Goal: Task Accomplishment & Management: Manage account settings

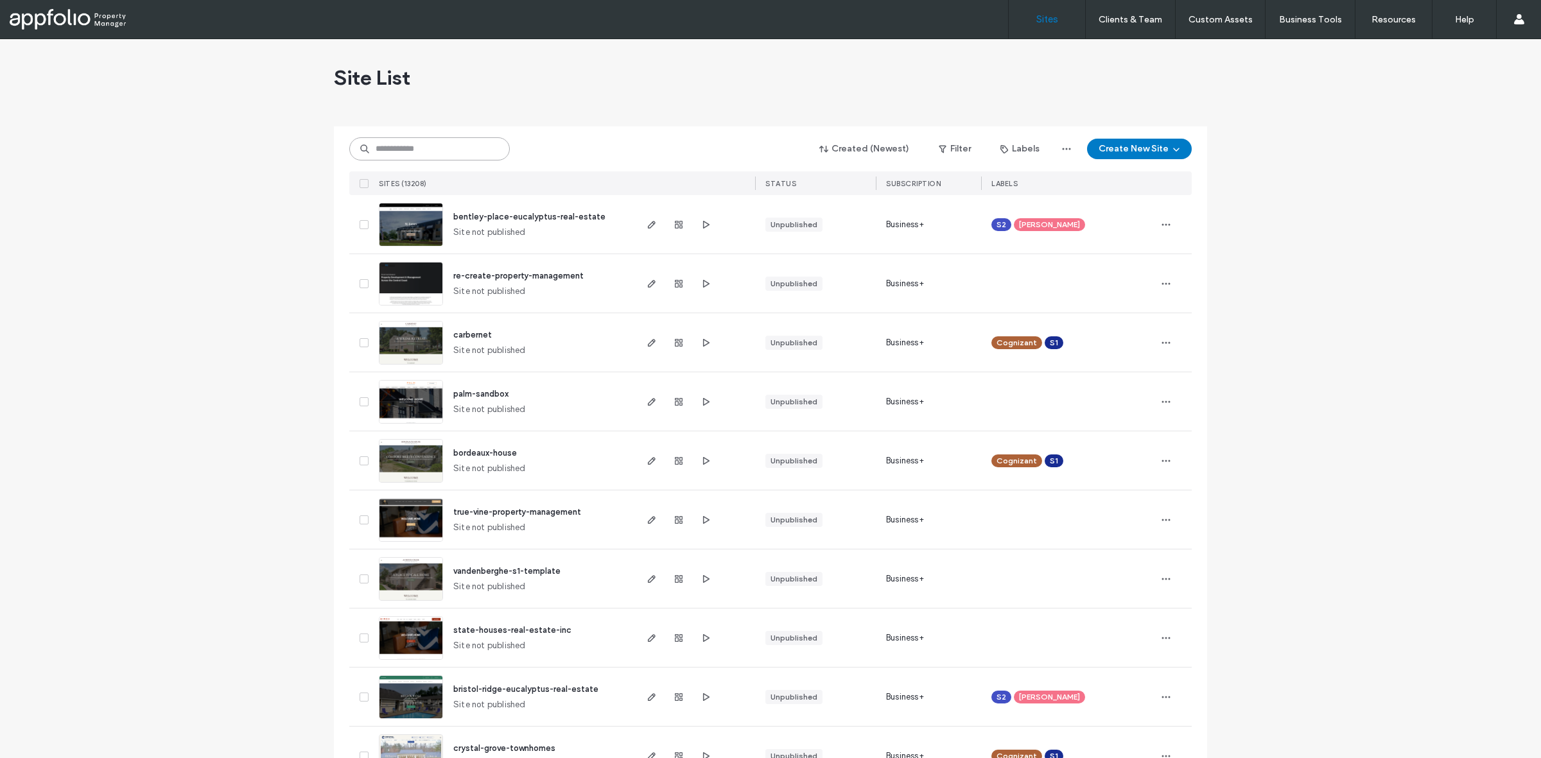
click at [403, 151] on input at bounding box center [429, 148] width 161 height 23
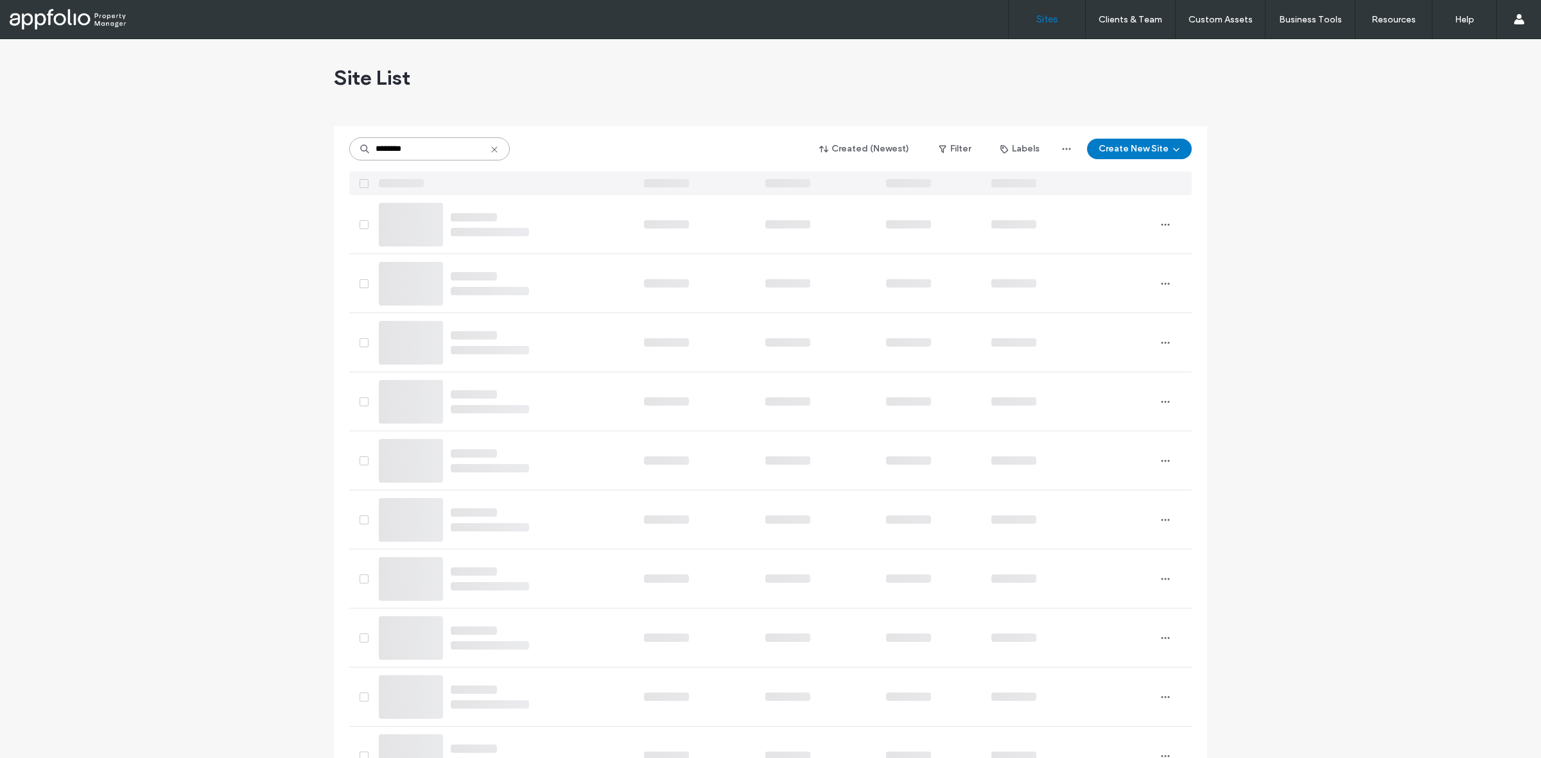
type input "********"
click at [425, 159] on input "********" at bounding box center [429, 148] width 161 height 23
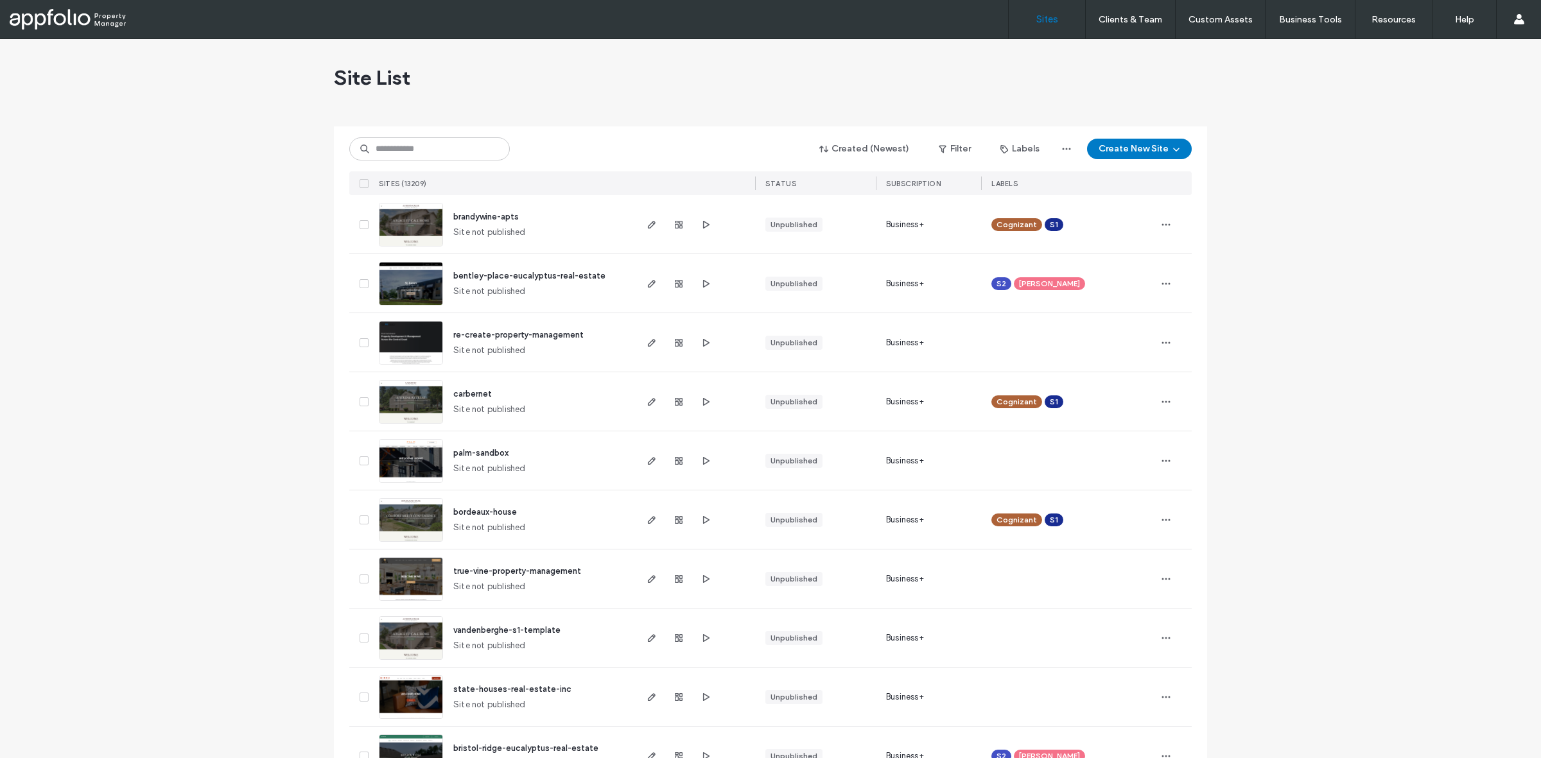
click at [444, 134] on div "Created (Newest) Filter Labels Create New Site SITES (13209) STATUS SUBSCRIPTIO…" at bounding box center [770, 160] width 842 height 69
click at [413, 149] on input at bounding box center [429, 148] width 161 height 23
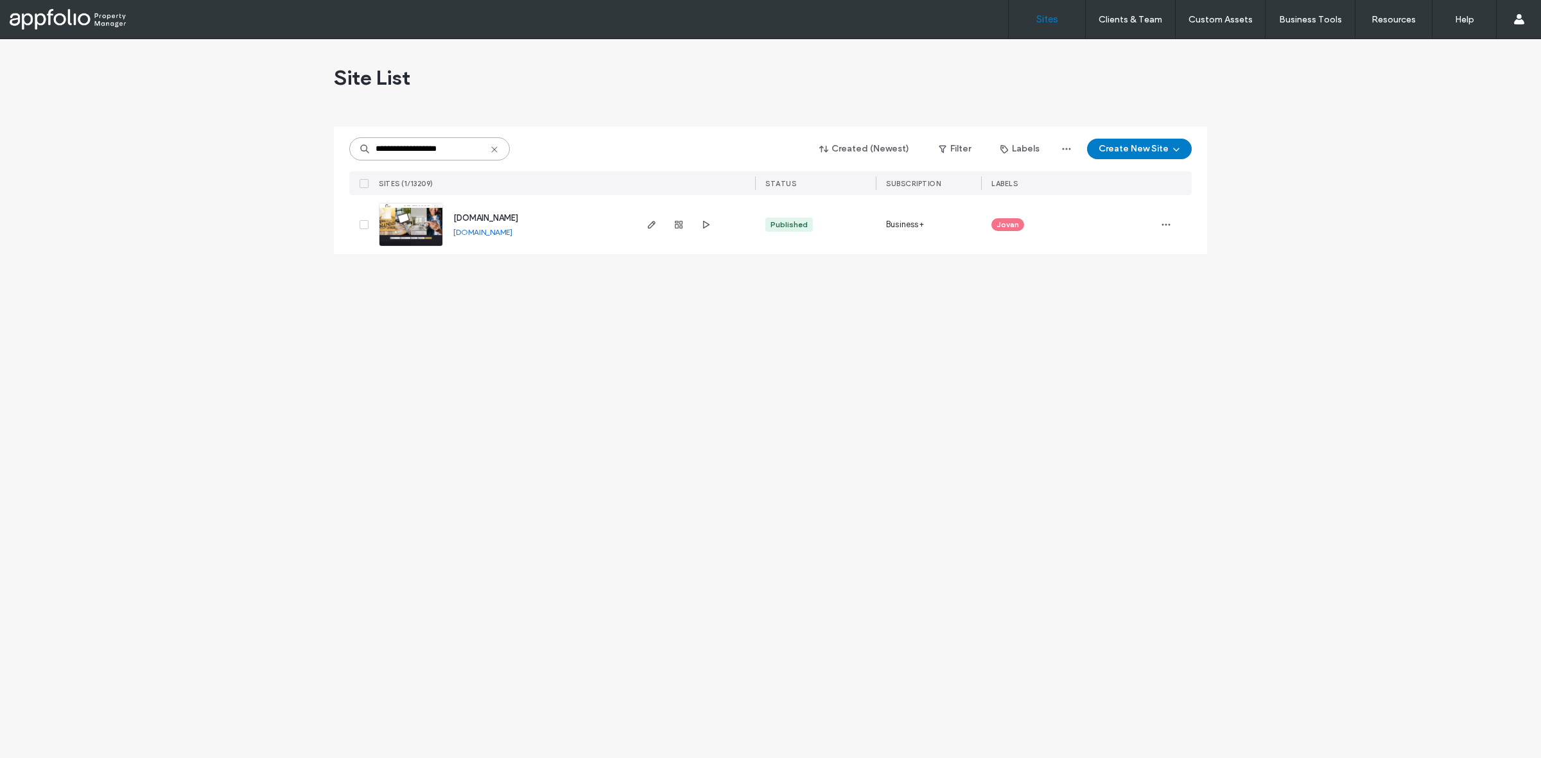
type input "**********"
click at [416, 228] on link at bounding box center [411, 225] width 64 height 44
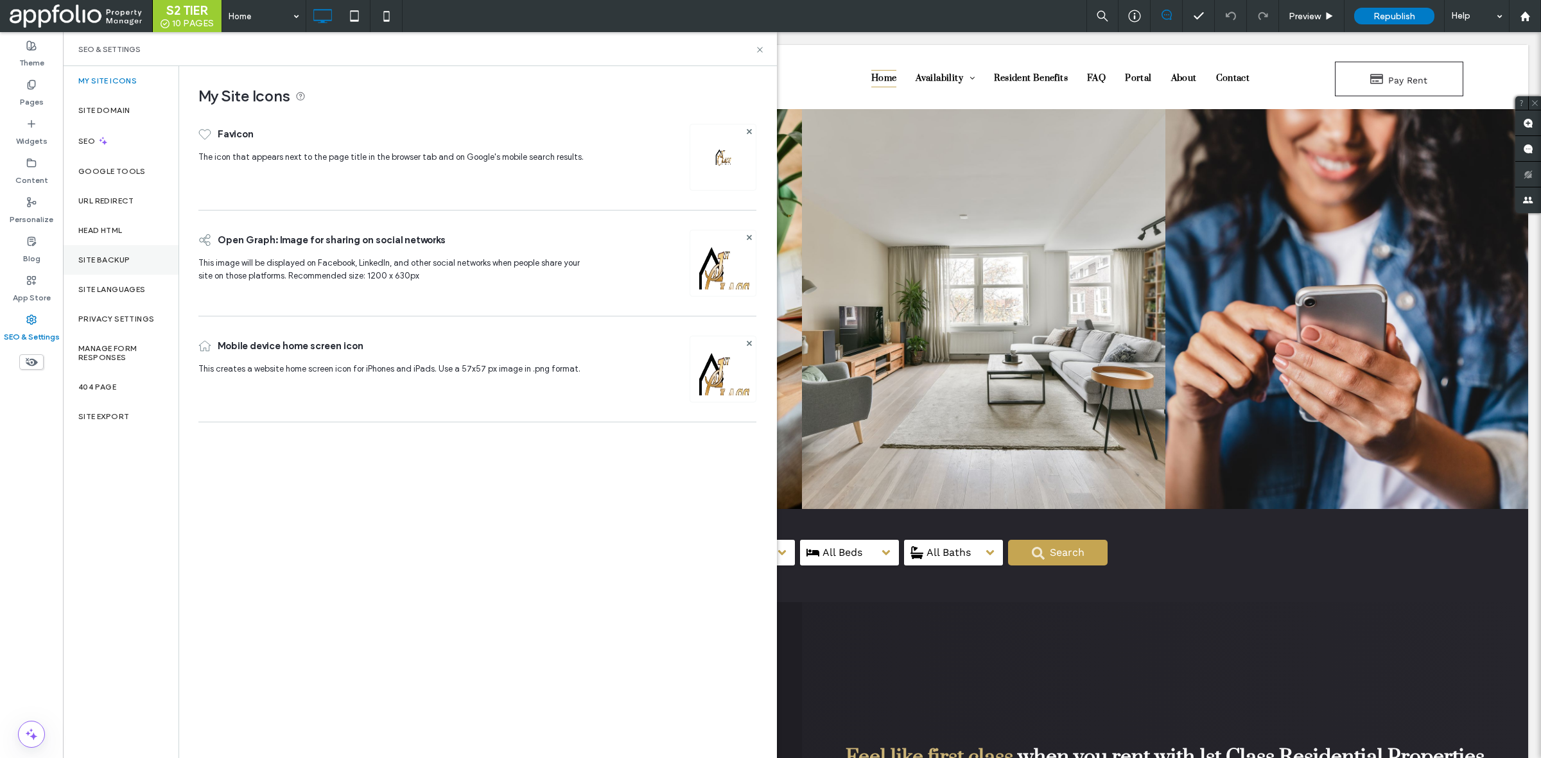
click at [112, 264] on label "Site Backup" at bounding box center [103, 260] width 51 height 9
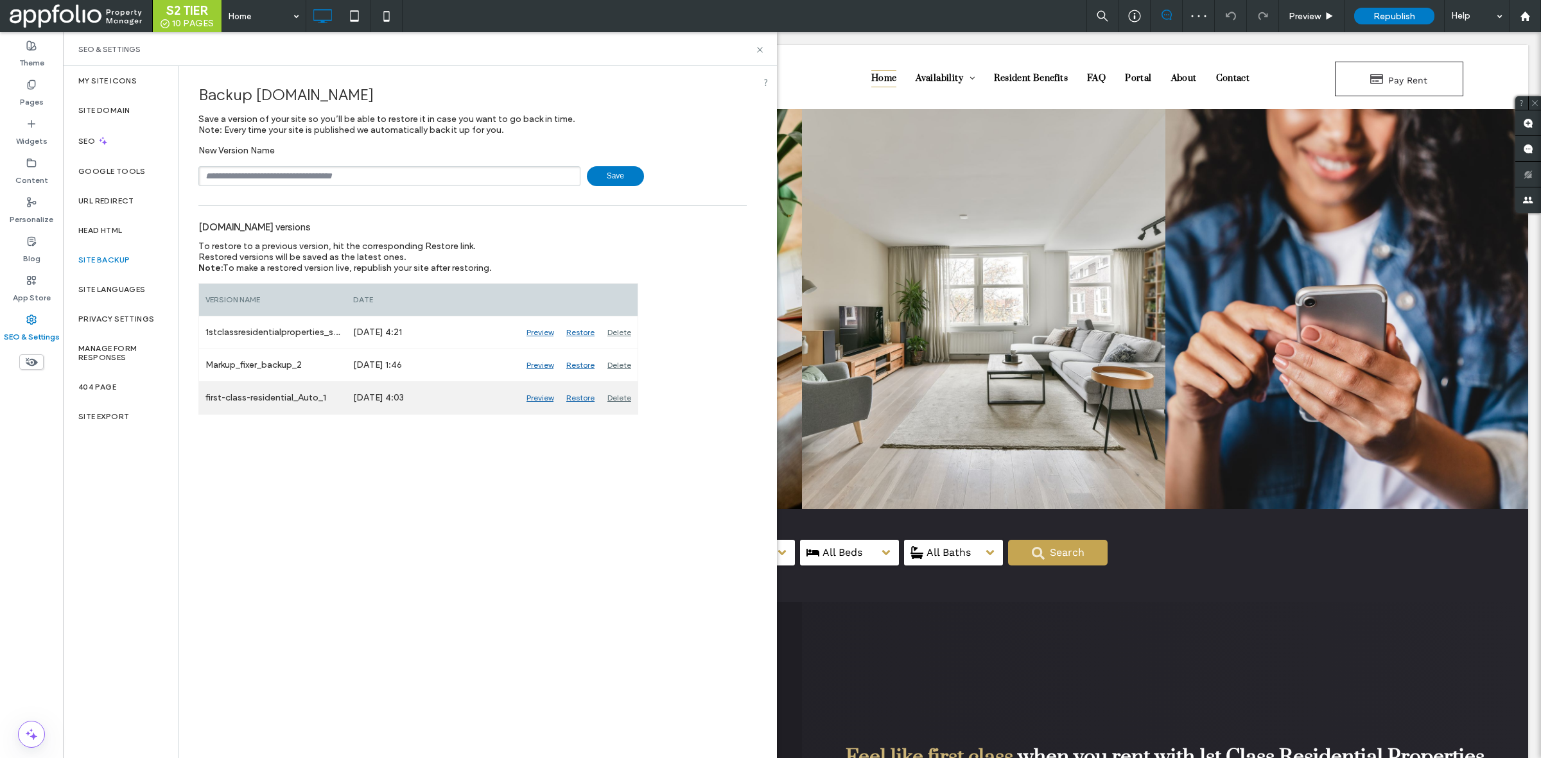
click at [537, 403] on div "Preview" at bounding box center [540, 398] width 40 height 32
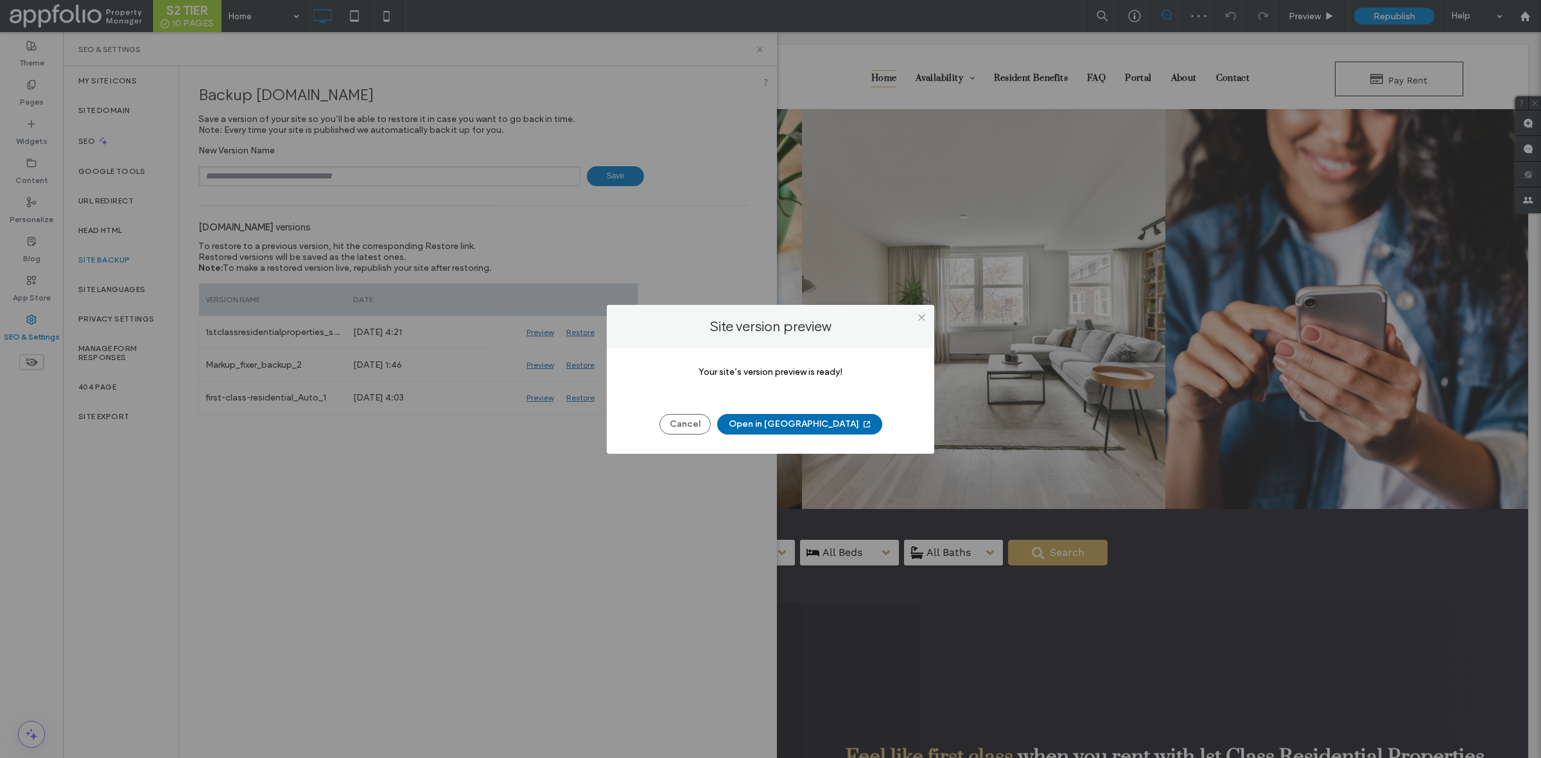
click at [806, 428] on button "Open in New Tab" at bounding box center [799, 424] width 165 height 21
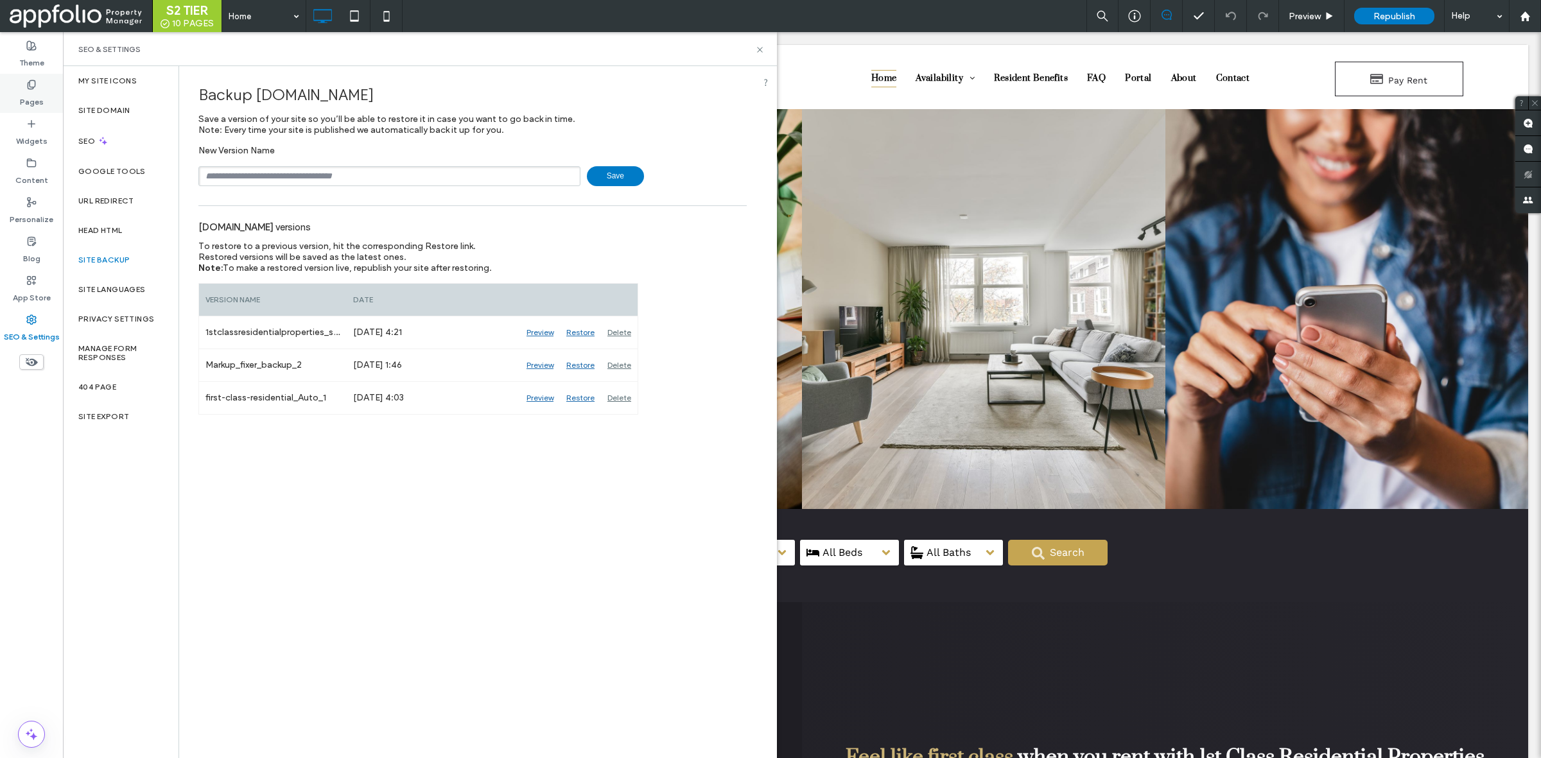
click at [37, 101] on label "Pages" at bounding box center [32, 99] width 24 height 18
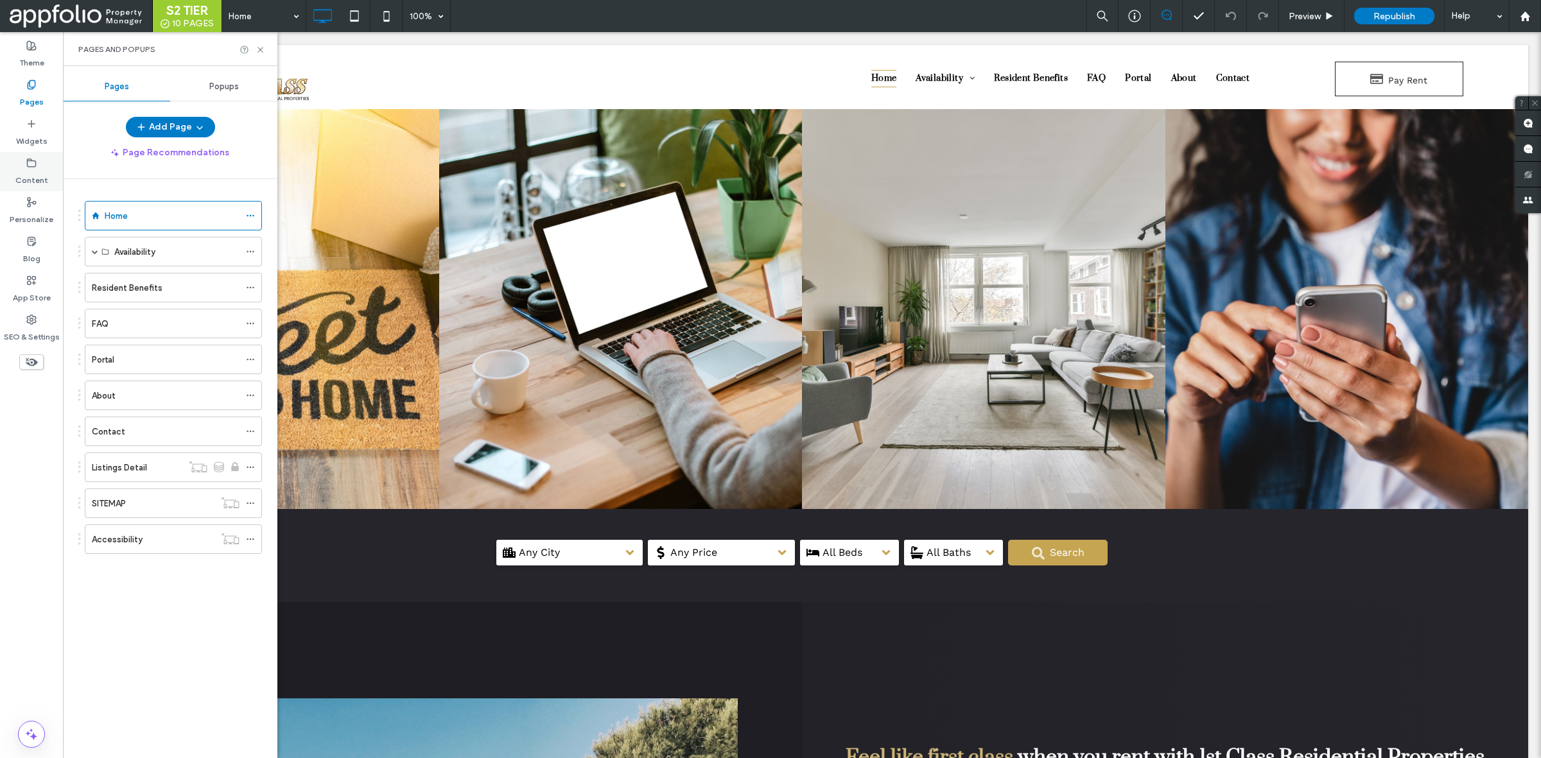
click at [30, 171] on label "Content" at bounding box center [31, 177] width 33 height 18
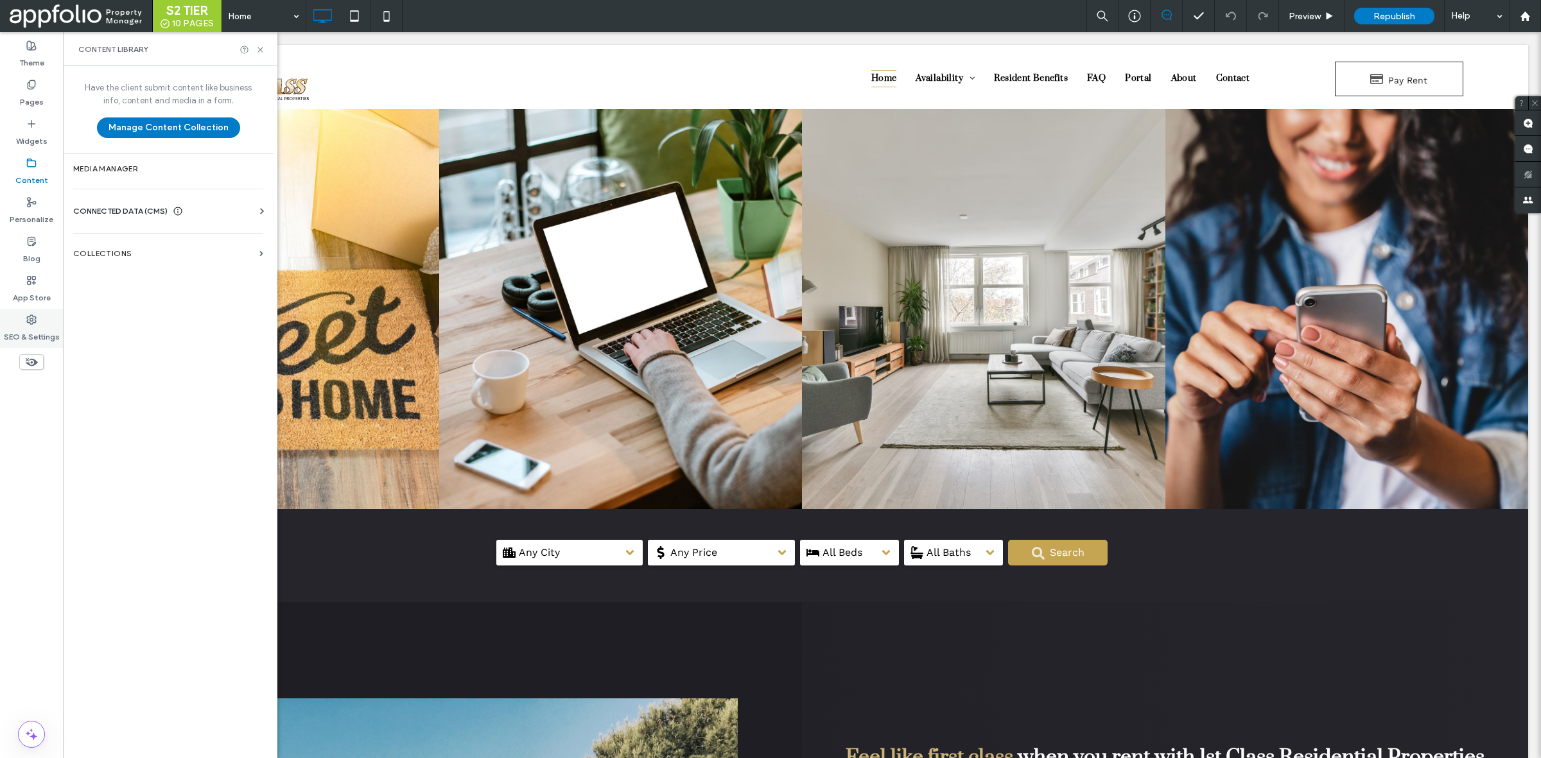
click at [40, 325] on label "SEO & Settings" at bounding box center [32, 334] width 56 height 18
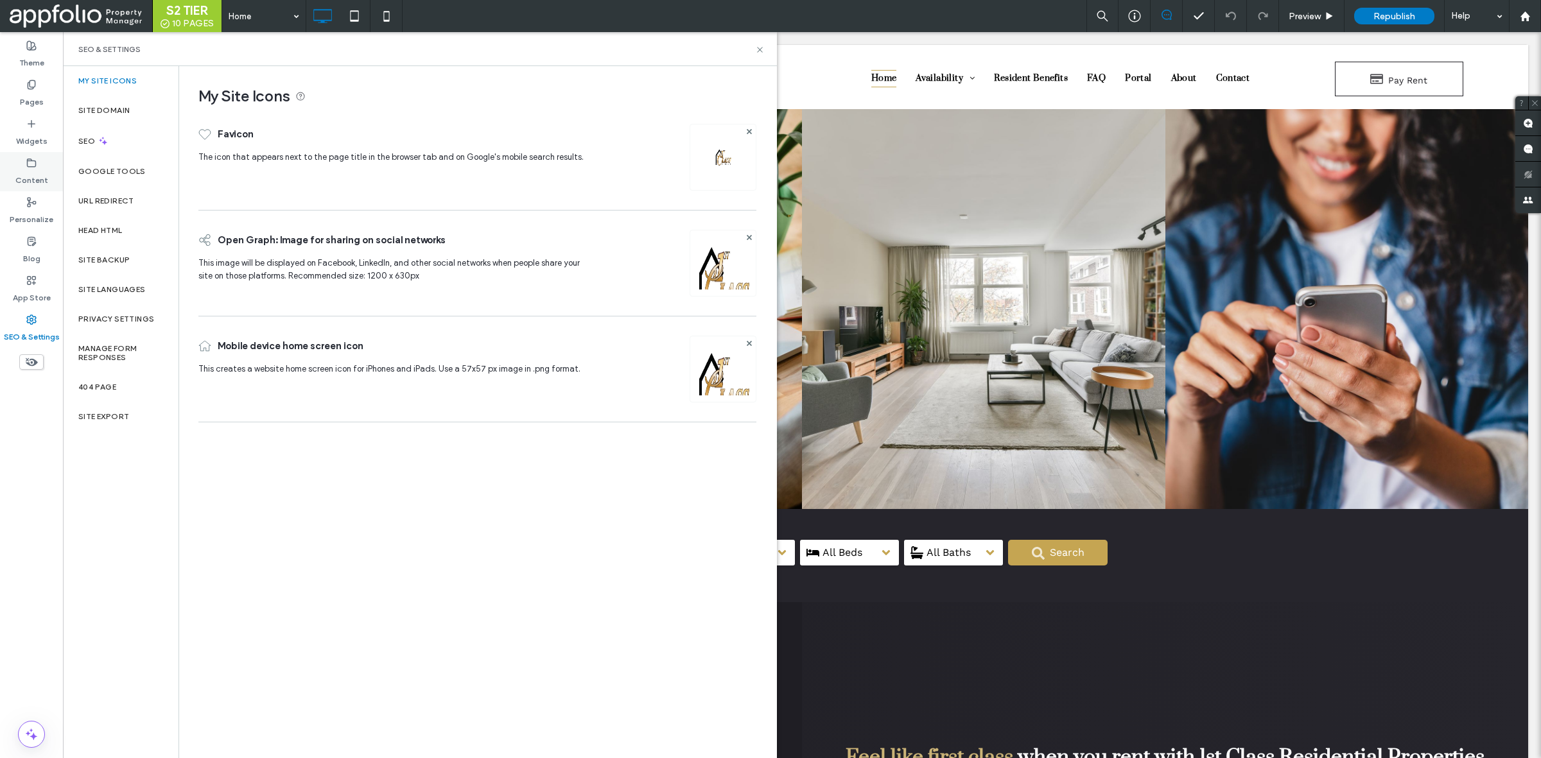
click at [45, 162] on div "Content" at bounding box center [31, 171] width 63 height 39
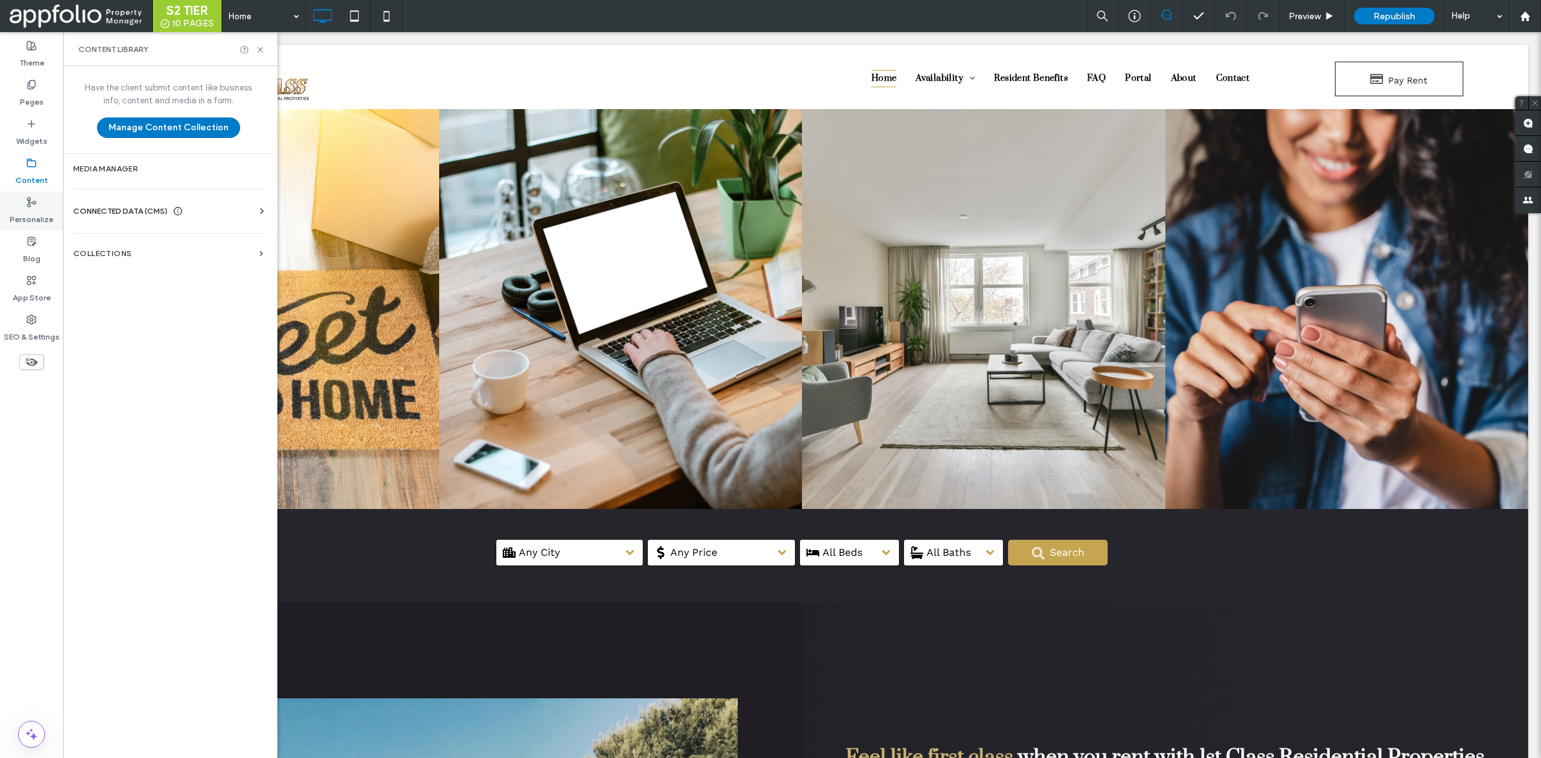
click at [37, 204] on div "Personalize" at bounding box center [31, 210] width 63 height 39
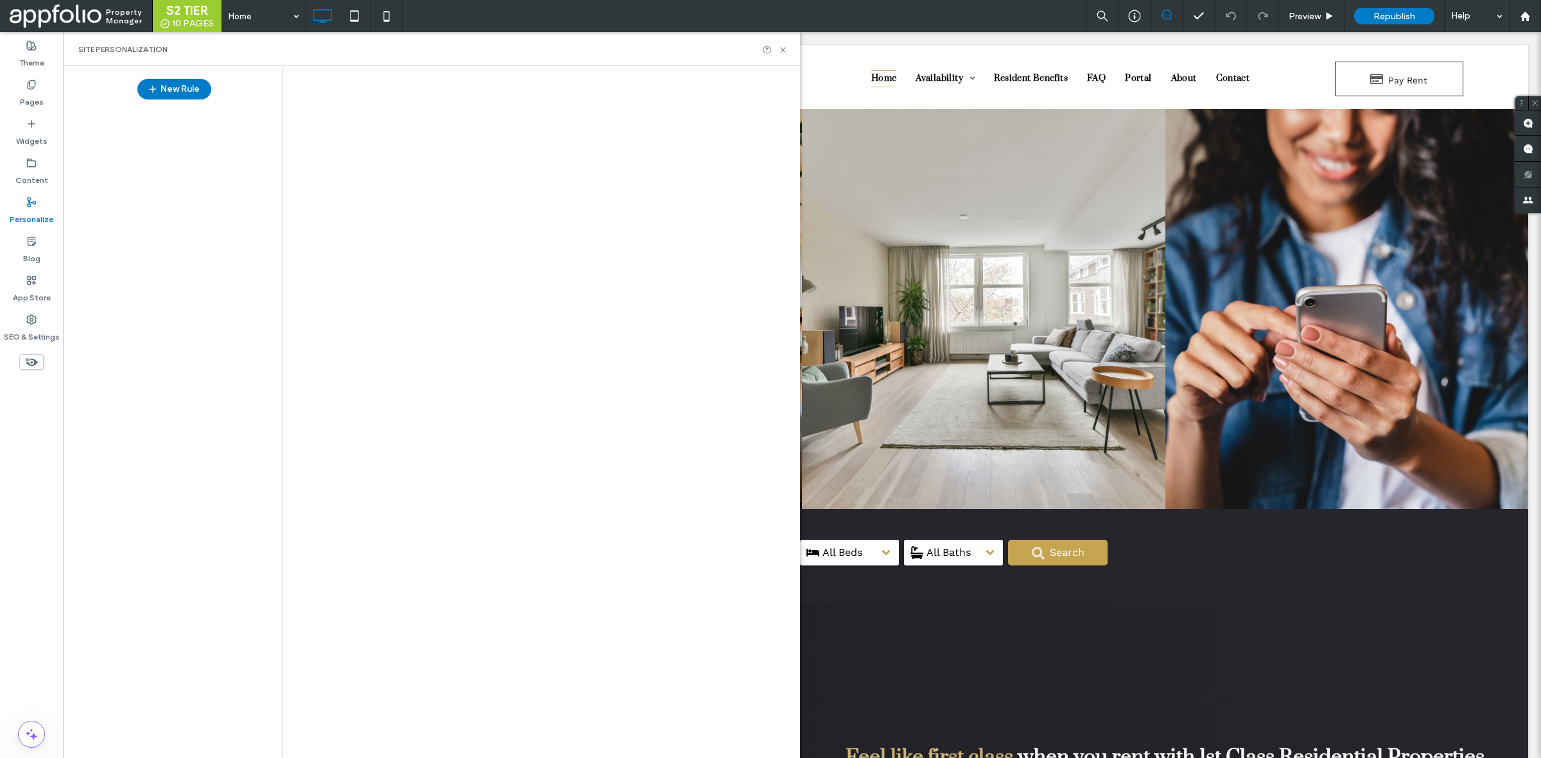
click at [26, 177] on div at bounding box center [770, 379] width 1541 height 758
click at [28, 169] on label "Content" at bounding box center [31, 177] width 33 height 18
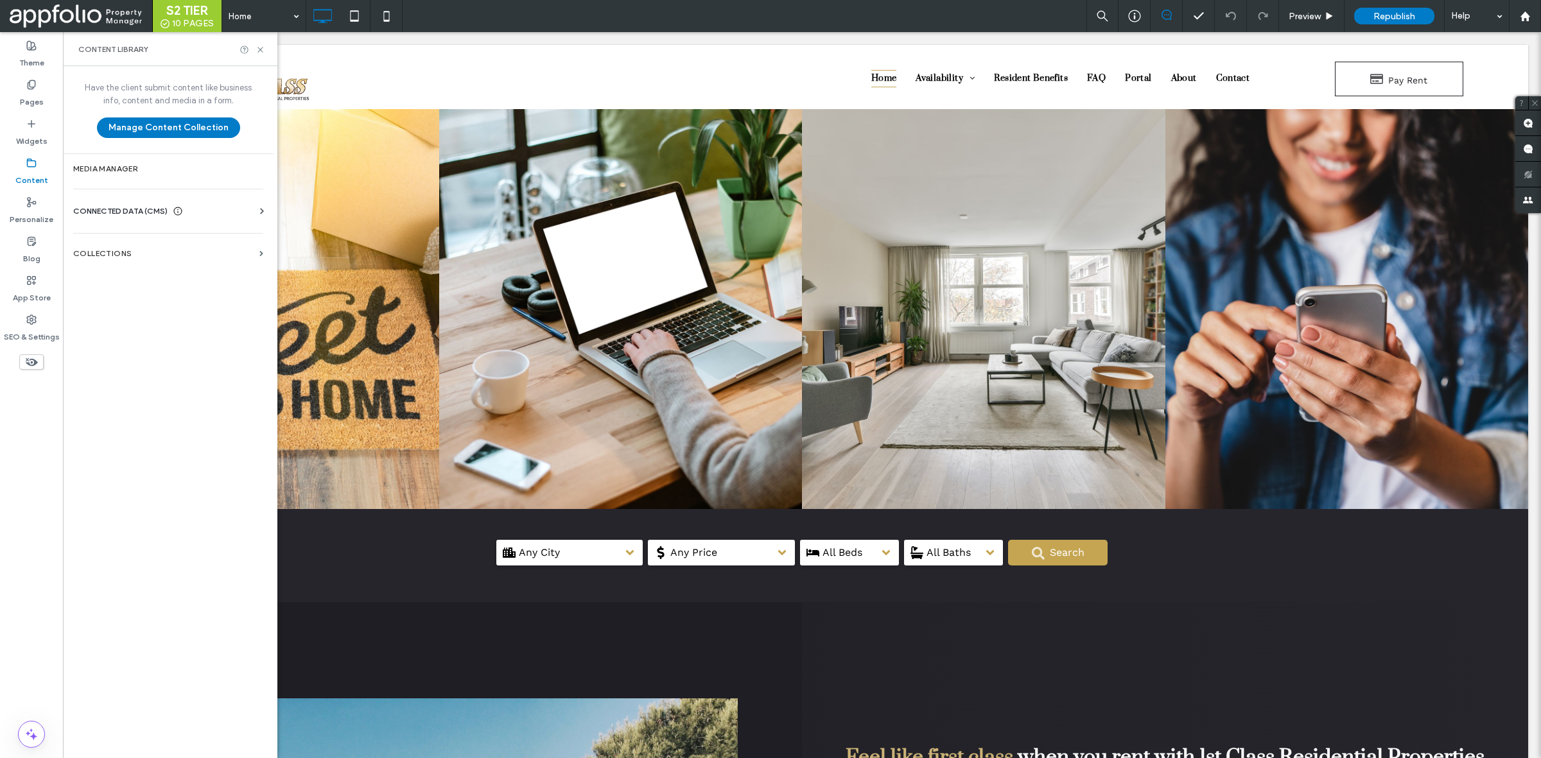
click at [113, 180] on div at bounding box center [168, 425] width 202 height 645
click at [129, 168] on label "Media Manager" at bounding box center [168, 168] width 190 height 9
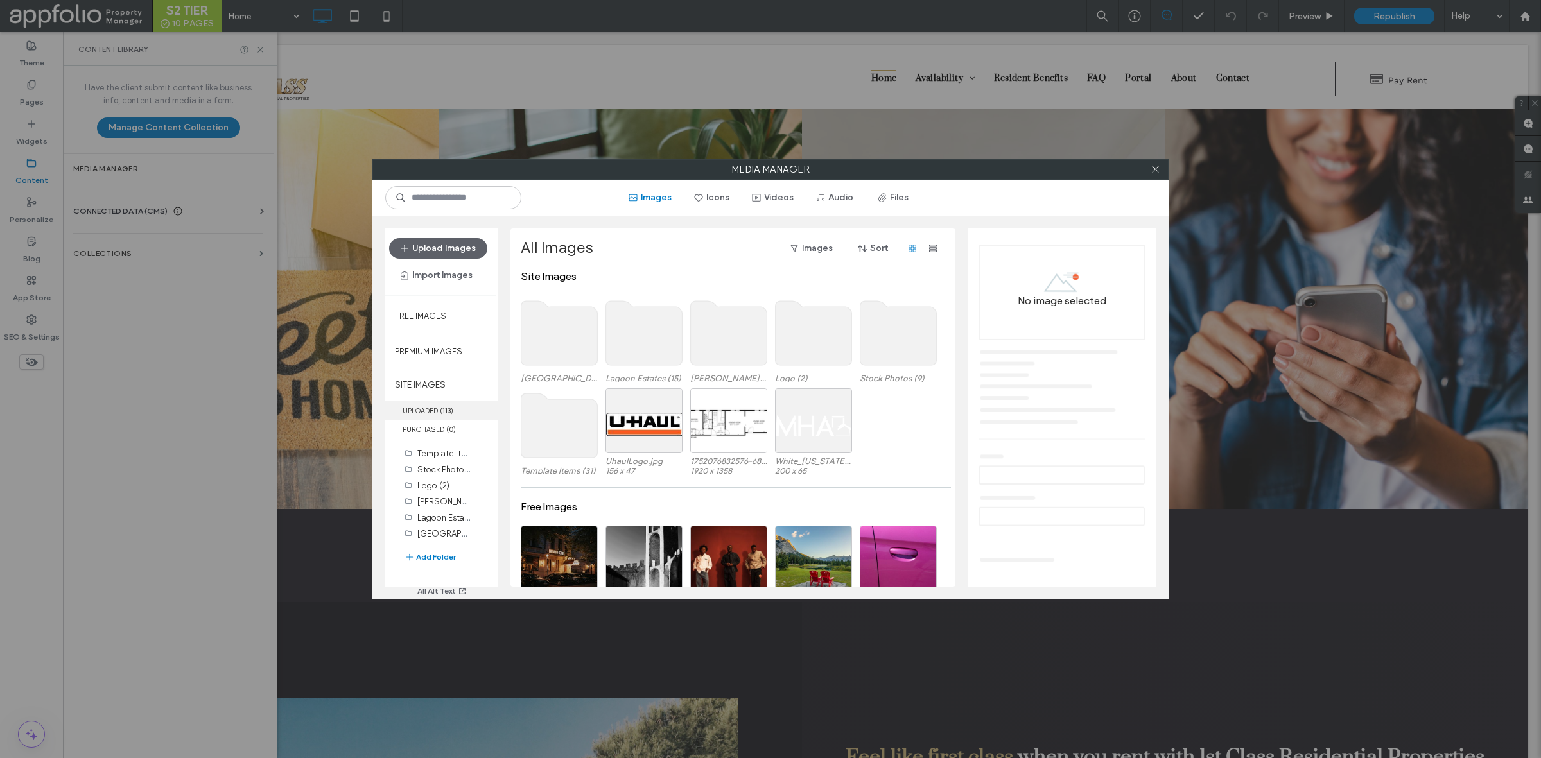
click at [437, 405] on label "UPLOADED ( 113 )" at bounding box center [441, 410] width 112 height 19
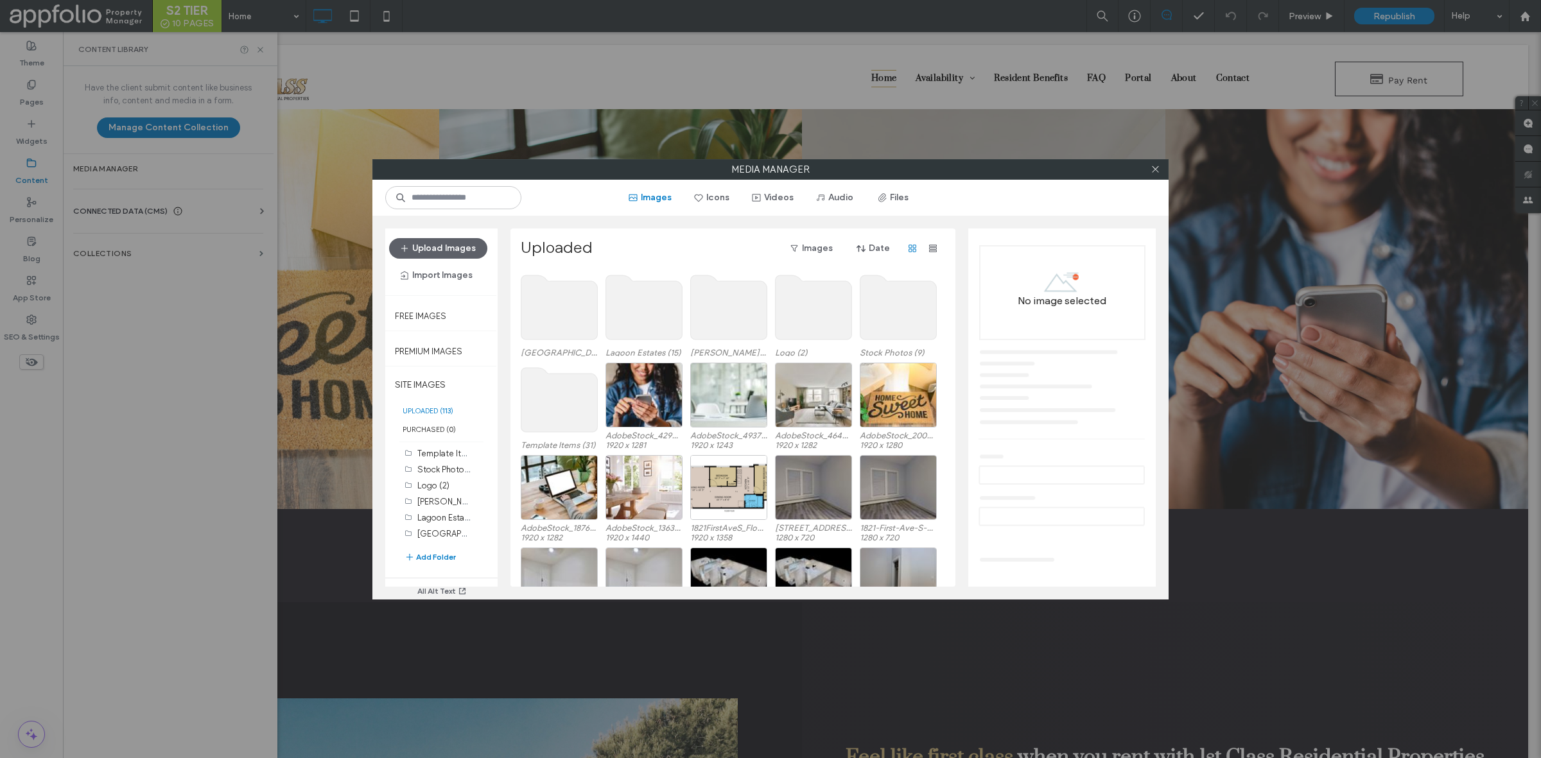
click at [567, 318] on use at bounding box center [559, 307] width 76 height 64
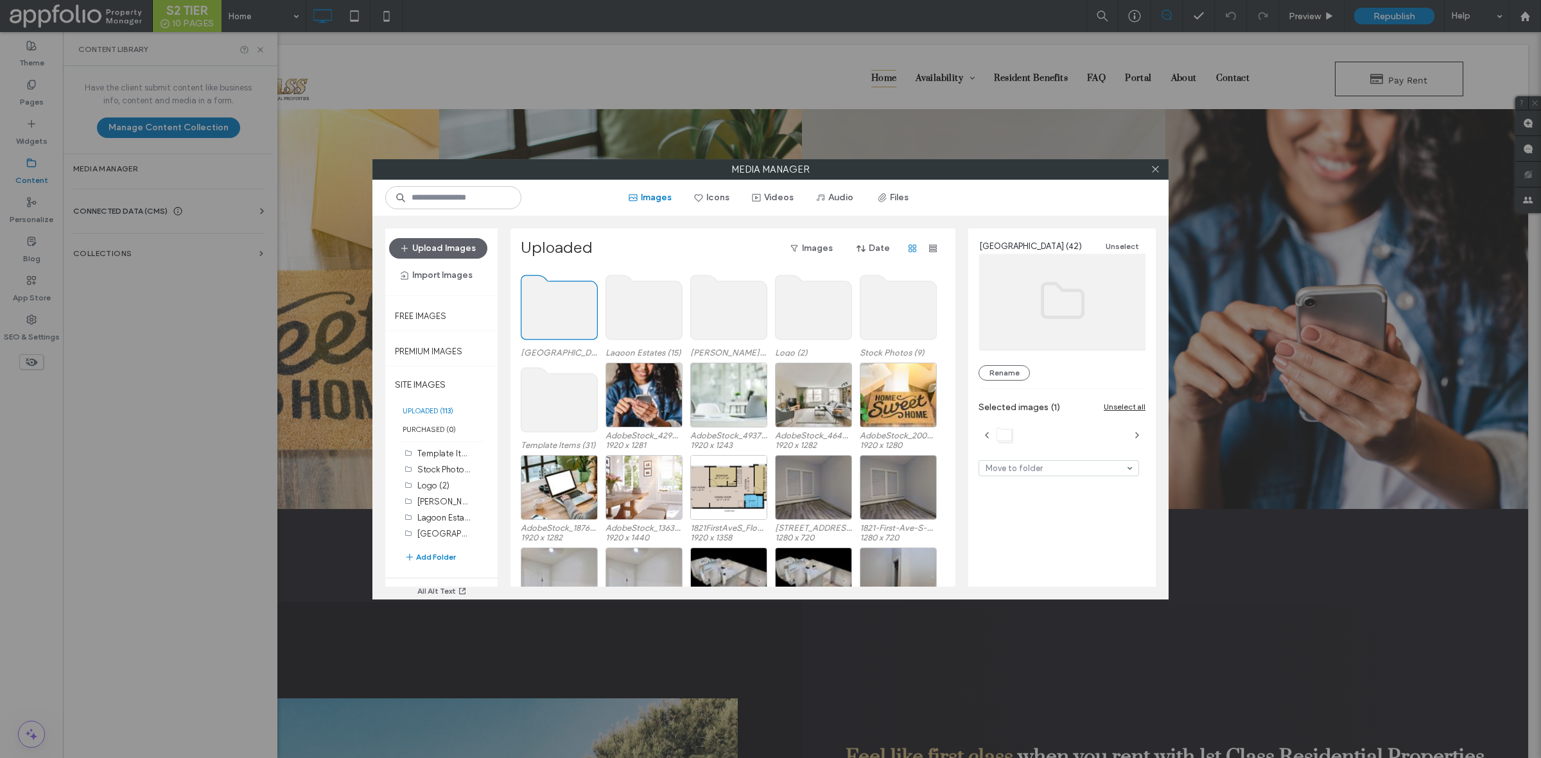
click at [567, 318] on use at bounding box center [559, 307] width 76 height 64
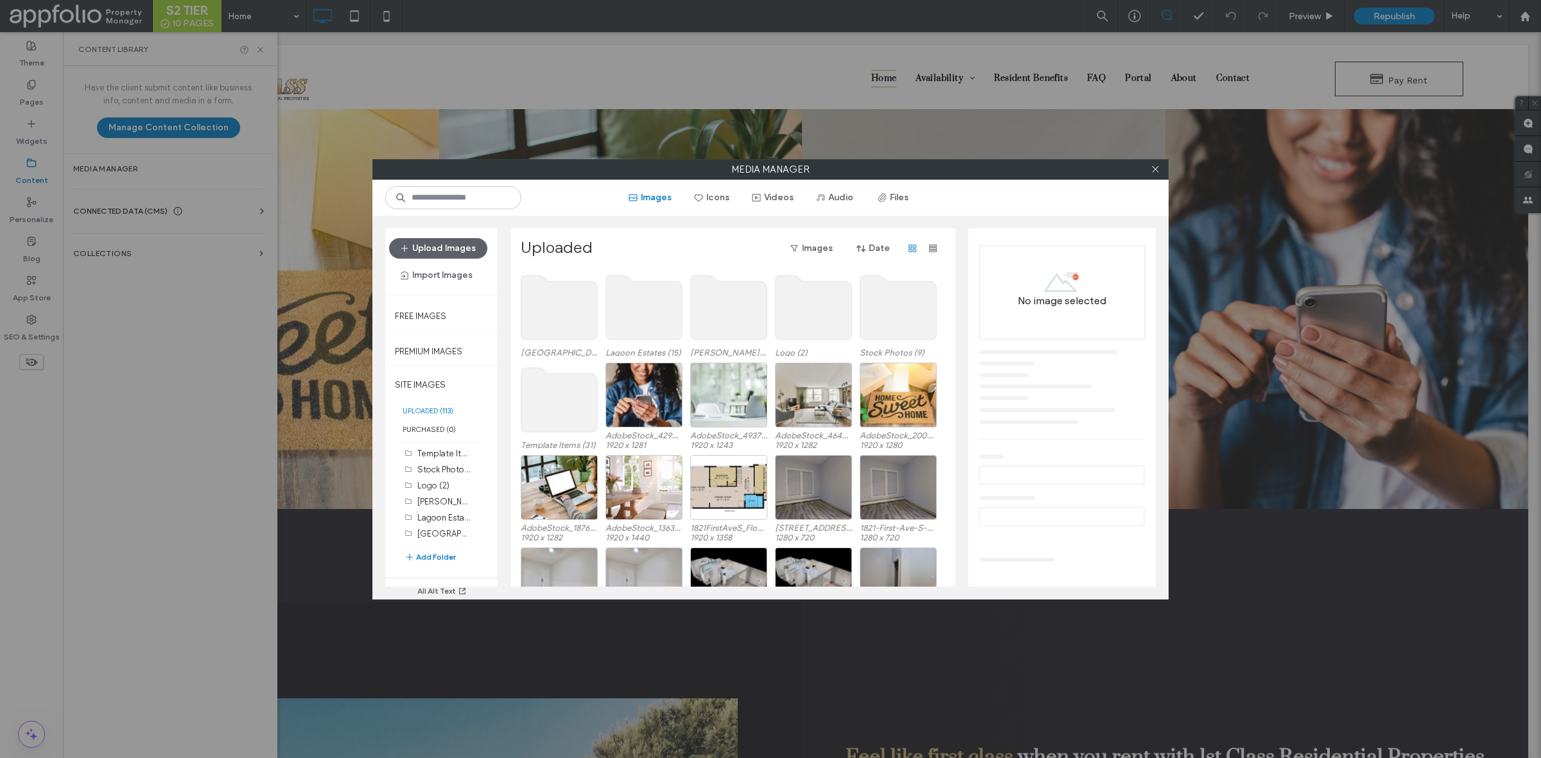
click at [567, 318] on use at bounding box center [559, 307] width 76 height 64
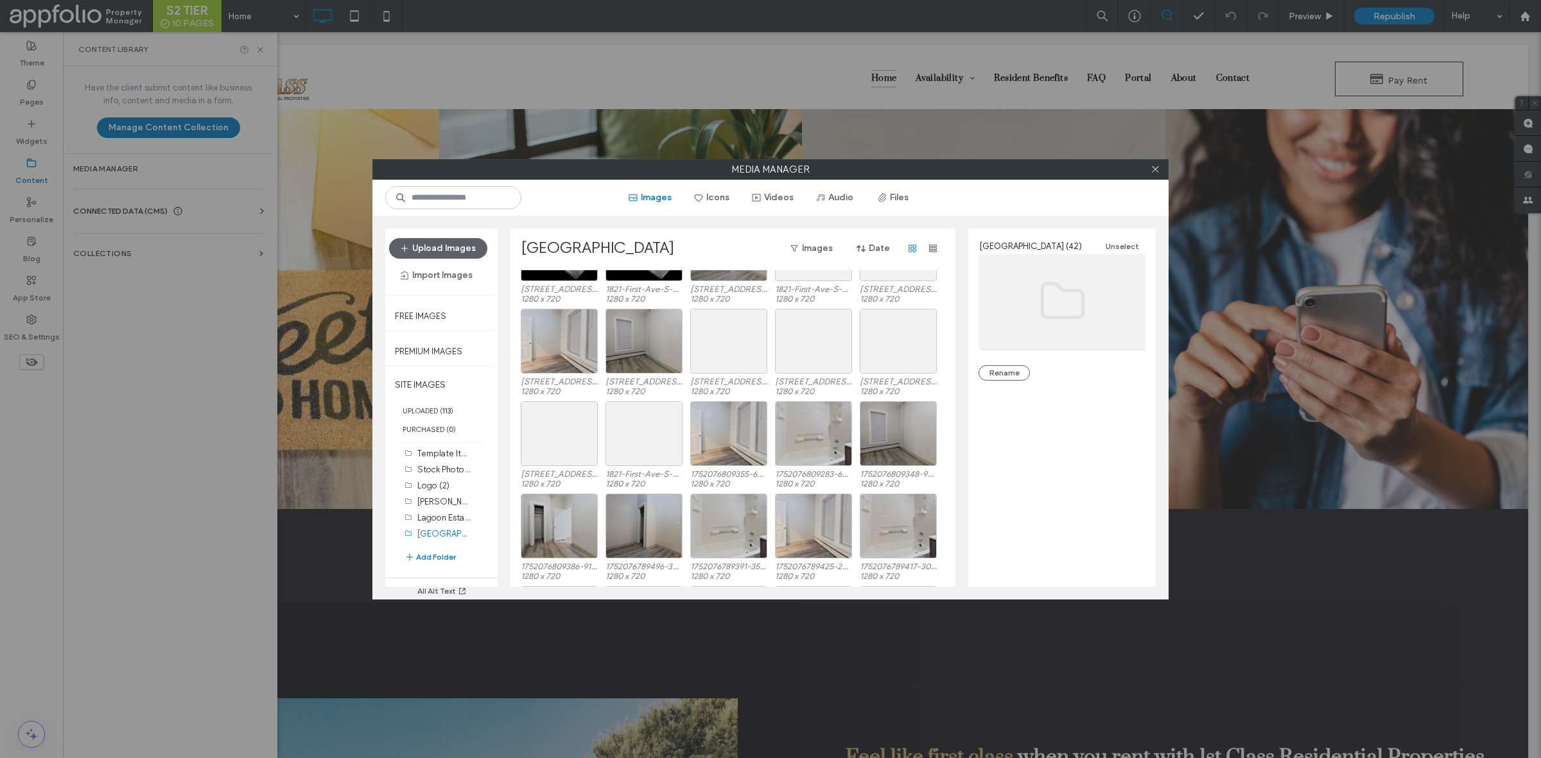
scroll to position [516, 0]
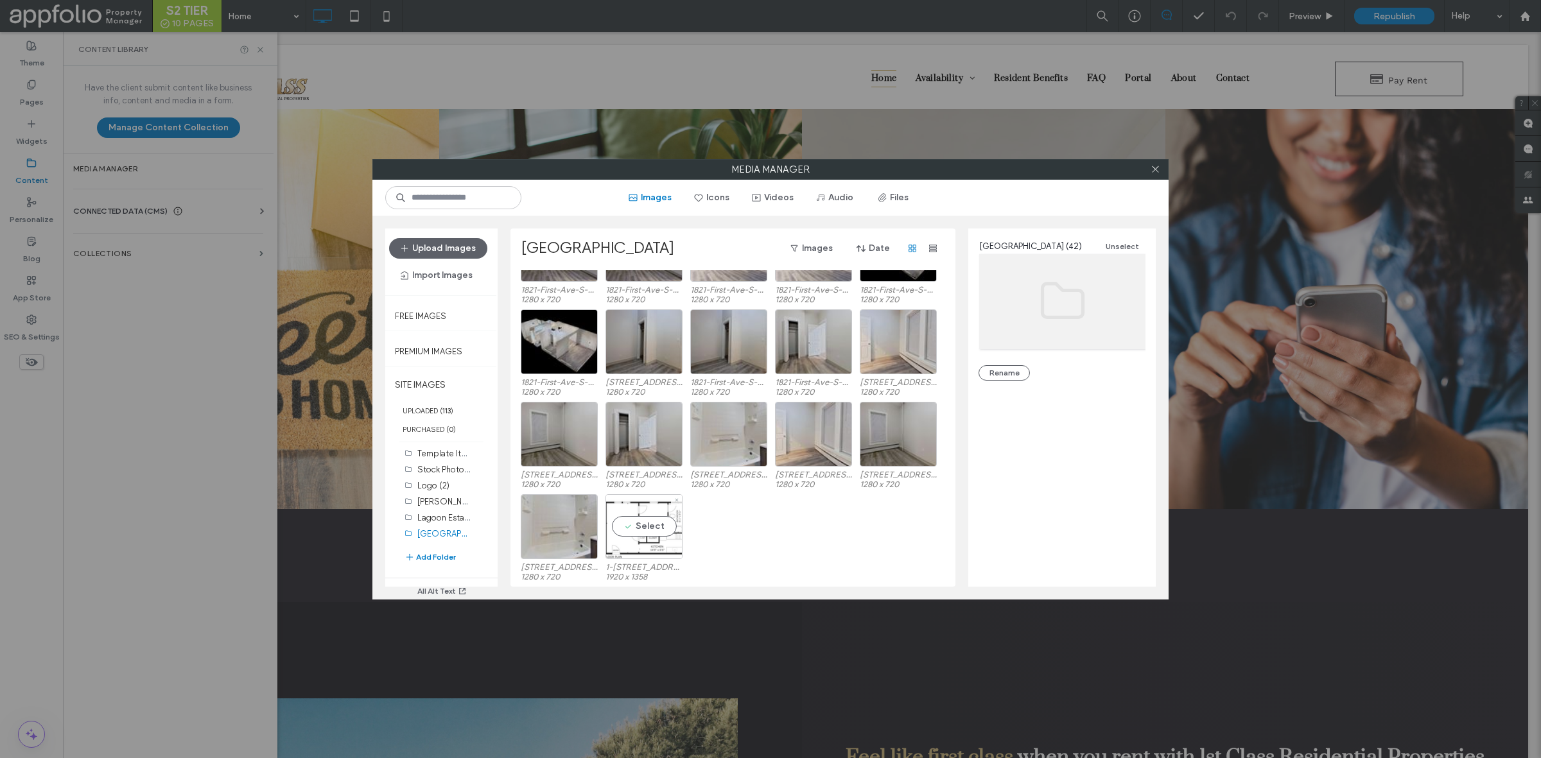
click at [647, 537] on div "Select" at bounding box center [643, 526] width 77 height 65
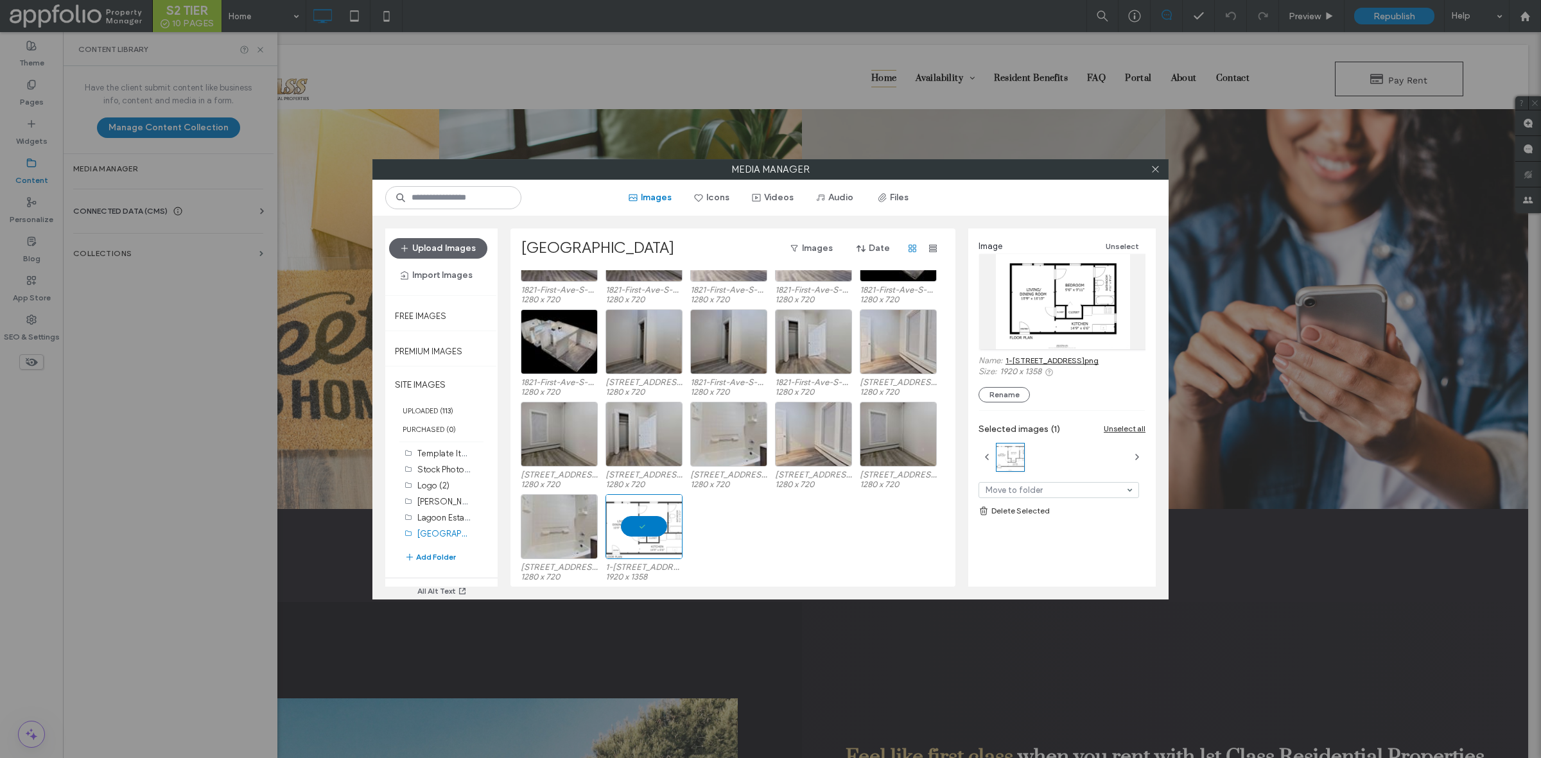
click at [1053, 360] on link "1-1821 1st Ave S 105.png" at bounding box center [1051, 361] width 93 height 10
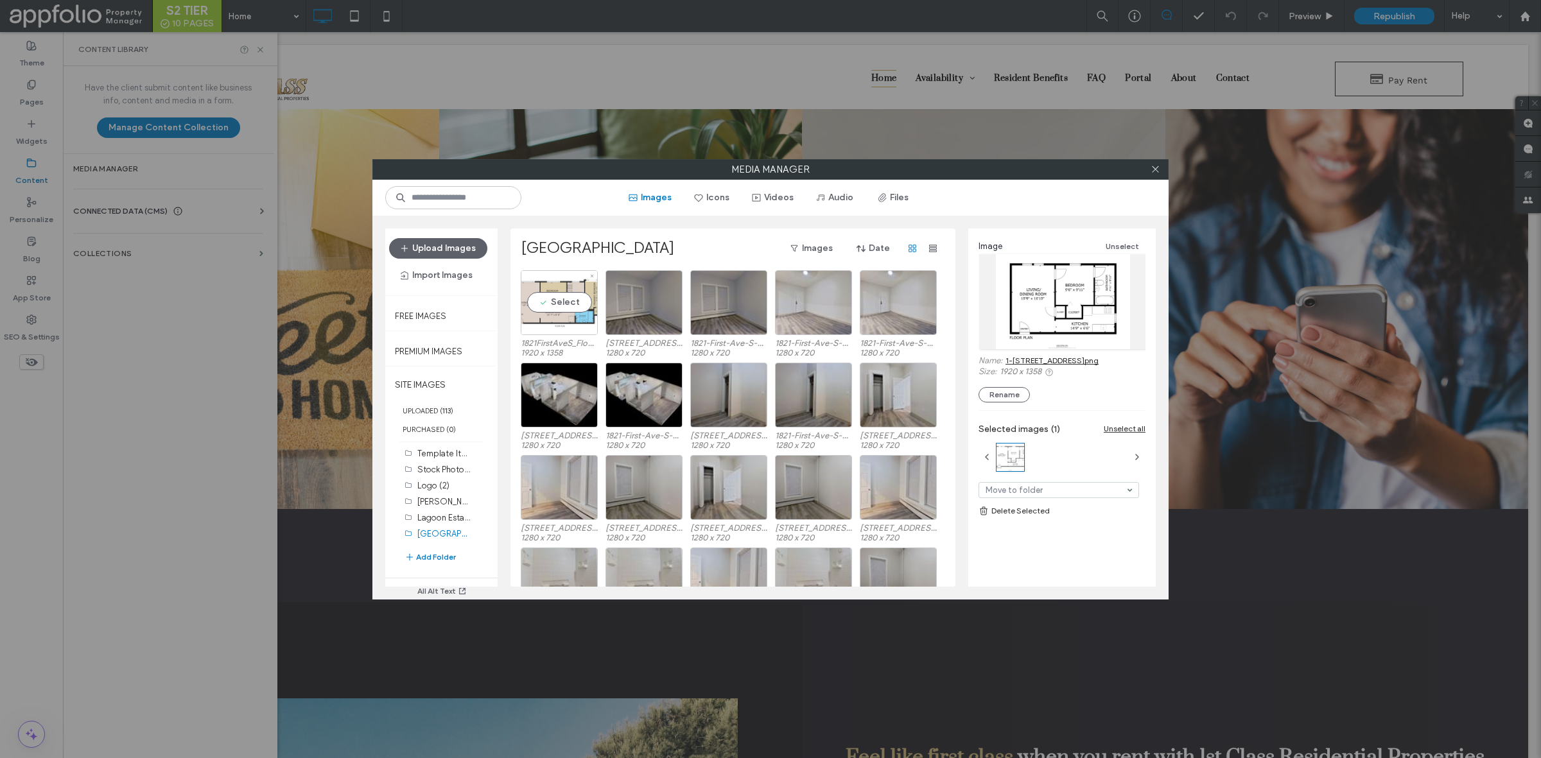
click at [568, 313] on div "Select" at bounding box center [559, 302] width 77 height 65
click at [1031, 354] on div "Image Unselect Name: 1821FirstAveS_FloorPlan_s2k2n6imknybdbge35wt2ziha.png Size…" at bounding box center [1062, 321] width 167 height 164
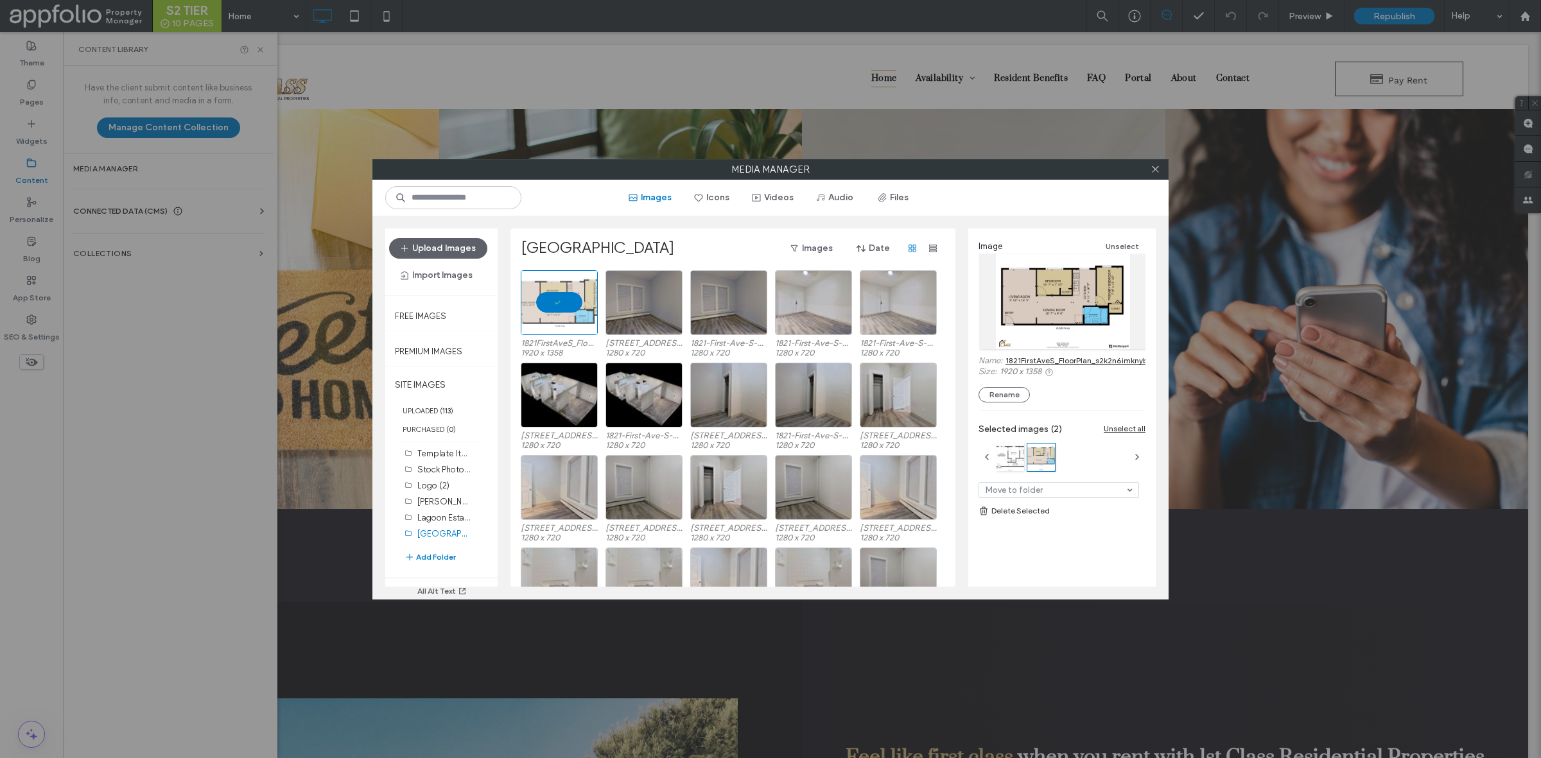
click at [1034, 360] on link "1821FirstAveS_FloorPlan_s2k2n6imknybdbge35wt2ziha.png" at bounding box center [1111, 361] width 213 height 10
click at [377, 87] on div "Media Manager Images Icons Videos Audio Files Upload Images Import Images Free …" at bounding box center [770, 379] width 1541 height 758
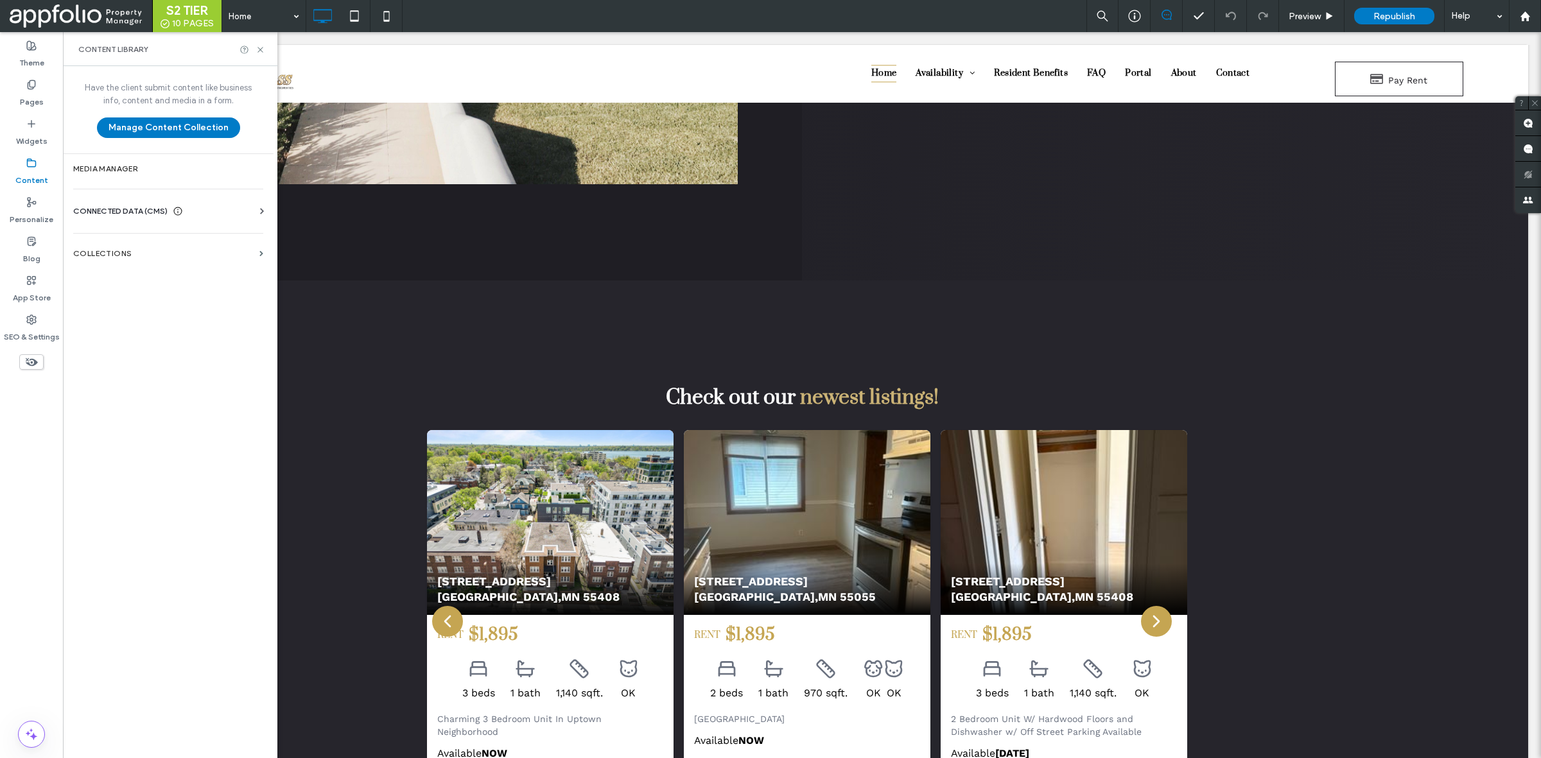
scroll to position [1386, 0]
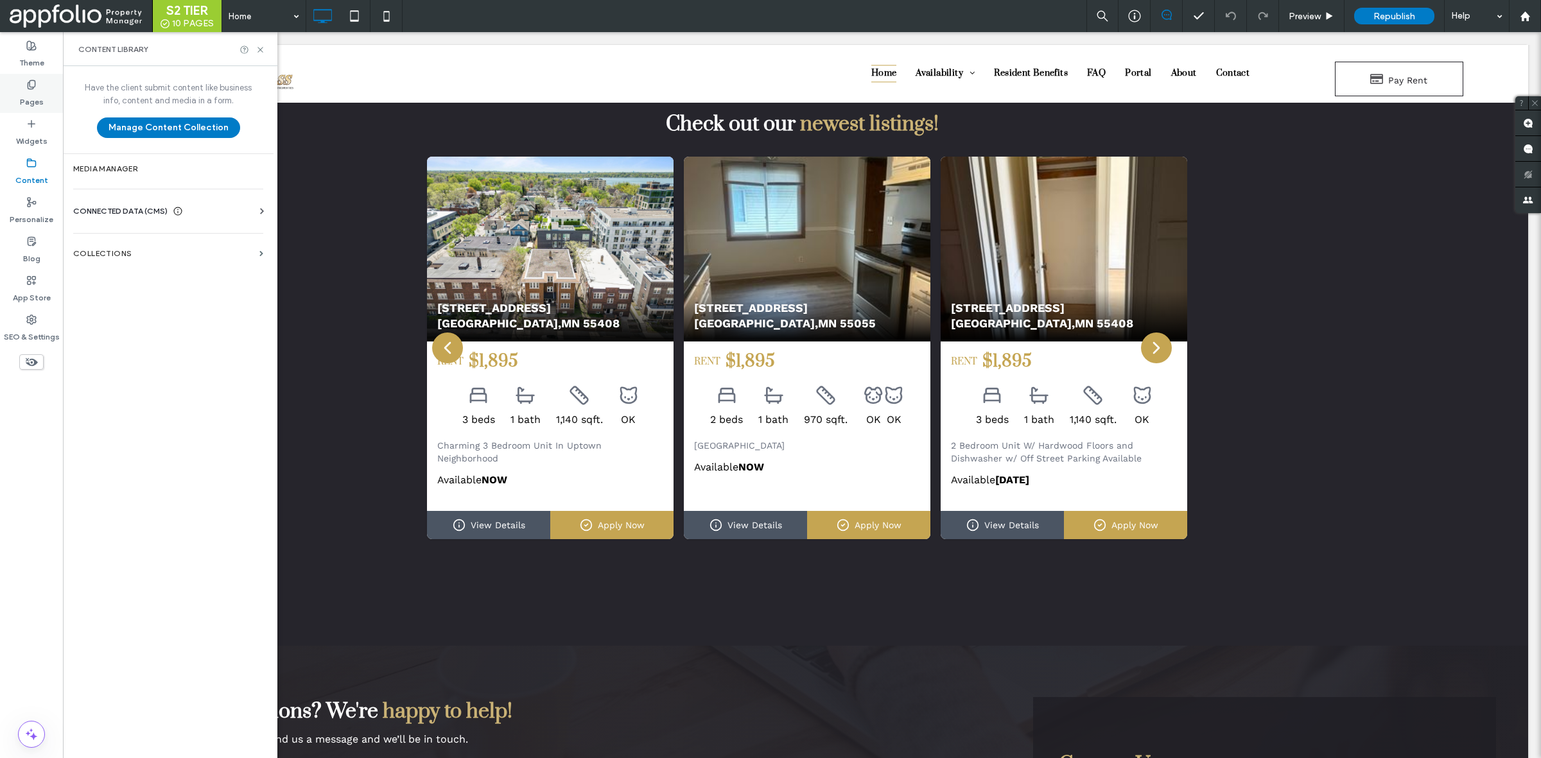
click at [29, 106] on label "Pages" at bounding box center [32, 99] width 24 height 18
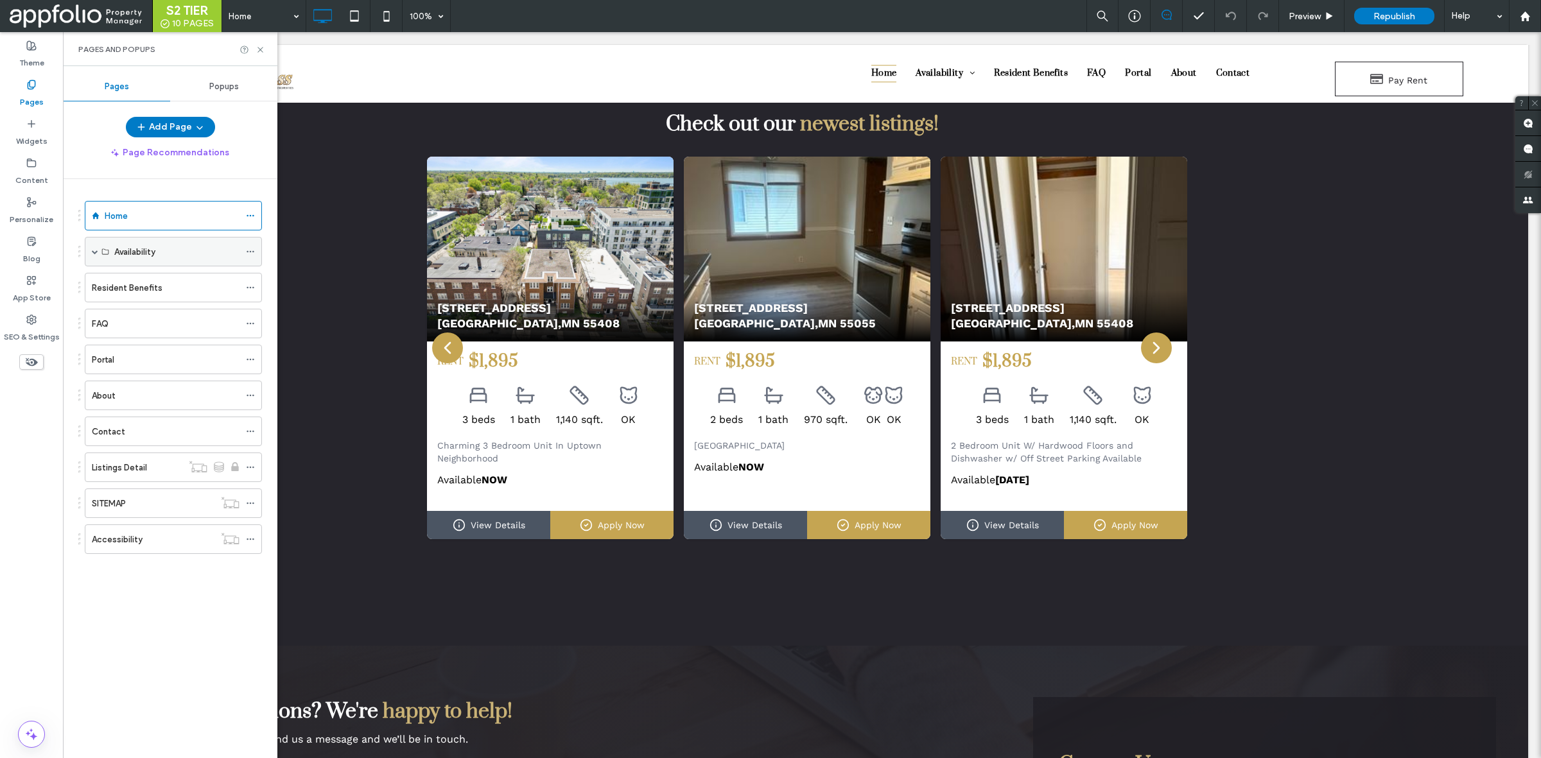
click at [94, 249] on span at bounding box center [95, 251] width 6 height 6
click at [181, 341] on div "All Available" at bounding box center [176, 340] width 125 height 13
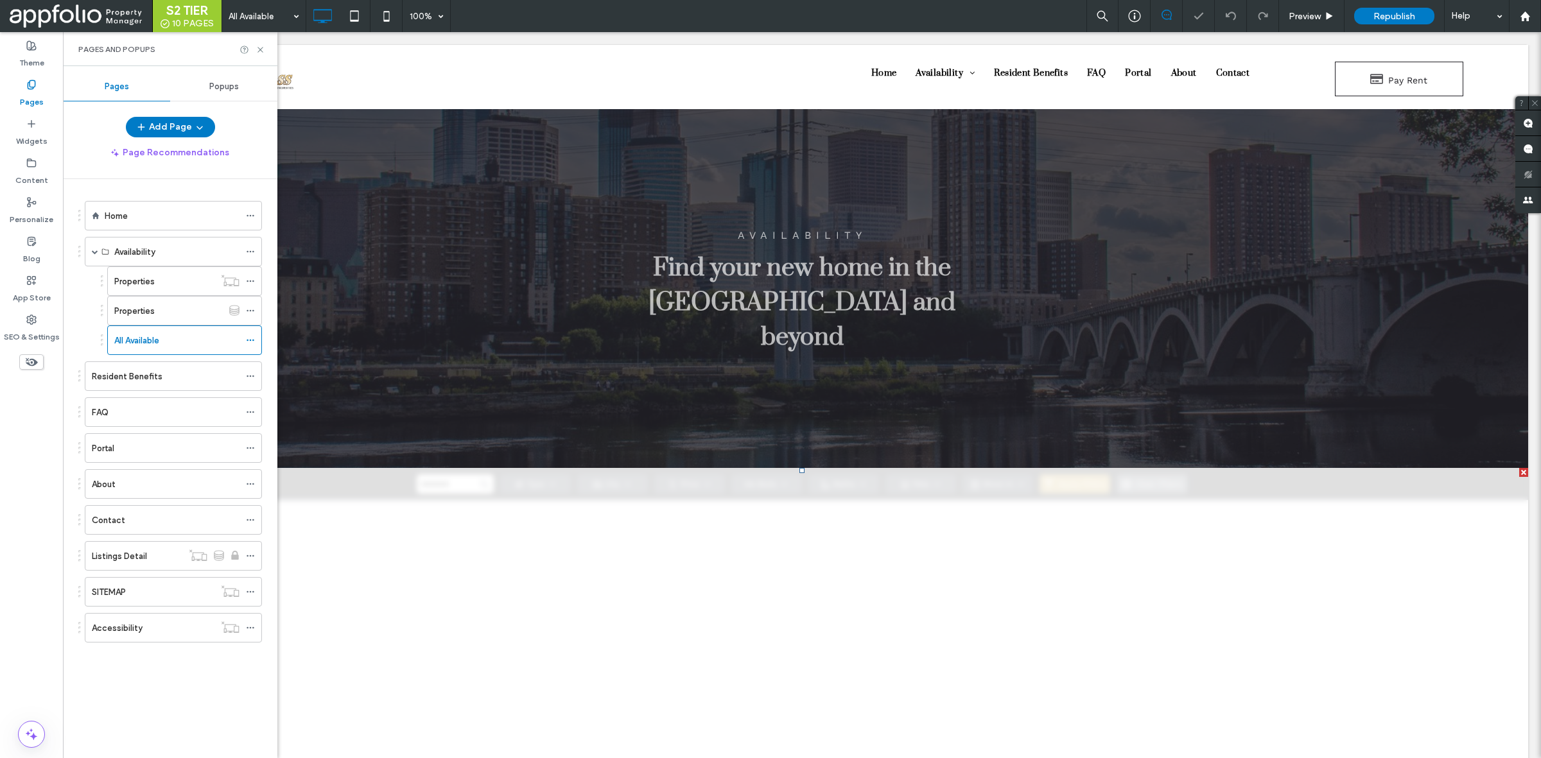
scroll to position [129, 0]
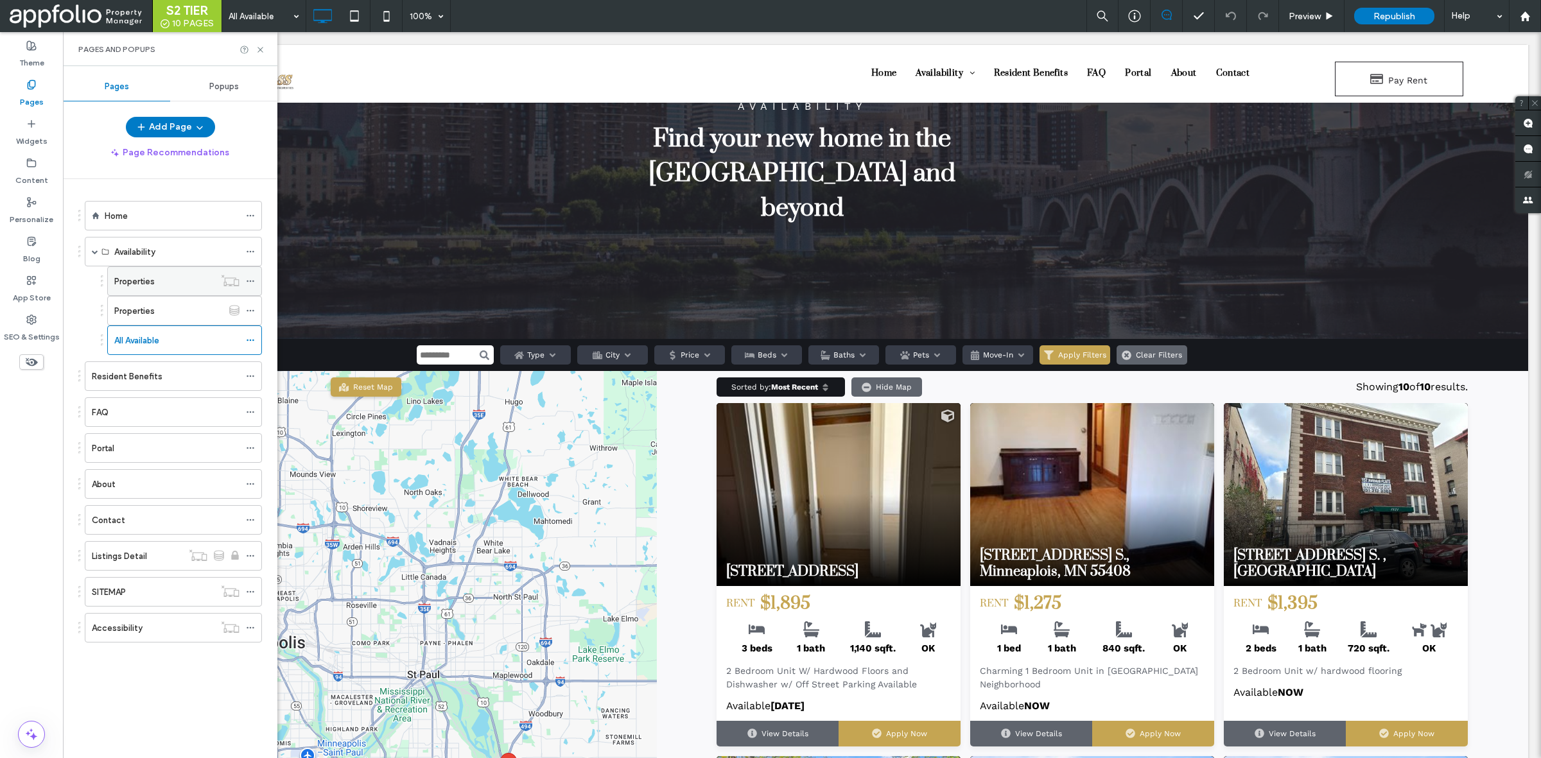
click at [162, 290] on div "Properties" at bounding box center [164, 281] width 100 height 28
click at [1330, 23] on div "Preview" at bounding box center [1311, 16] width 65 height 32
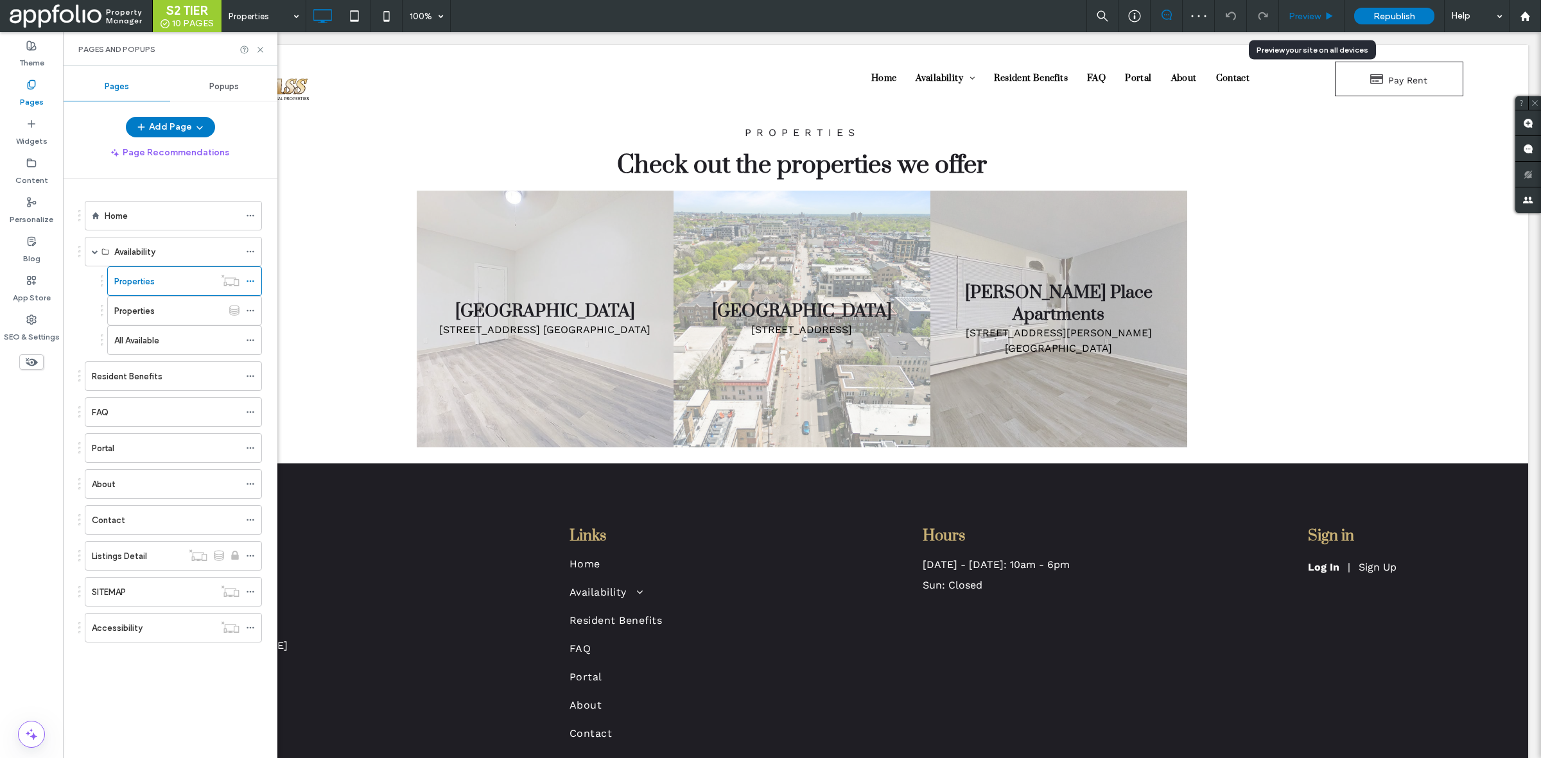
scroll to position [30, 0]
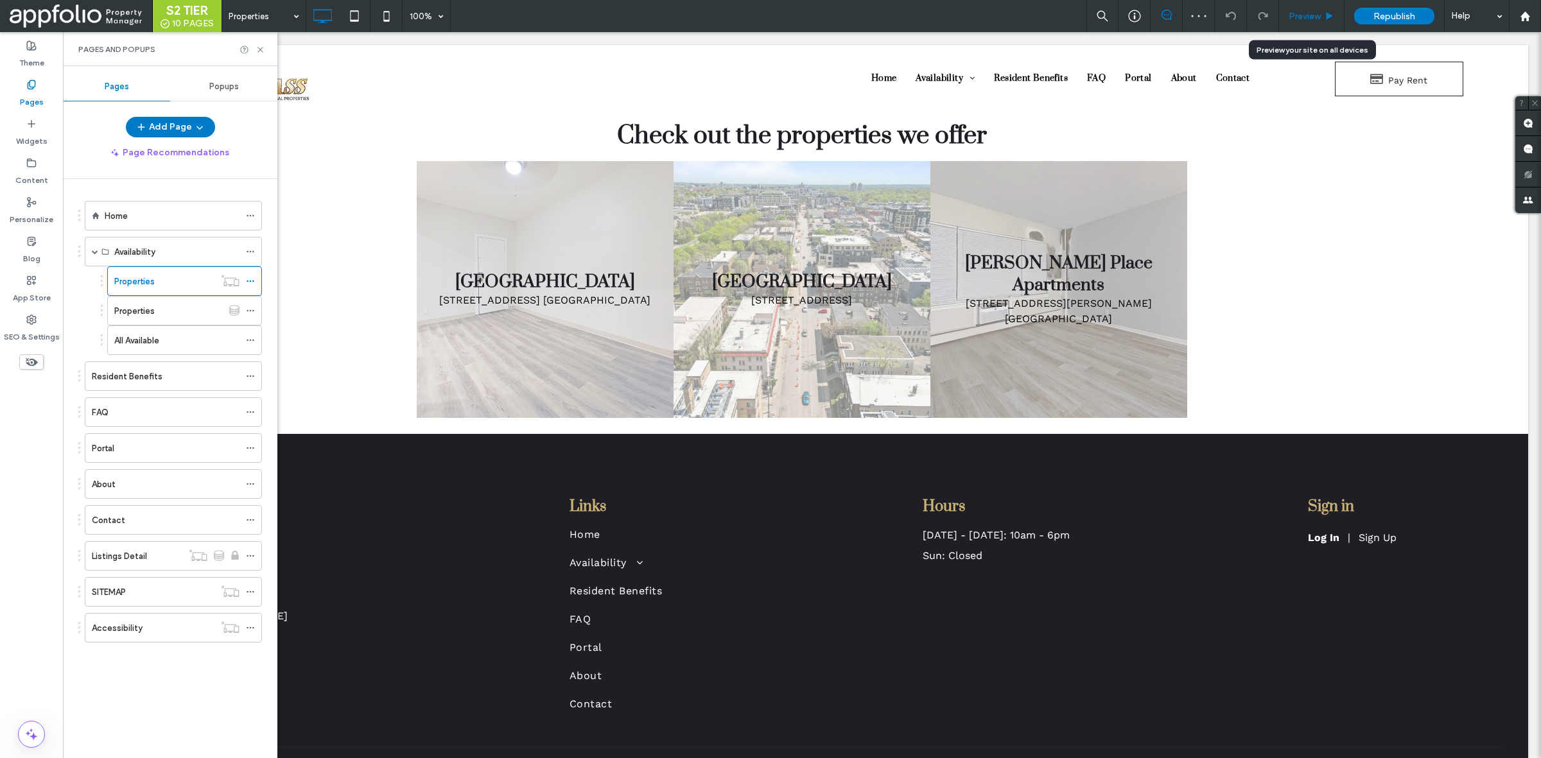
click at [1319, 14] on span "Preview" at bounding box center [1305, 16] width 32 height 11
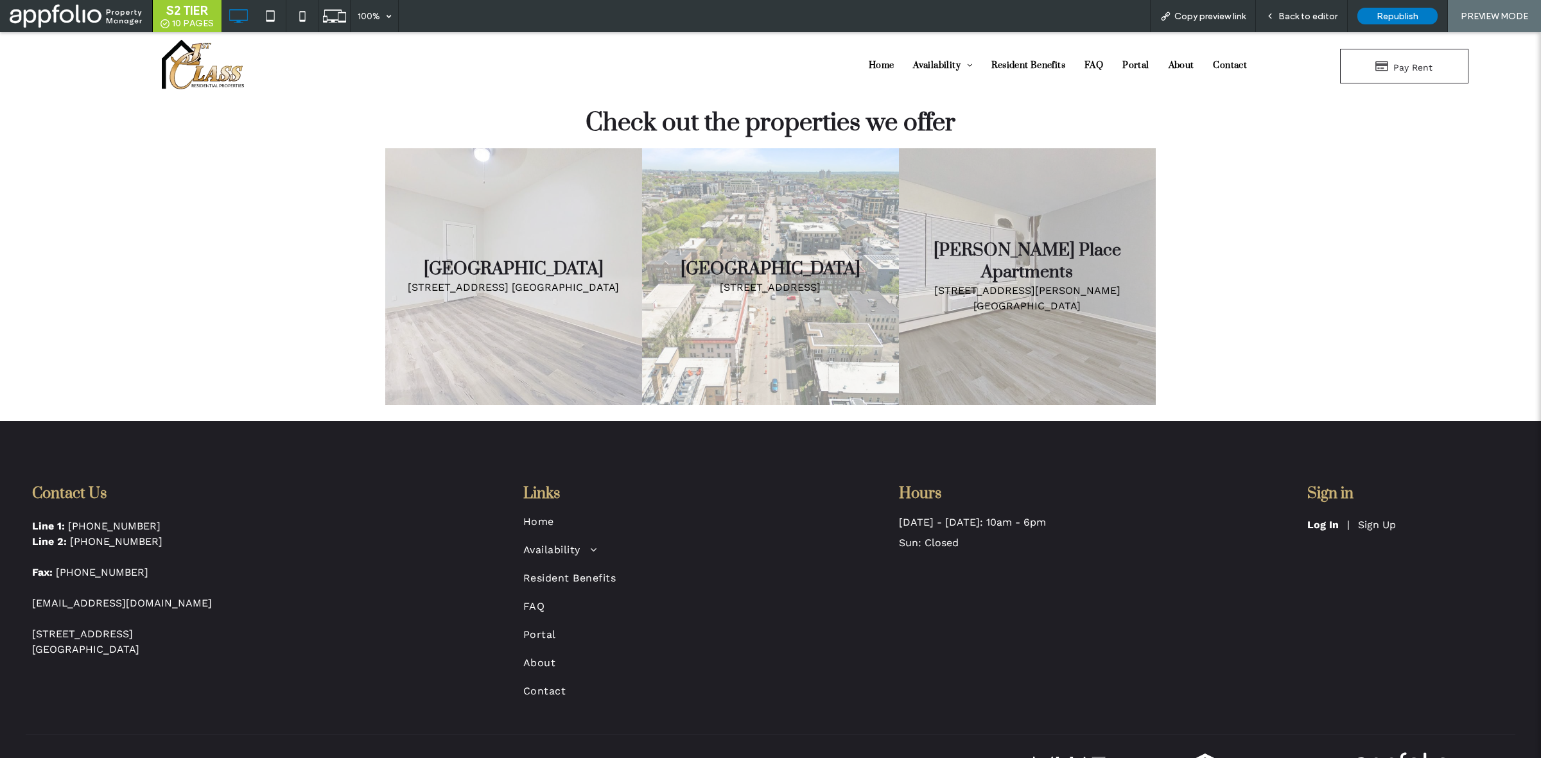
click at [514, 275] on link at bounding box center [513, 276] width 257 height 257
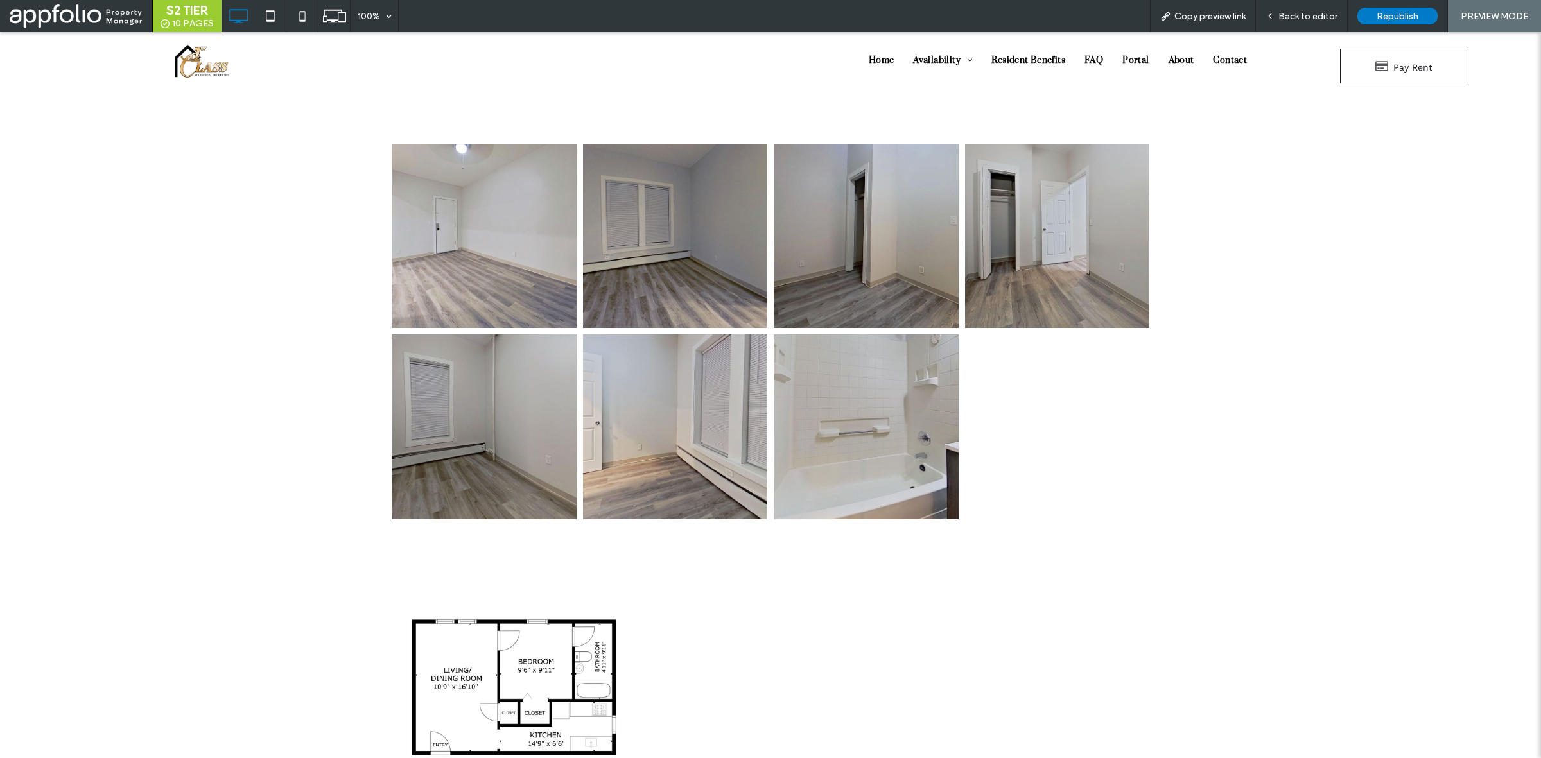
scroll to position [1761, 0]
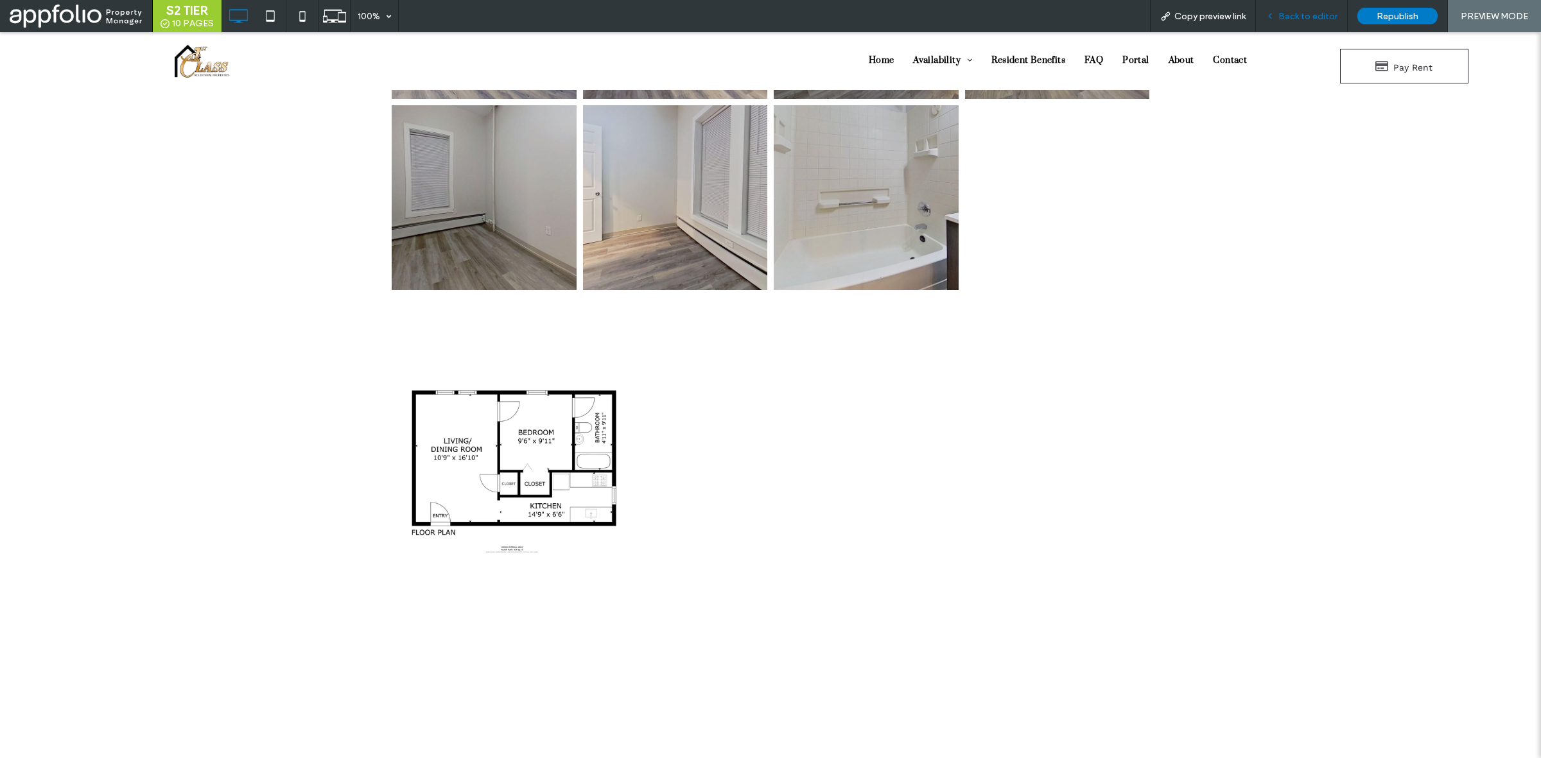
click at [1318, 17] on span "Back to editor" at bounding box center [1307, 16] width 59 height 11
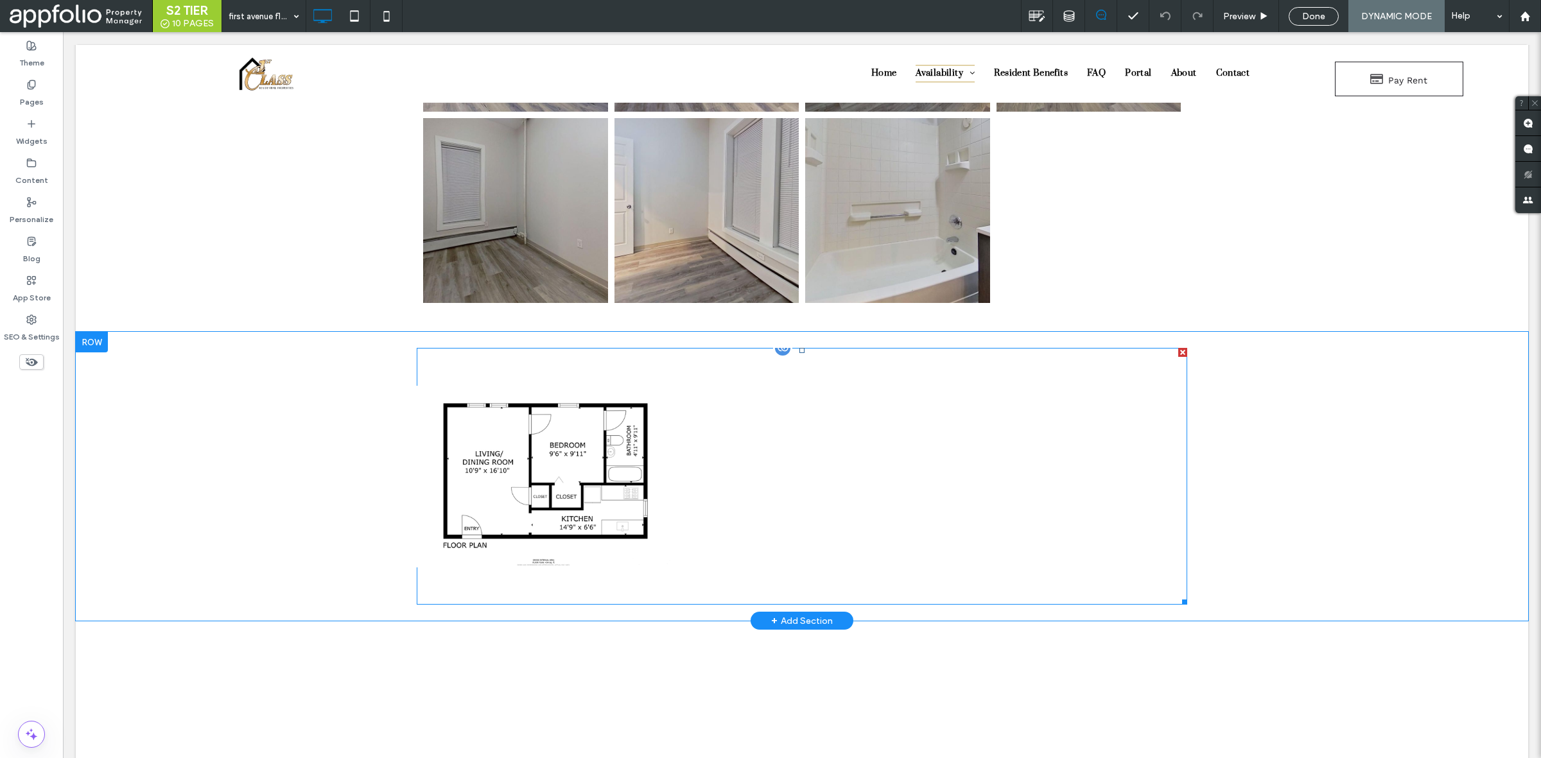
click at [598, 448] on link at bounding box center [545, 476] width 257 height 257
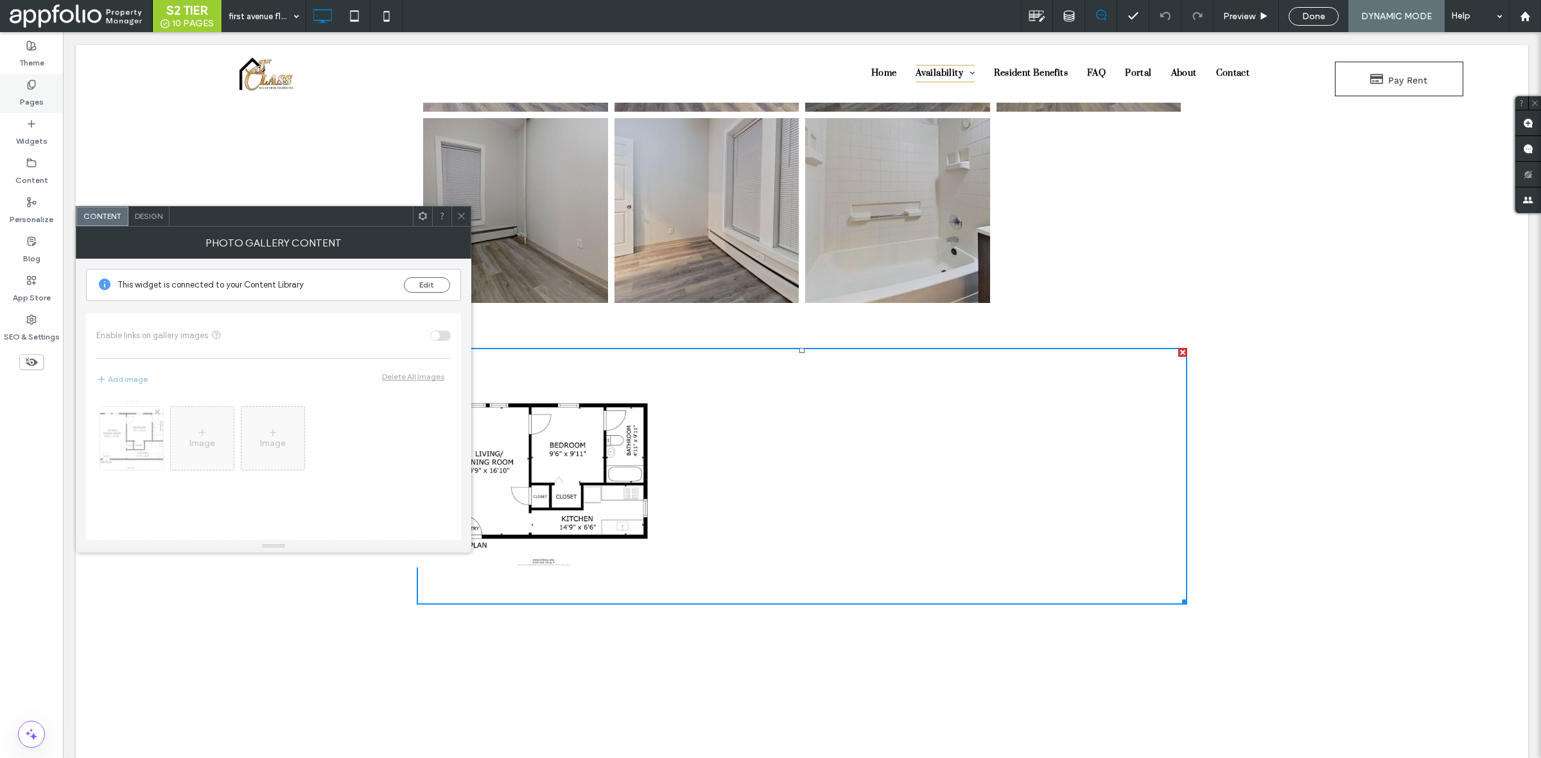
click at [45, 100] on div "Pages" at bounding box center [31, 93] width 63 height 39
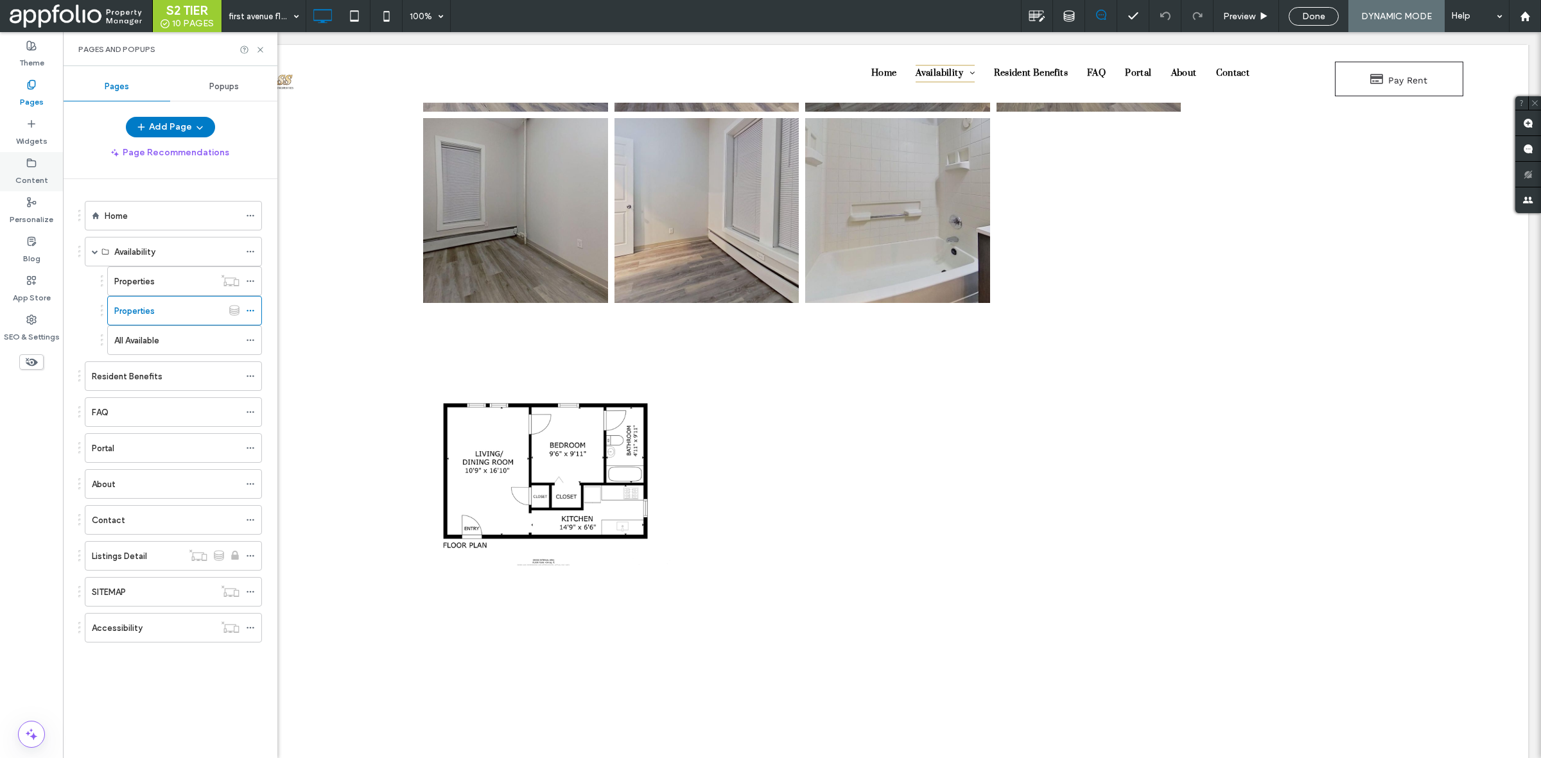
click at [37, 183] on label "Content" at bounding box center [31, 177] width 33 height 18
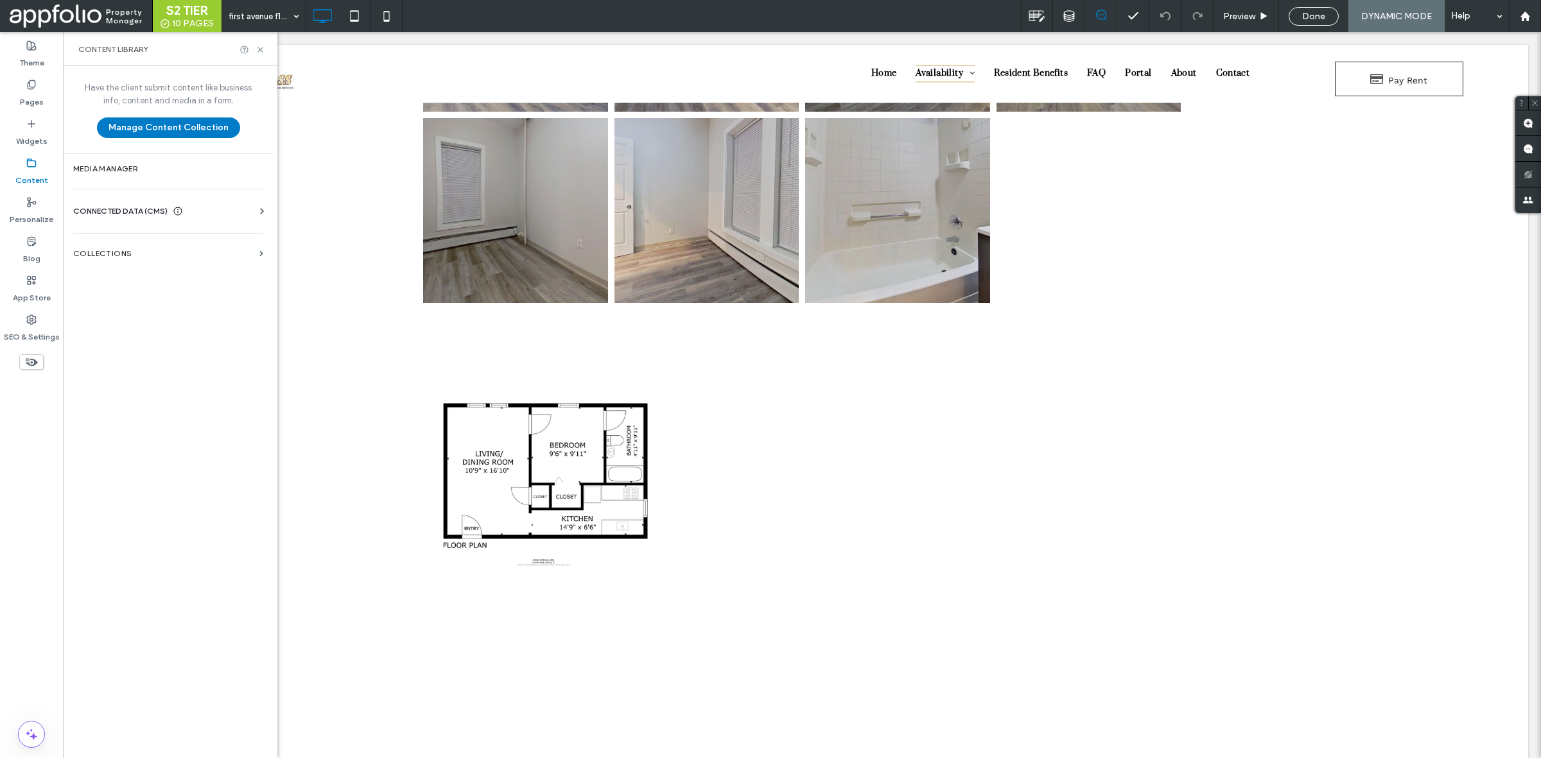
click at [150, 213] on span "CONNECTED DATA (CMS)" at bounding box center [120, 211] width 94 height 13
click at [119, 365] on section "Collections" at bounding box center [168, 372] width 211 height 30
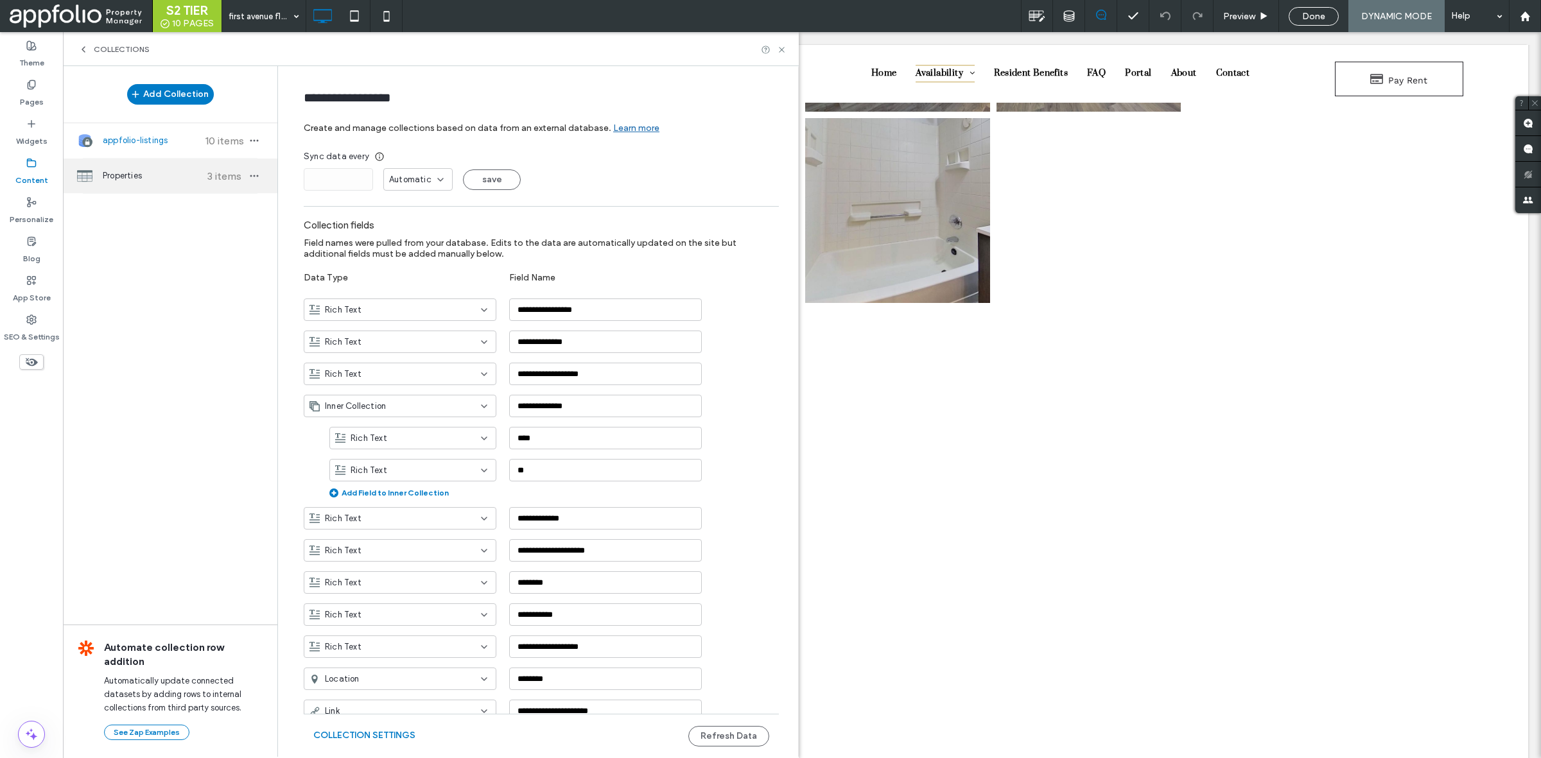
click at [161, 177] on span "Properties" at bounding box center [151, 176] width 96 height 13
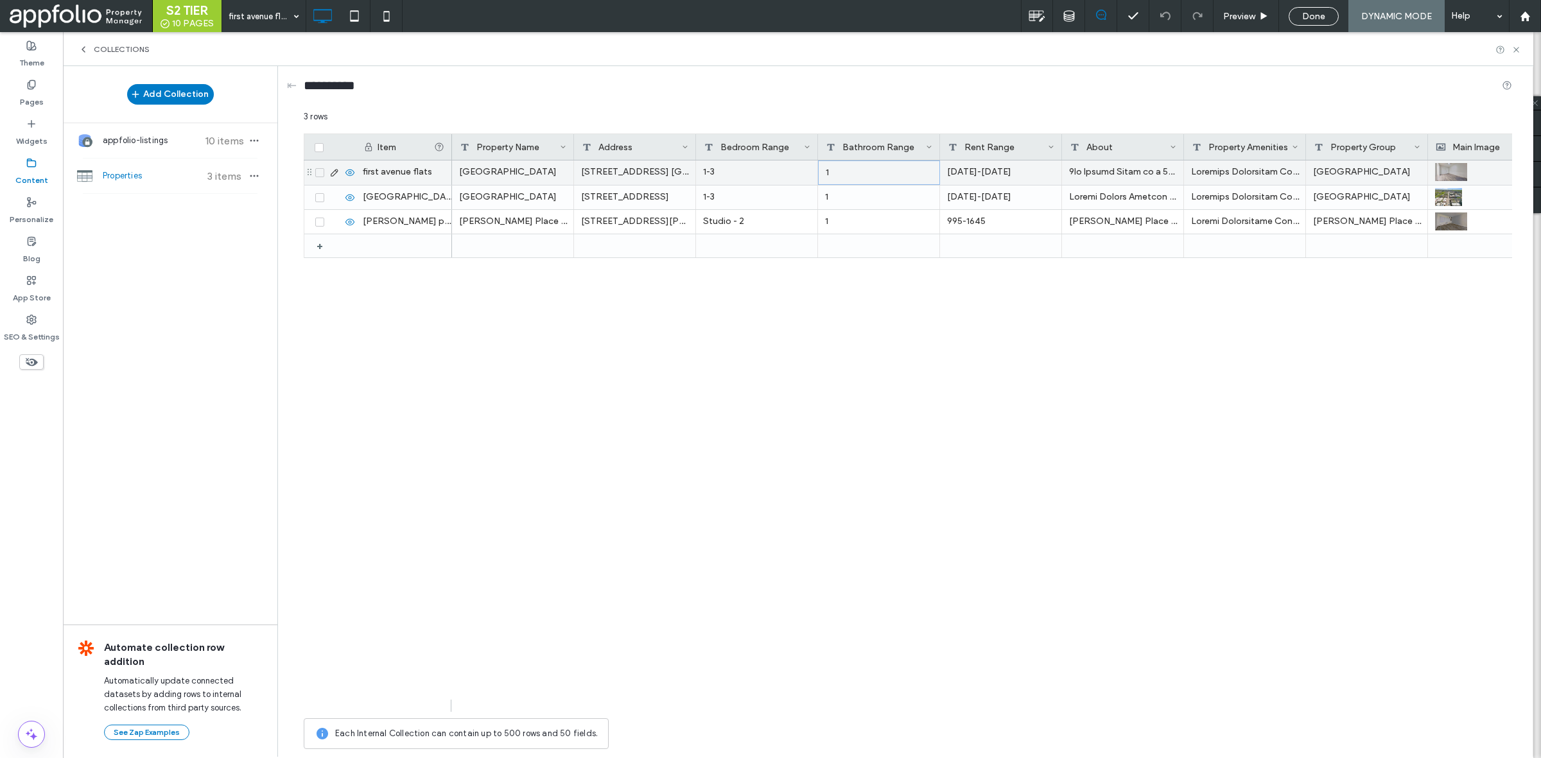
click at [880, 174] on div "1" at bounding box center [879, 173] width 122 height 24
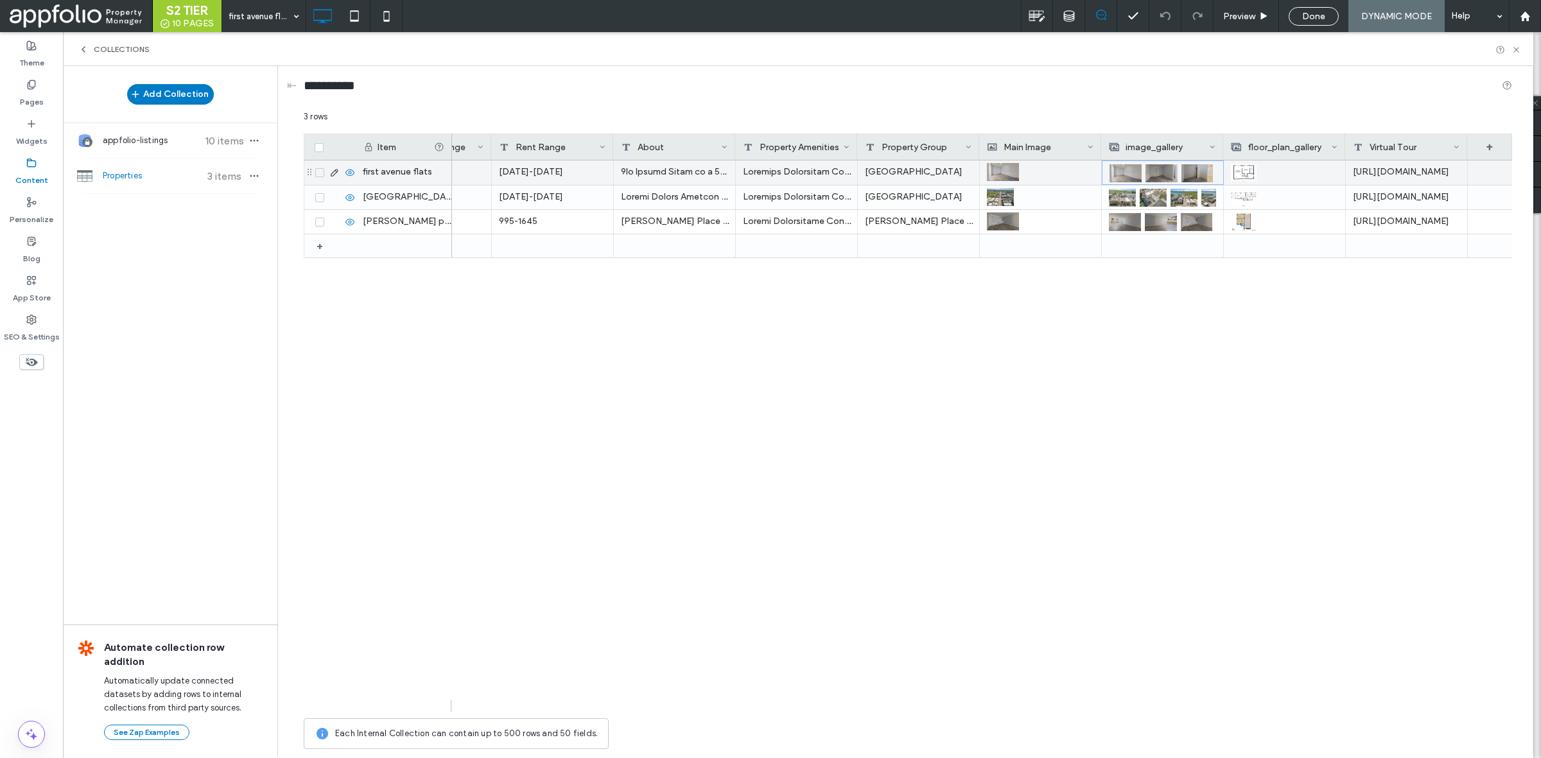
click at [1274, 168] on div at bounding box center [1284, 172] width 107 height 23
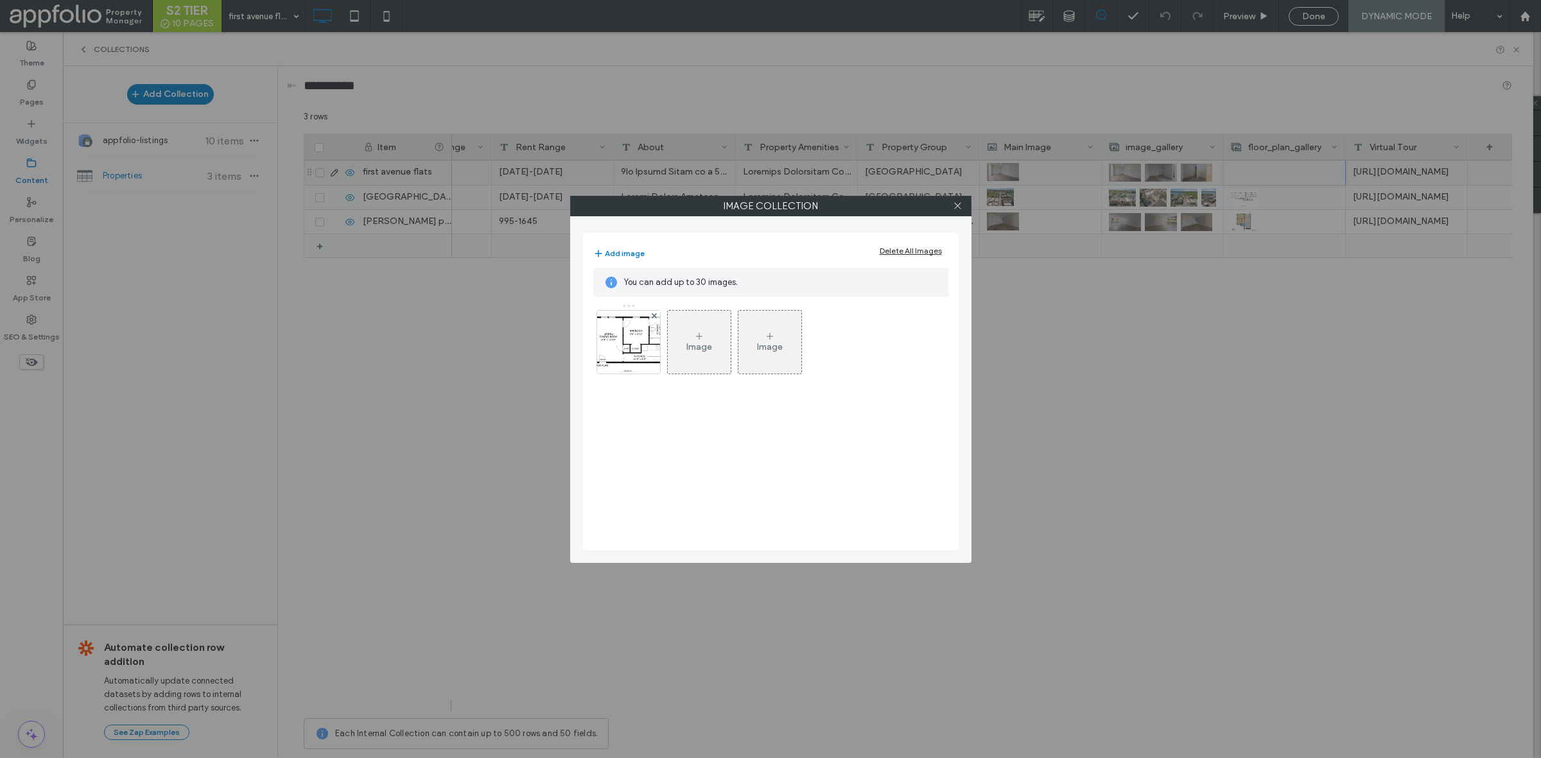
click at [700, 331] on div "Image" at bounding box center [699, 342] width 63 height 60
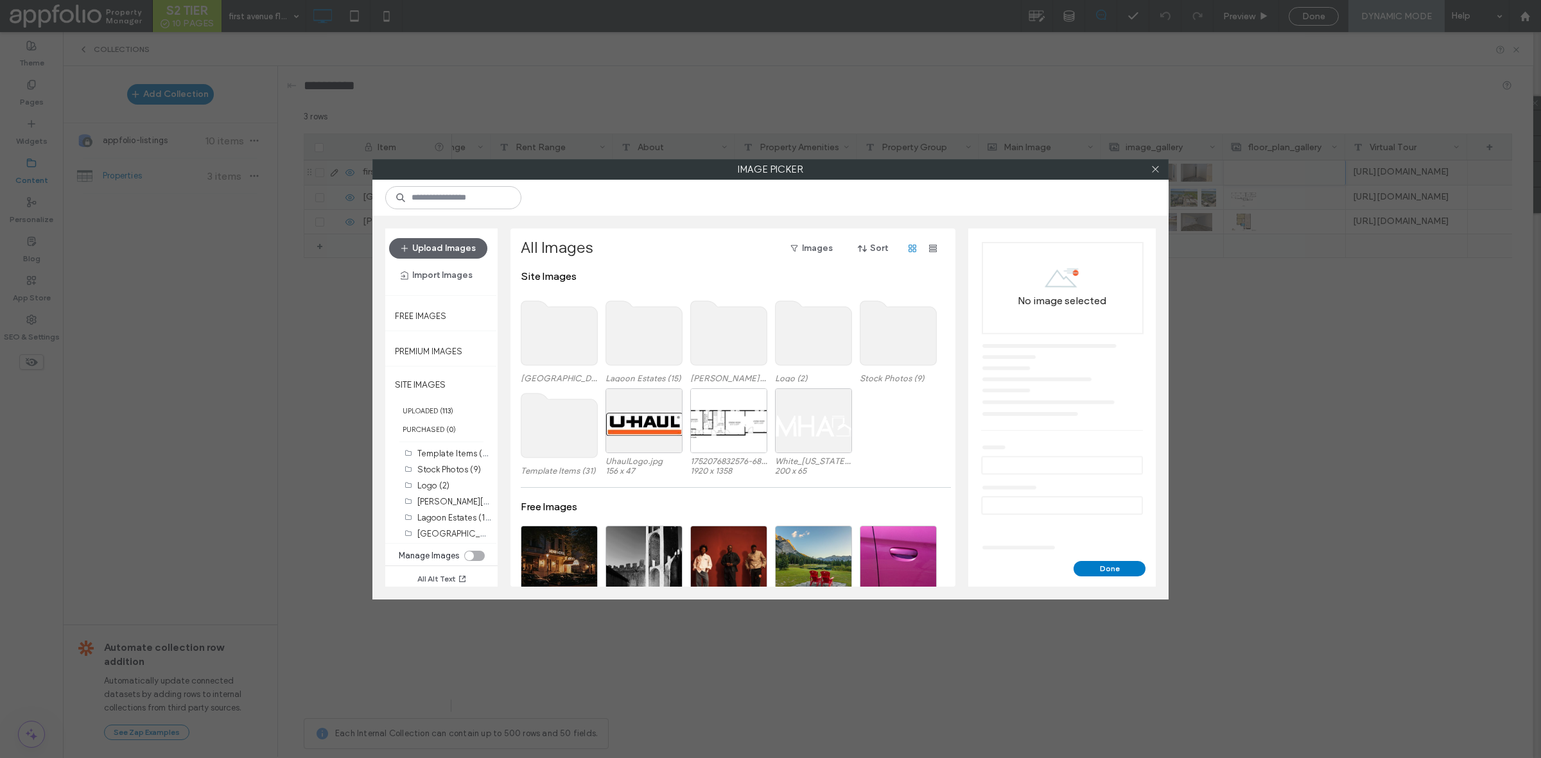
click at [560, 338] on use at bounding box center [559, 333] width 76 height 64
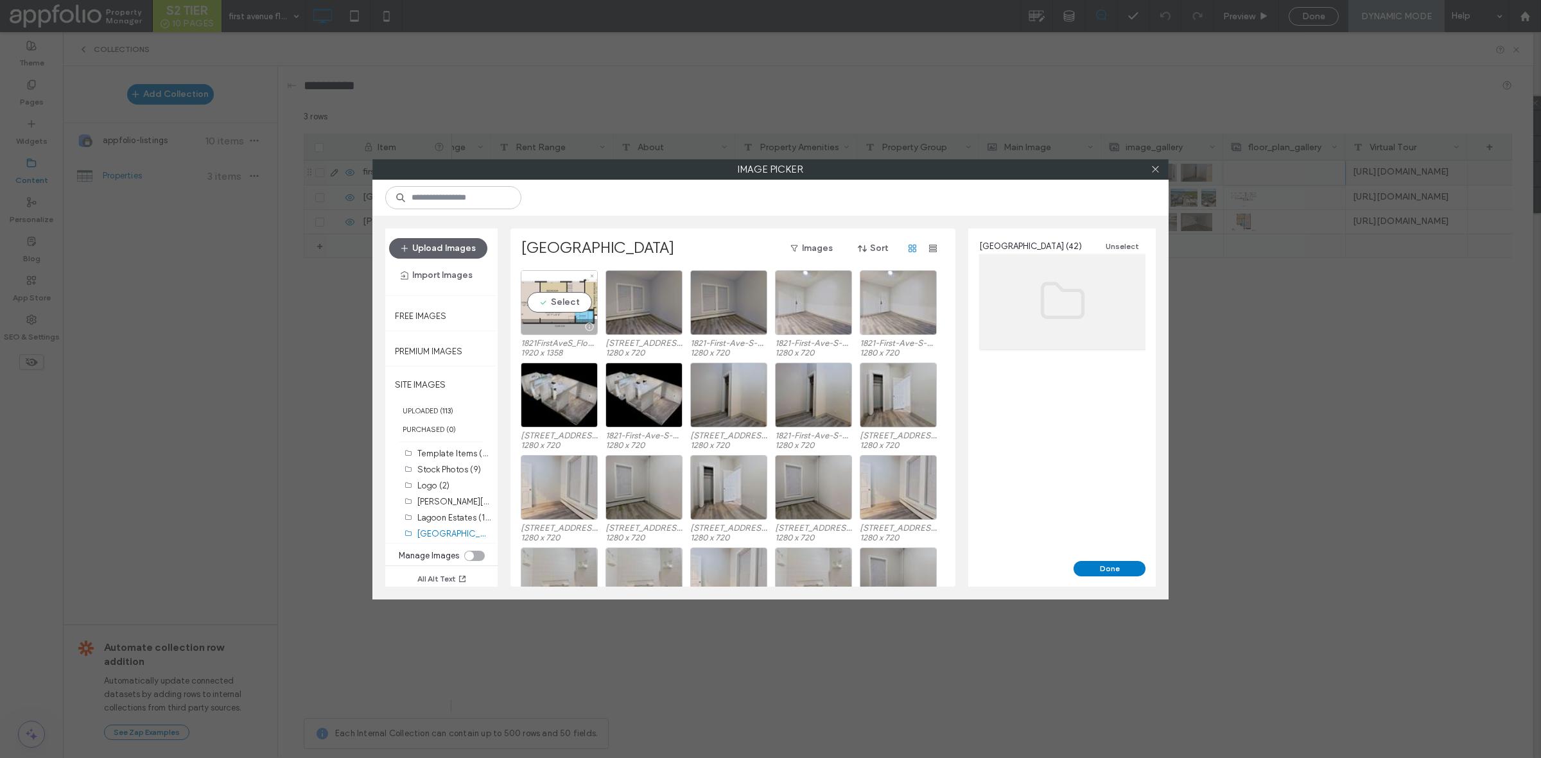
click at [554, 294] on div "Select" at bounding box center [559, 302] width 77 height 65
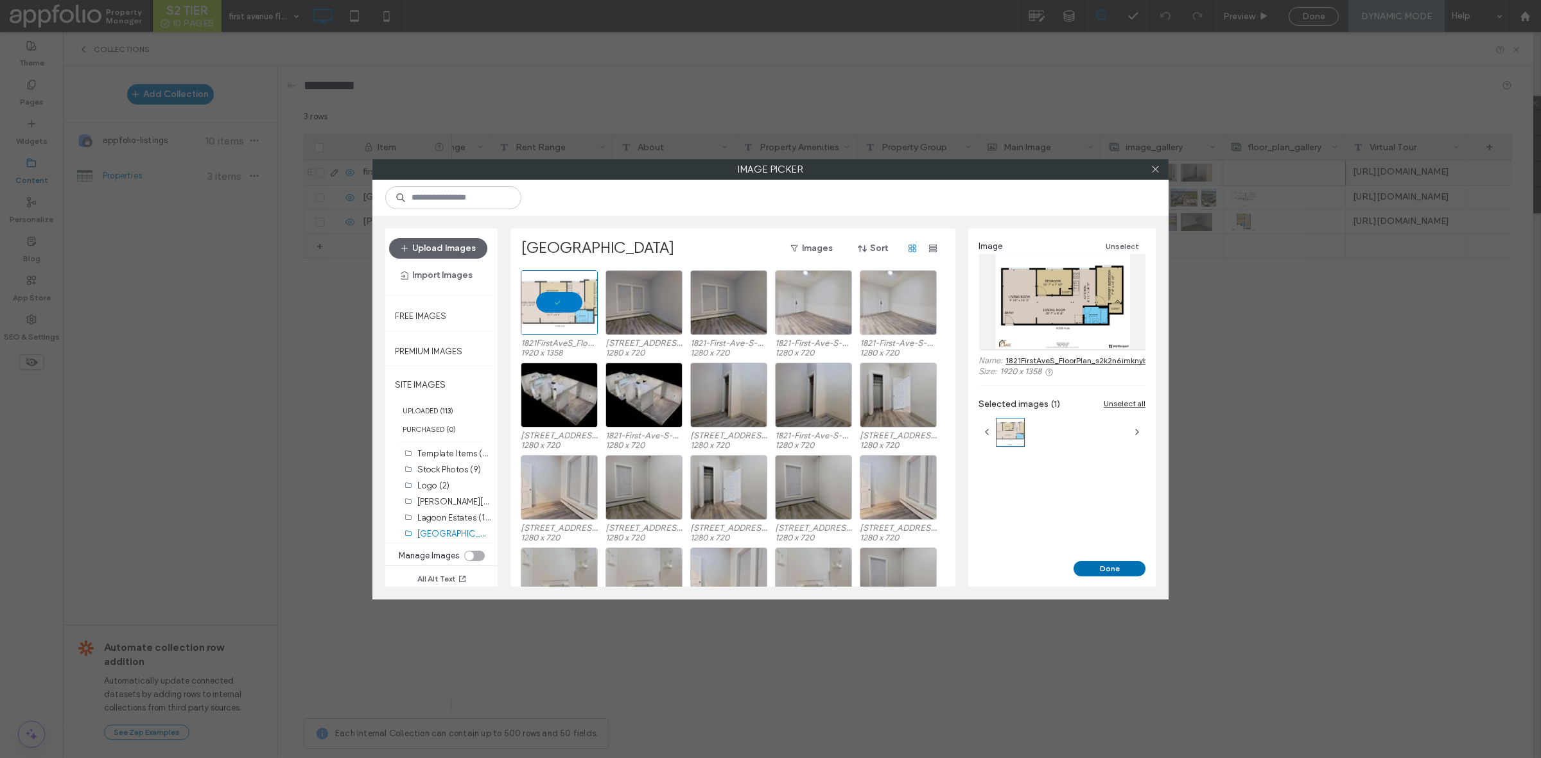
click at [1115, 564] on button "Done" at bounding box center [1110, 568] width 72 height 15
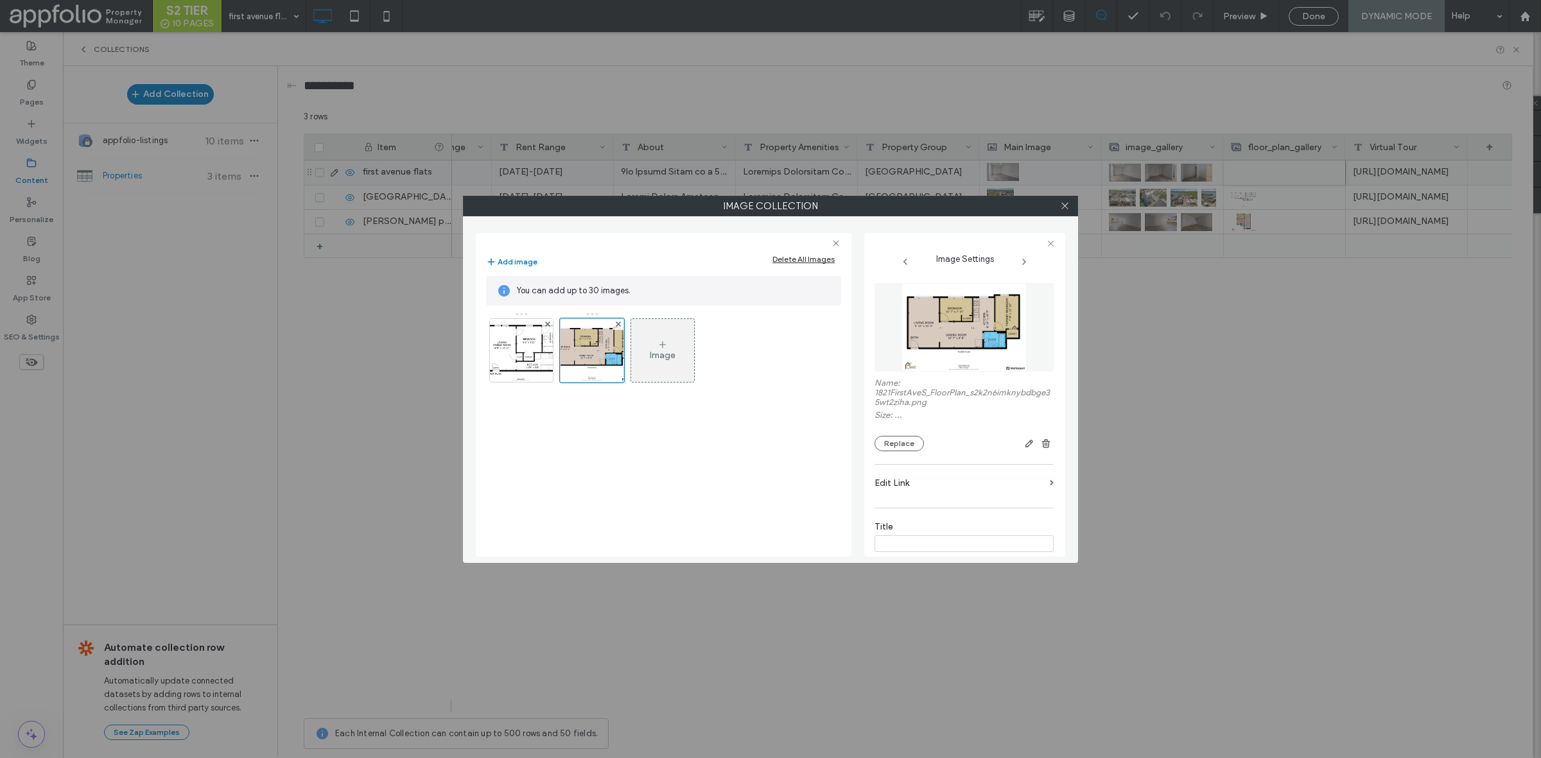
scroll to position [2, 0]
click at [547, 324] on use at bounding box center [546, 324] width 5 height 5
click at [1069, 207] on icon at bounding box center [1065, 206] width 10 height 10
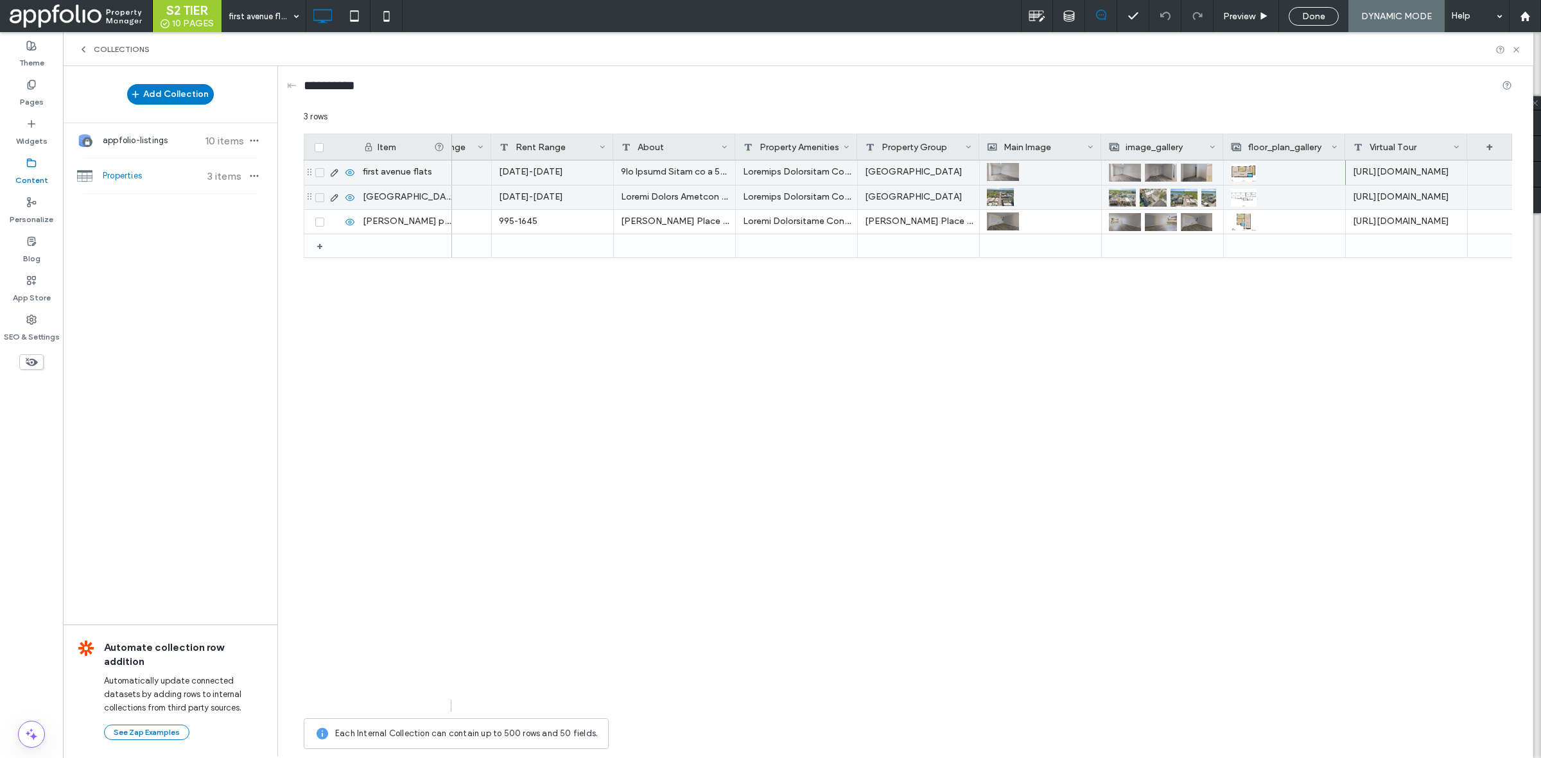
click at [1266, 197] on div at bounding box center [1284, 197] width 107 height 23
click at [1243, 196] on img at bounding box center [1244, 198] width 26 height 18
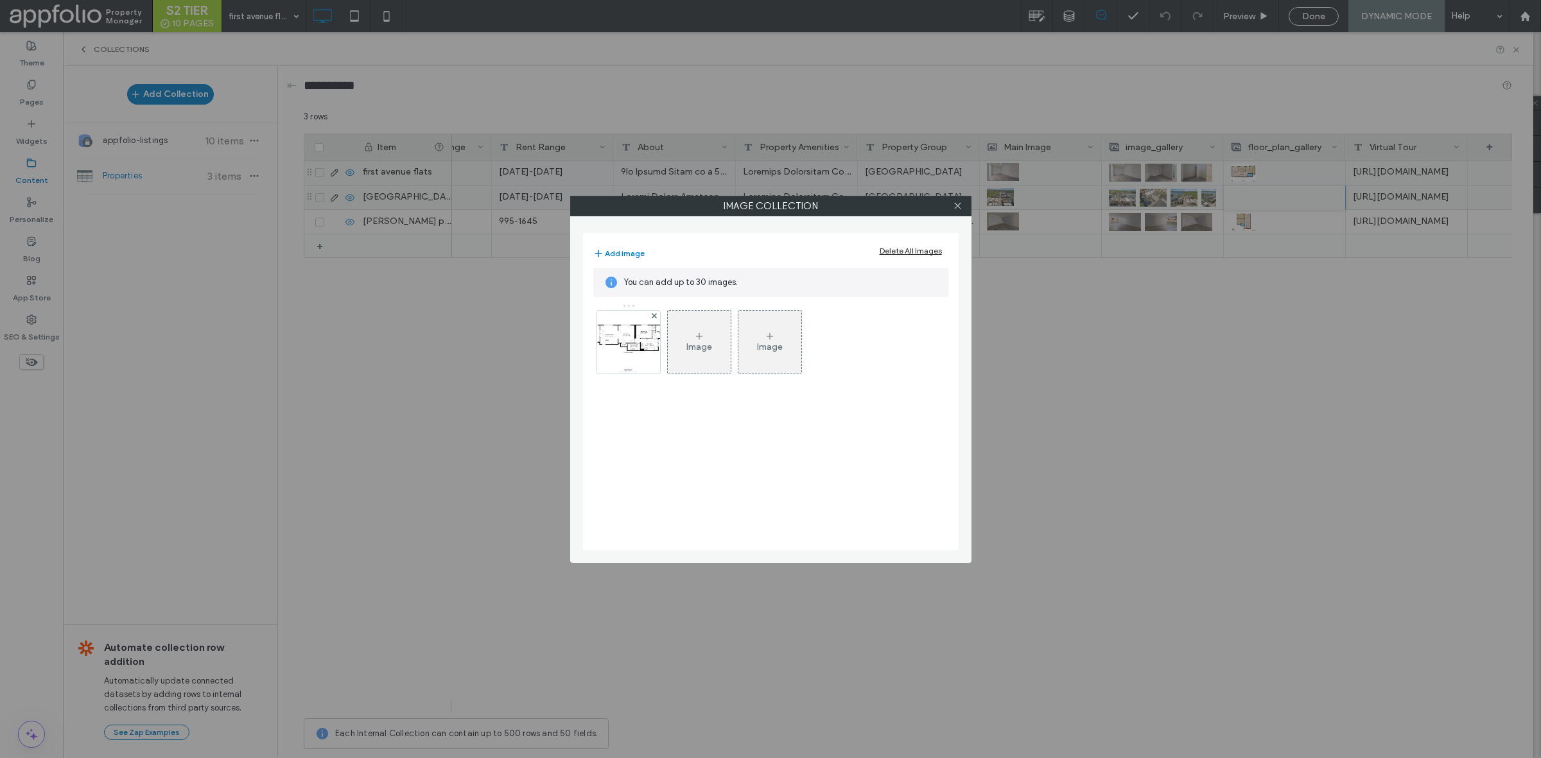
click at [684, 350] on div "Image" at bounding box center [699, 342] width 63 height 60
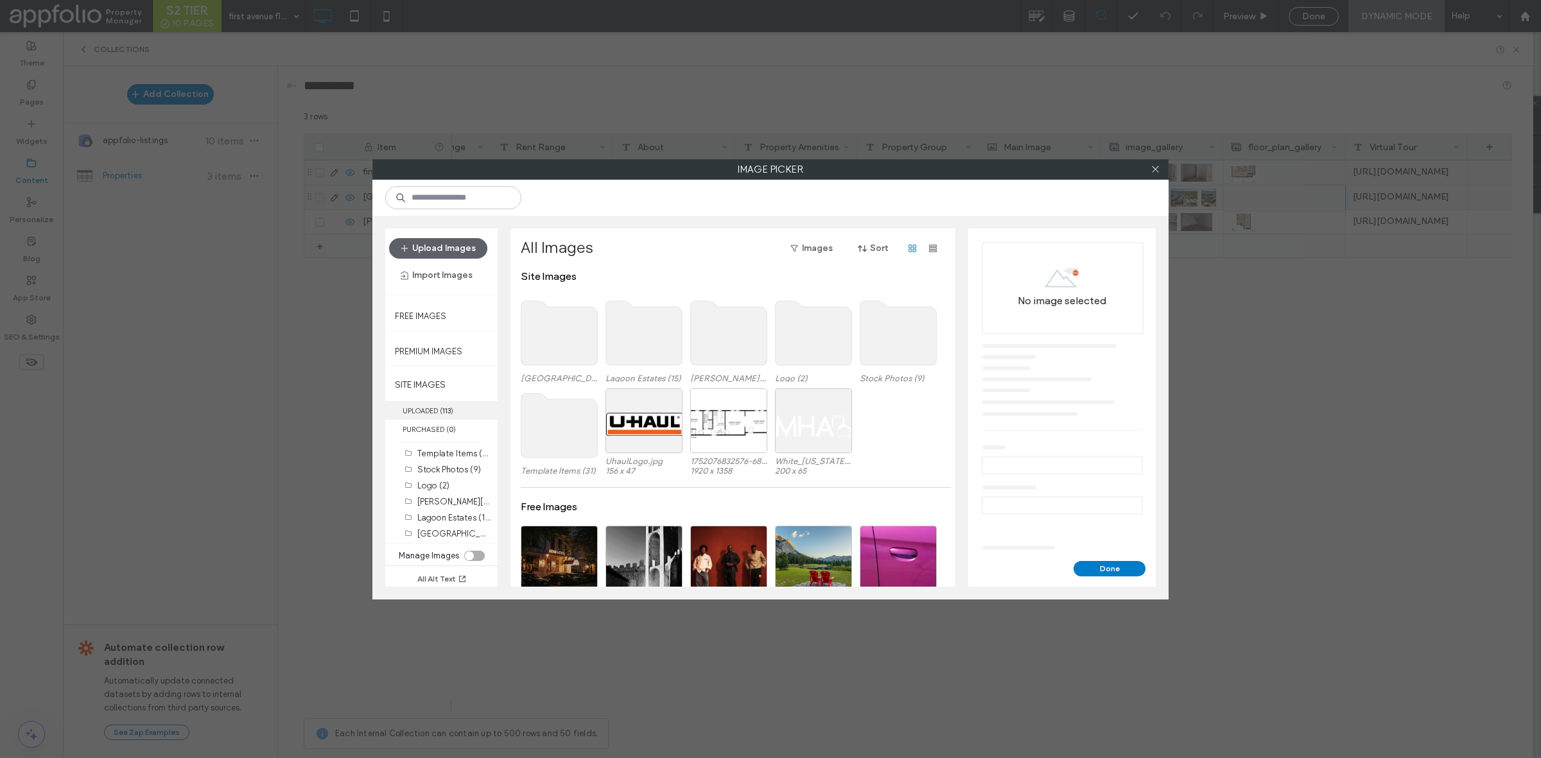
click at [458, 405] on label "UPLOADED ( 113 )" at bounding box center [441, 410] width 112 height 19
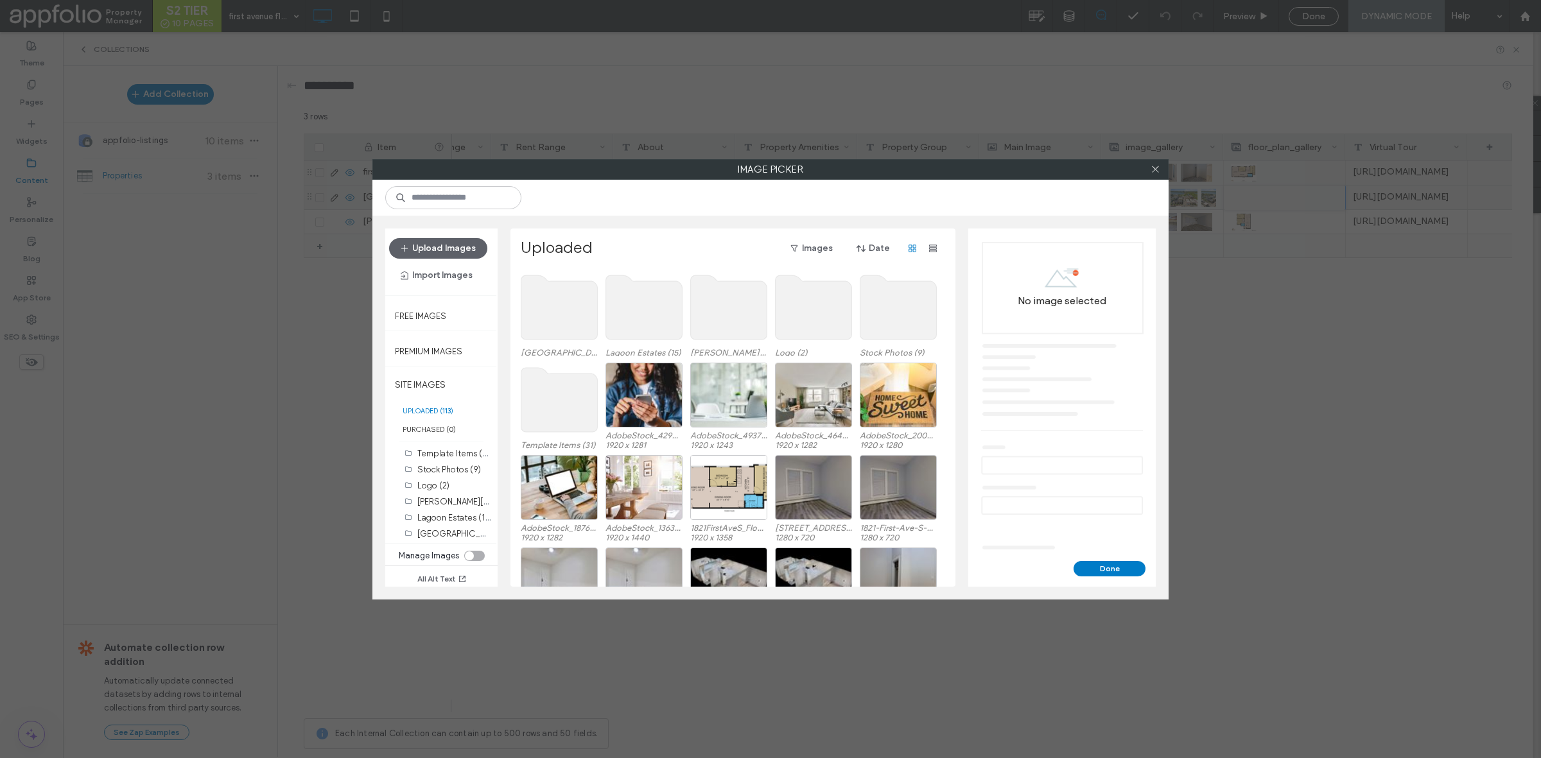
click at [657, 311] on use at bounding box center [644, 307] width 76 height 64
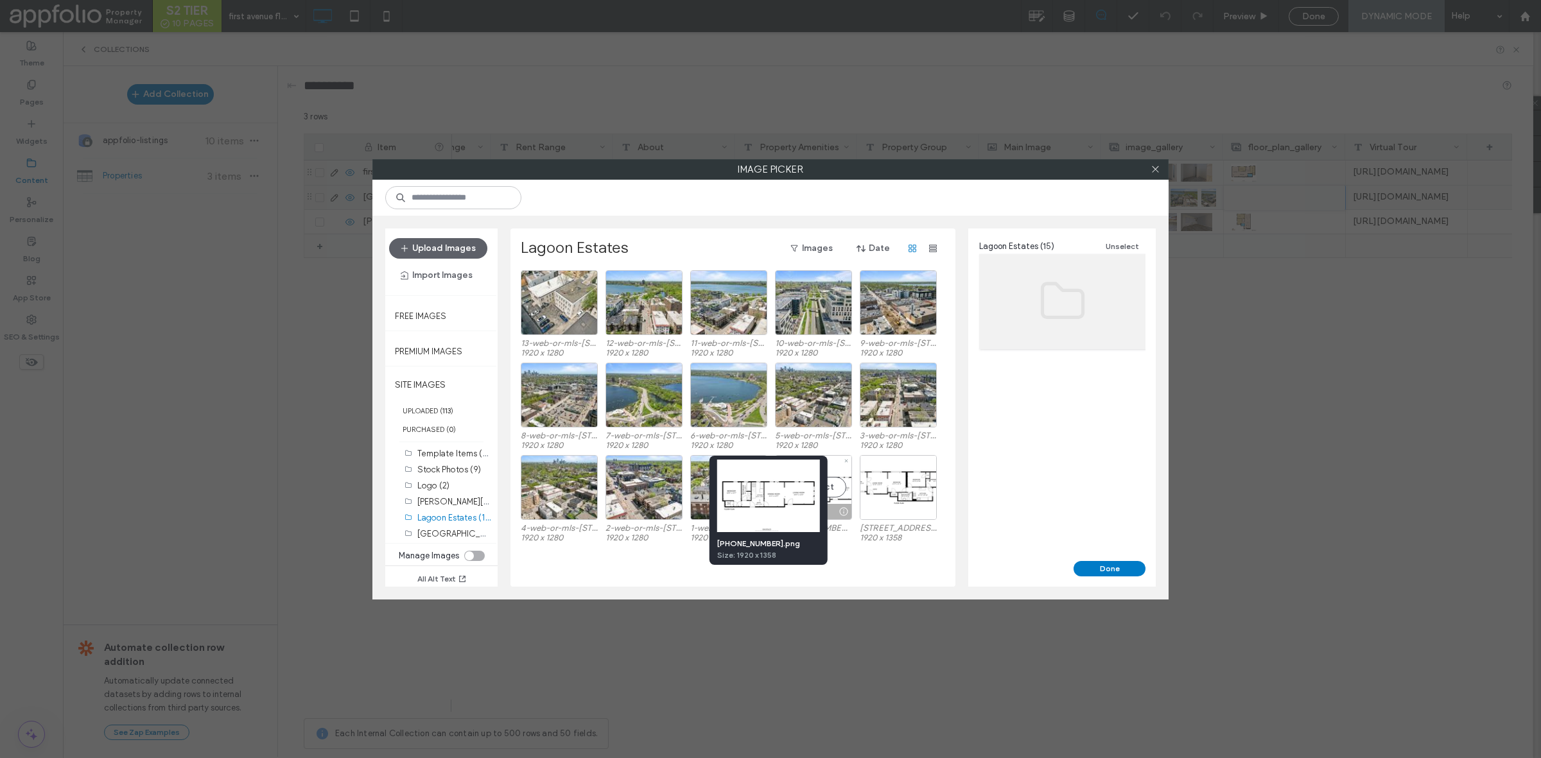
click at [841, 509] on div at bounding box center [843, 512] width 16 height 10
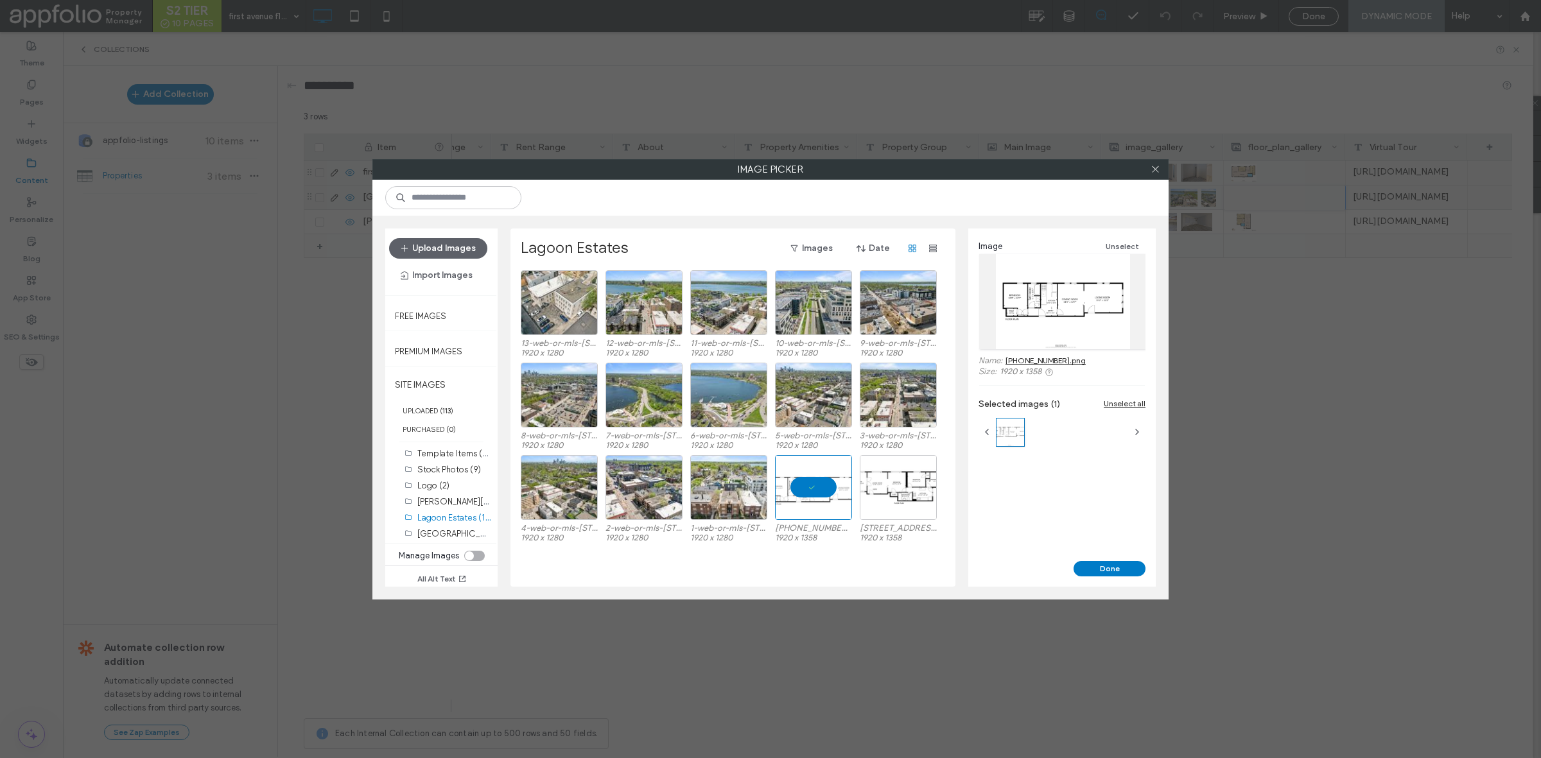
click at [1048, 361] on link "1-117619-01.png" at bounding box center [1045, 361] width 80 height 10
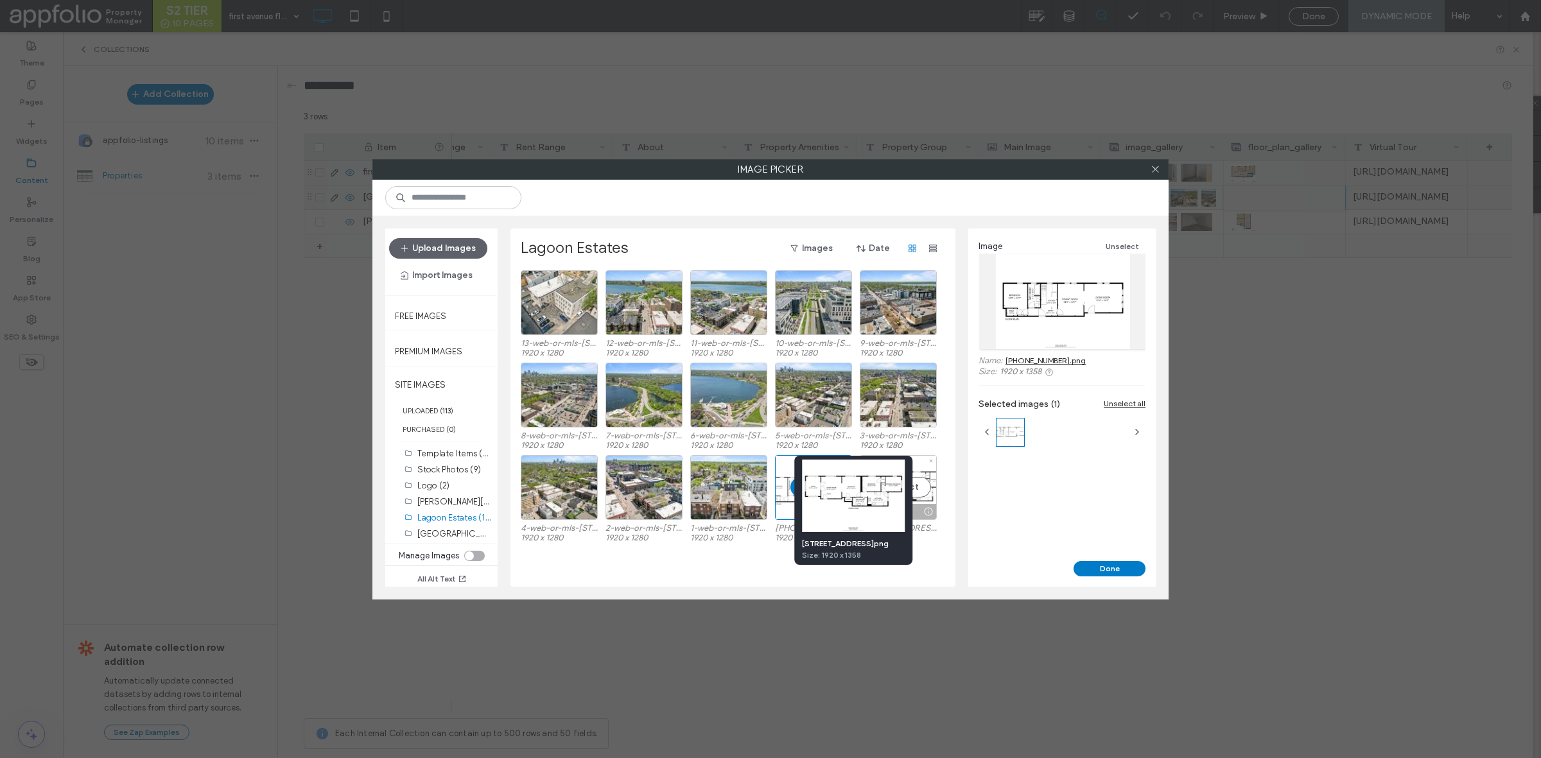
click at [925, 509] on div at bounding box center [928, 512] width 16 height 10
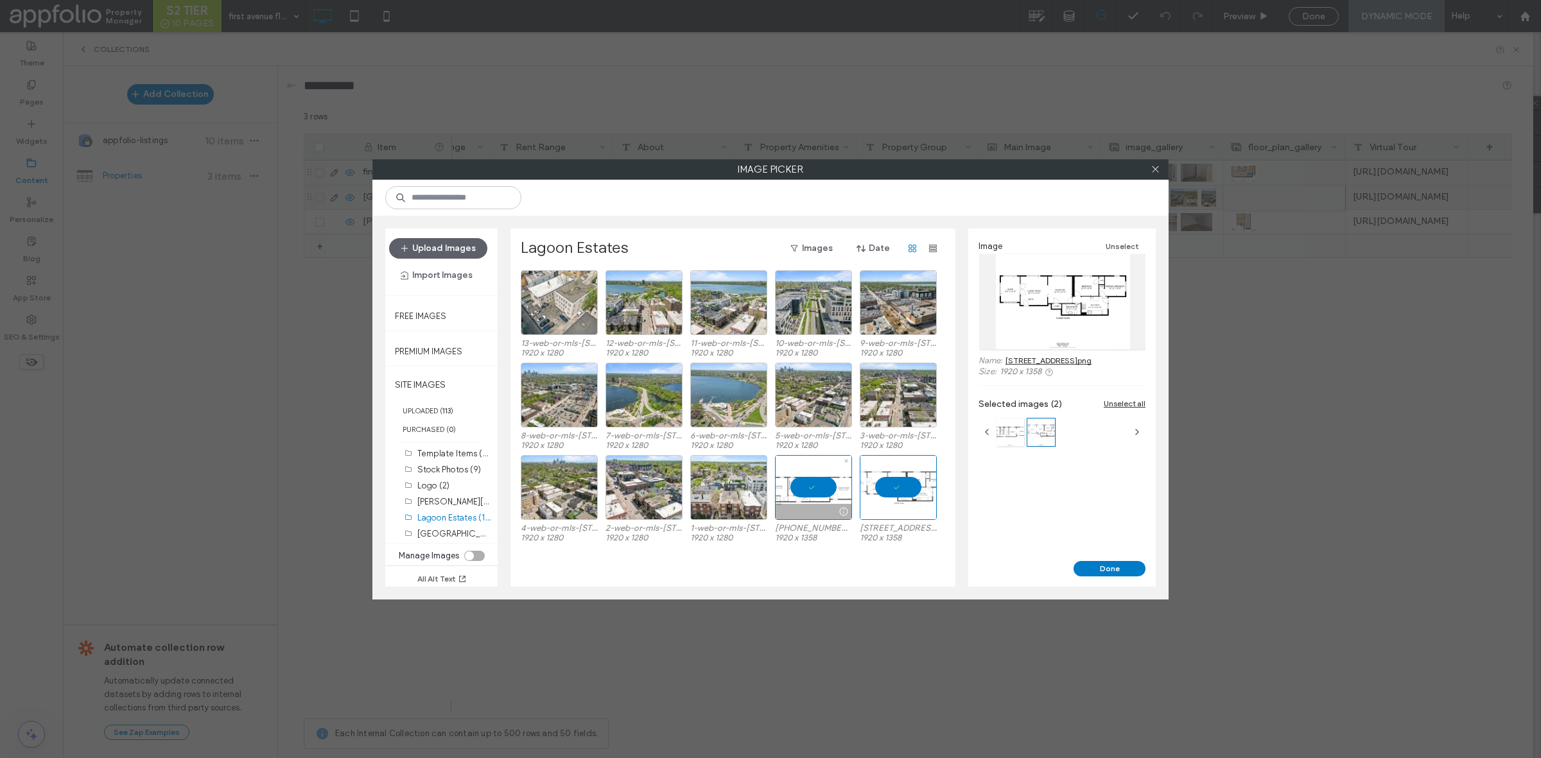
click at [823, 485] on div at bounding box center [813, 487] width 77 height 65
click at [1055, 358] on link "1-1709 Lagoon Ave.png" at bounding box center [1048, 361] width 86 height 10
click at [1111, 566] on button "Done" at bounding box center [1110, 568] width 72 height 15
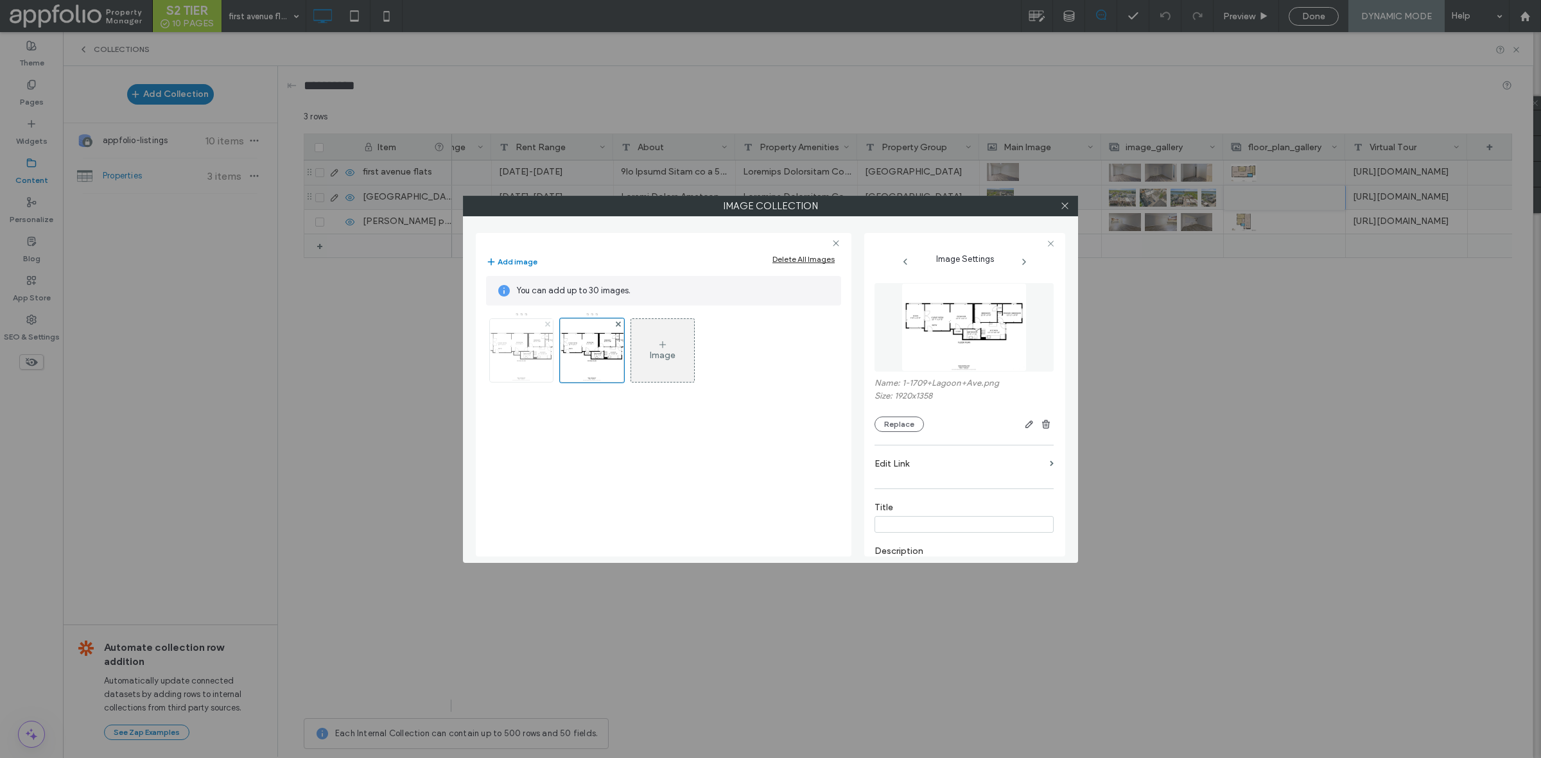
click at [546, 322] on icon at bounding box center [547, 324] width 5 height 5
click at [1063, 207] on icon at bounding box center [1065, 206] width 10 height 10
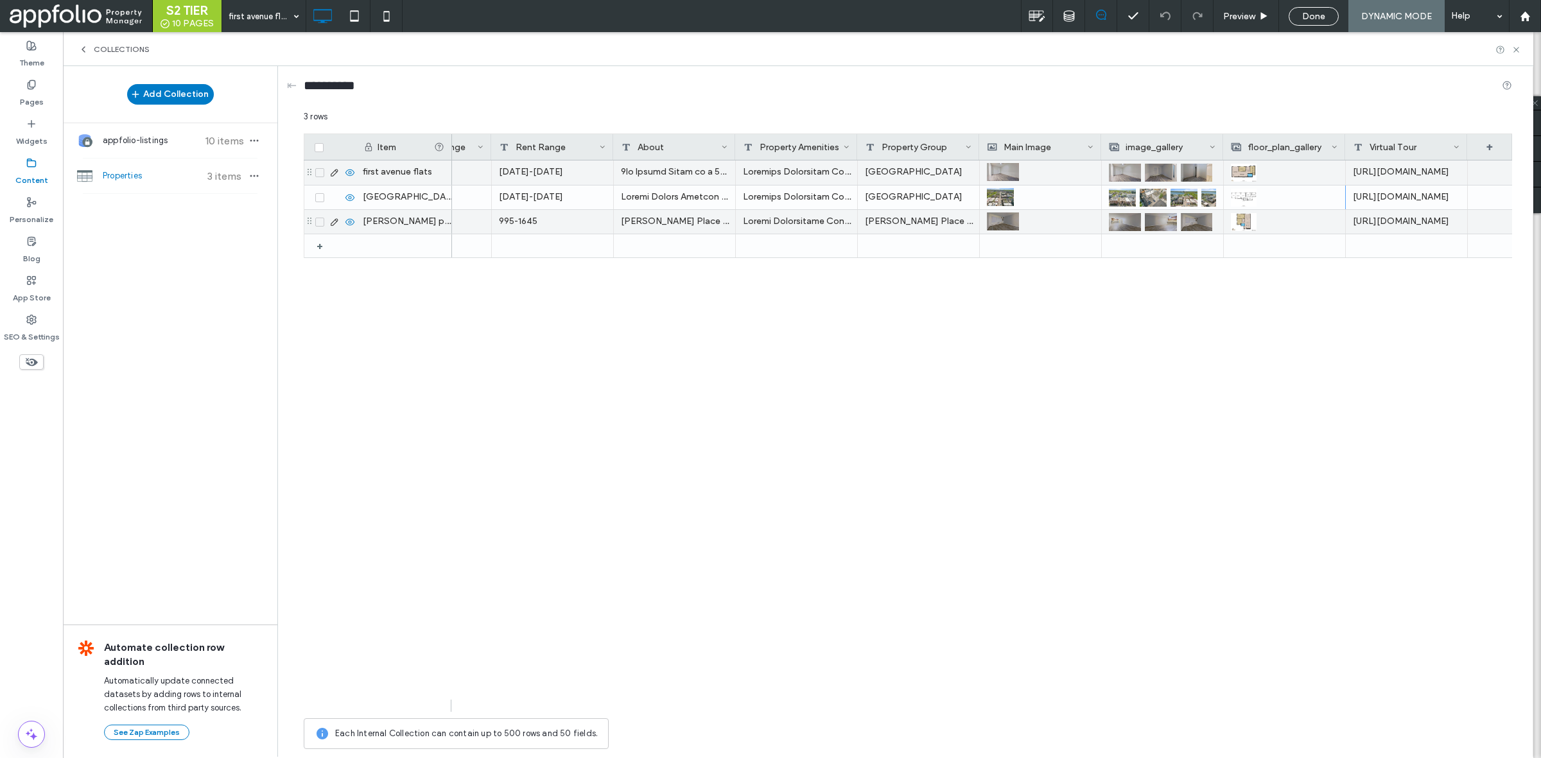
click at [1286, 215] on div at bounding box center [1284, 221] width 107 height 23
click at [1286, 215] on div at bounding box center [1284, 222] width 107 height 23
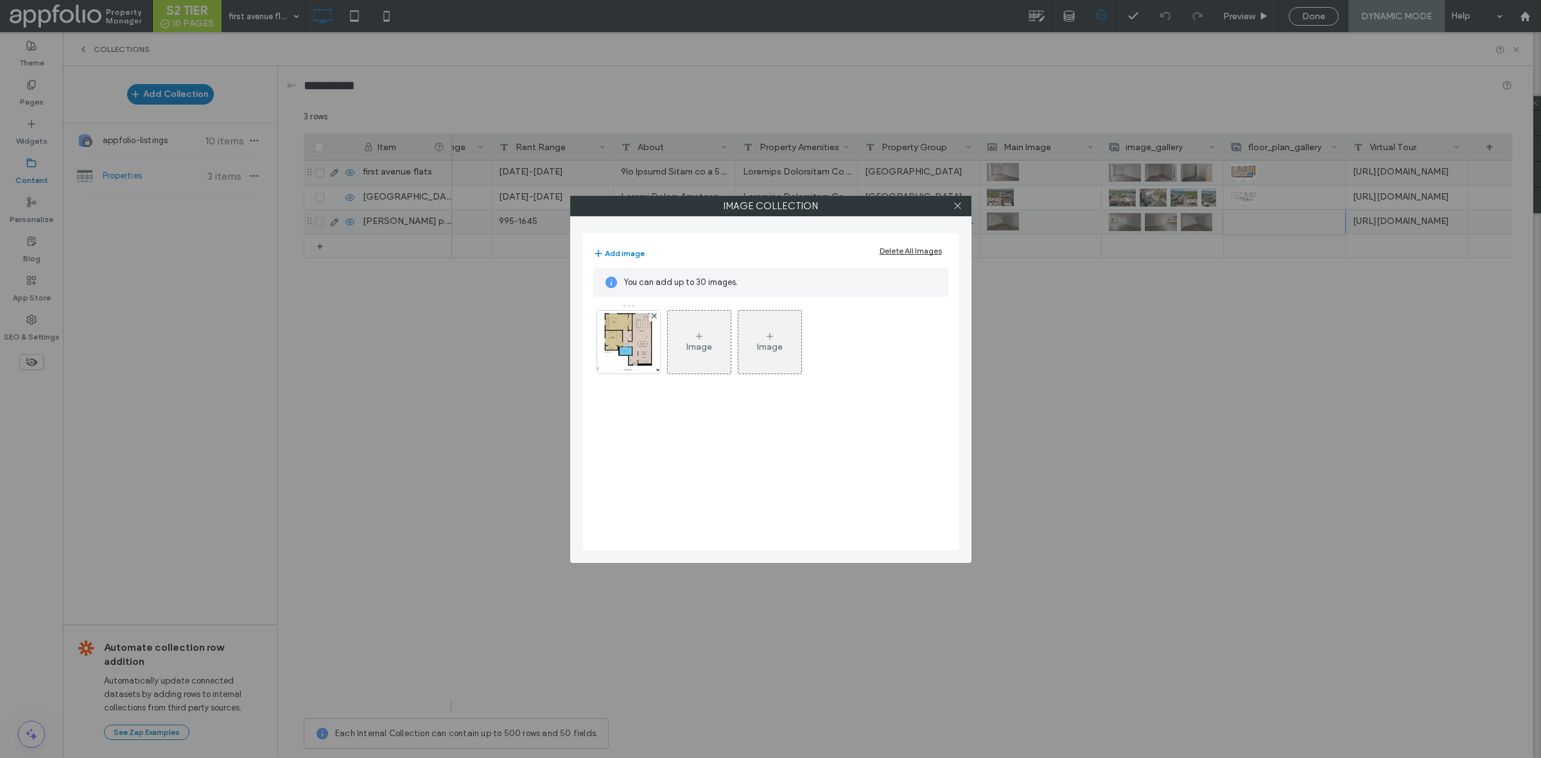
click at [708, 337] on div "Image" at bounding box center [699, 342] width 63 height 60
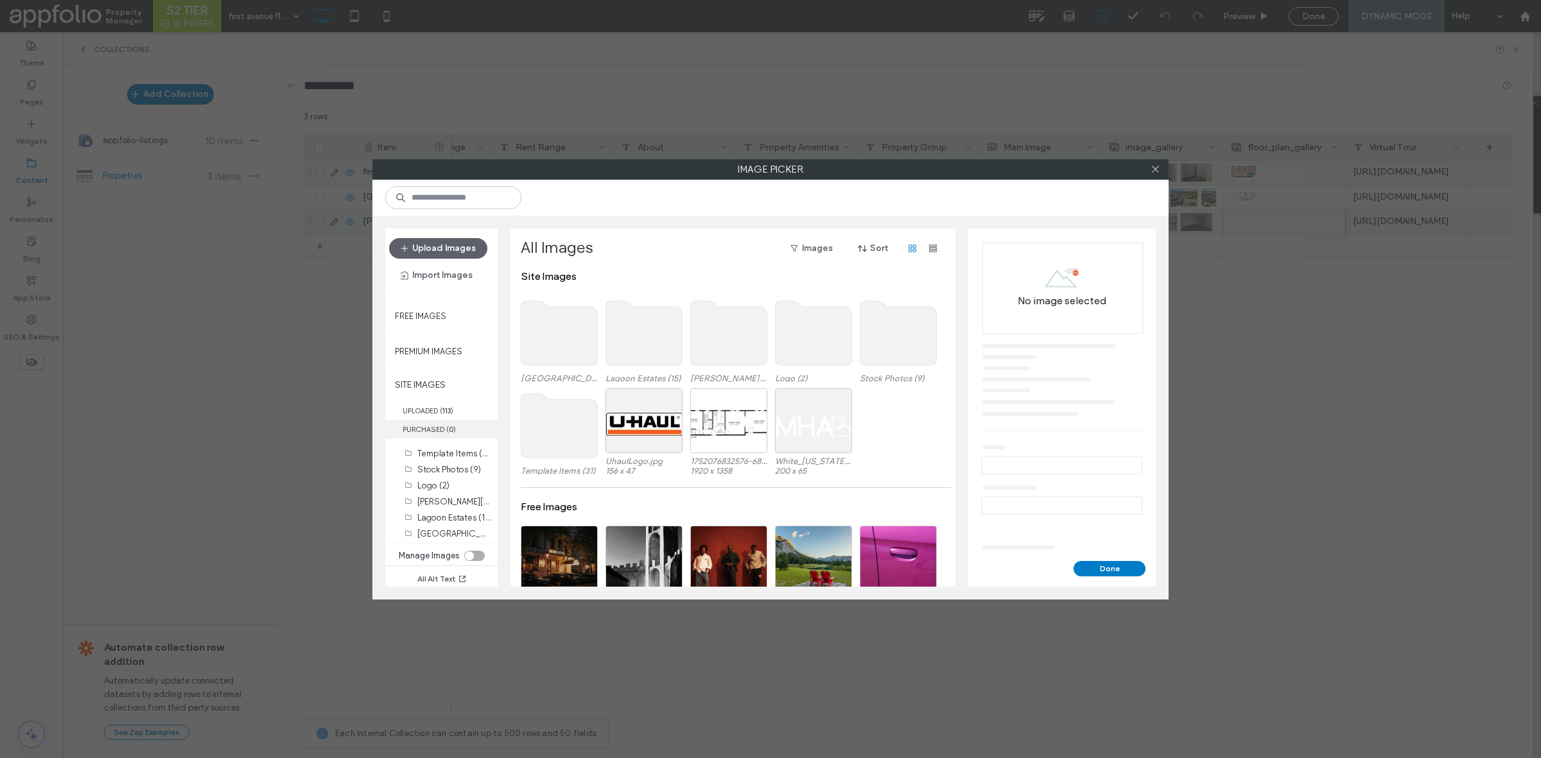
click at [444, 425] on label "PURCHASED ( 0 )" at bounding box center [441, 429] width 112 height 19
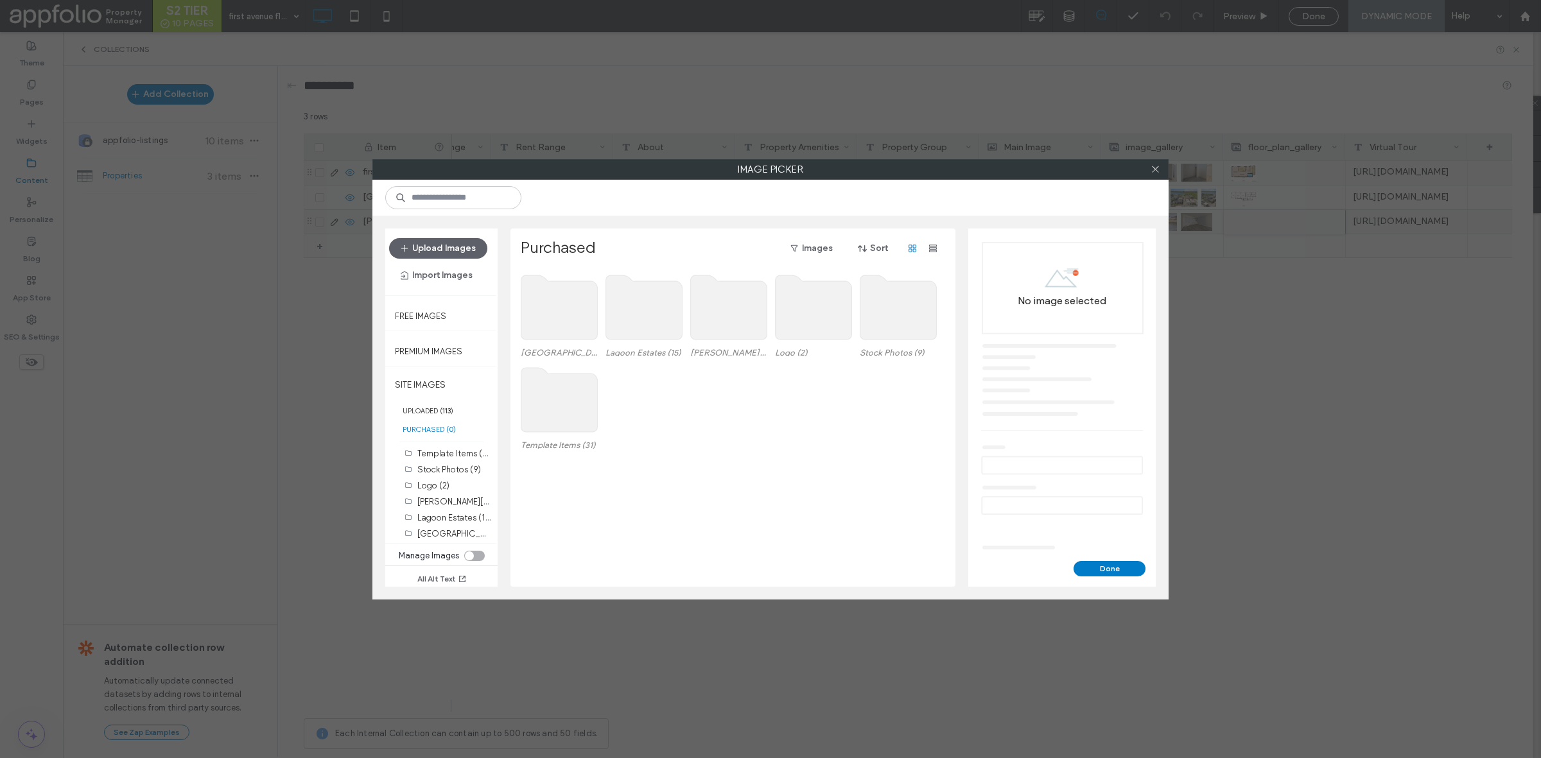
click at [727, 303] on use at bounding box center [729, 307] width 76 height 64
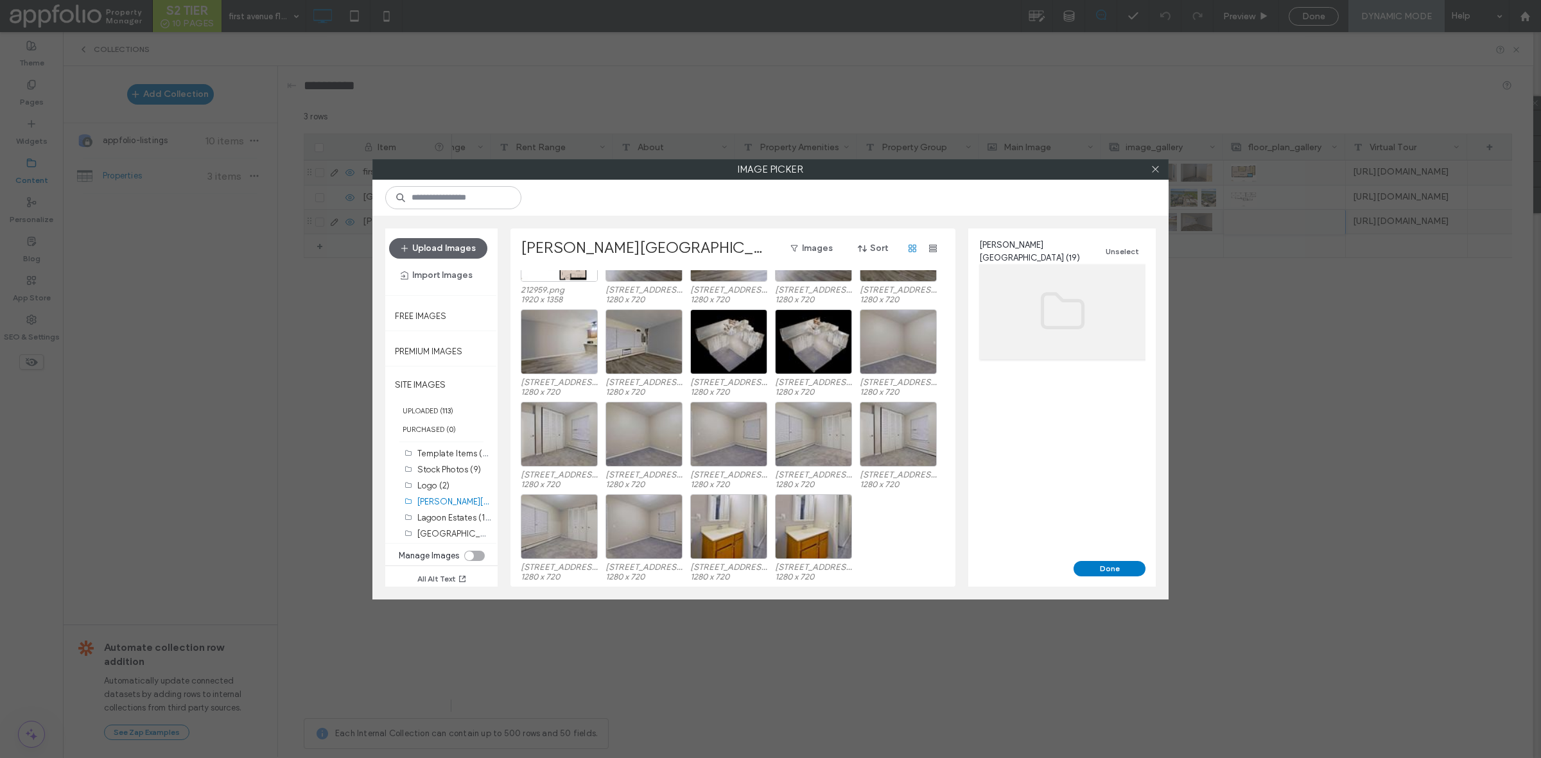
scroll to position [0, 0]
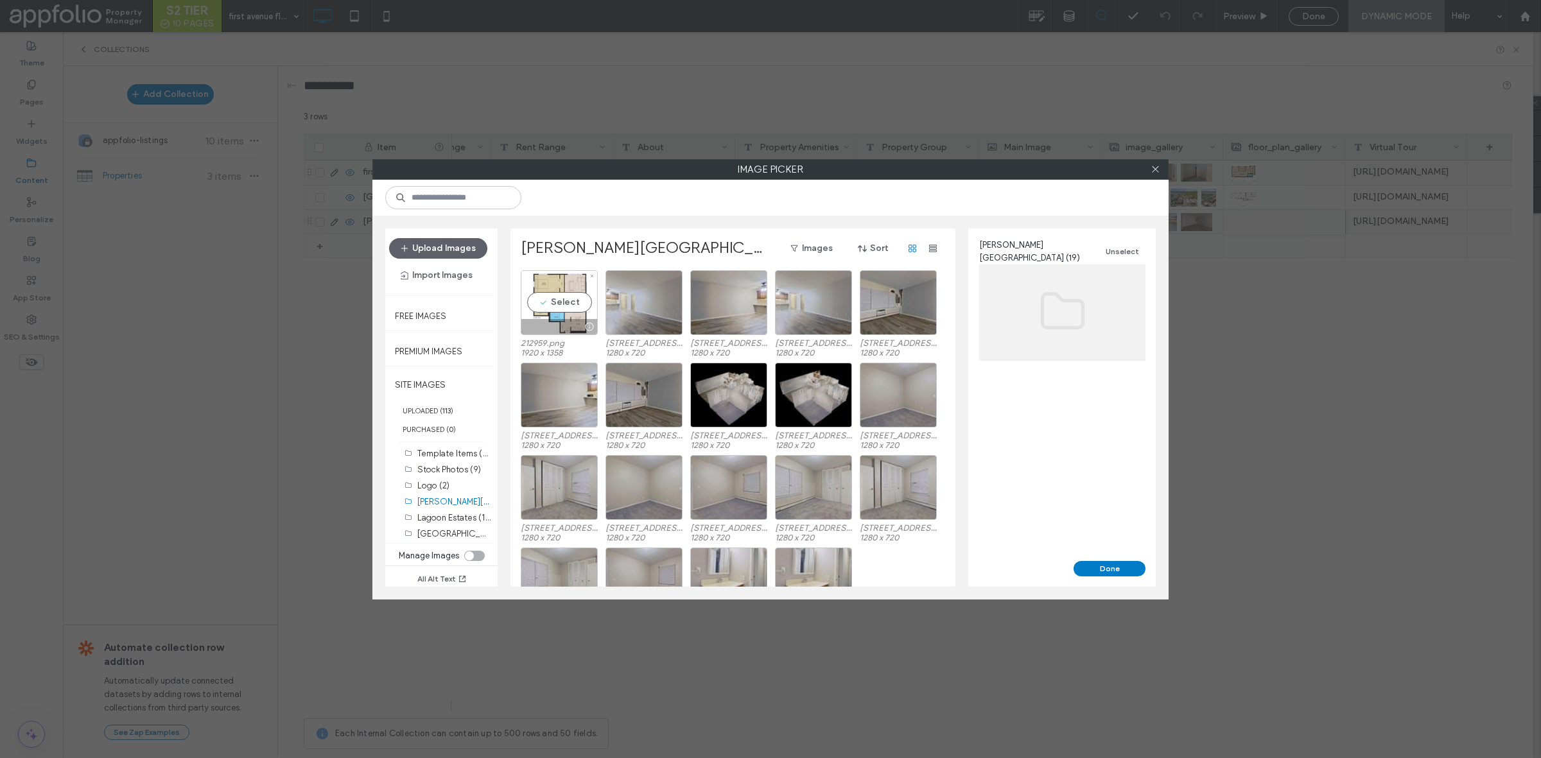
click at [591, 323] on div at bounding box center [589, 327] width 16 height 10
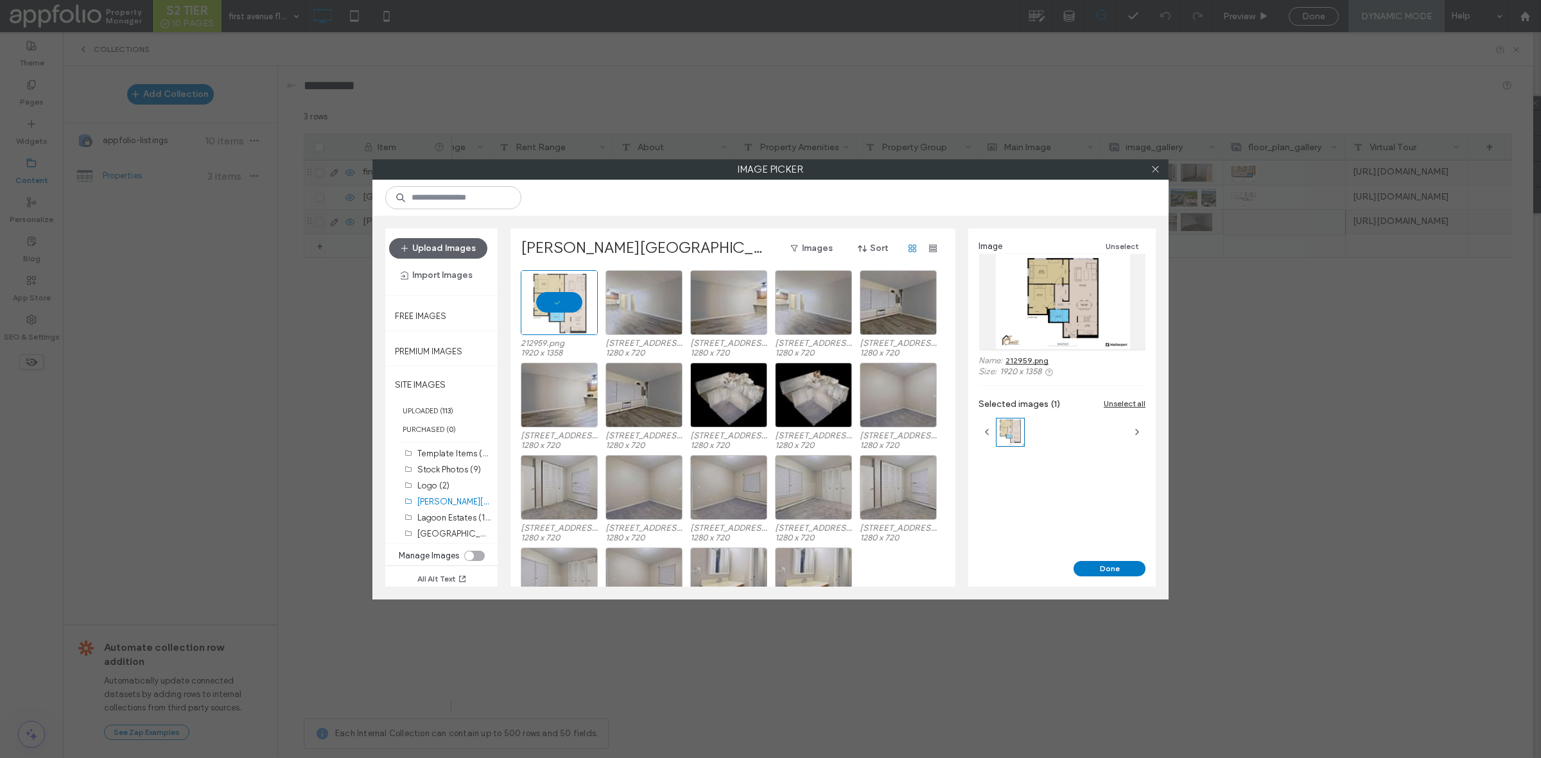
click at [1031, 356] on link "212959.png" at bounding box center [1026, 361] width 43 height 10
click at [1153, 168] on icon at bounding box center [1156, 169] width 10 height 10
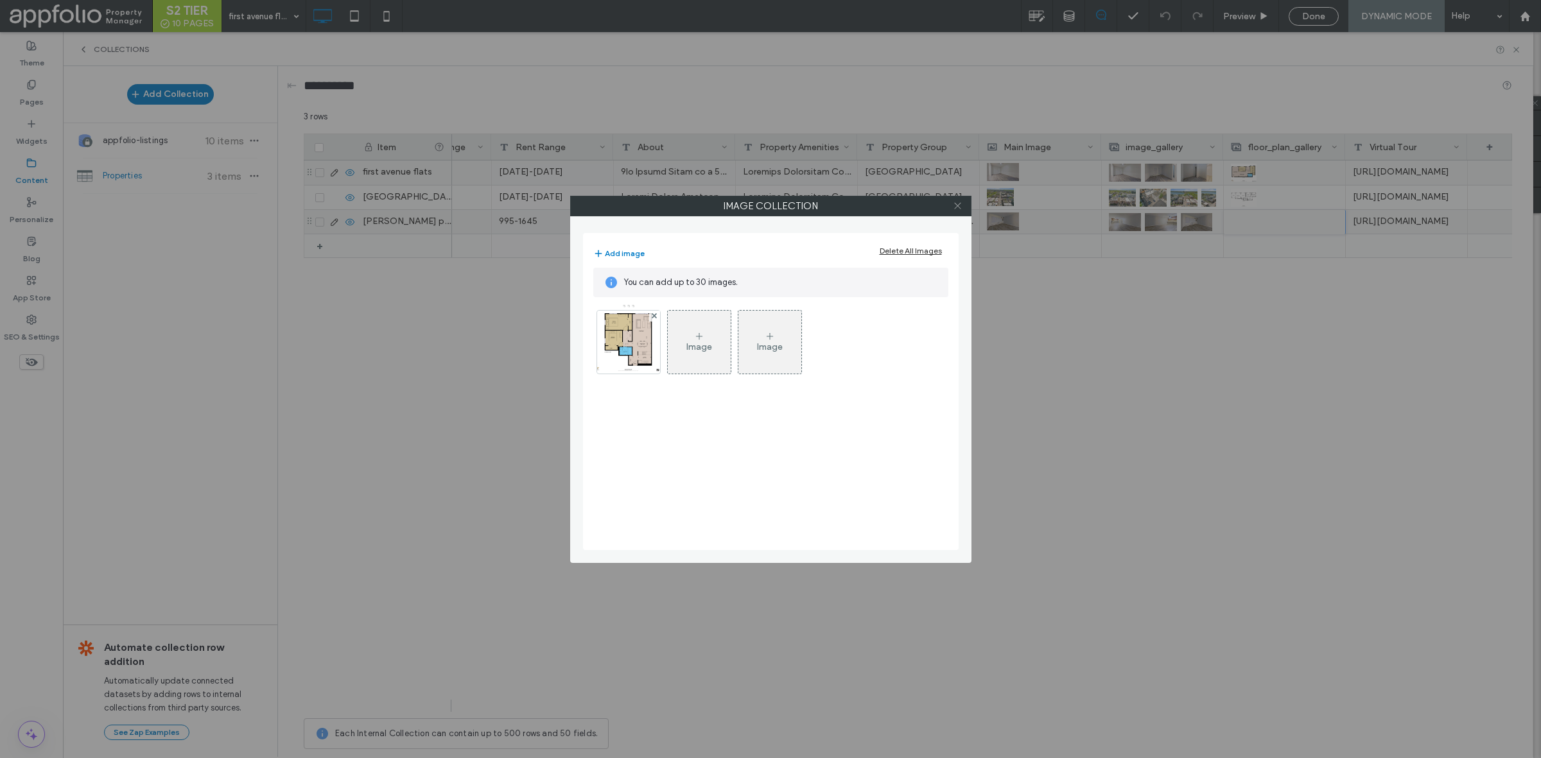
click at [955, 206] on icon at bounding box center [958, 206] width 10 height 10
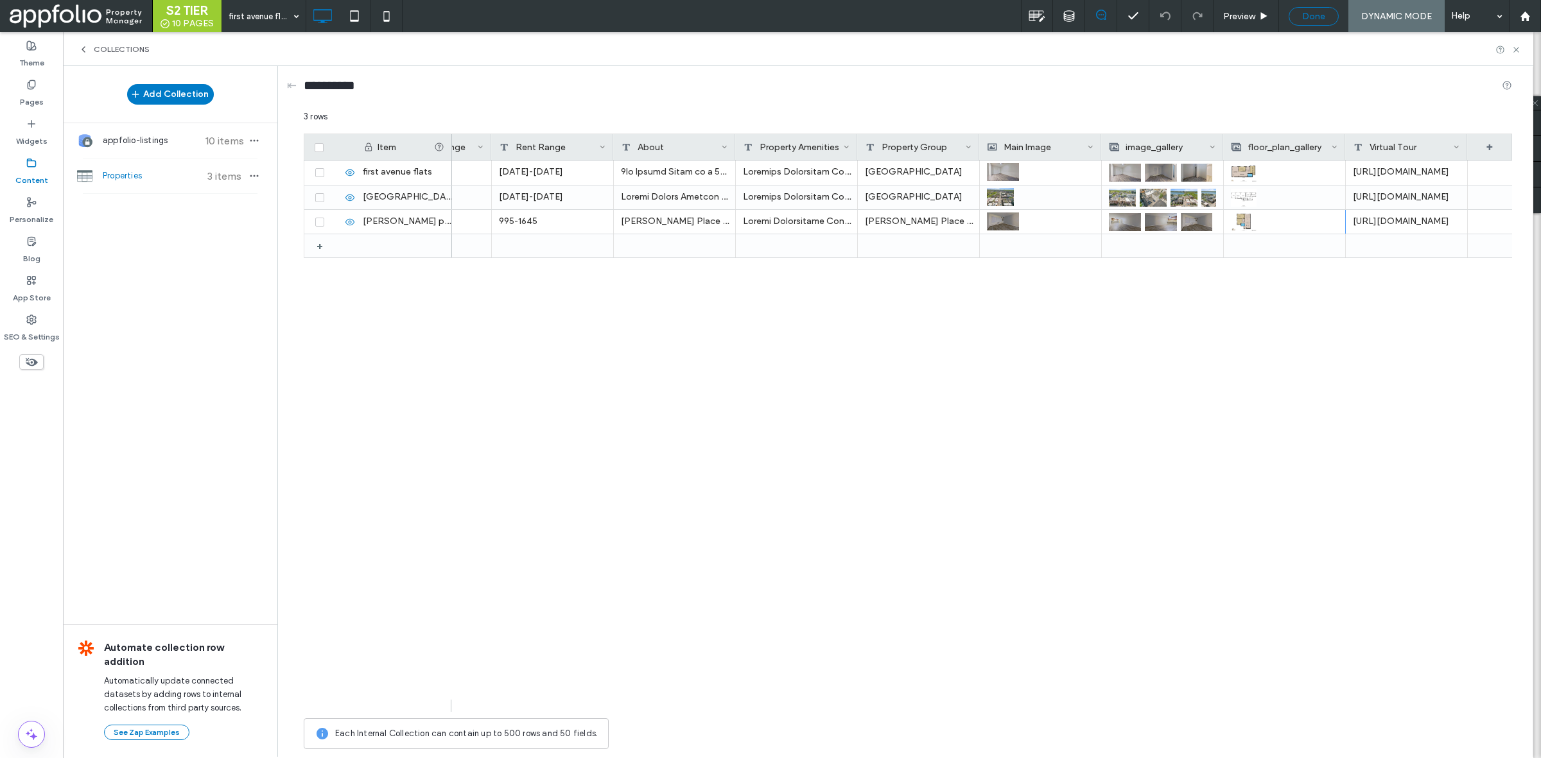
click at [1312, 11] on span "Done" at bounding box center [1313, 16] width 23 height 11
click at [40, 90] on label "Pages" at bounding box center [32, 99] width 24 height 18
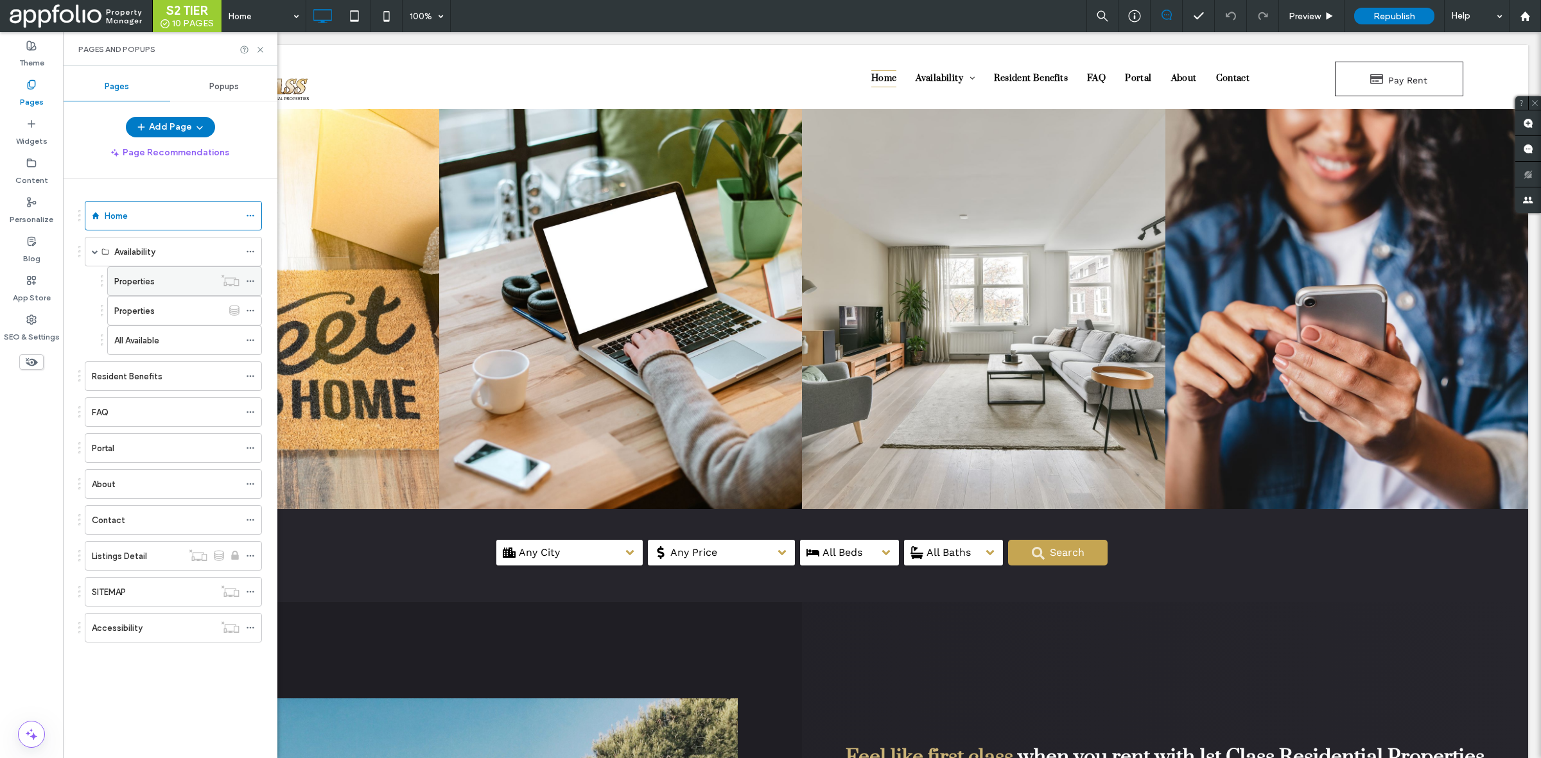
click at [168, 272] on div "Properties" at bounding box center [164, 281] width 100 height 28
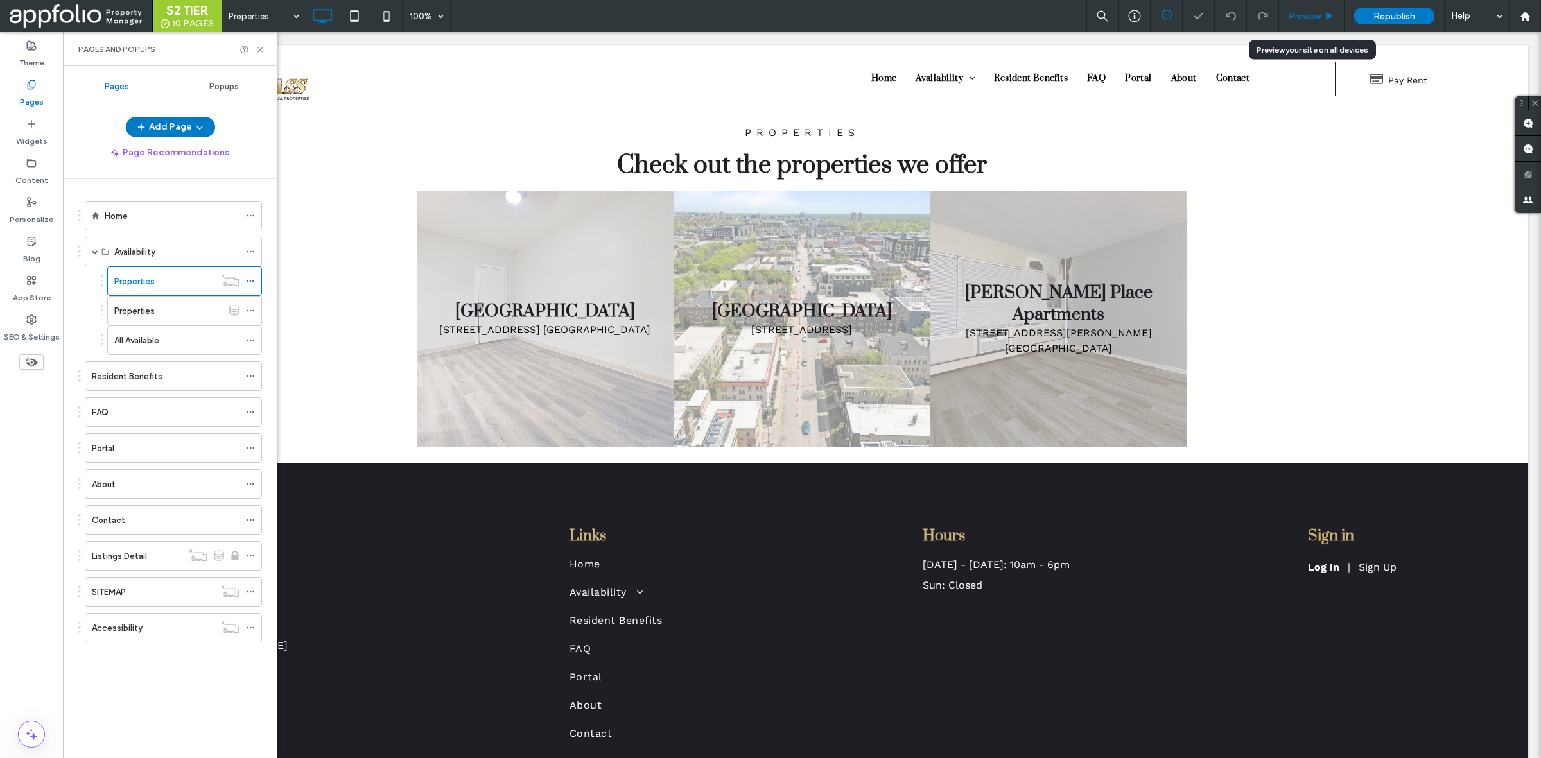
click at [1308, 15] on span "Preview" at bounding box center [1305, 16] width 32 height 11
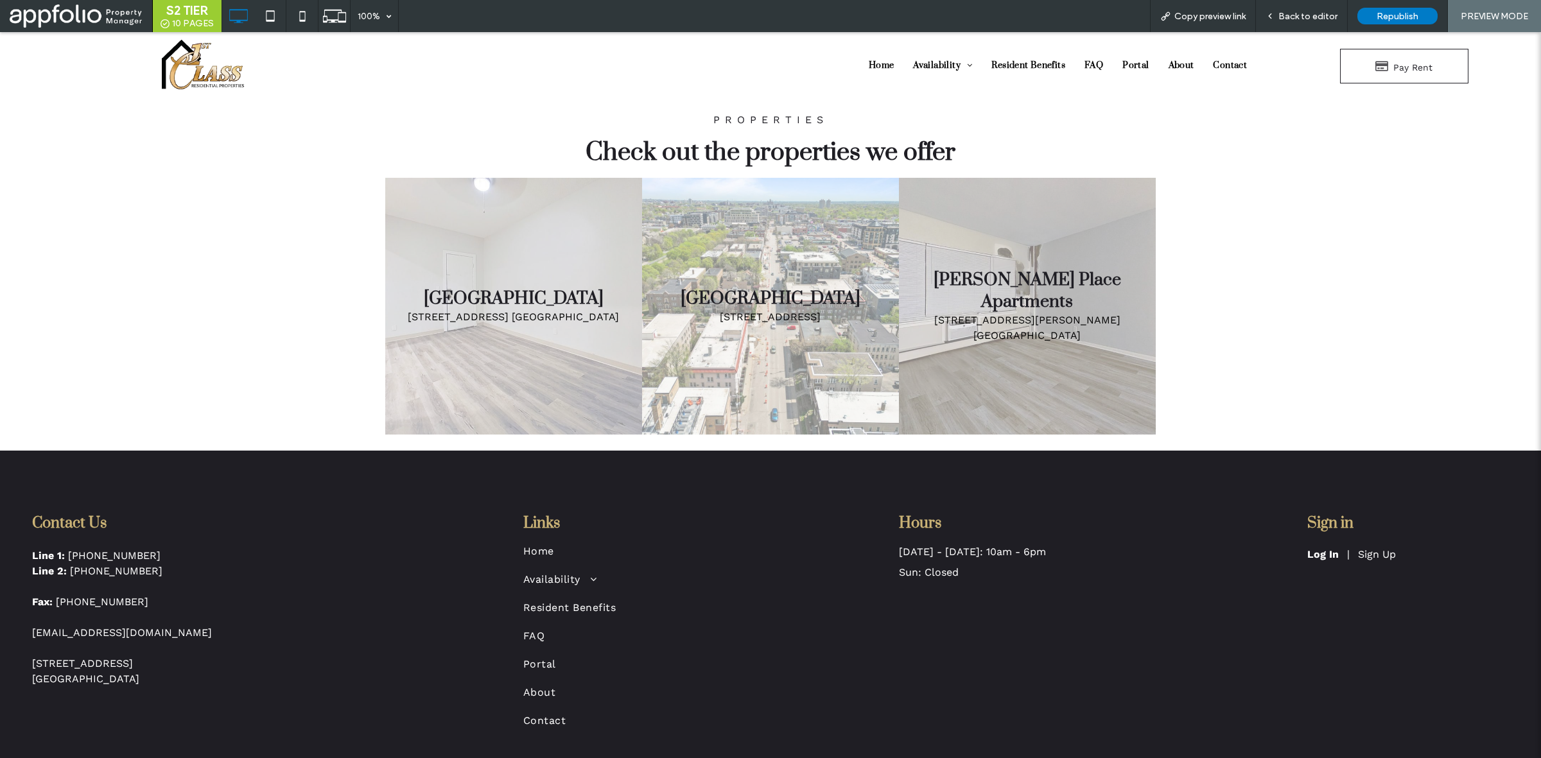
click at [514, 311] on link at bounding box center [513, 306] width 257 height 257
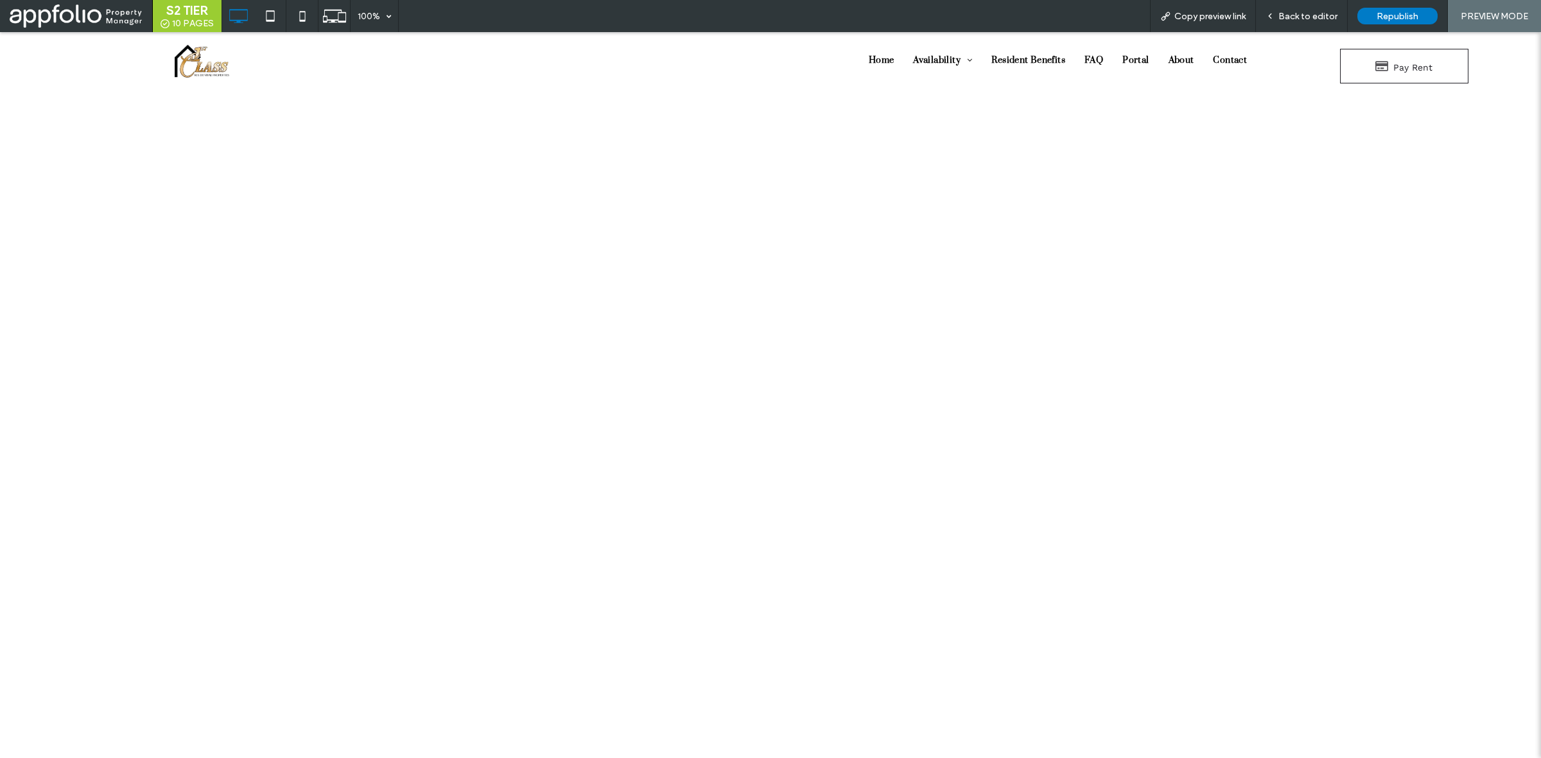
scroll to position [2002, 0]
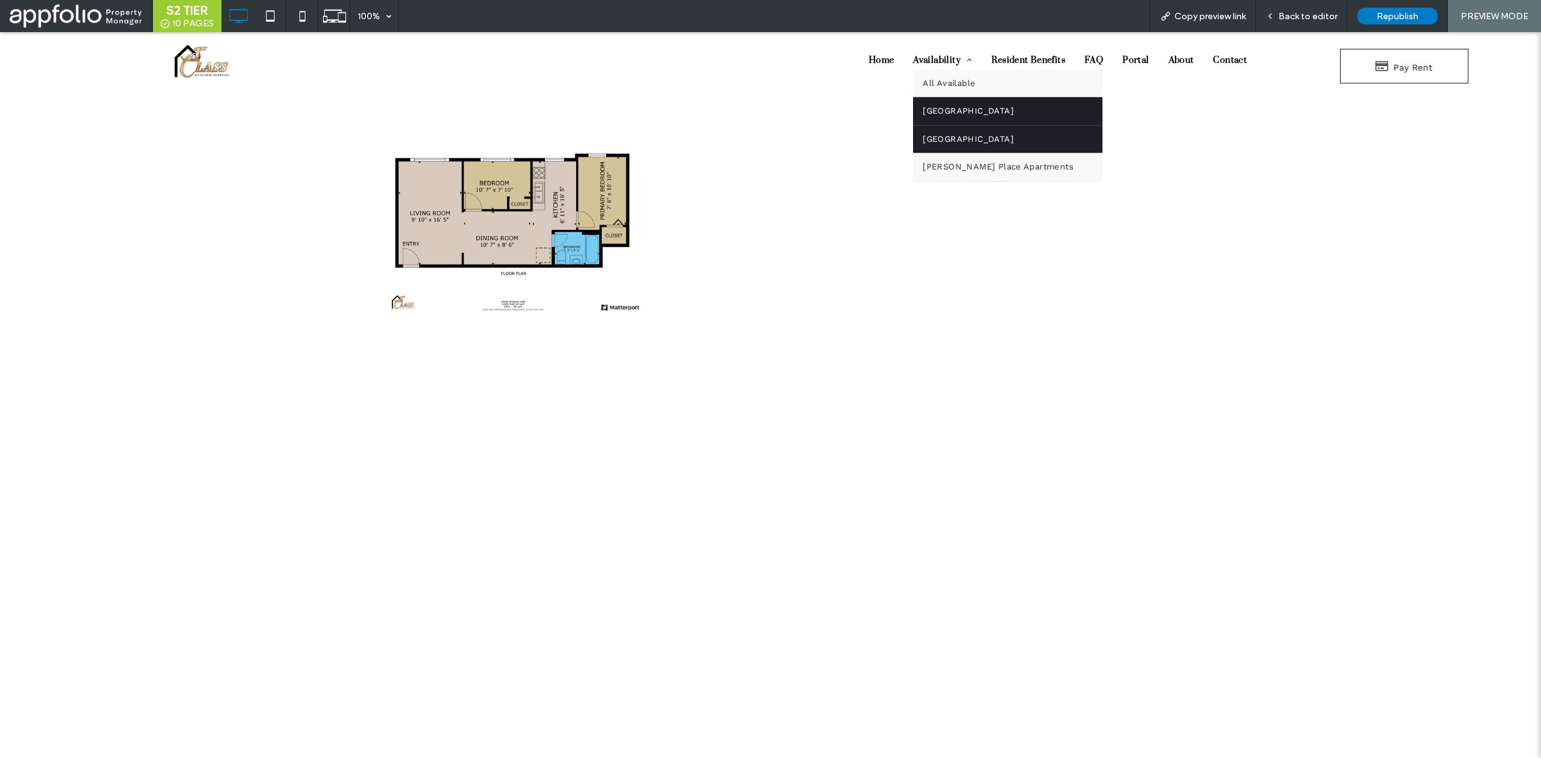
click at [976, 130] on link "Lagoon Avenue Estates" at bounding box center [1007, 139] width 189 height 28
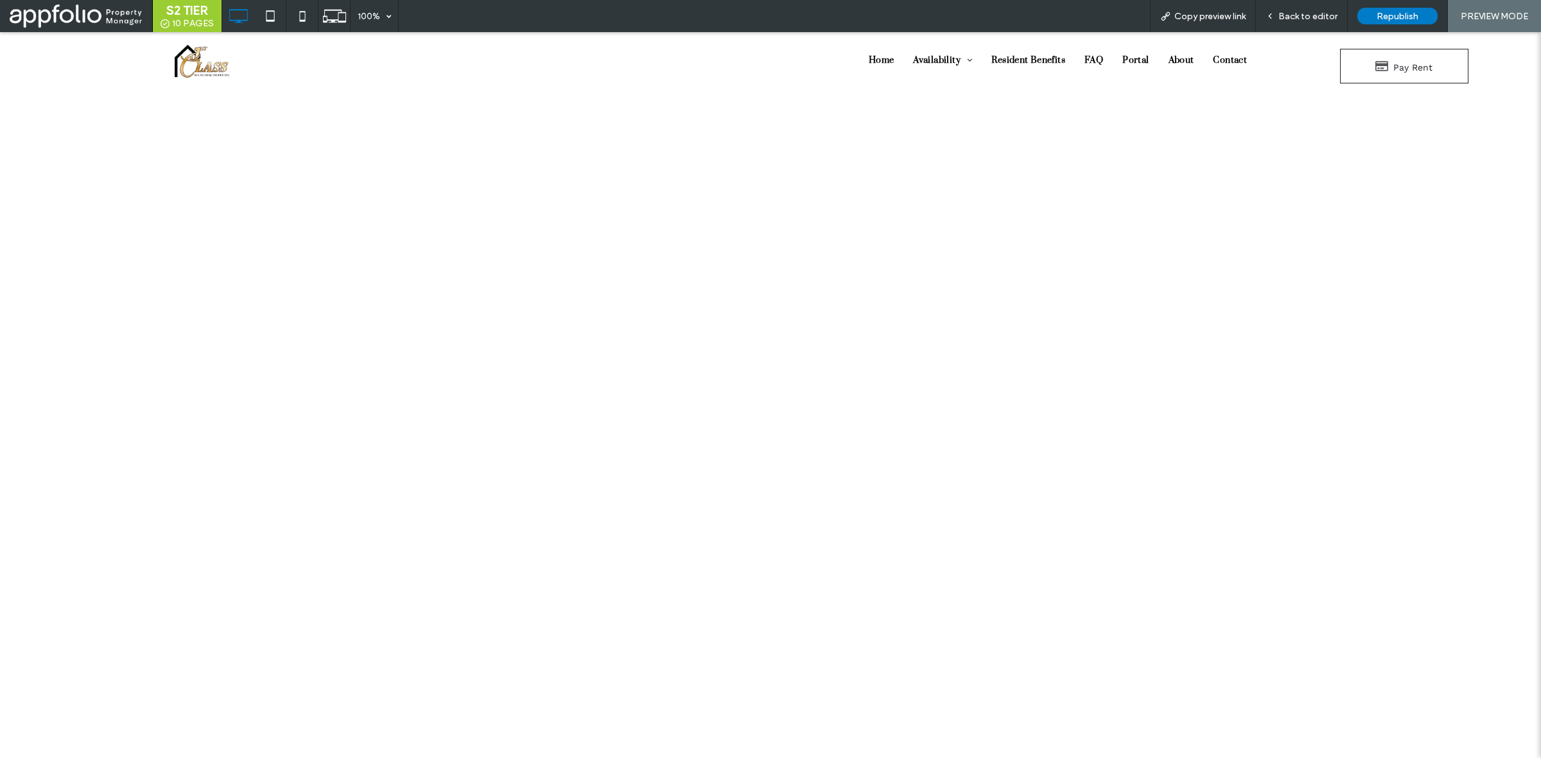
scroll to position [2331, 0]
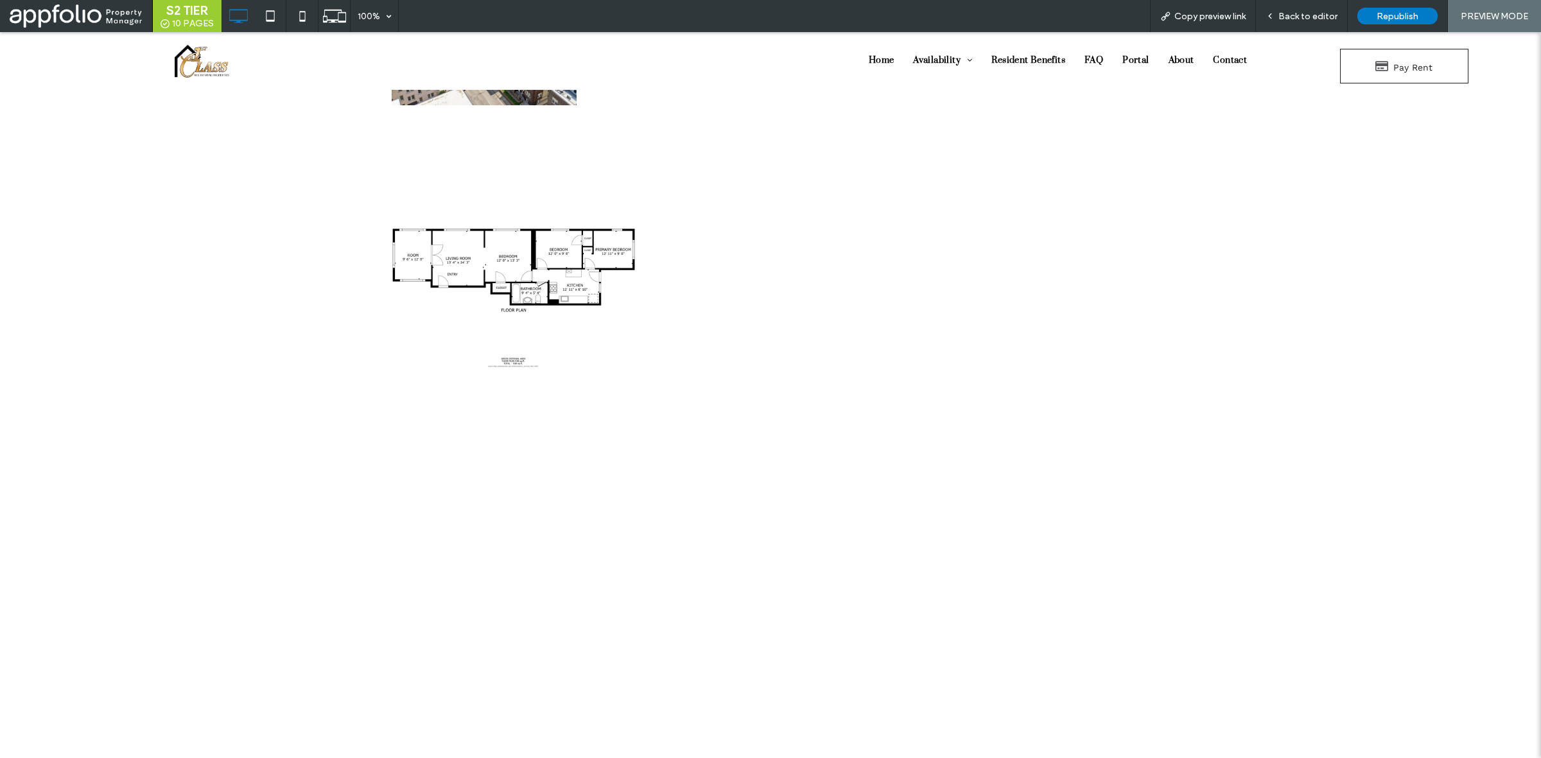
click at [507, 293] on link at bounding box center [513, 279] width 257 height 257
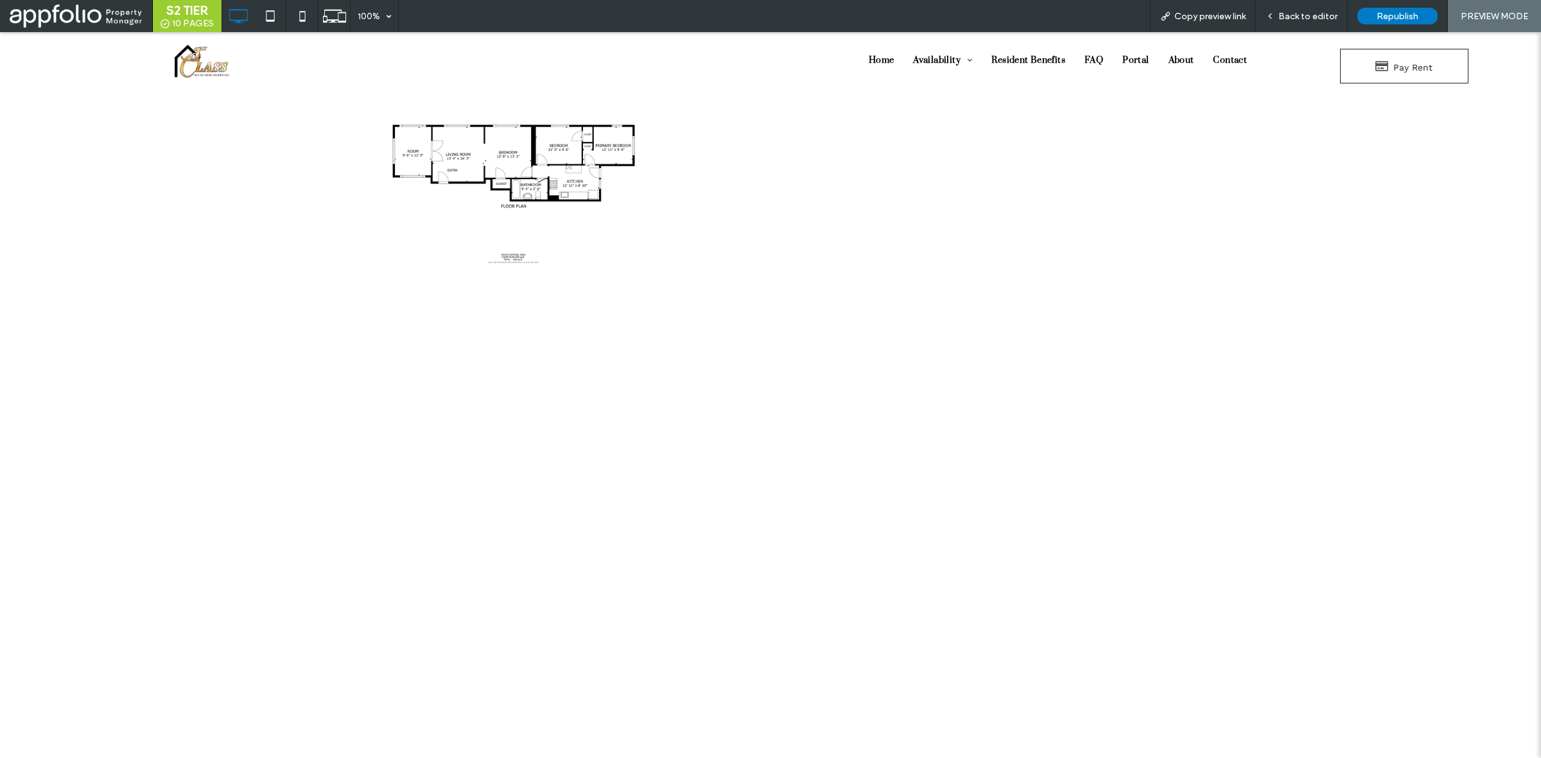
scroll to position [2437, 0]
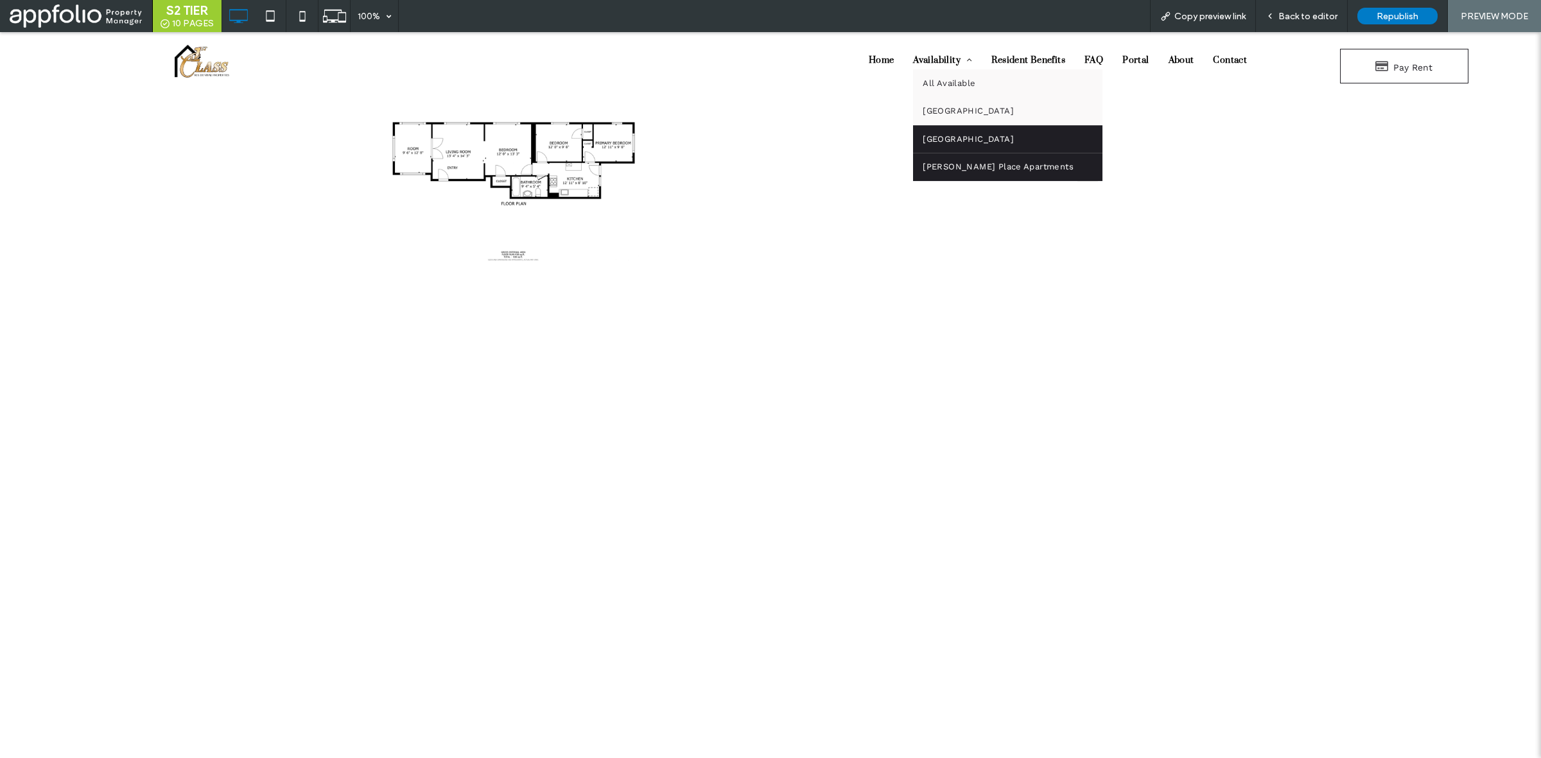
click at [965, 169] on span "Girard Place Apartments" at bounding box center [998, 167] width 151 height 13
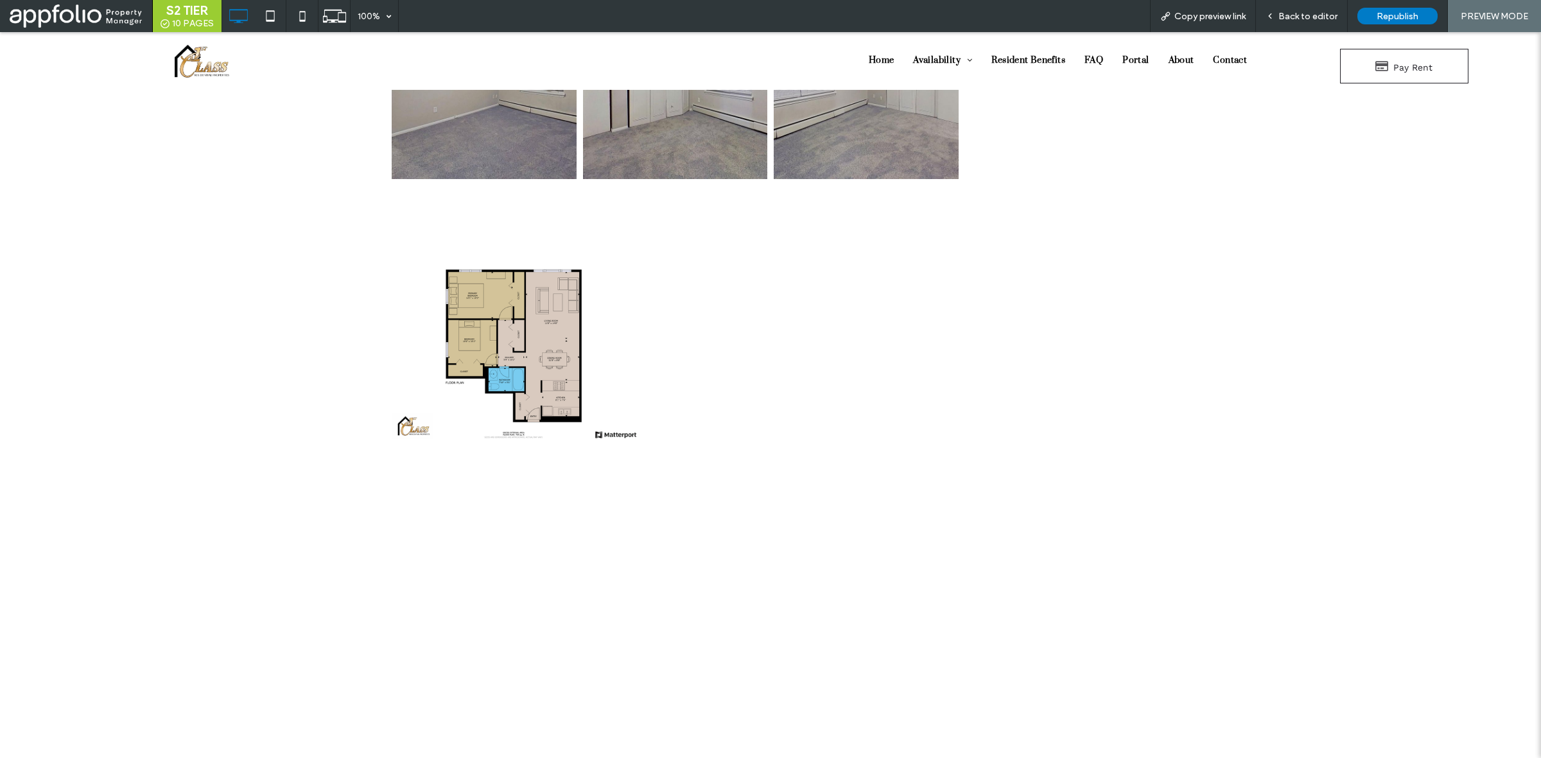
scroll to position [1792, 0]
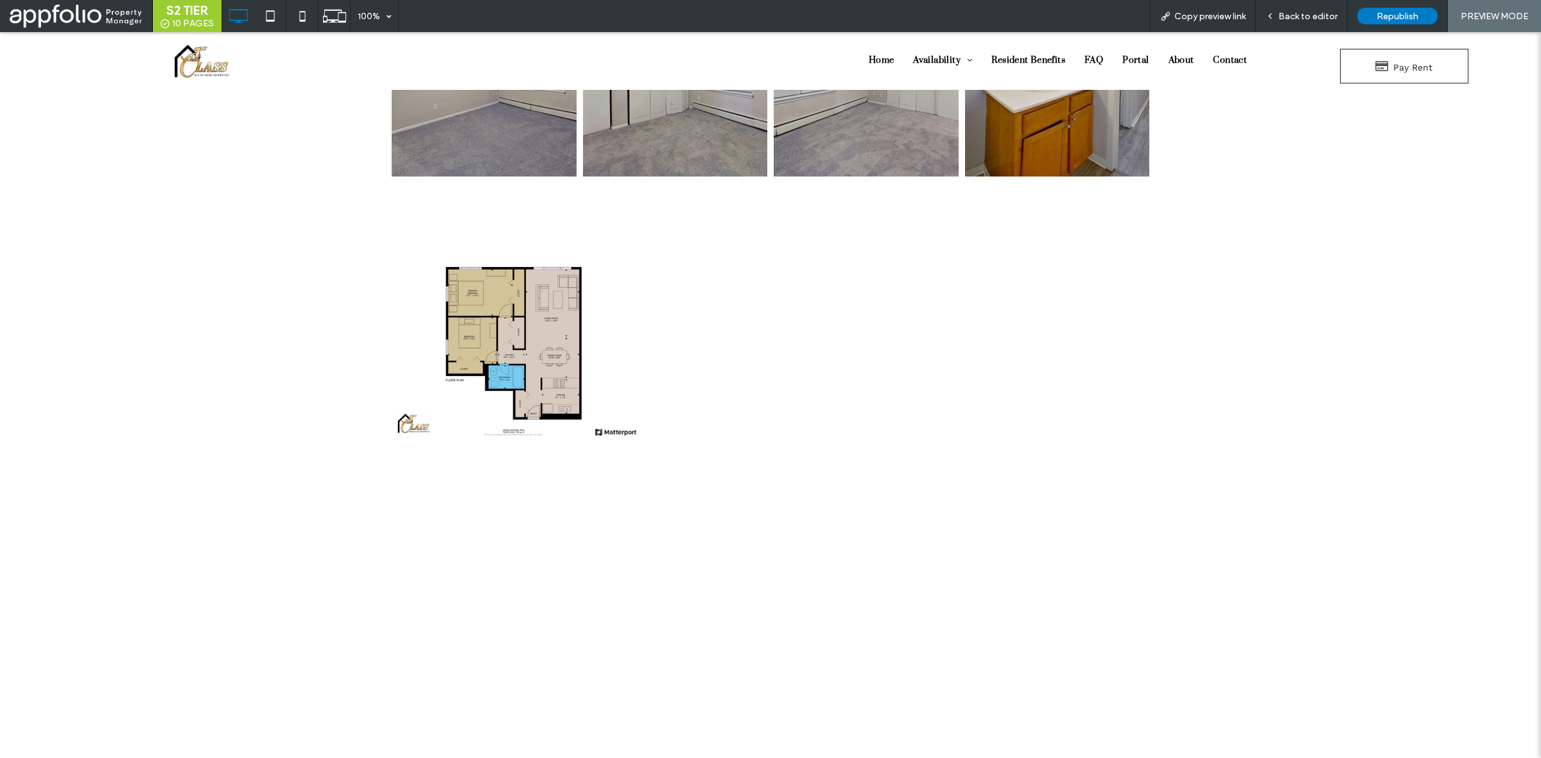
click at [518, 324] on link at bounding box center [513, 350] width 257 height 257
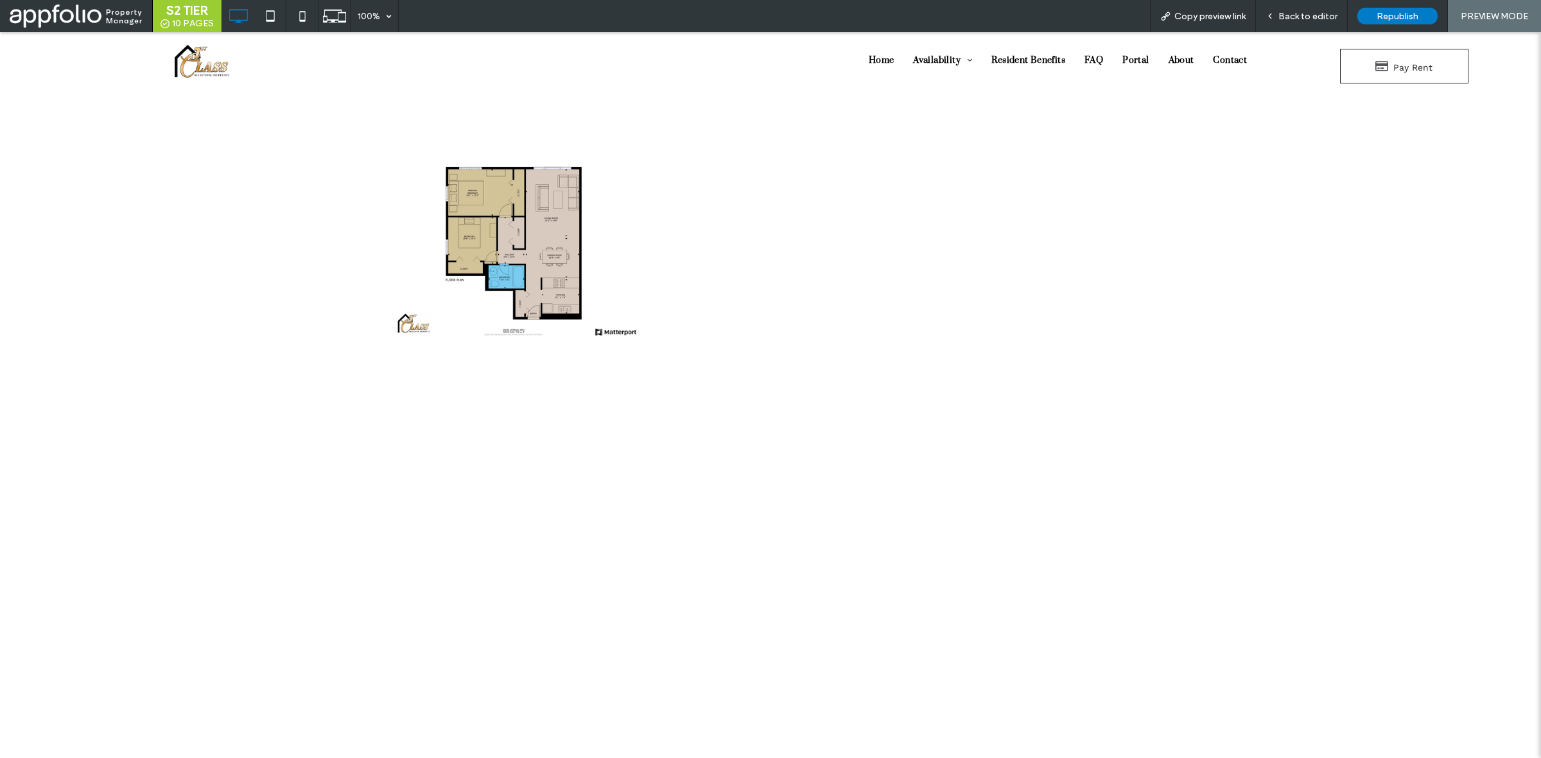
scroll to position [1896, 0]
click at [1230, 21] on span "Copy preview link" at bounding box center [1209, 16] width 71 height 11
click at [1388, 18] on span "Republish" at bounding box center [1398, 16] width 42 height 11
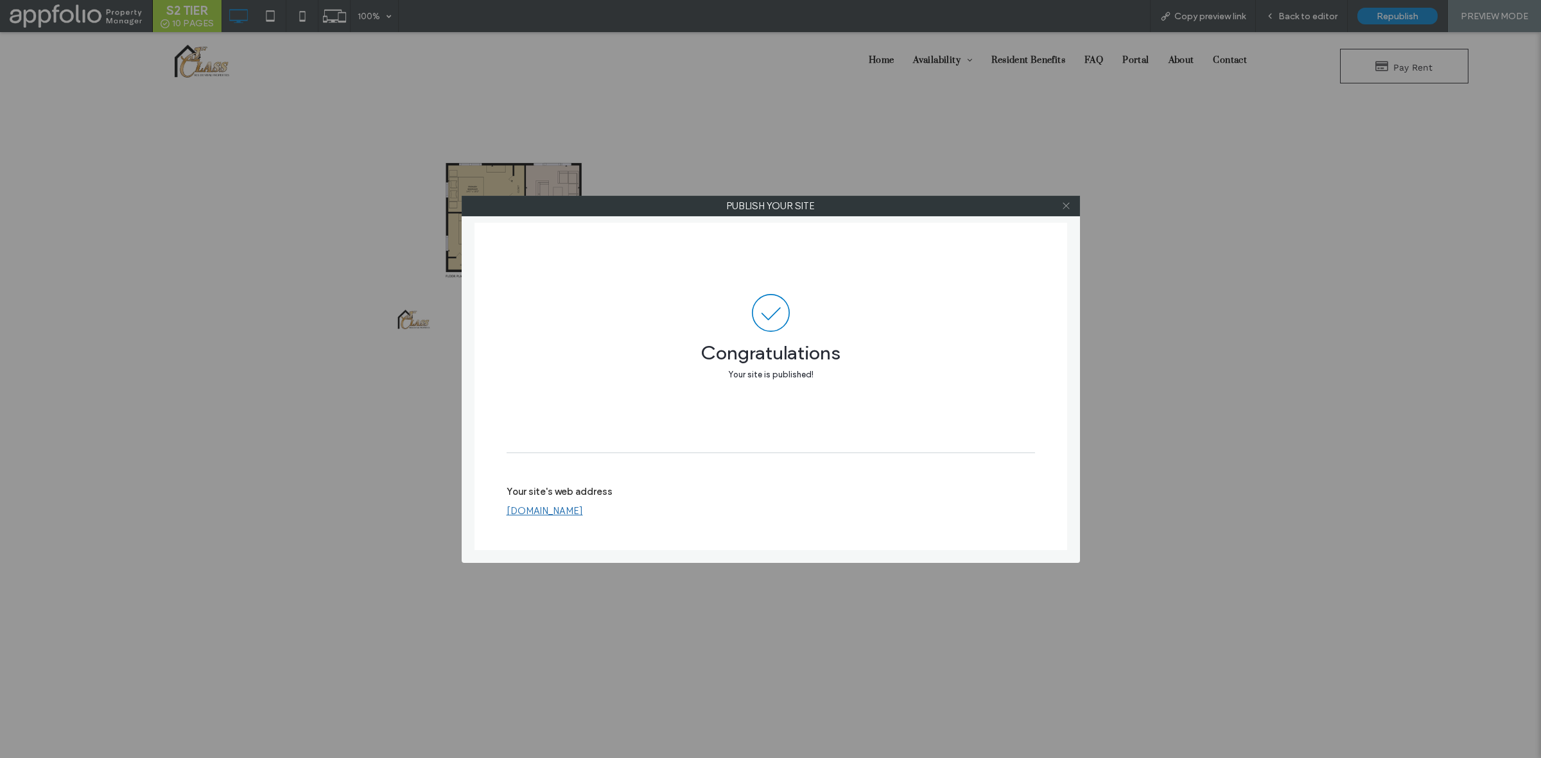
click at [1066, 201] on icon at bounding box center [1066, 206] width 10 height 10
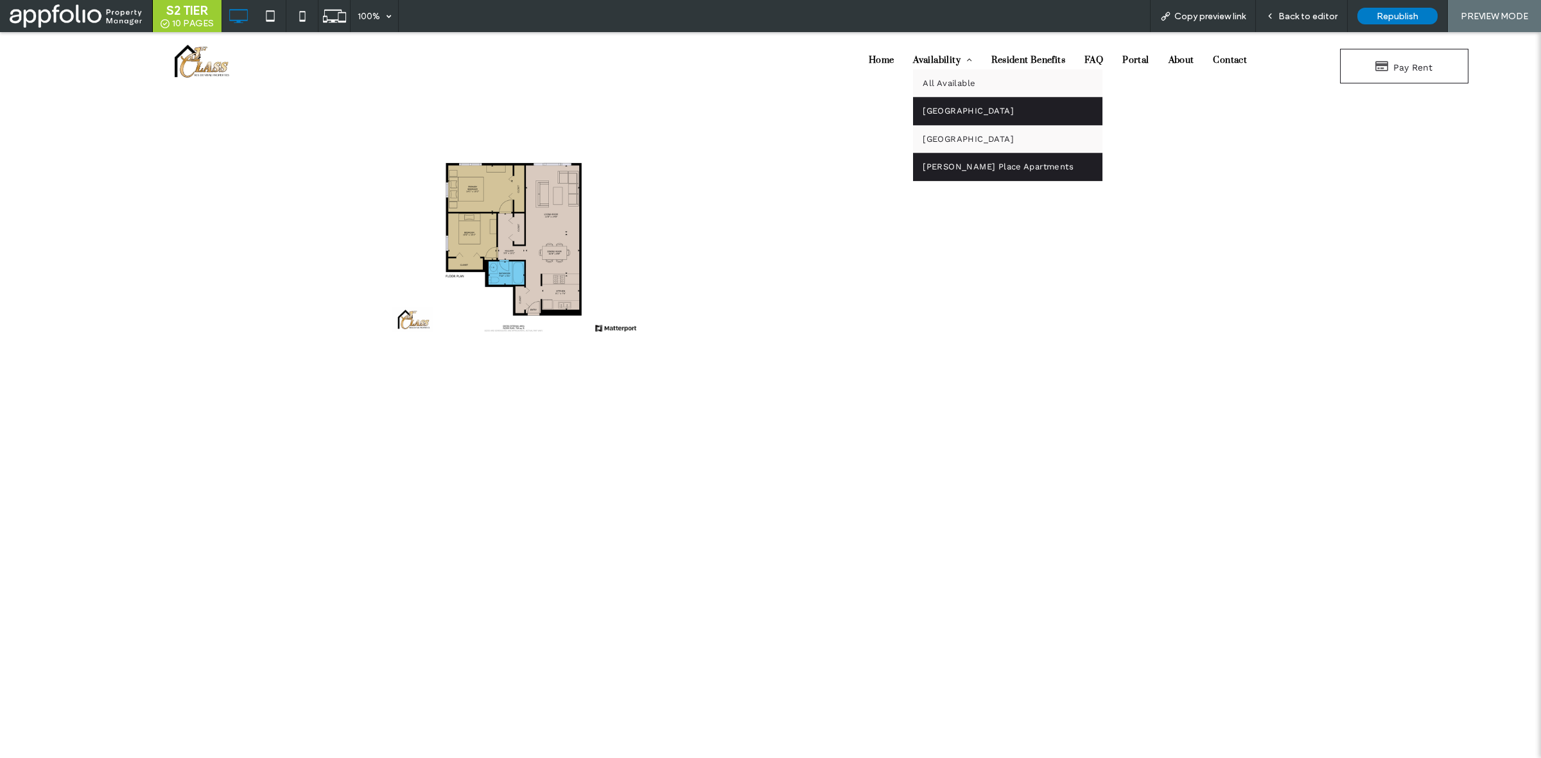
click at [945, 106] on span "1st Avenue Flats" at bounding box center [968, 111] width 91 height 13
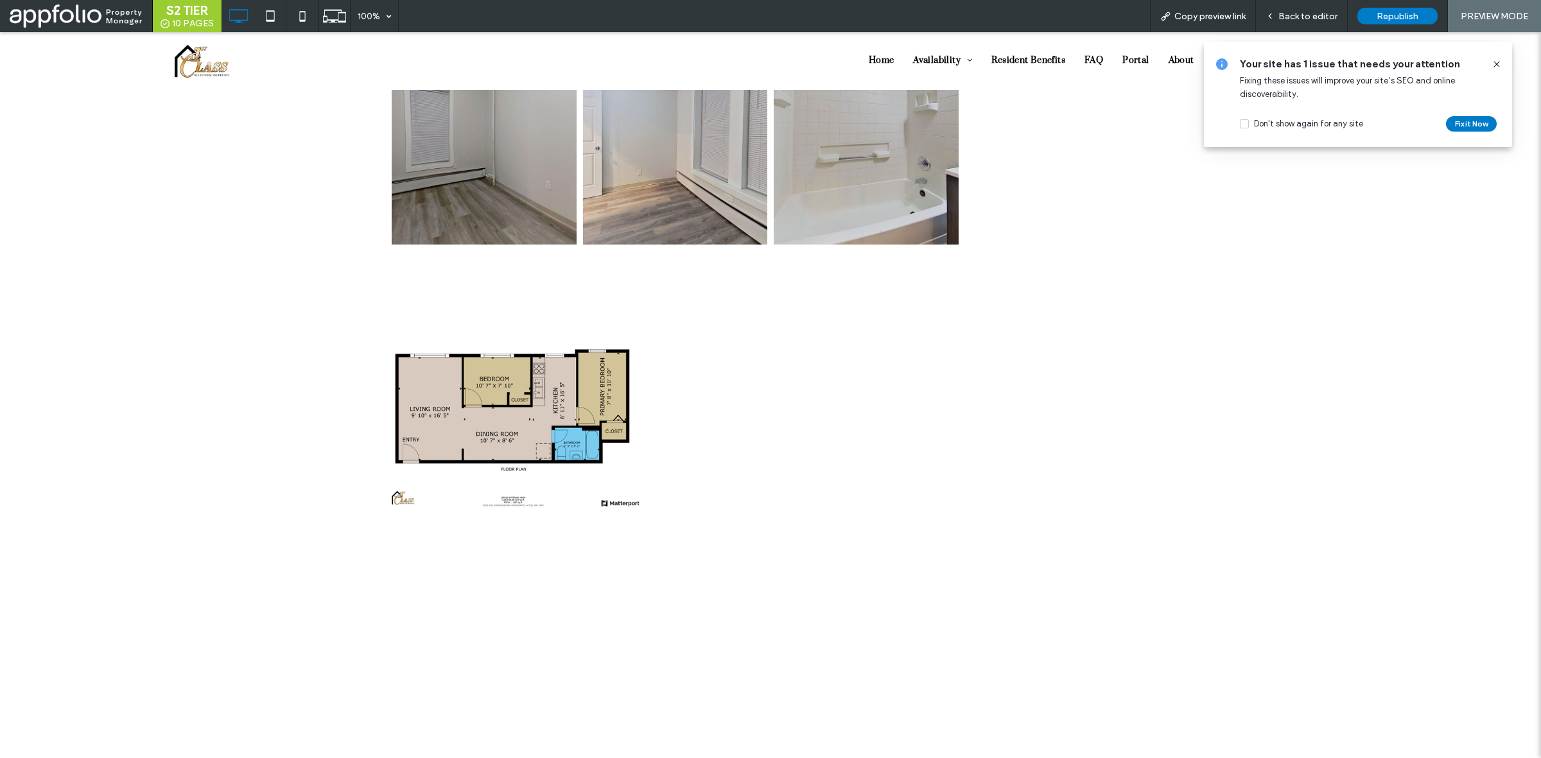
scroll to position [1790, 0]
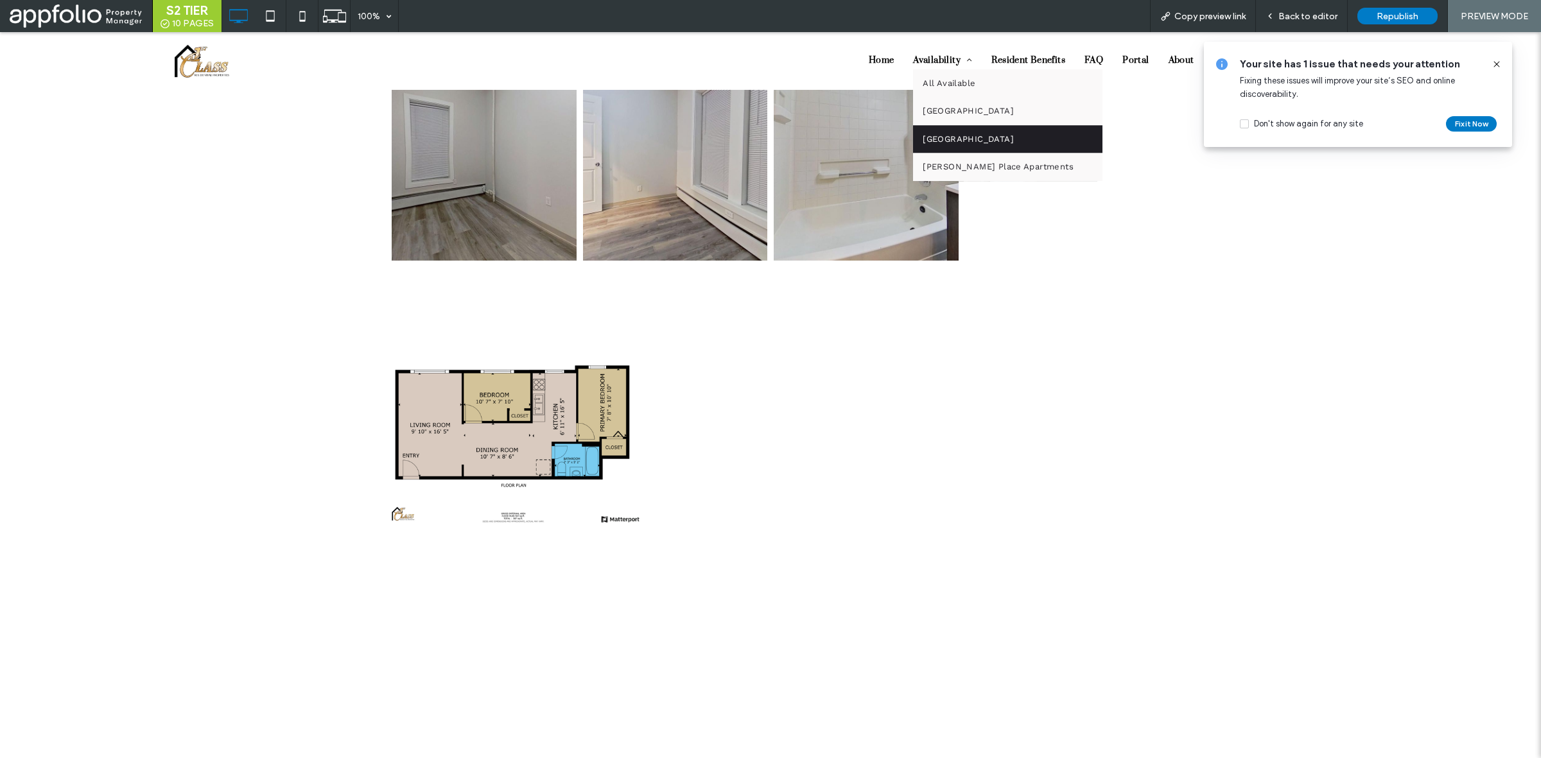
click at [986, 141] on span "Lagoon Avenue Estates" at bounding box center [968, 139] width 91 height 13
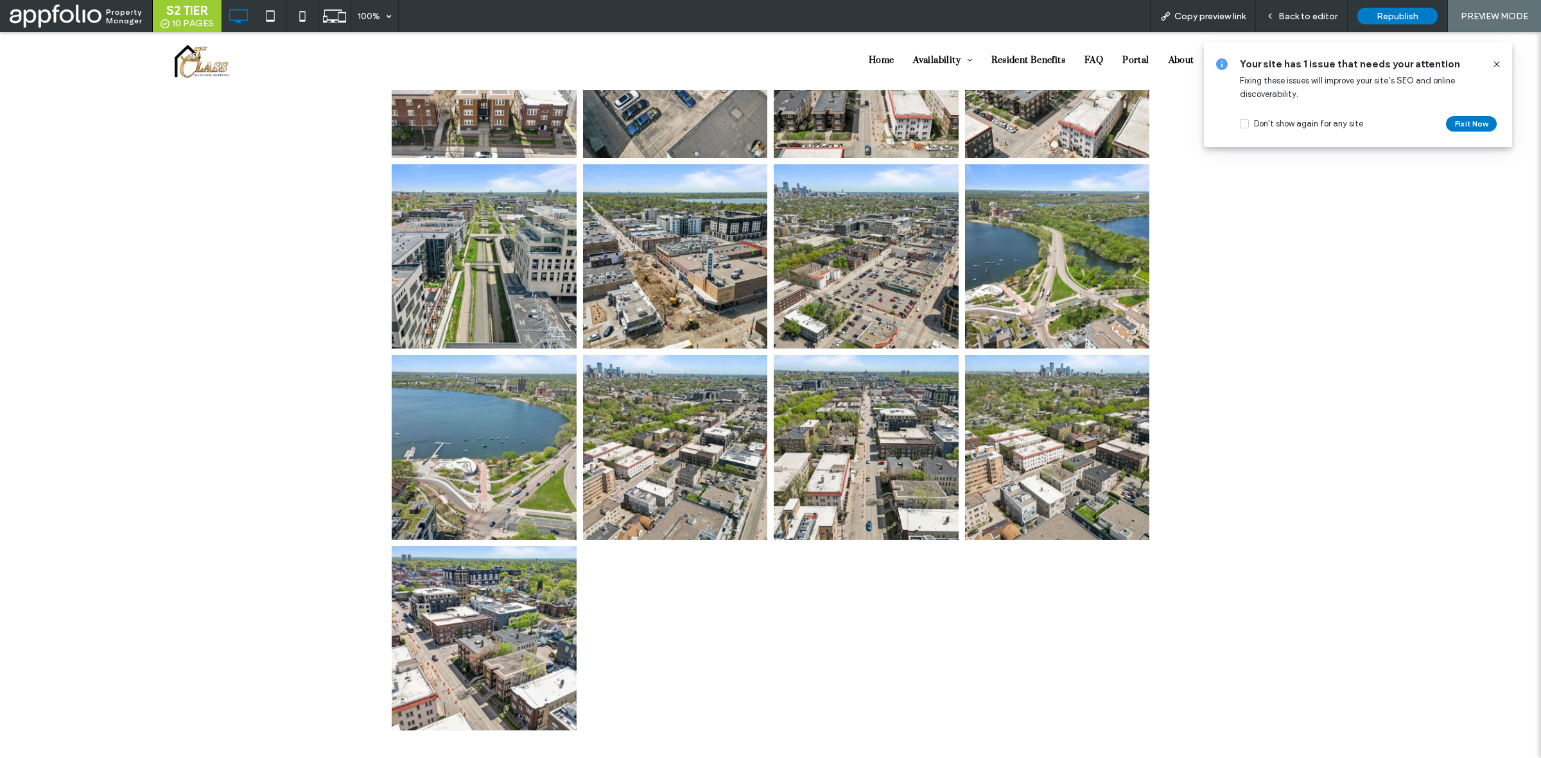
scroll to position [1706, 0]
click at [1382, 18] on span "Republish" at bounding box center [1398, 16] width 42 height 11
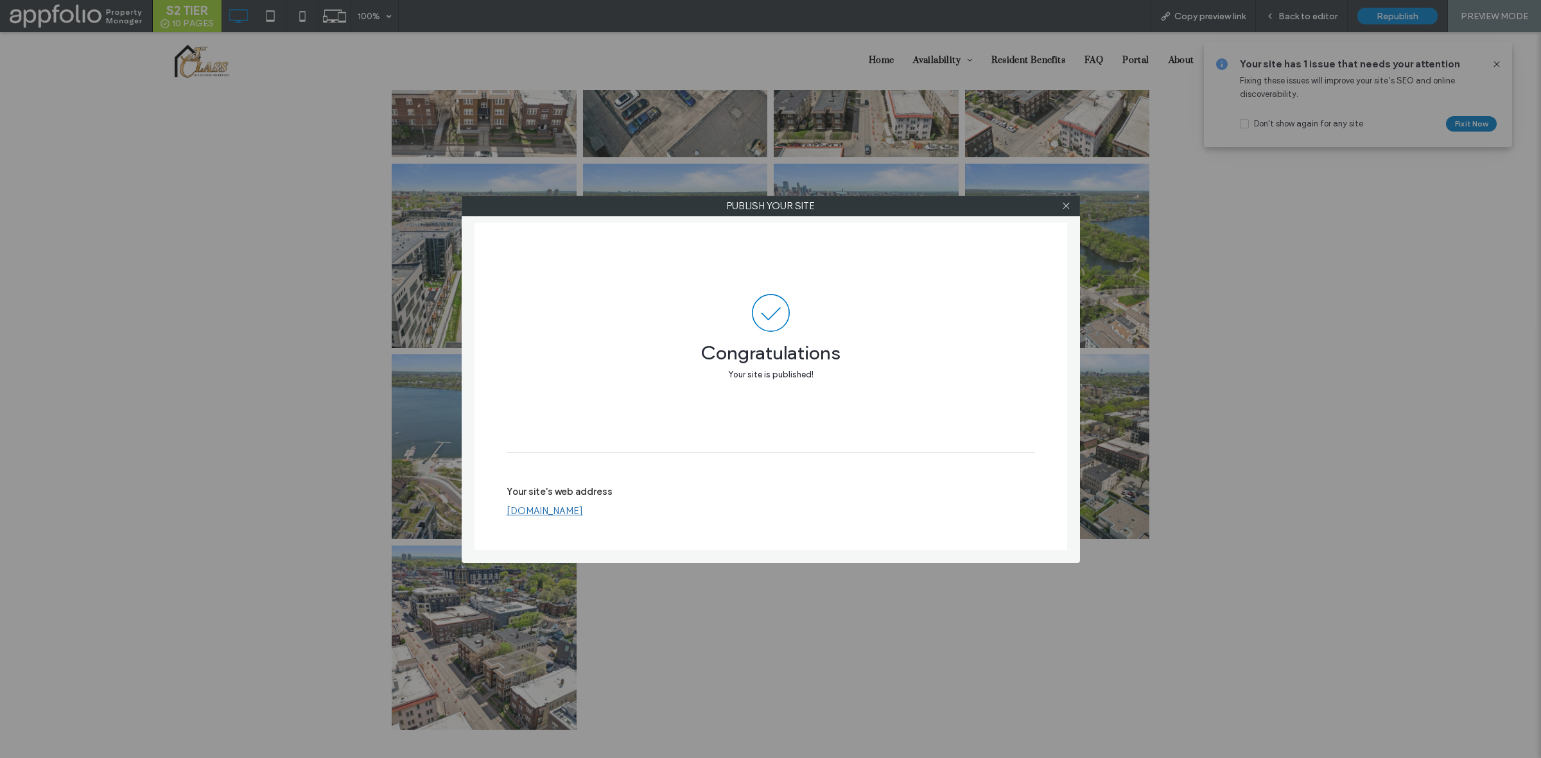
click at [261, 480] on div "Publish your site Congratulations Your site is published! Your site's web addre…" at bounding box center [770, 379] width 1541 height 758
click at [1066, 206] on icon at bounding box center [1066, 206] width 10 height 10
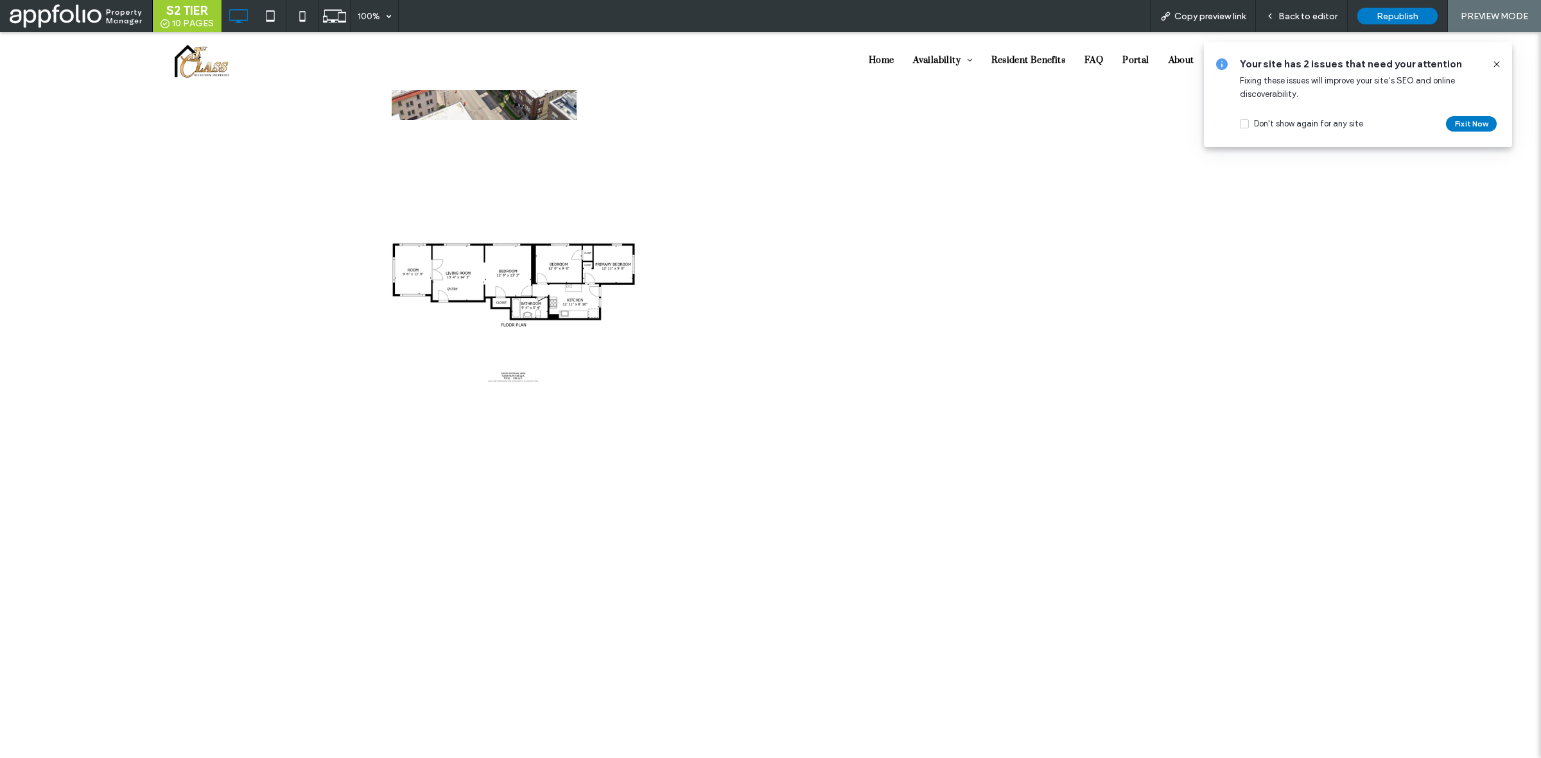
scroll to position [2296, 0]
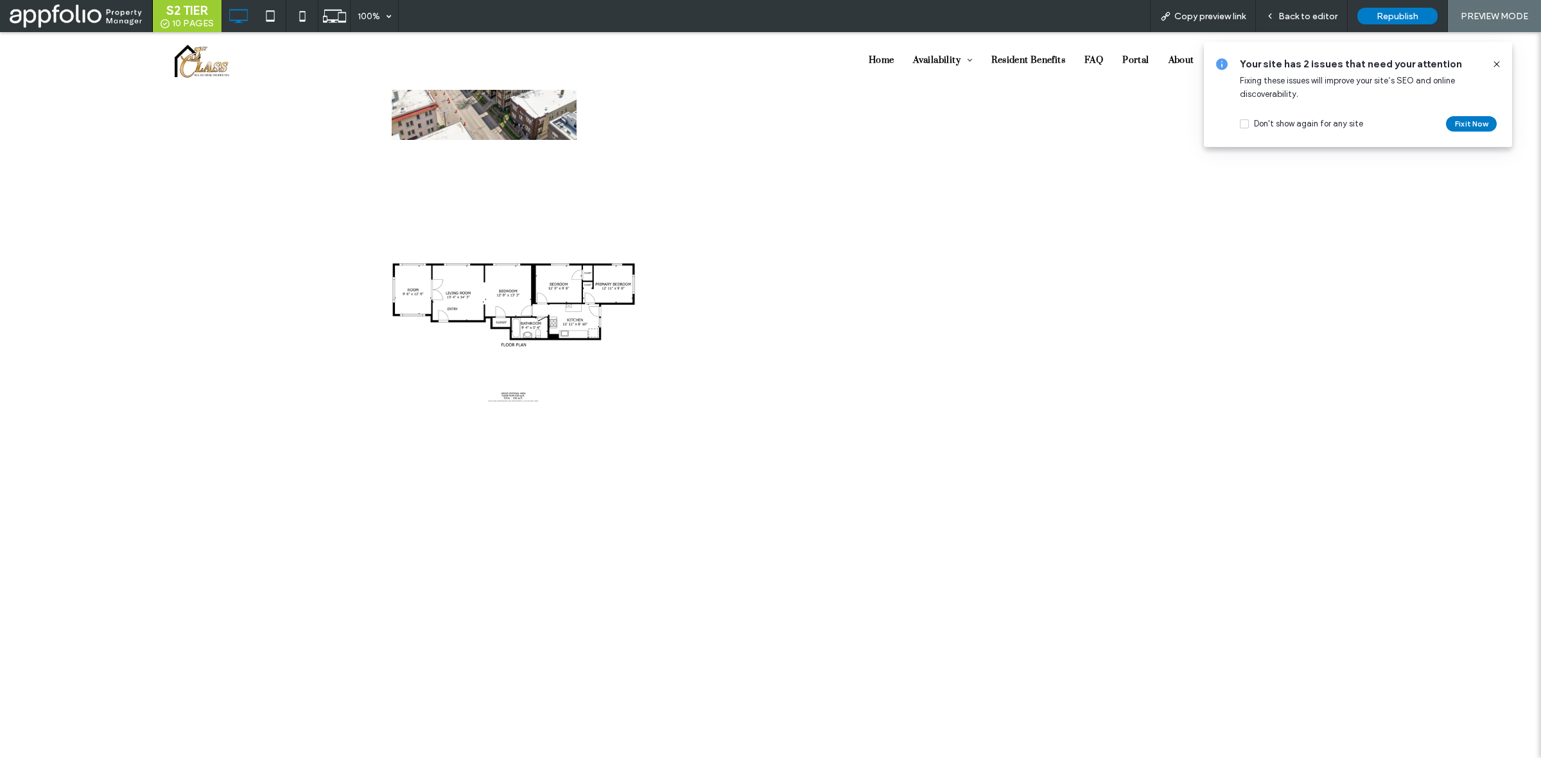
click at [566, 313] on link at bounding box center [513, 314] width 257 height 257
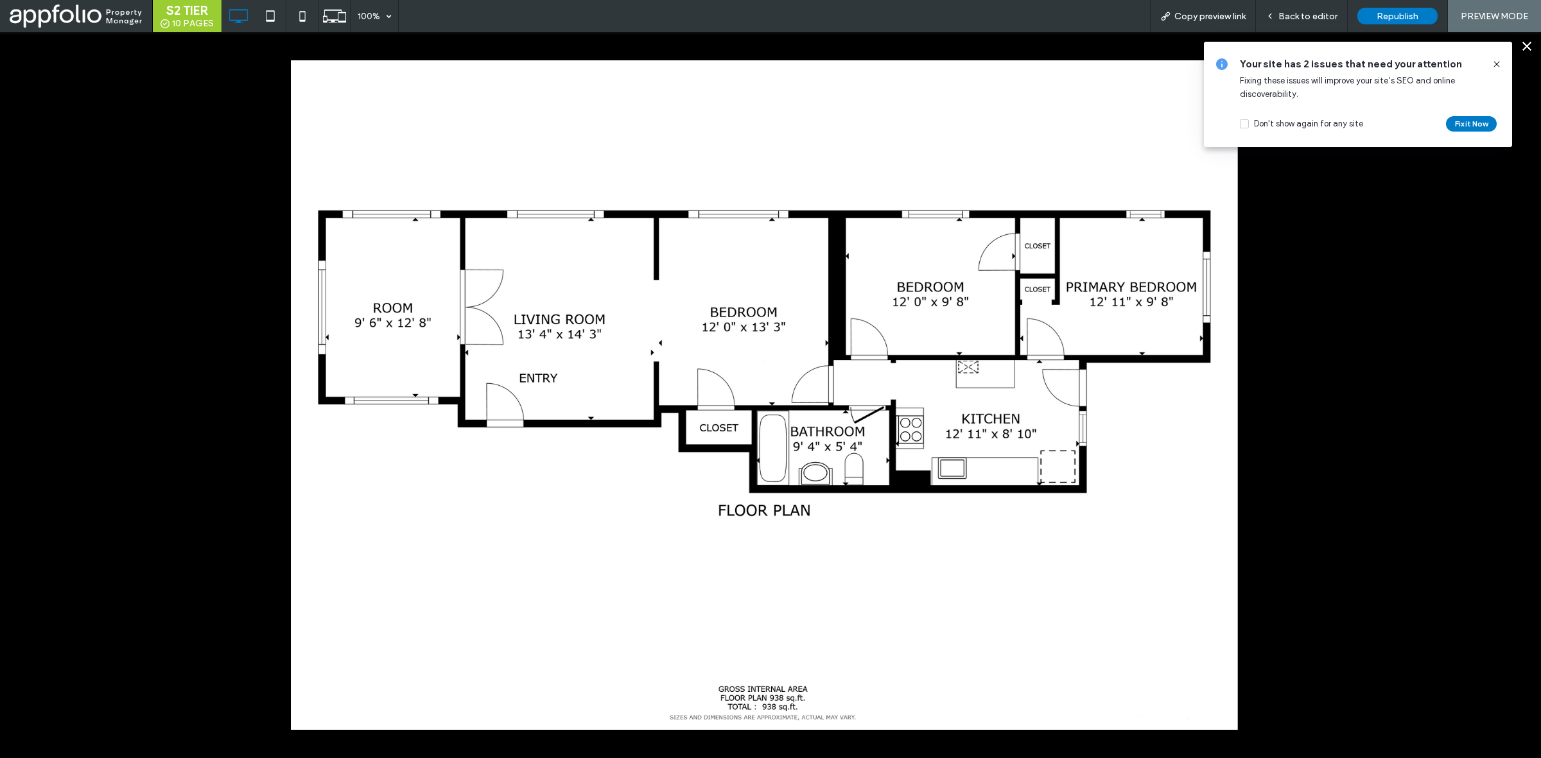
click at [1305, 472] on div at bounding box center [882, 339] width 1183 height 558
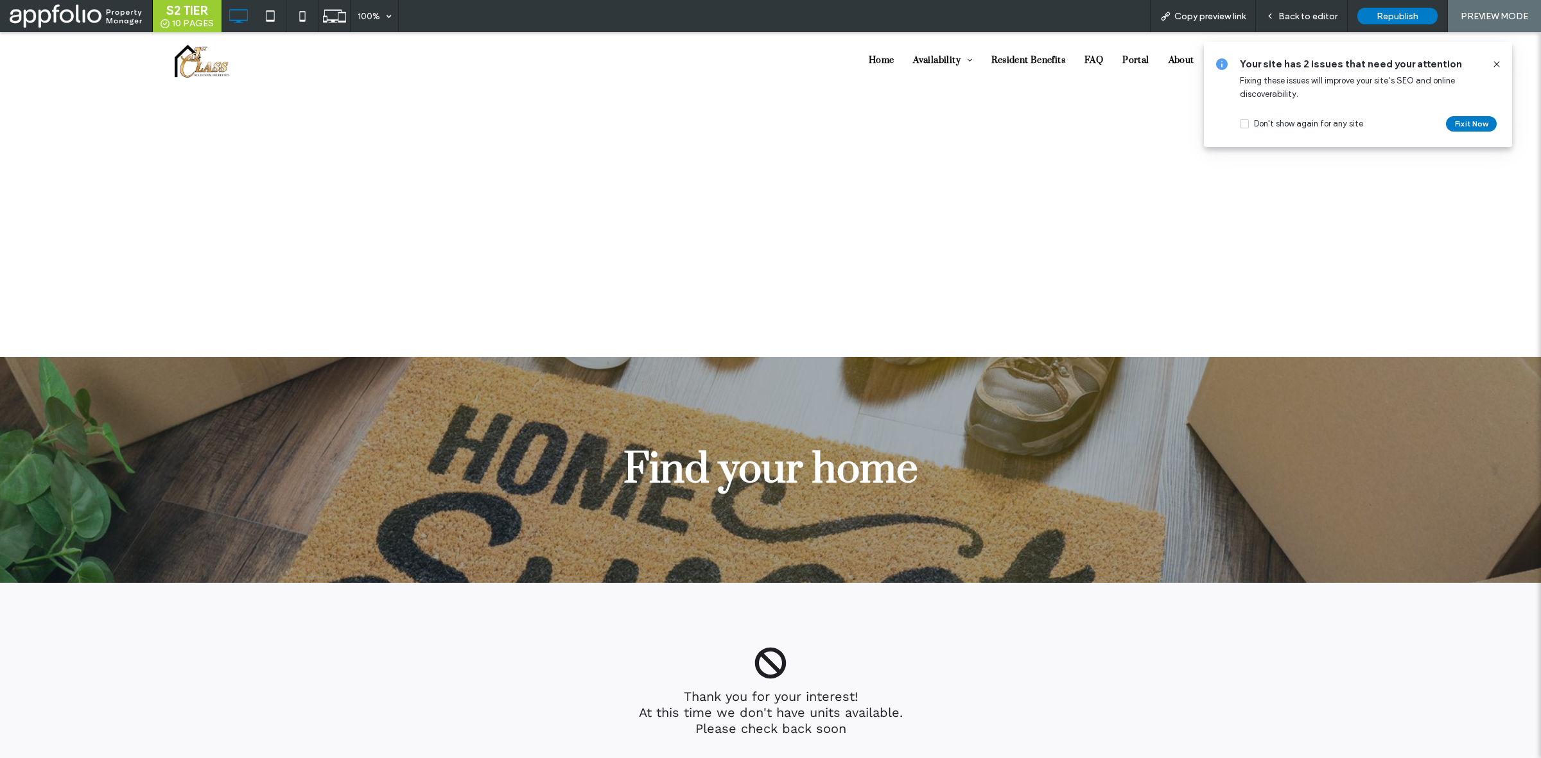
scroll to position [2876, 0]
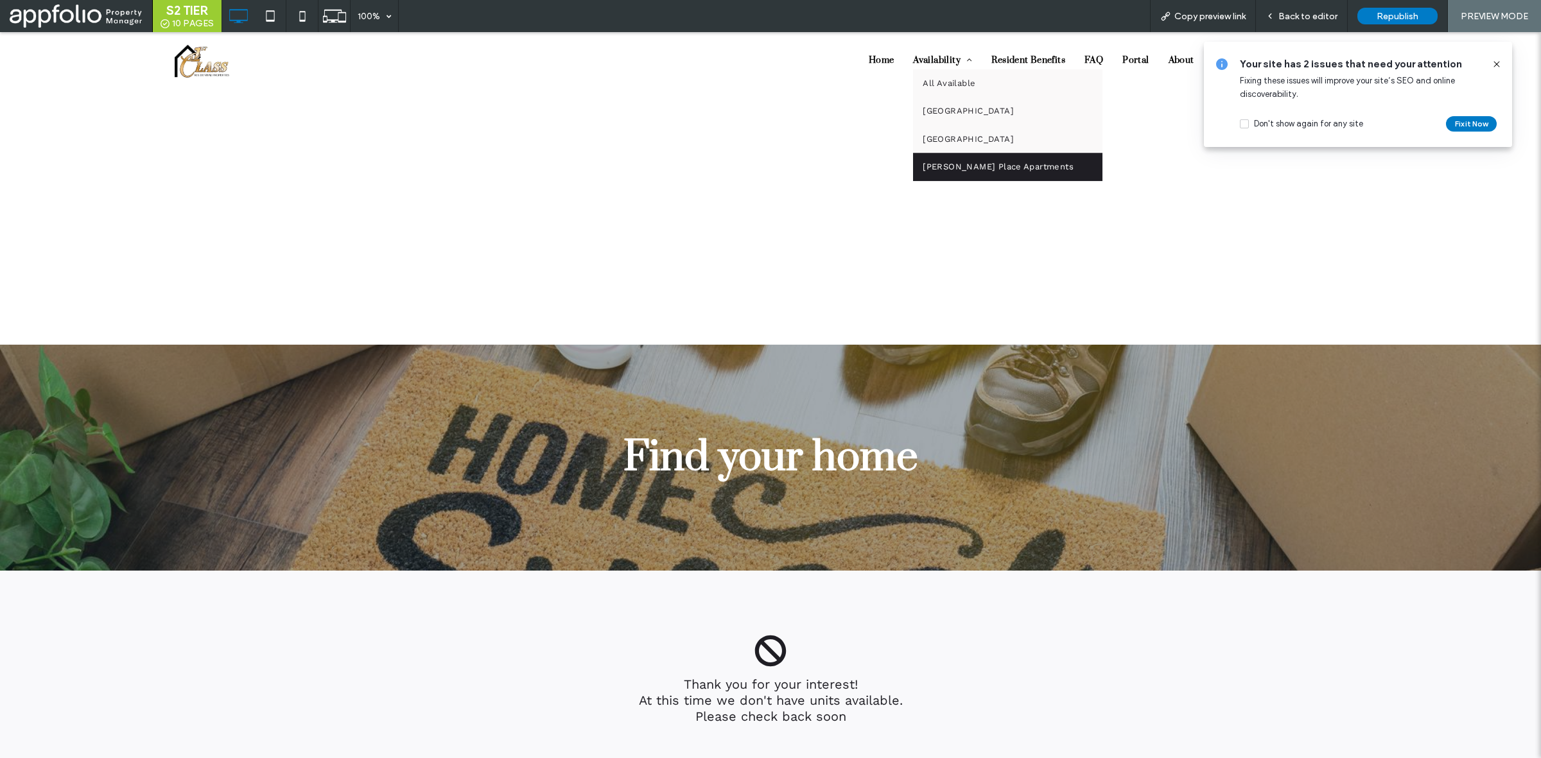
click at [955, 168] on span "Girard Place Apartments" at bounding box center [998, 167] width 151 height 13
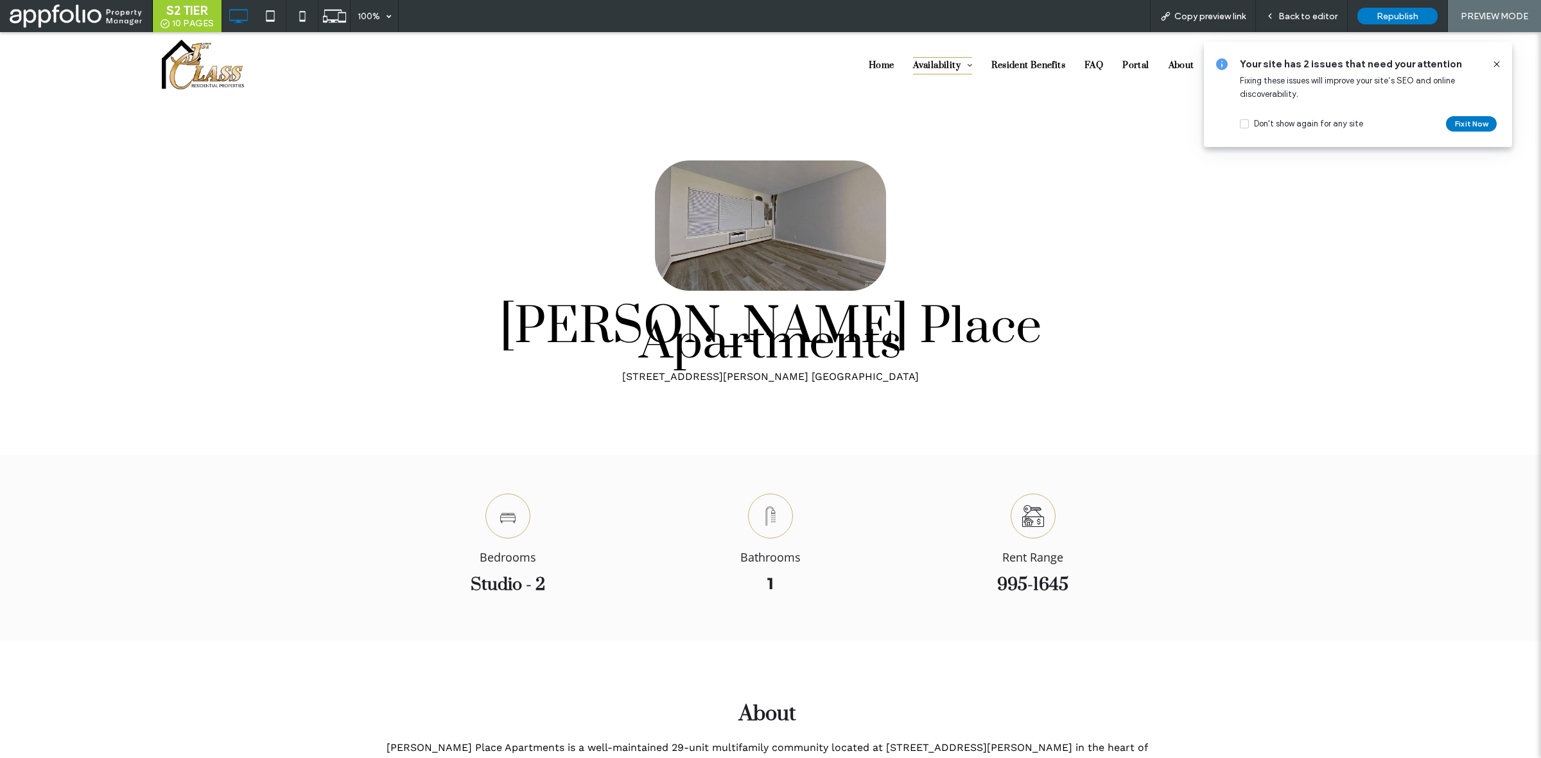
scroll to position [0, 0]
click at [1495, 63] on icon at bounding box center [1497, 64] width 10 height 10
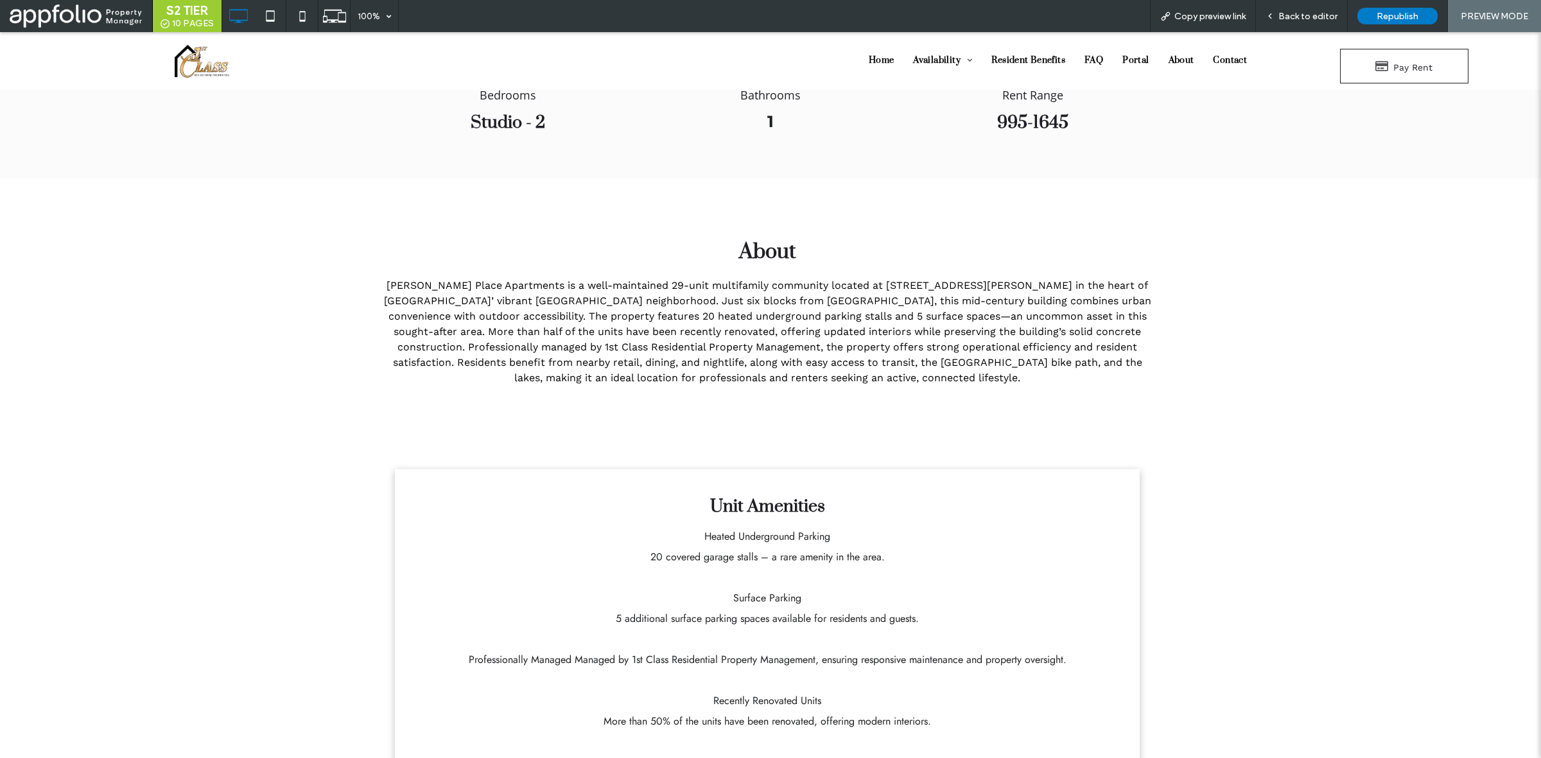
scroll to position [446, 0]
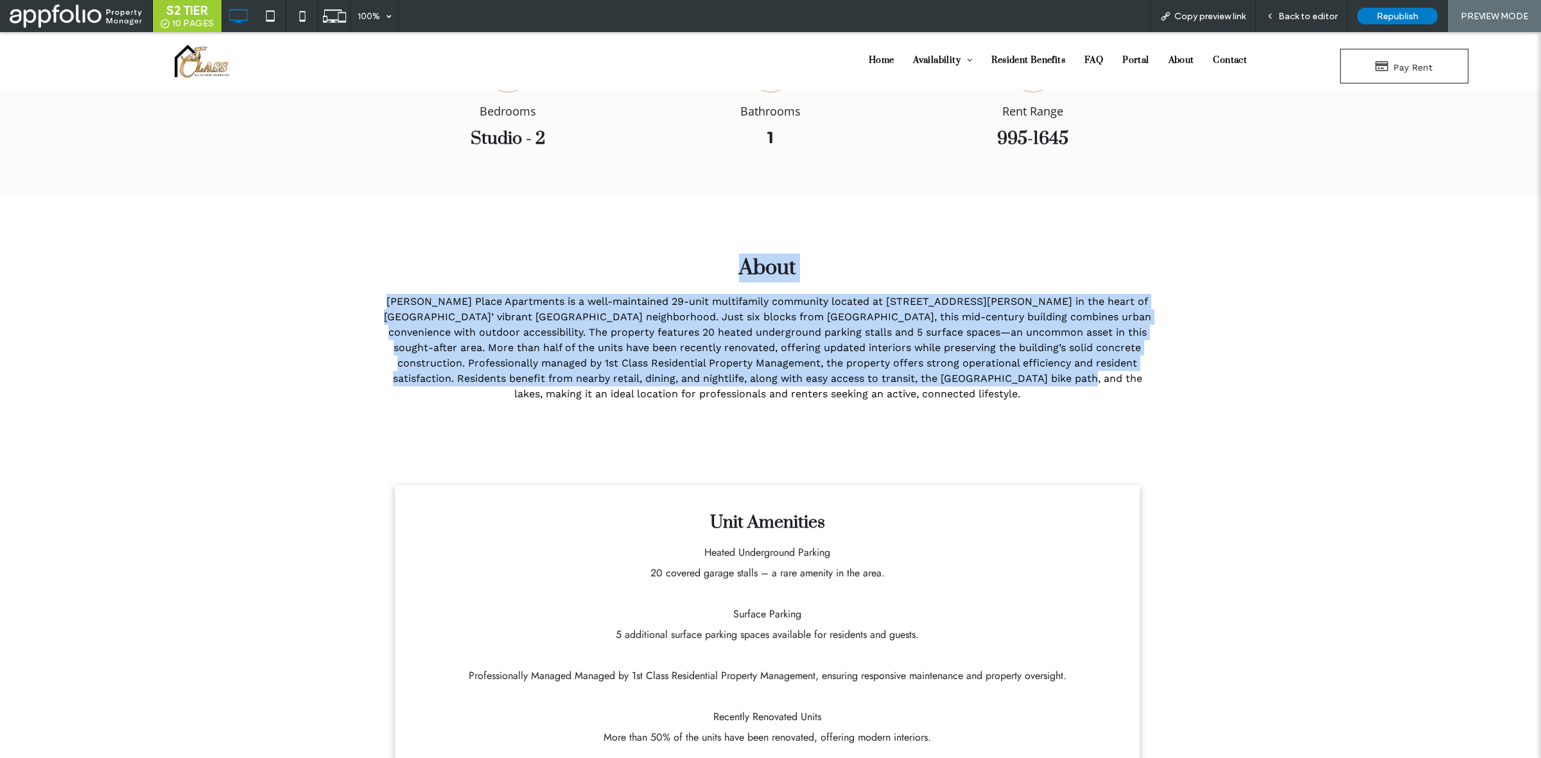
drag, startPoint x: 676, startPoint y: 219, endPoint x: 992, endPoint y: 370, distance: 350.4
click at [992, 370] on div "About Girard Place Apartments is a well-maintained 29-unit multifamily communit…" at bounding box center [770, 324] width 1541 height 259
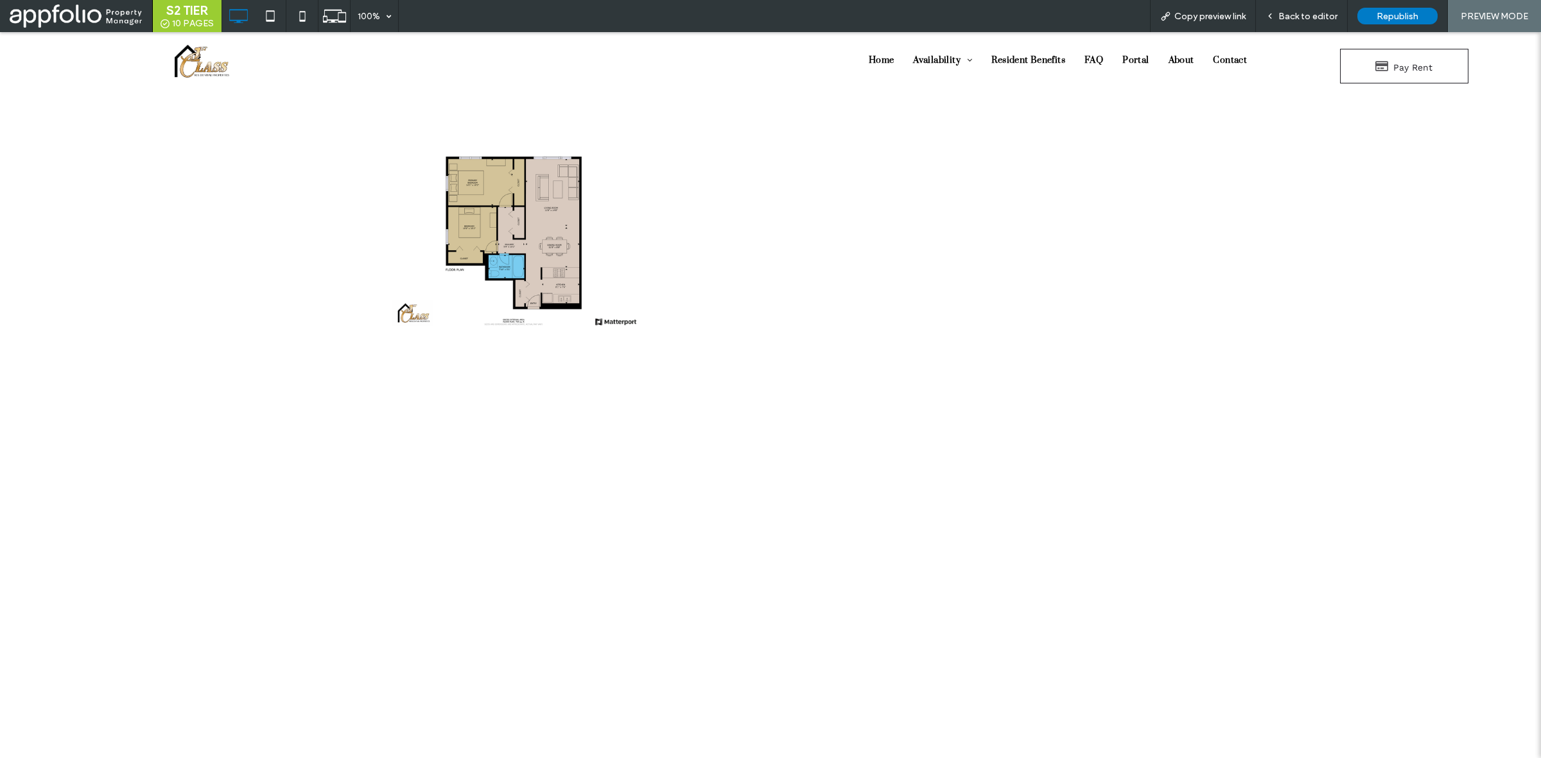
scroll to position [1998, 0]
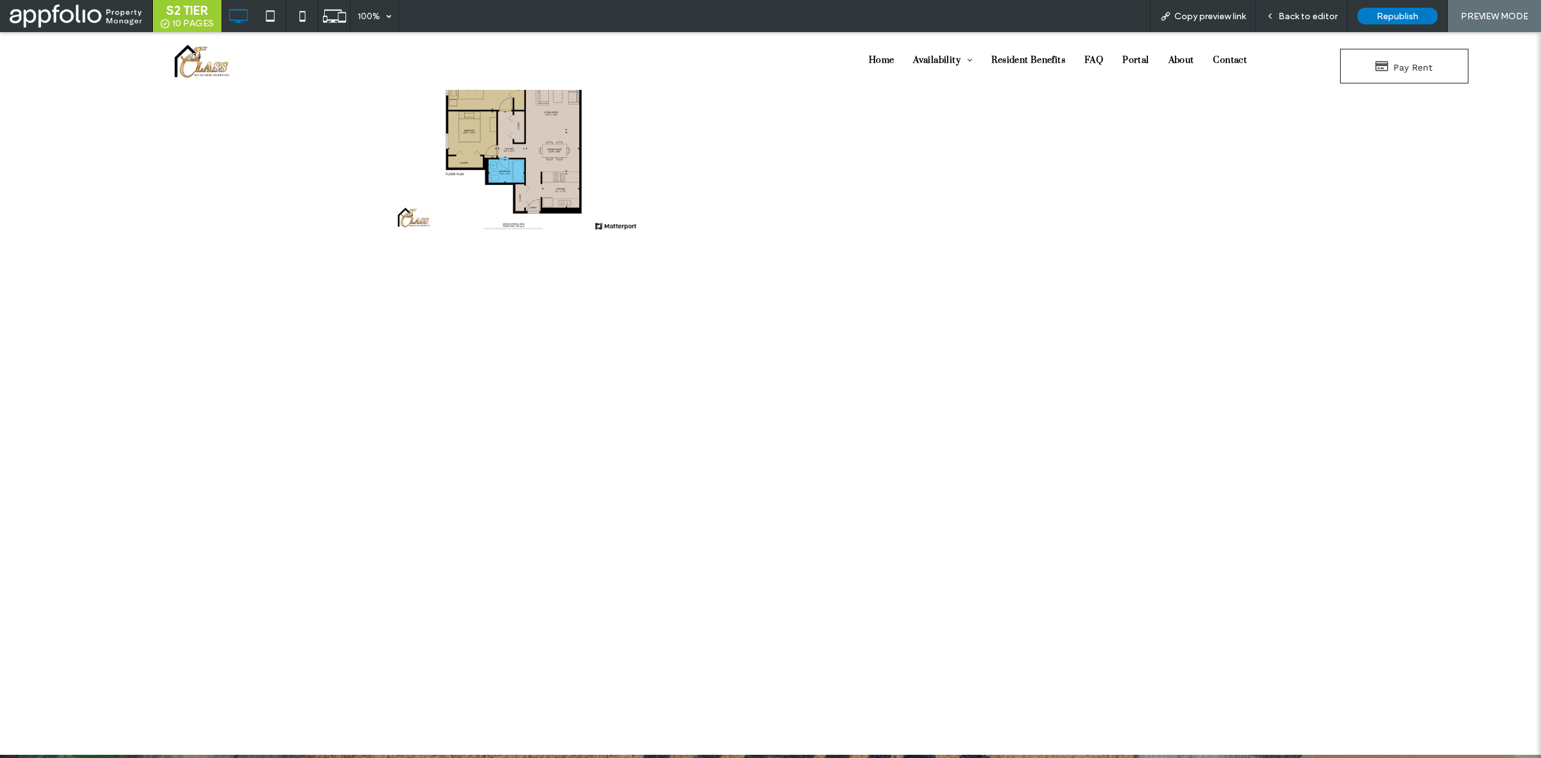
click at [485, 155] on link at bounding box center [513, 143] width 257 height 257
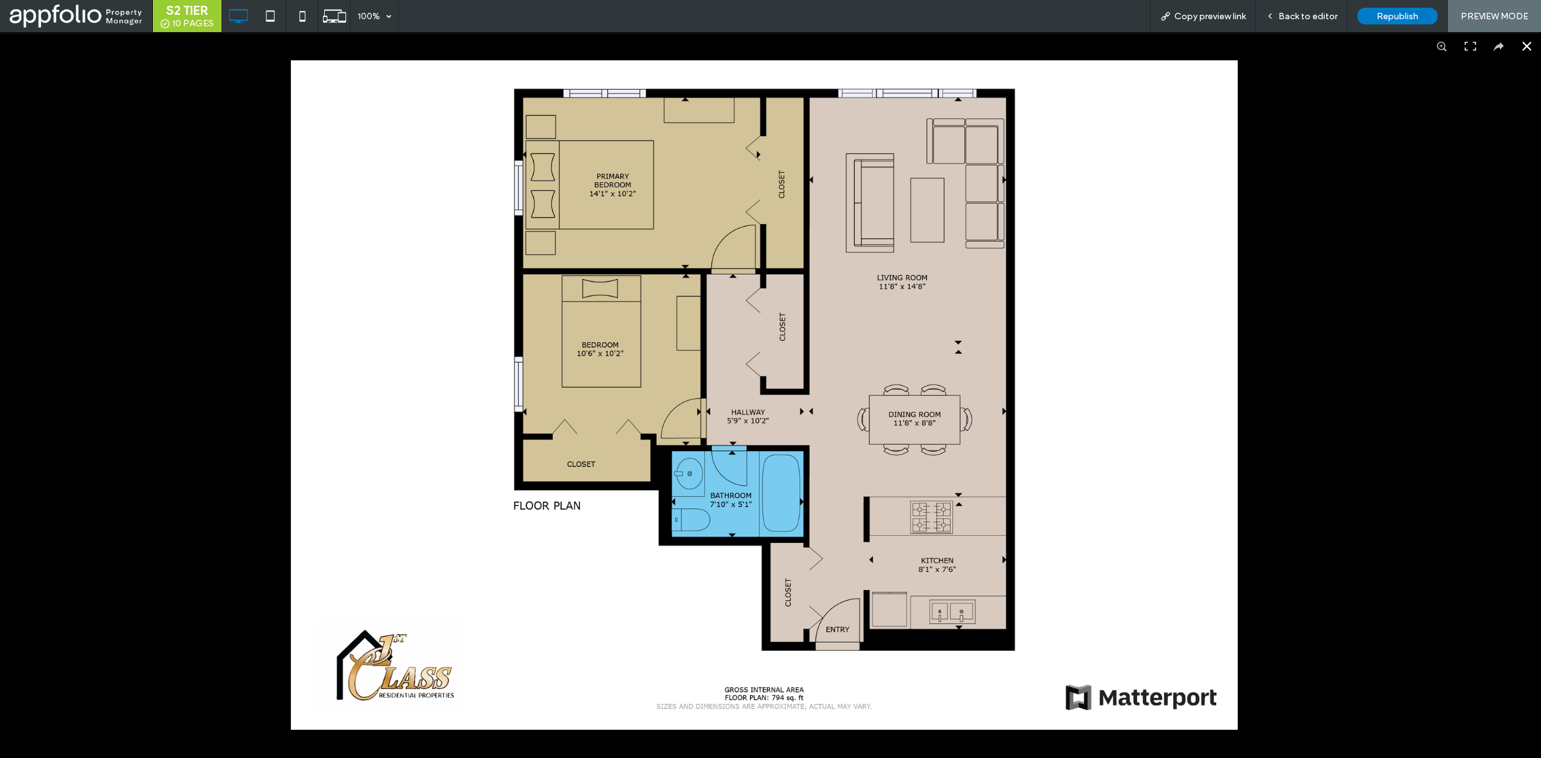
click at [183, 248] on div at bounding box center [770, 395] width 1541 height 726
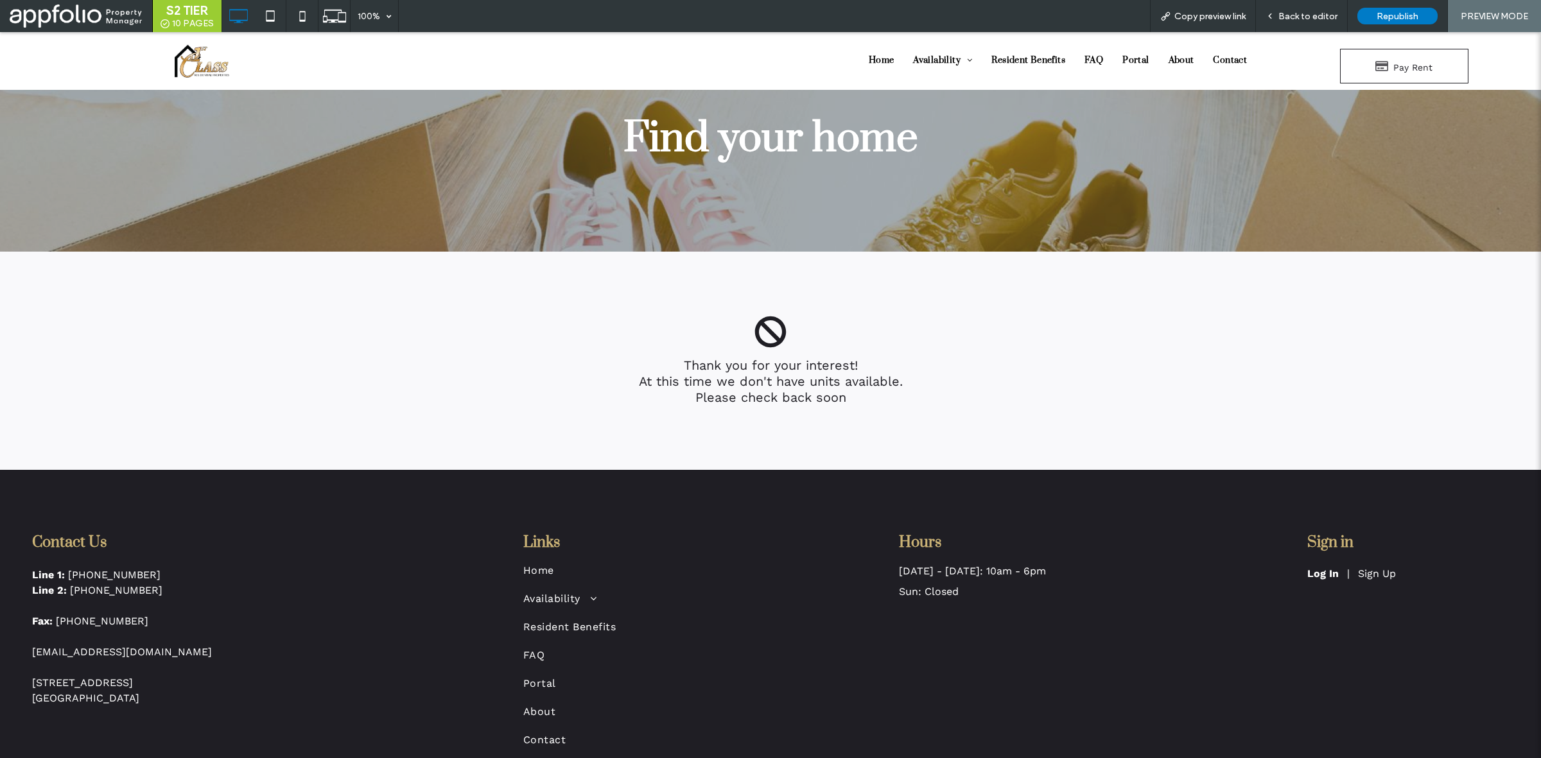
scroll to position [2724, 0]
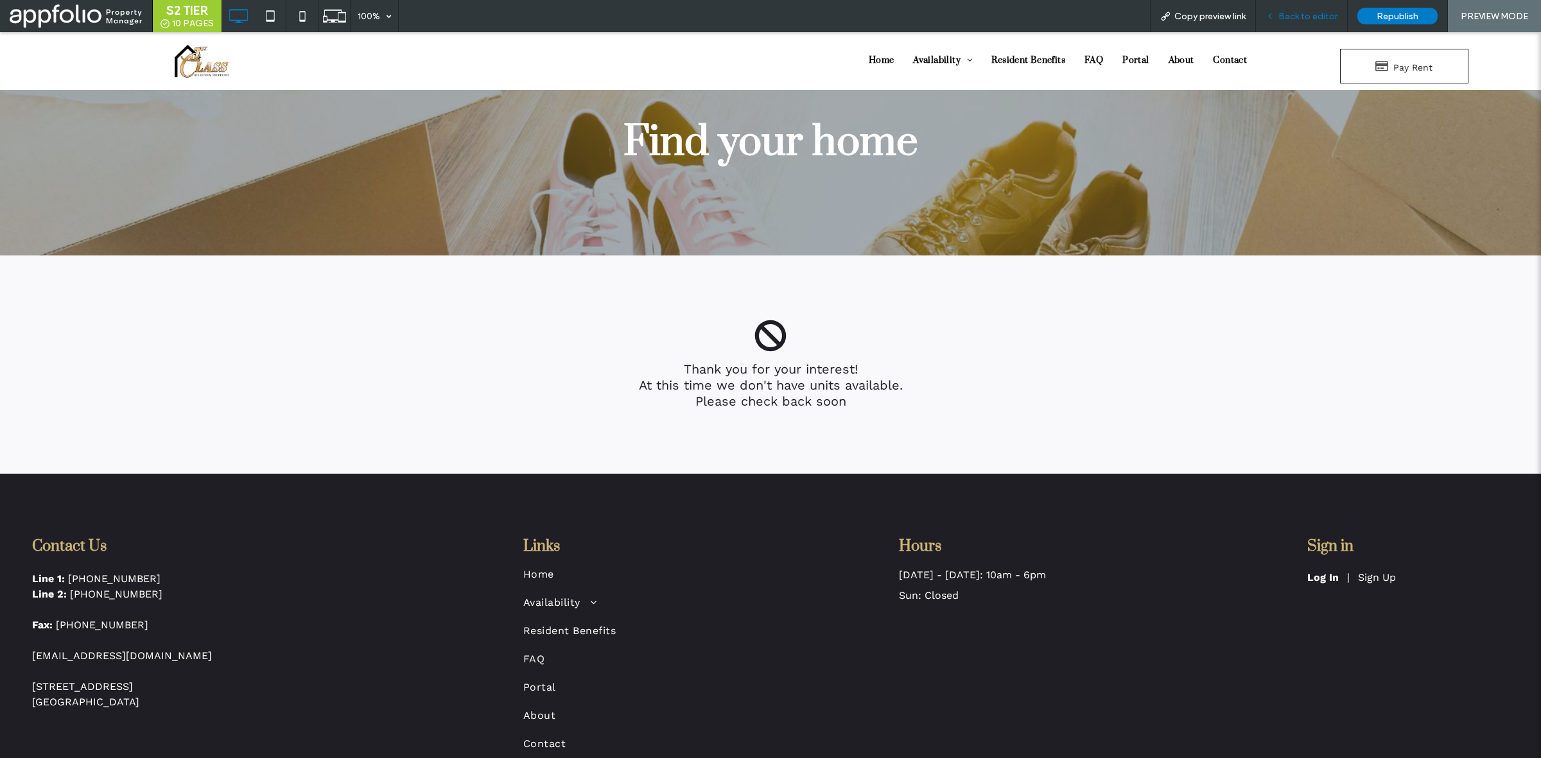
click at [1301, 21] on div "Back to editor" at bounding box center [1302, 16] width 92 height 32
click at [1291, 22] on div "Back to editor" at bounding box center [1302, 16] width 92 height 32
click at [1302, 22] on div "Back to editor" at bounding box center [1302, 16] width 92 height 32
click at [1304, 19] on span "Back to editor" at bounding box center [1307, 16] width 59 height 11
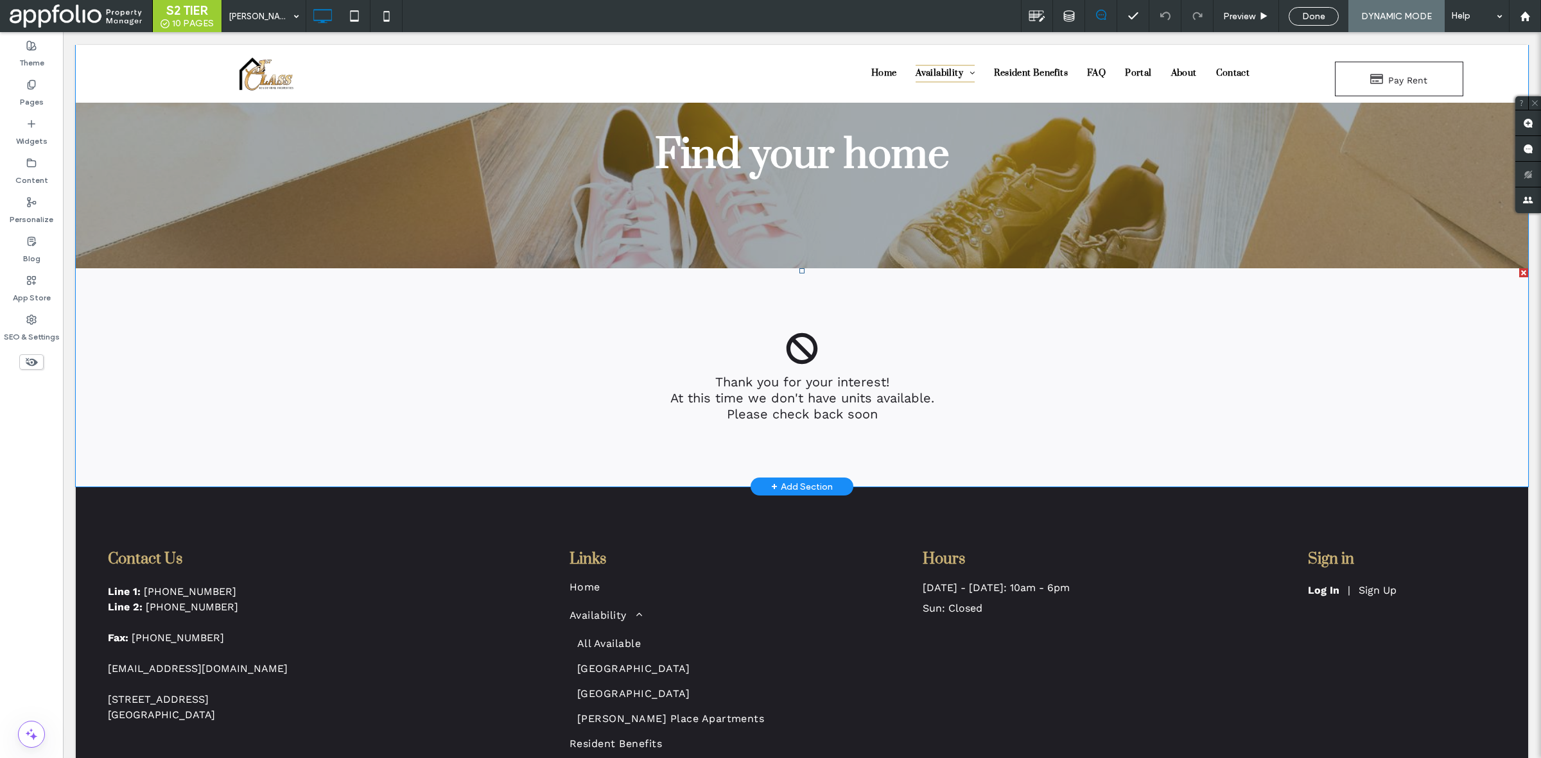
click at [977, 396] on span at bounding box center [802, 377] width 1452 height 218
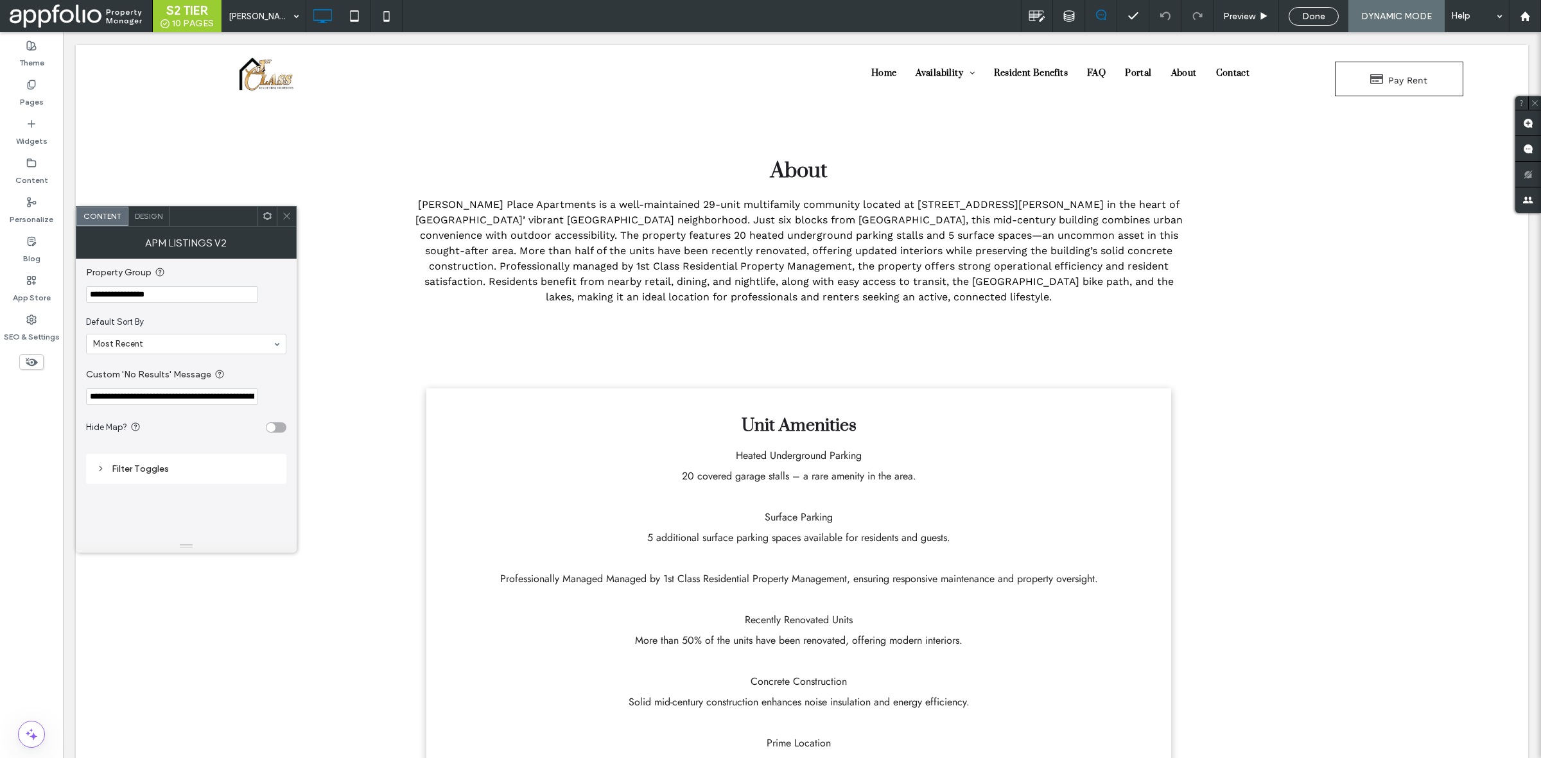
scroll to position [526, 0]
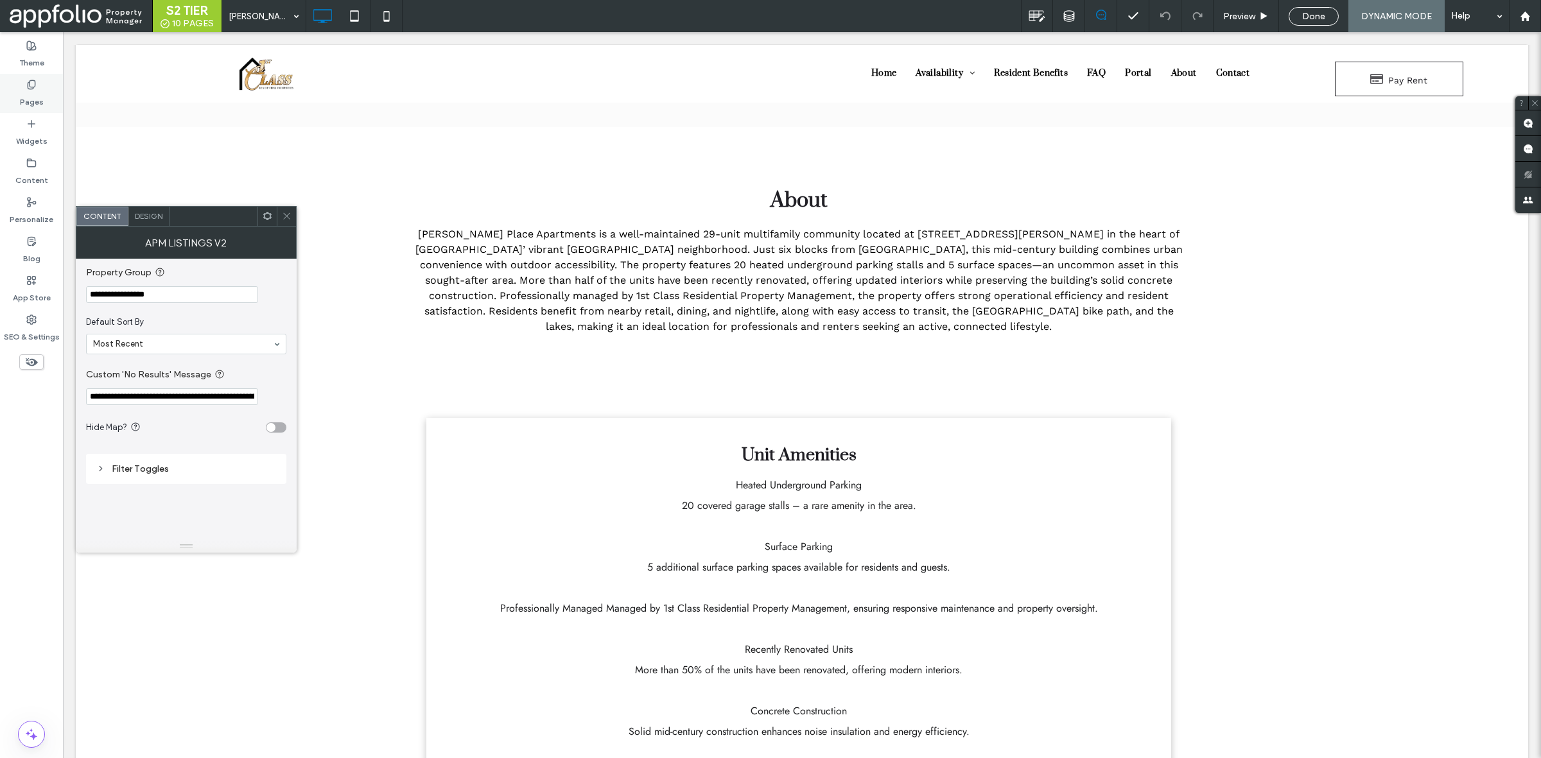
click at [24, 100] on label "Pages" at bounding box center [32, 99] width 24 height 18
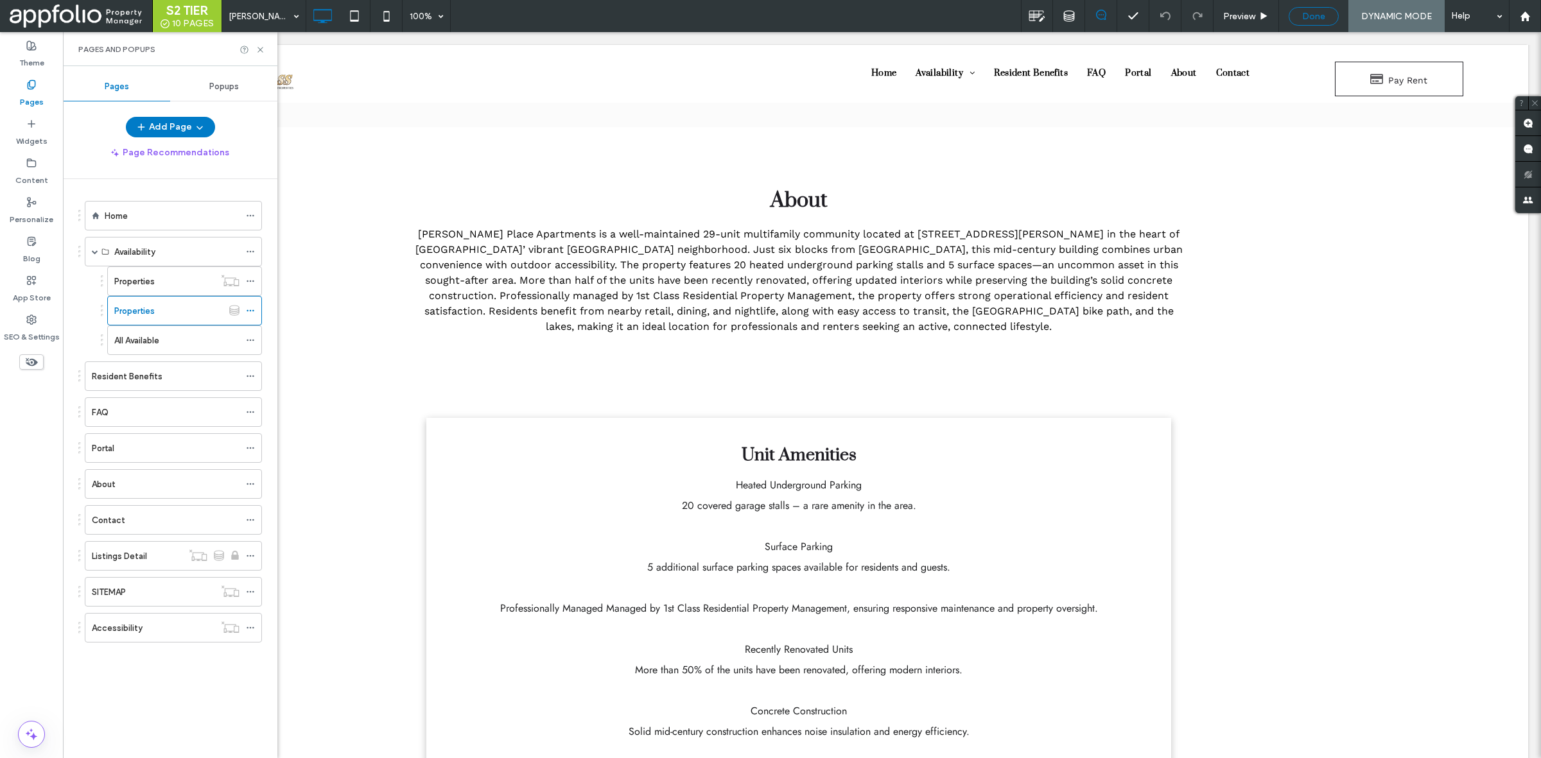
click at [1307, 15] on span "Done" at bounding box center [1313, 16] width 23 height 11
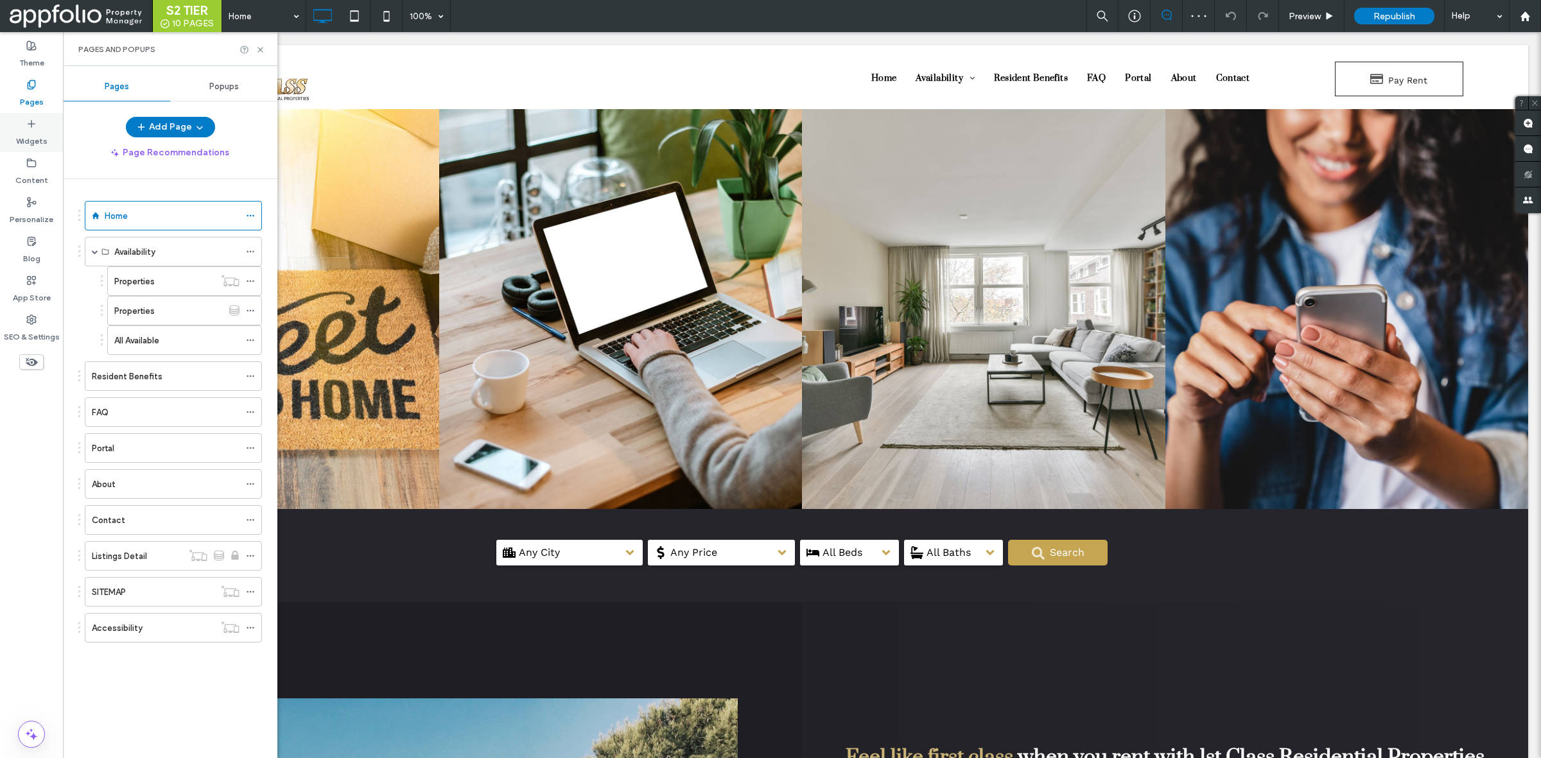
click at [40, 127] on div "Widgets" at bounding box center [31, 132] width 63 height 39
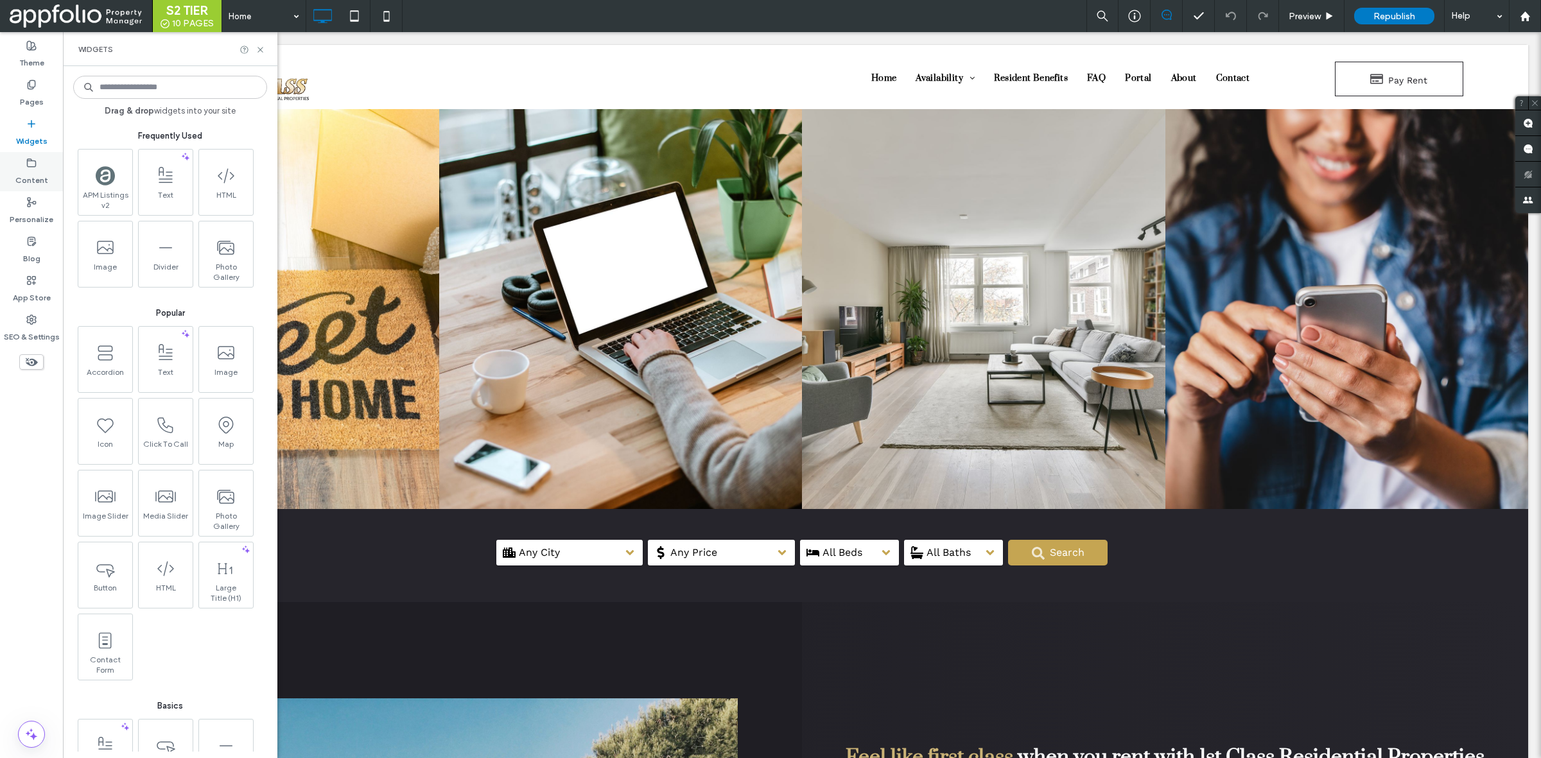
click at [42, 165] on div "Content" at bounding box center [31, 171] width 63 height 39
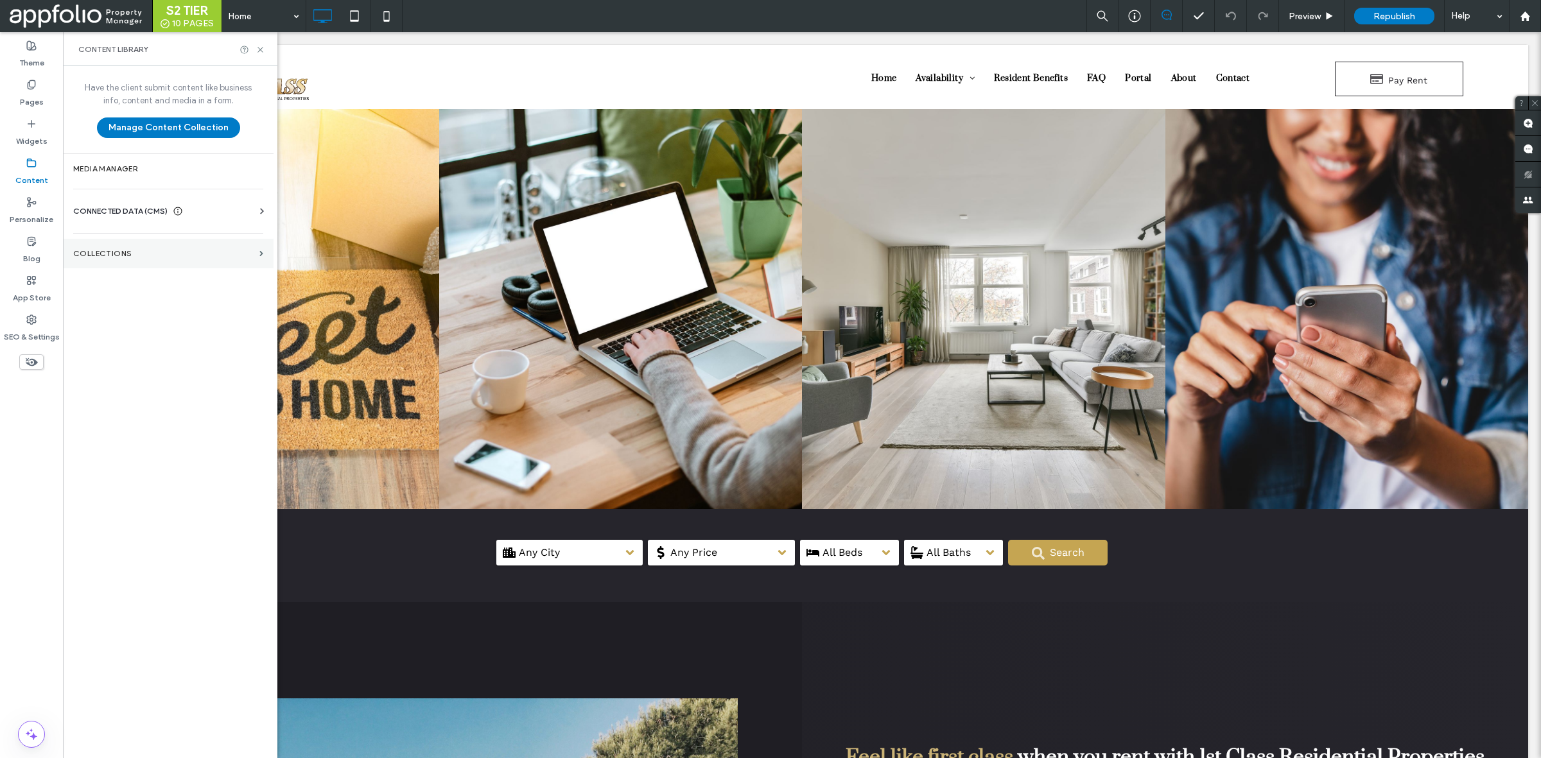
click at [150, 260] on section "Collections" at bounding box center [168, 254] width 211 height 30
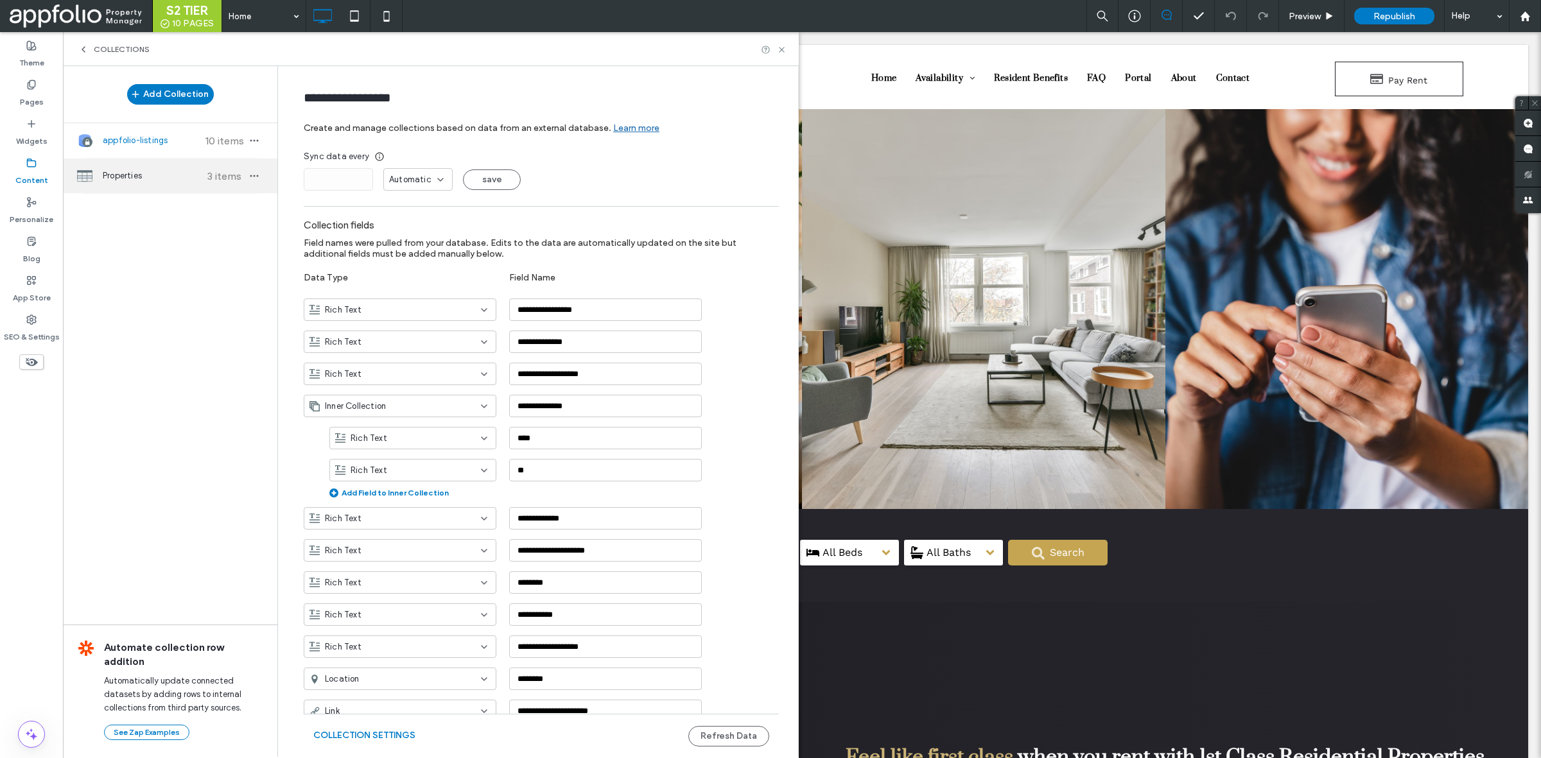
click at [155, 174] on span "Properties" at bounding box center [151, 176] width 96 height 13
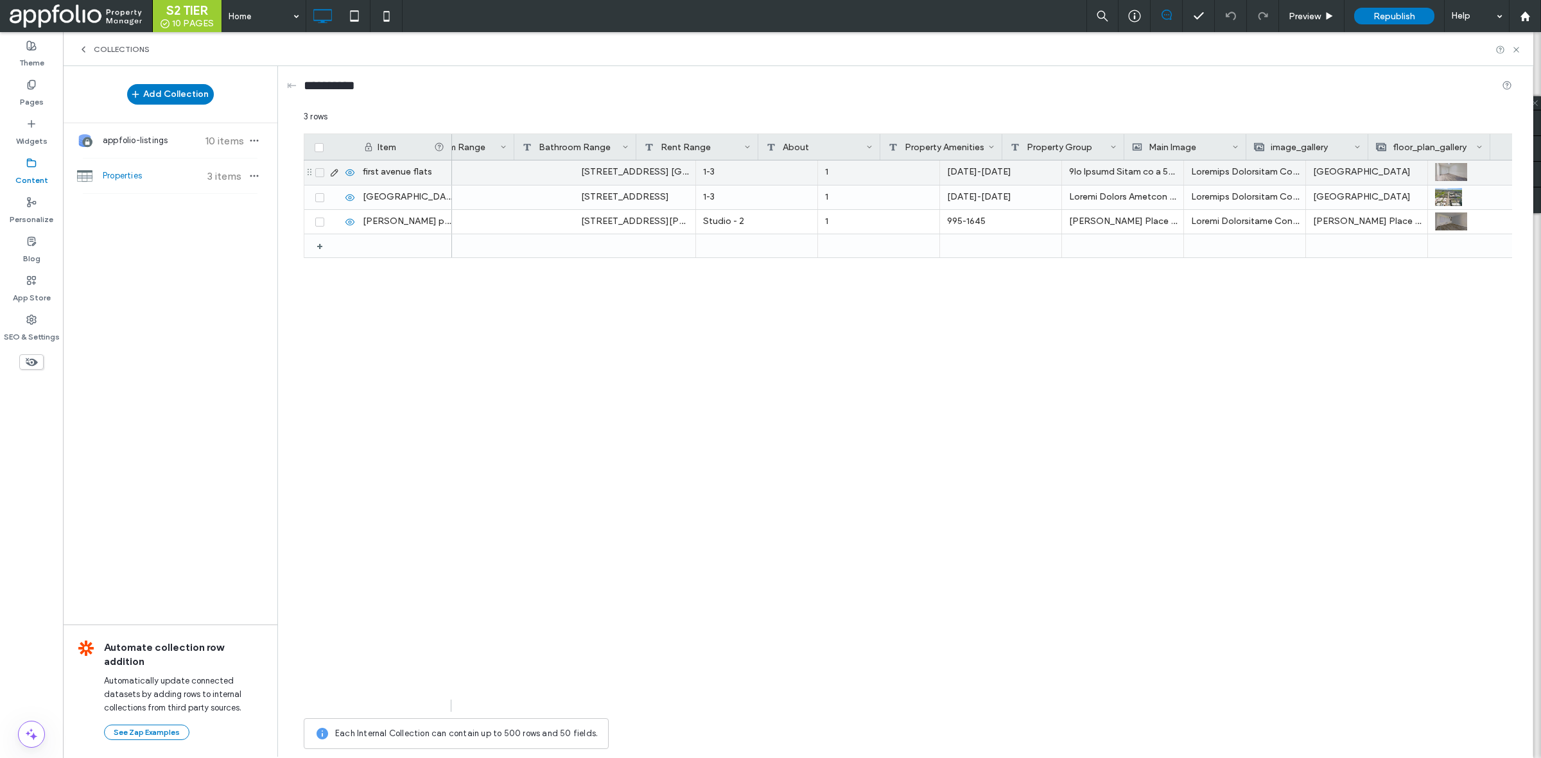
scroll to position [0, 448]
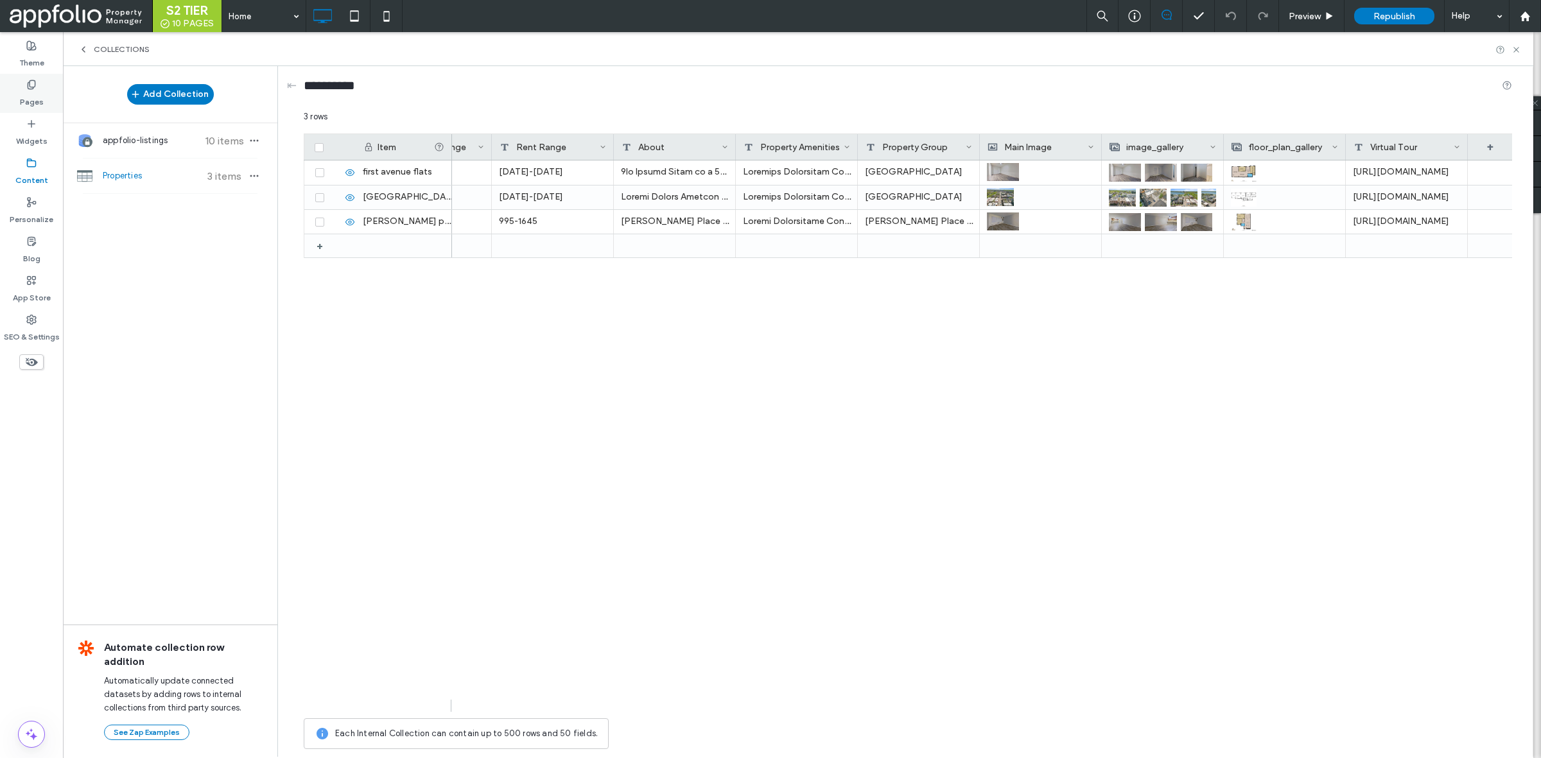
click at [30, 94] on label "Pages" at bounding box center [32, 99] width 24 height 18
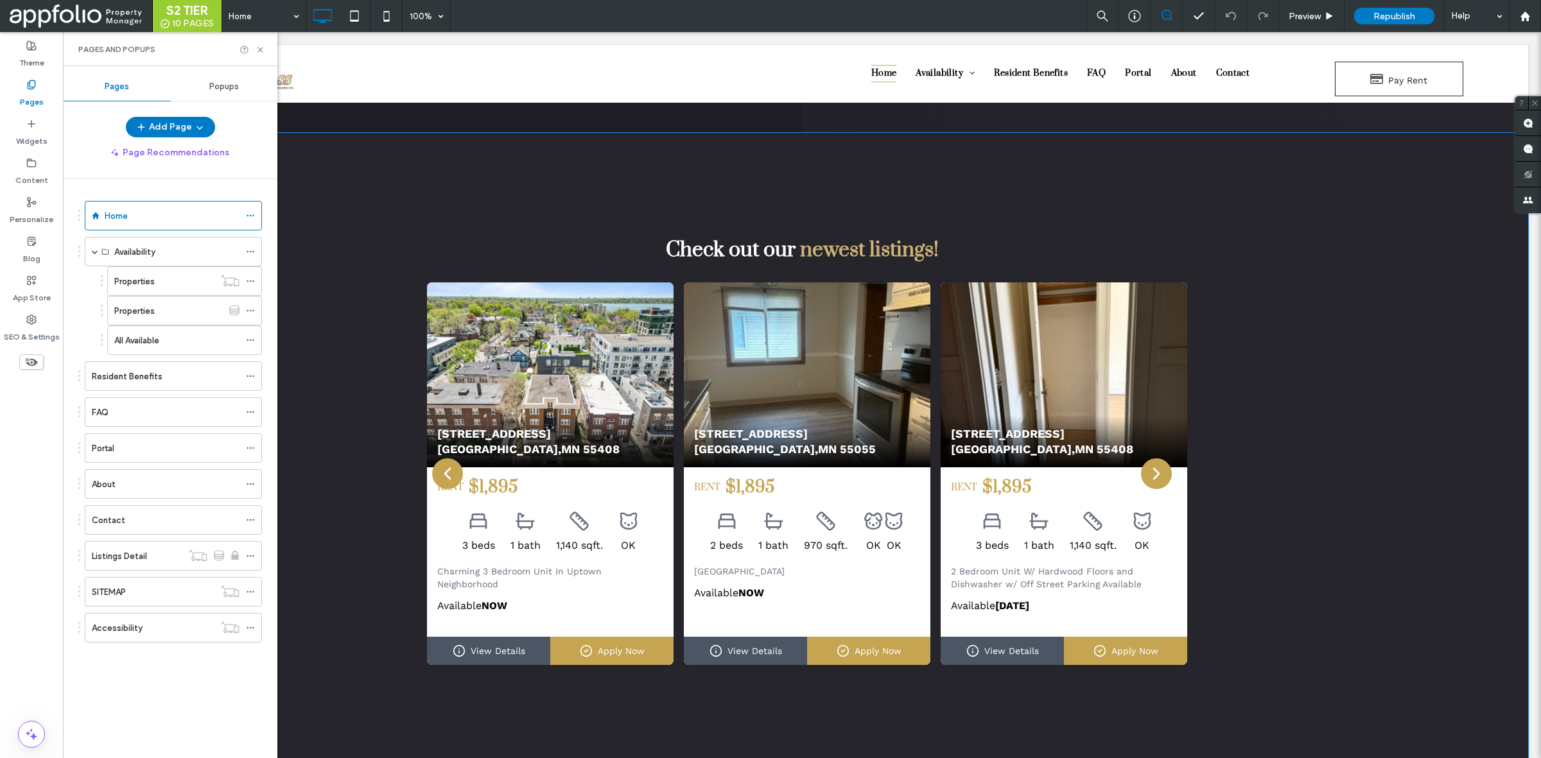
scroll to position [1259, 0]
click at [925, 40] on body "Click To Paste Row Home Availability All Available [GEOGRAPHIC_DATA] [GEOGRAPHI…" at bounding box center [802, 194] width 1478 height 2842
click at [263, 52] on icon at bounding box center [261, 50] width 10 height 10
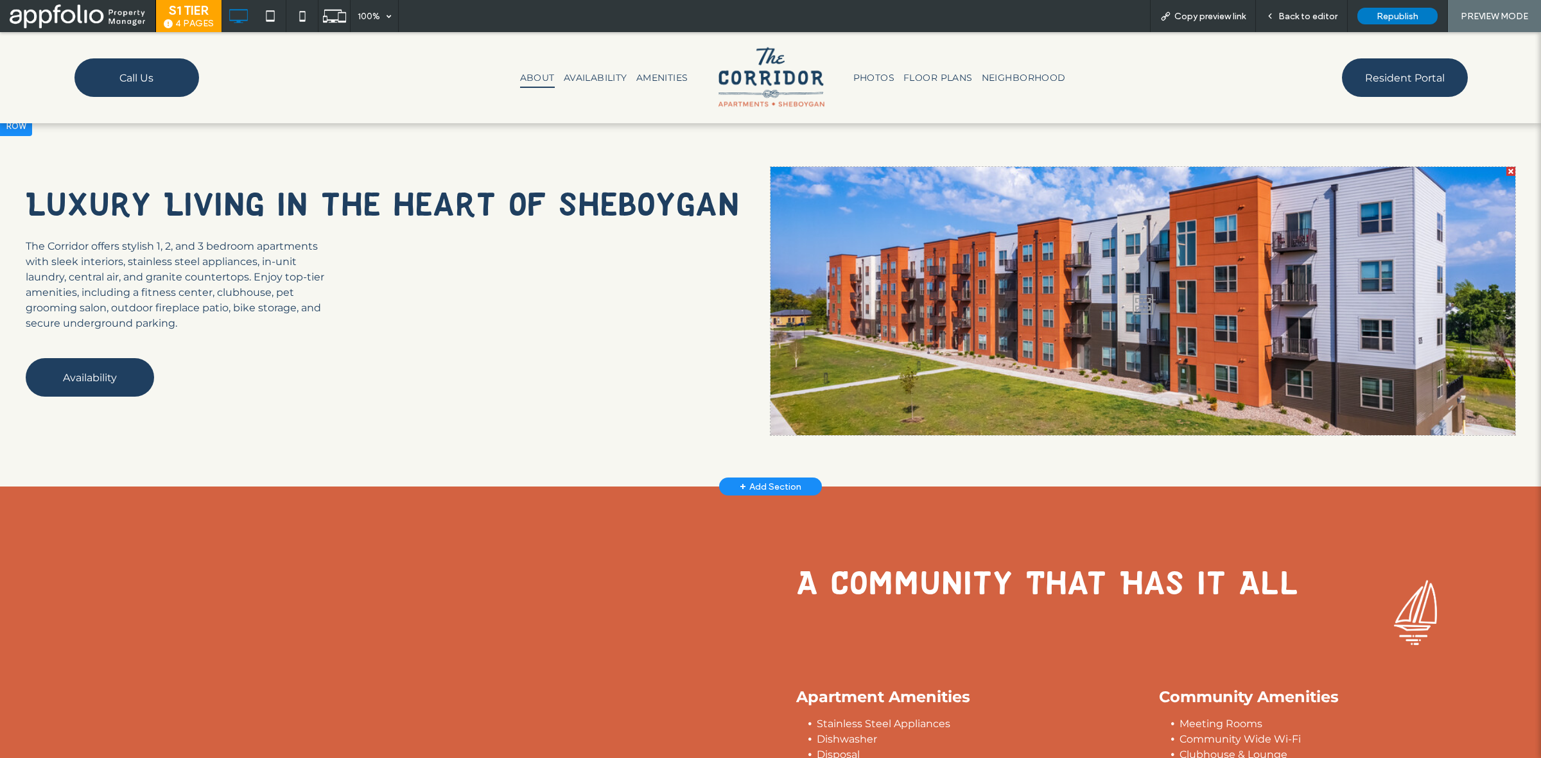
scroll to position [681, 0]
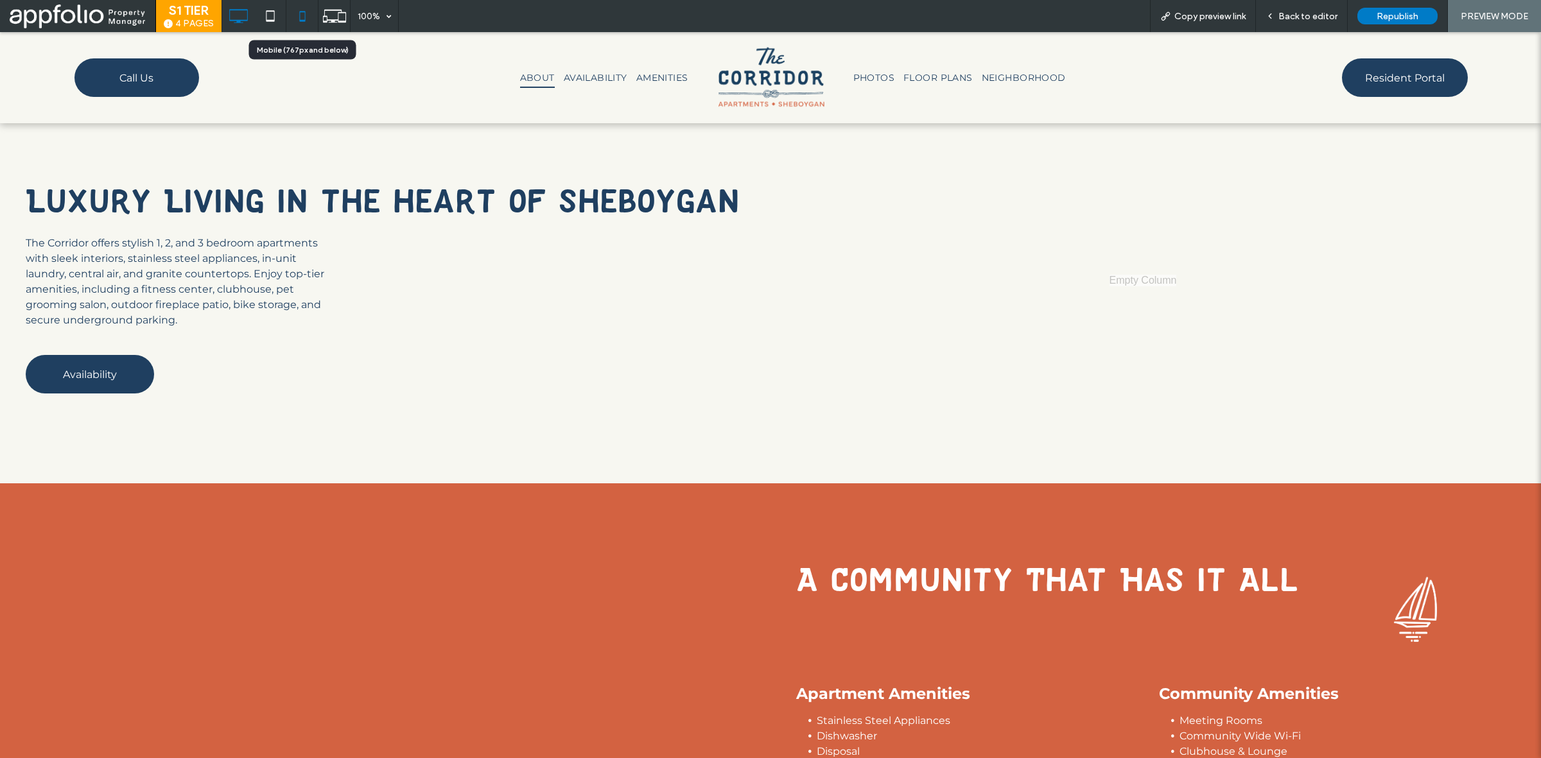
click at [296, 10] on icon at bounding box center [303, 16] width 26 height 26
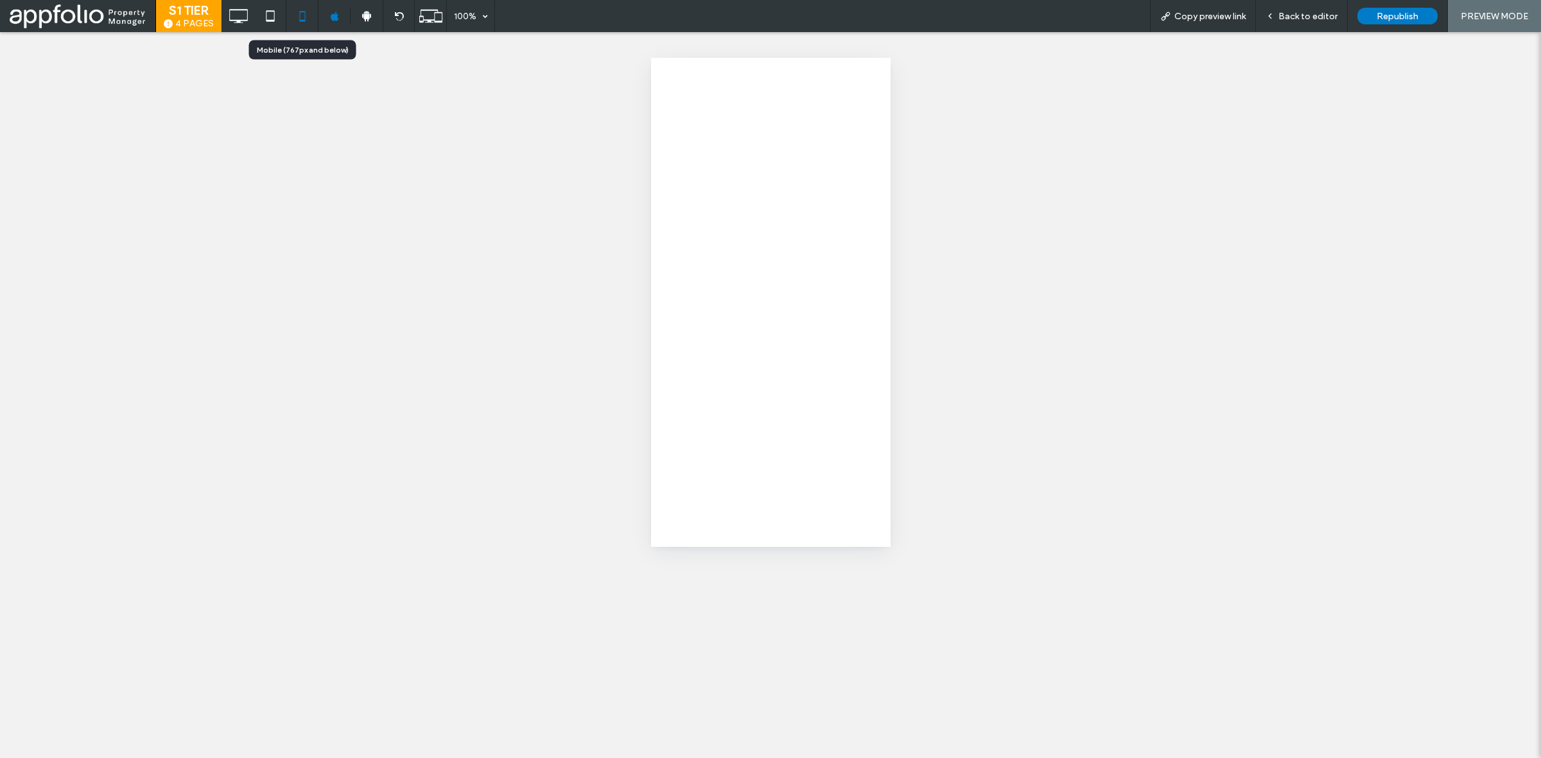
scroll to position [0, 0]
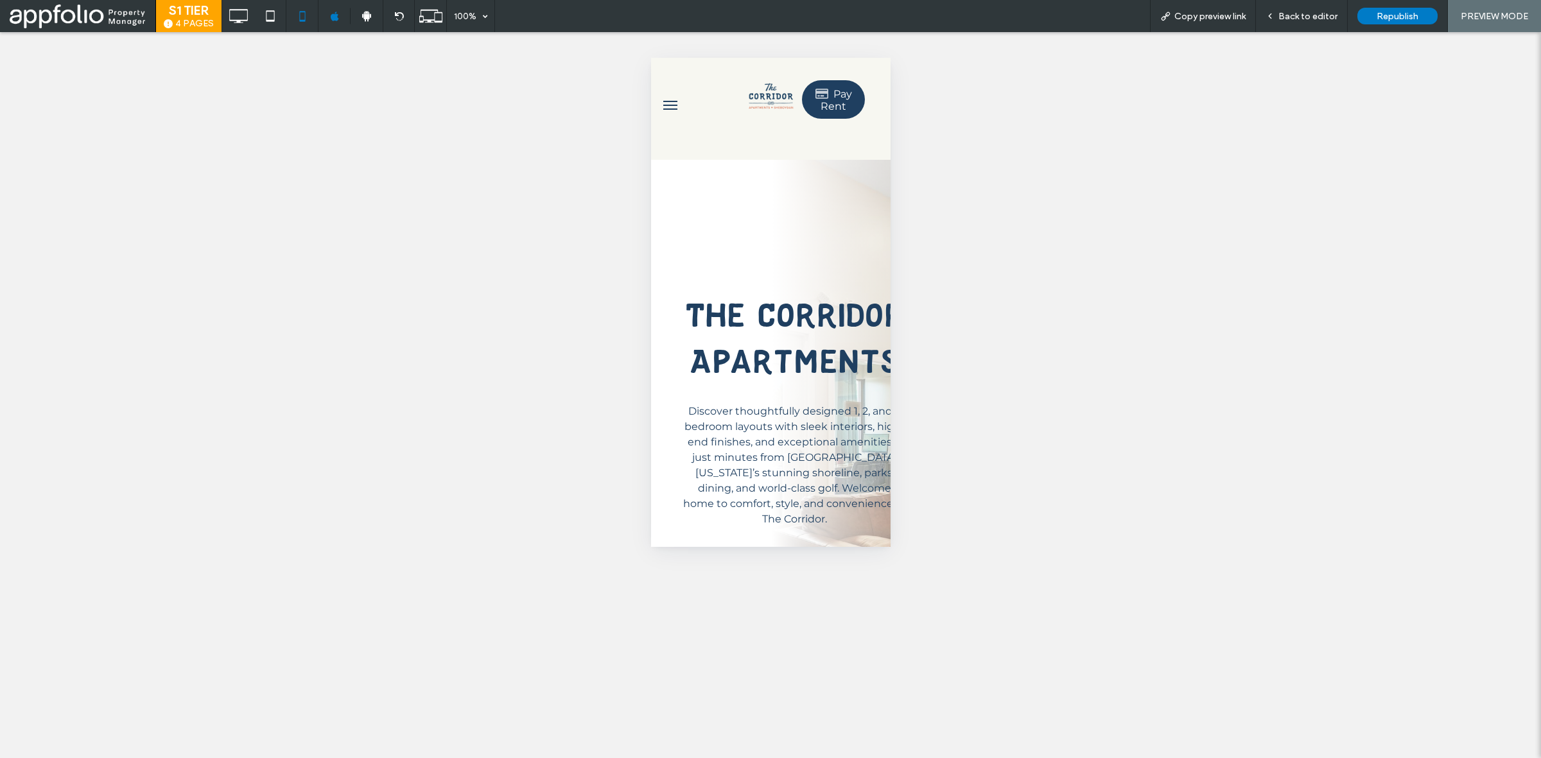
click at [63, 19] on span at bounding box center [77, 16] width 135 height 26
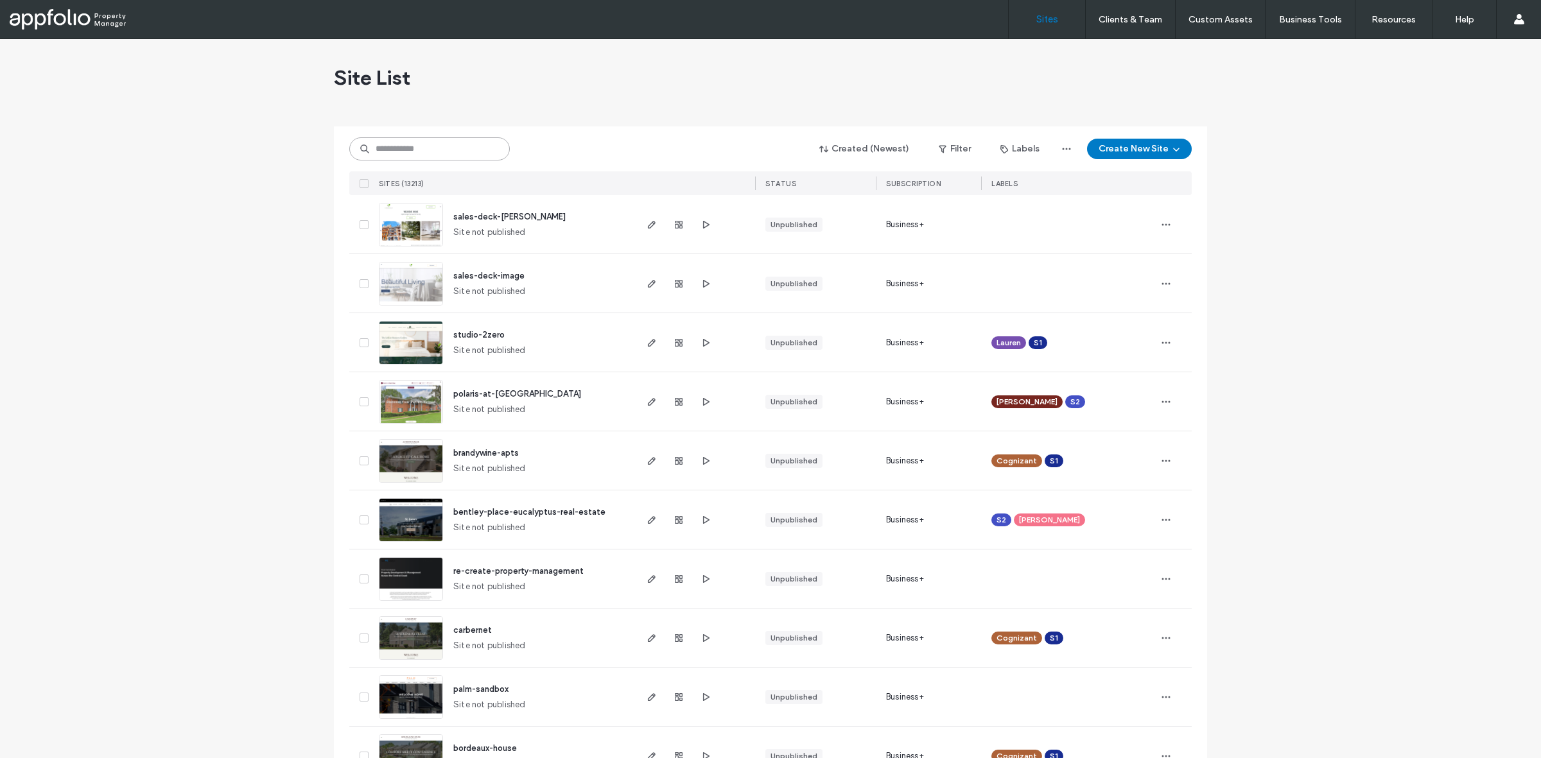
click at [429, 146] on input at bounding box center [429, 148] width 161 height 23
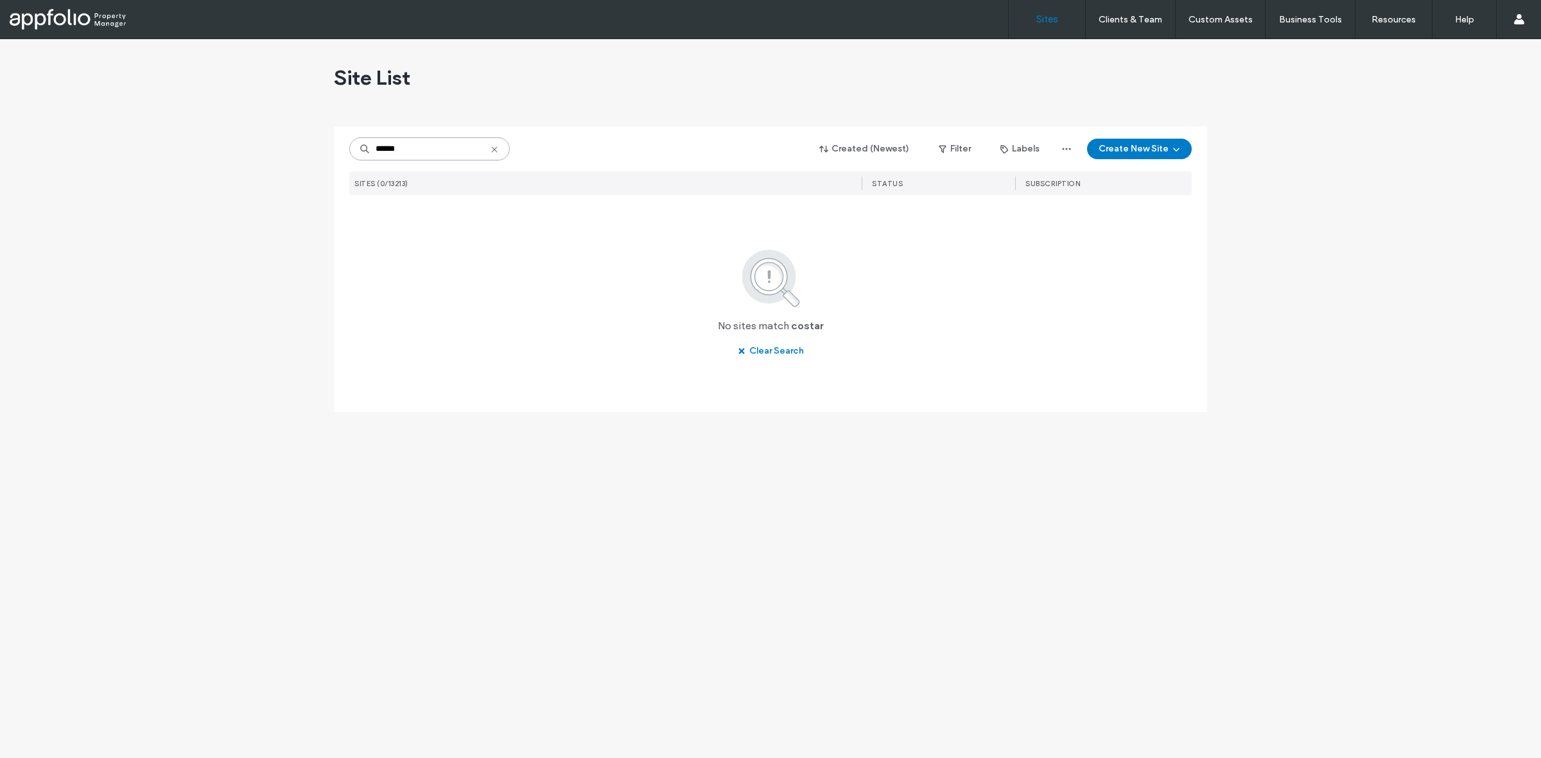
click at [438, 150] on input "******" at bounding box center [429, 148] width 161 height 23
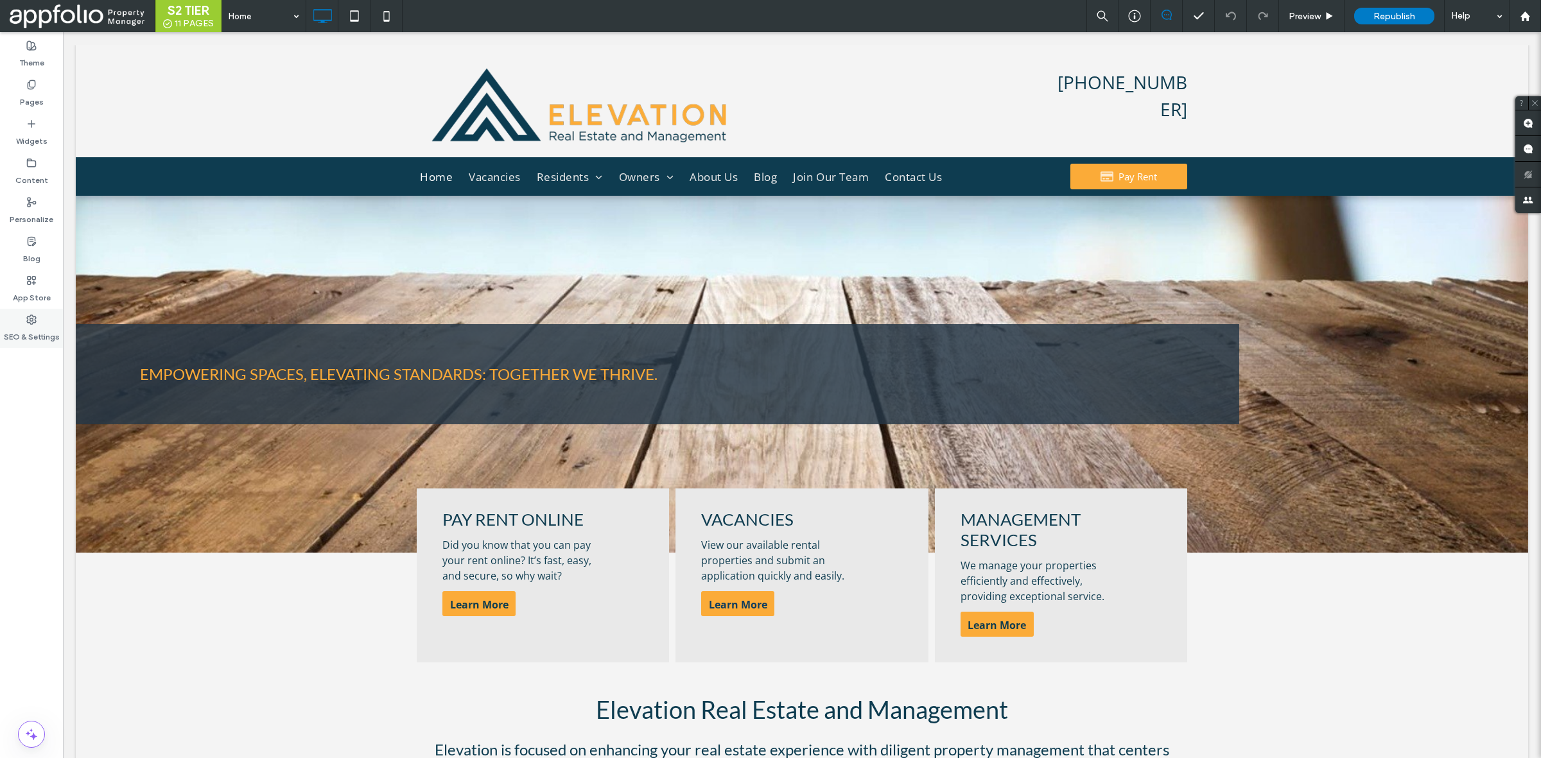
click at [26, 320] on icon at bounding box center [31, 320] width 10 height 10
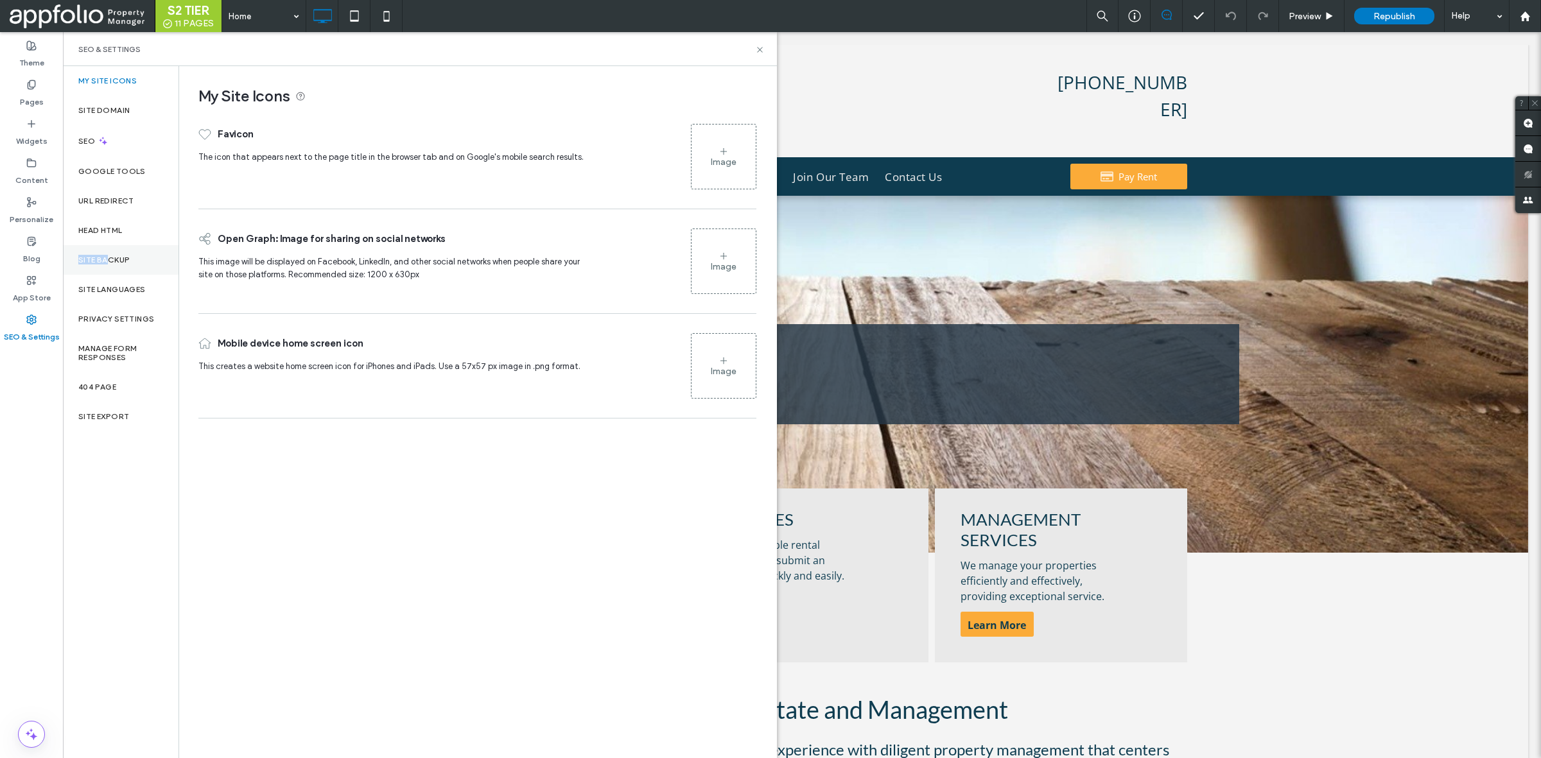
drag, startPoint x: 129, startPoint y: 228, endPoint x: 108, endPoint y: 248, distance: 29.5
click at [108, 248] on div "My Site Icons Site Domain SEO Google Tools URL Redirect Head HTML Site Backup S…" at bounding box center [121, 412] width 116 height 692
click at [108, 248] on div "Site Backup" at bounding box center [121, 260] width 116 height 30
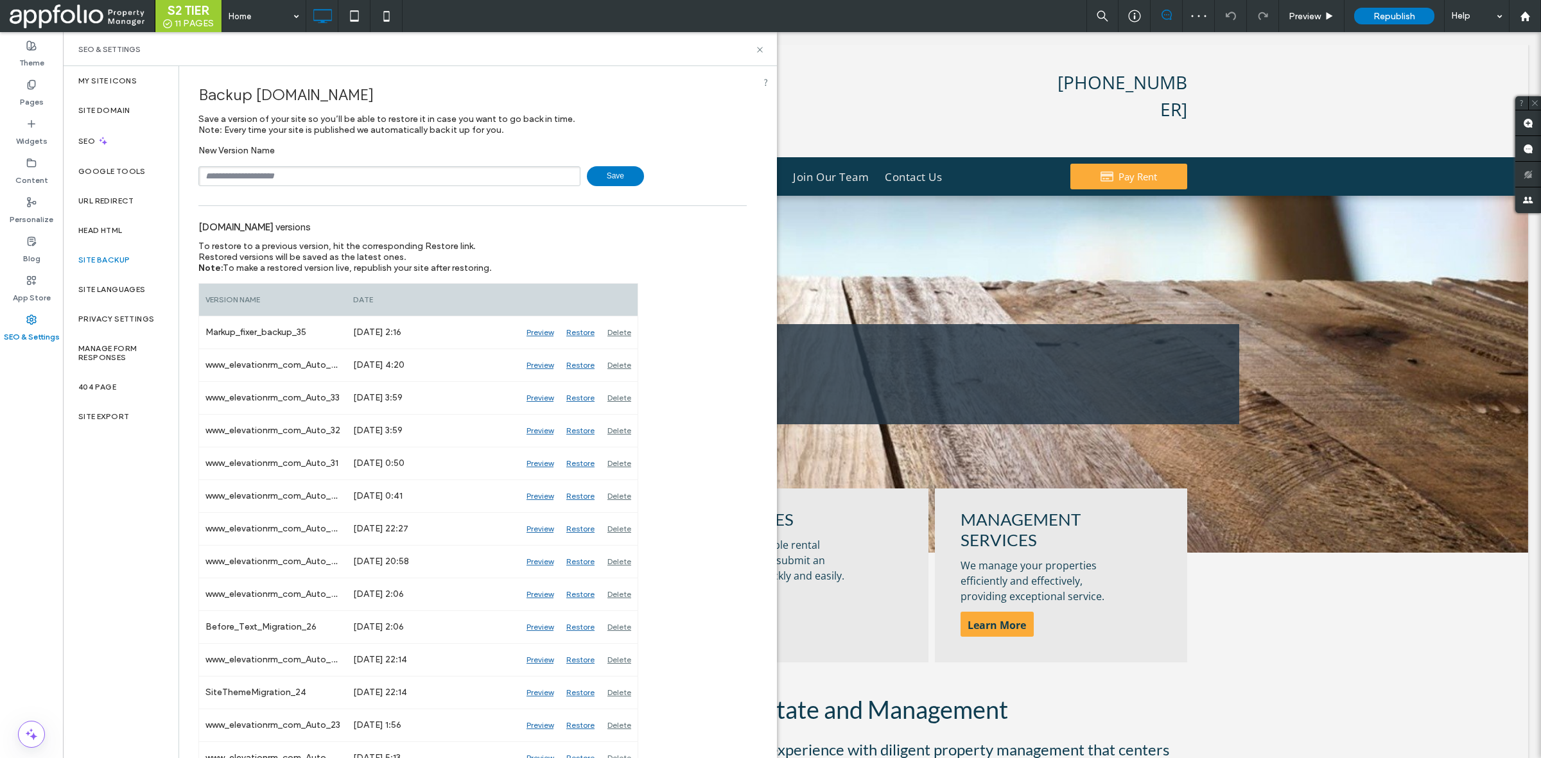
click at [356, 92] on span "www.elevationrm.com" at bounding box center [315, 94] width 118 height 19
copy span "elevationrm"
click at [366, 177] on input "text" at bounding box center [389, 176] width 382 height 20
paste input "**********"
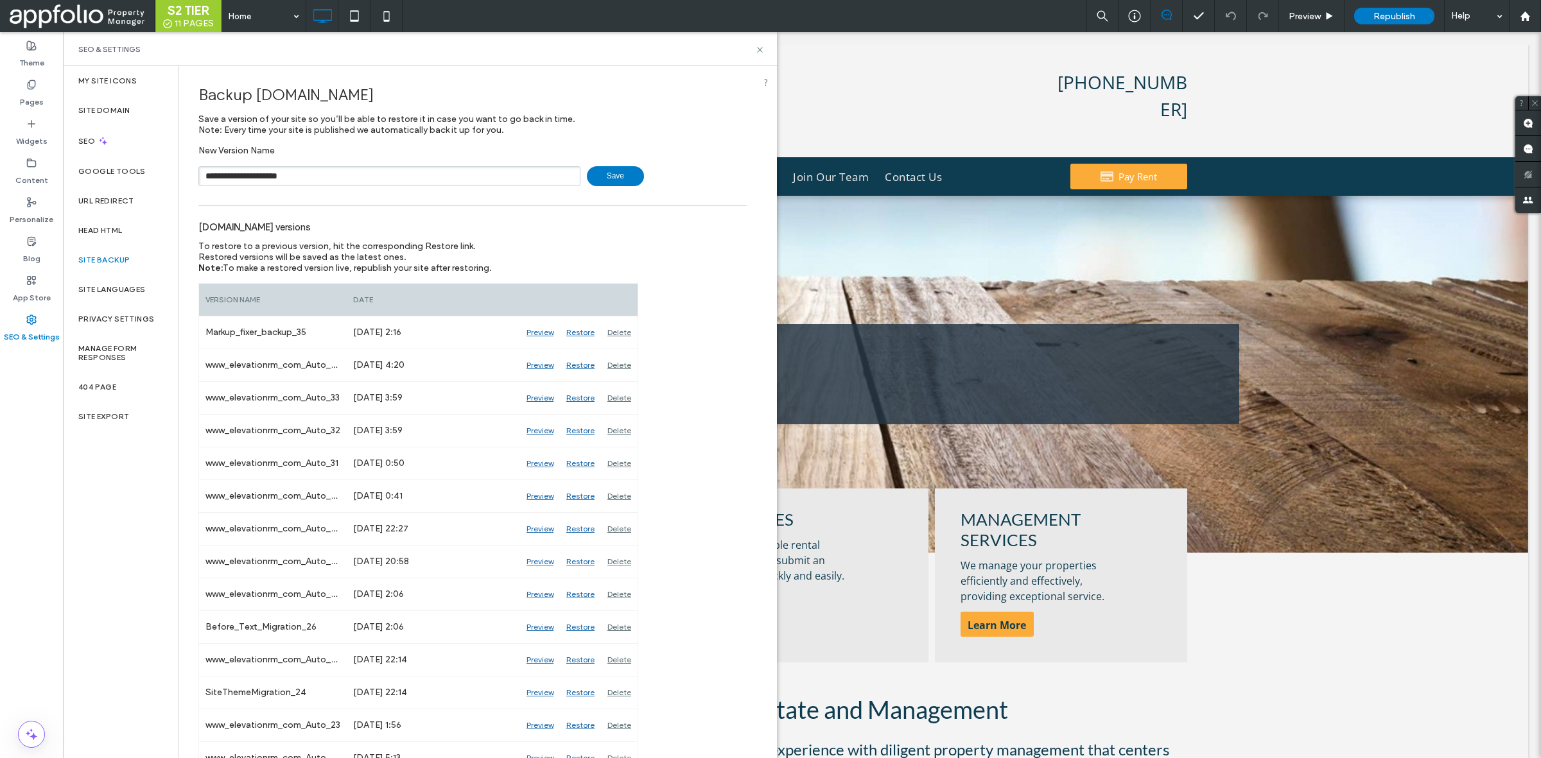
type input "**********"
click at [594, 171] on span "Save" at bounding box center [615, 176] width 57 height 20
click at [761, 48] on use at bounding box center [759, 49] width 5 height 5
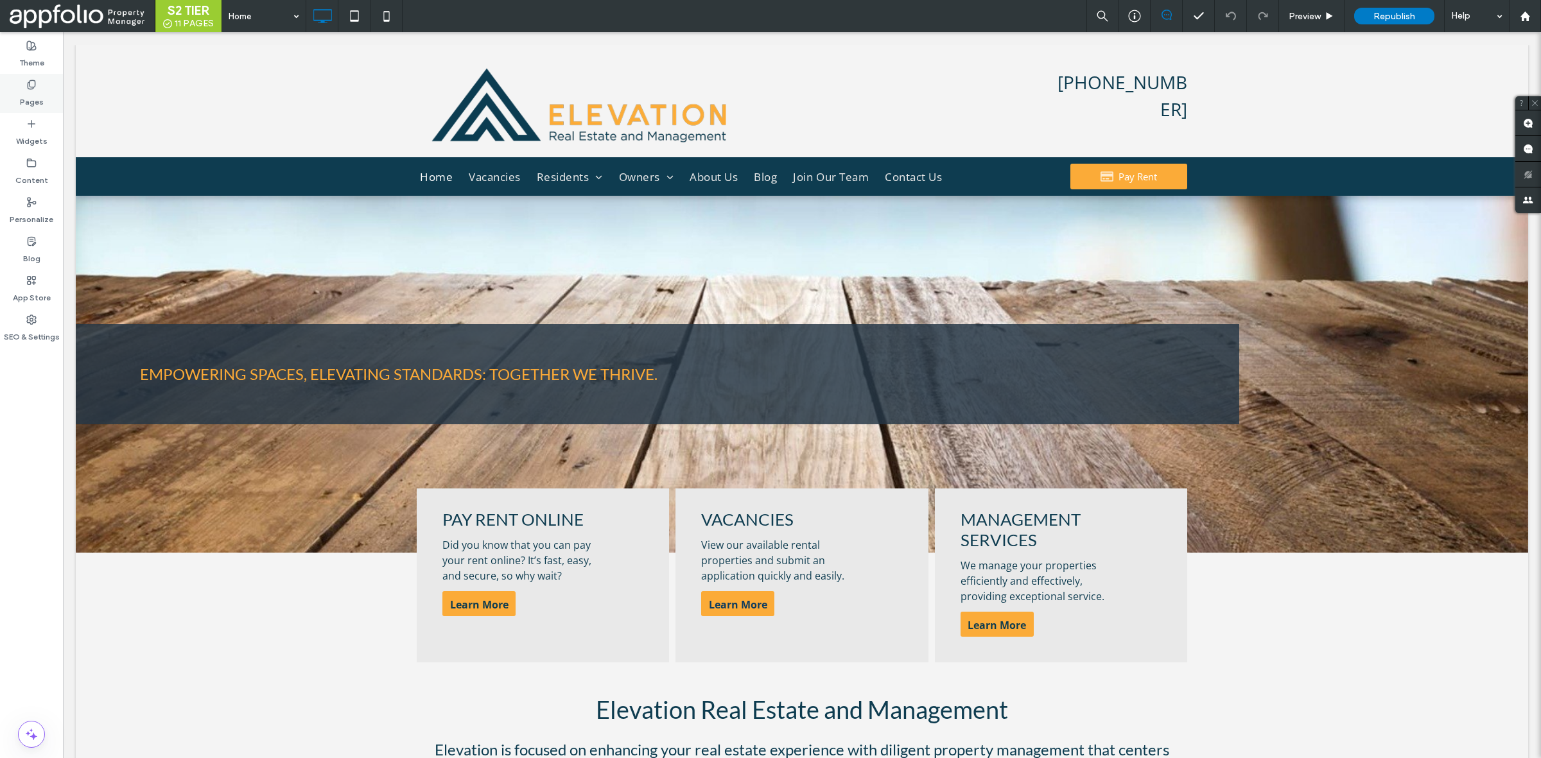
click at [30, 81] on use at bounding box center [31, 84] width 7 height 8
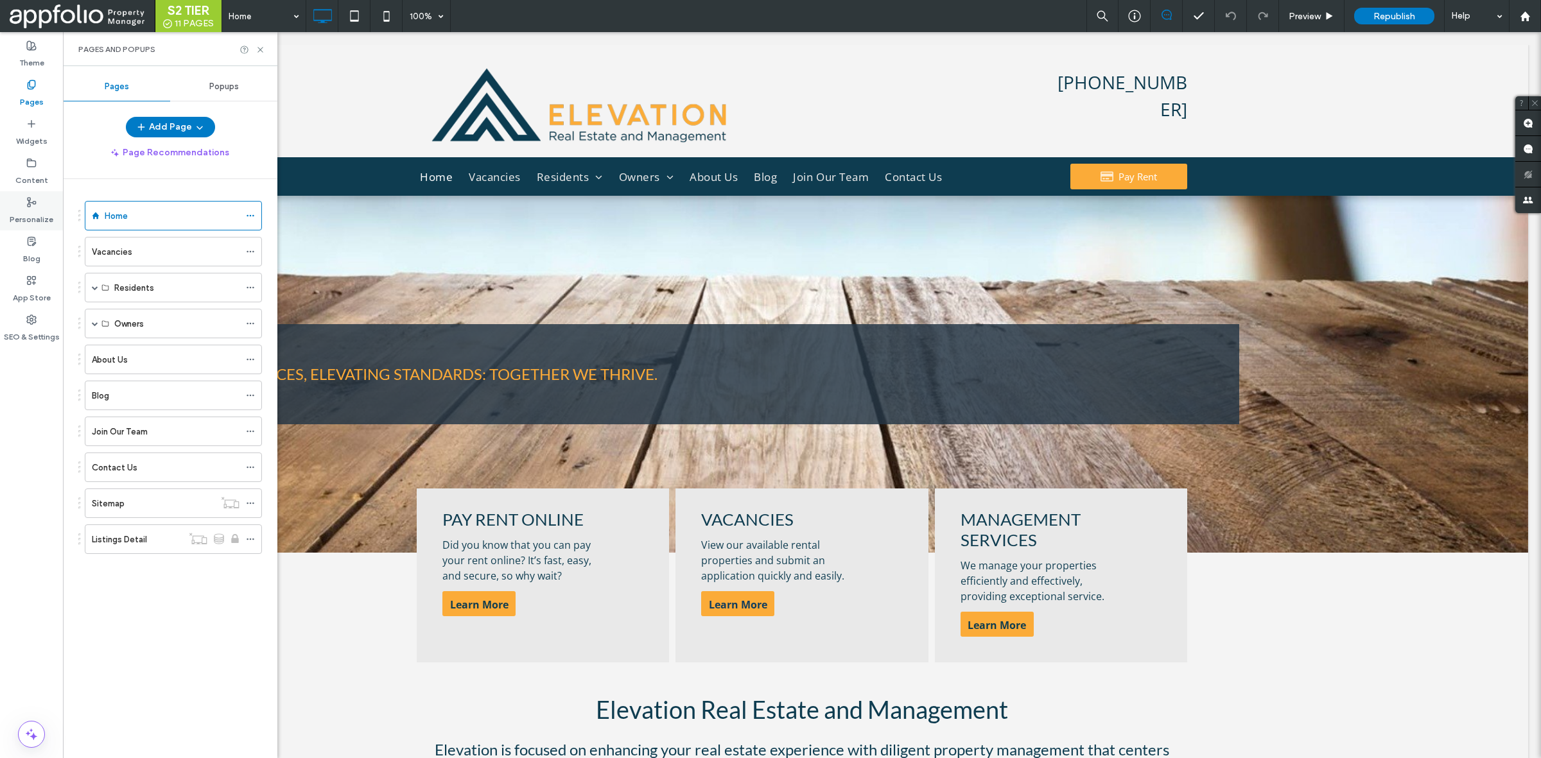
click at [39, 207] on label "Personalize" at bounding box center [32, 216] width 44 height 18
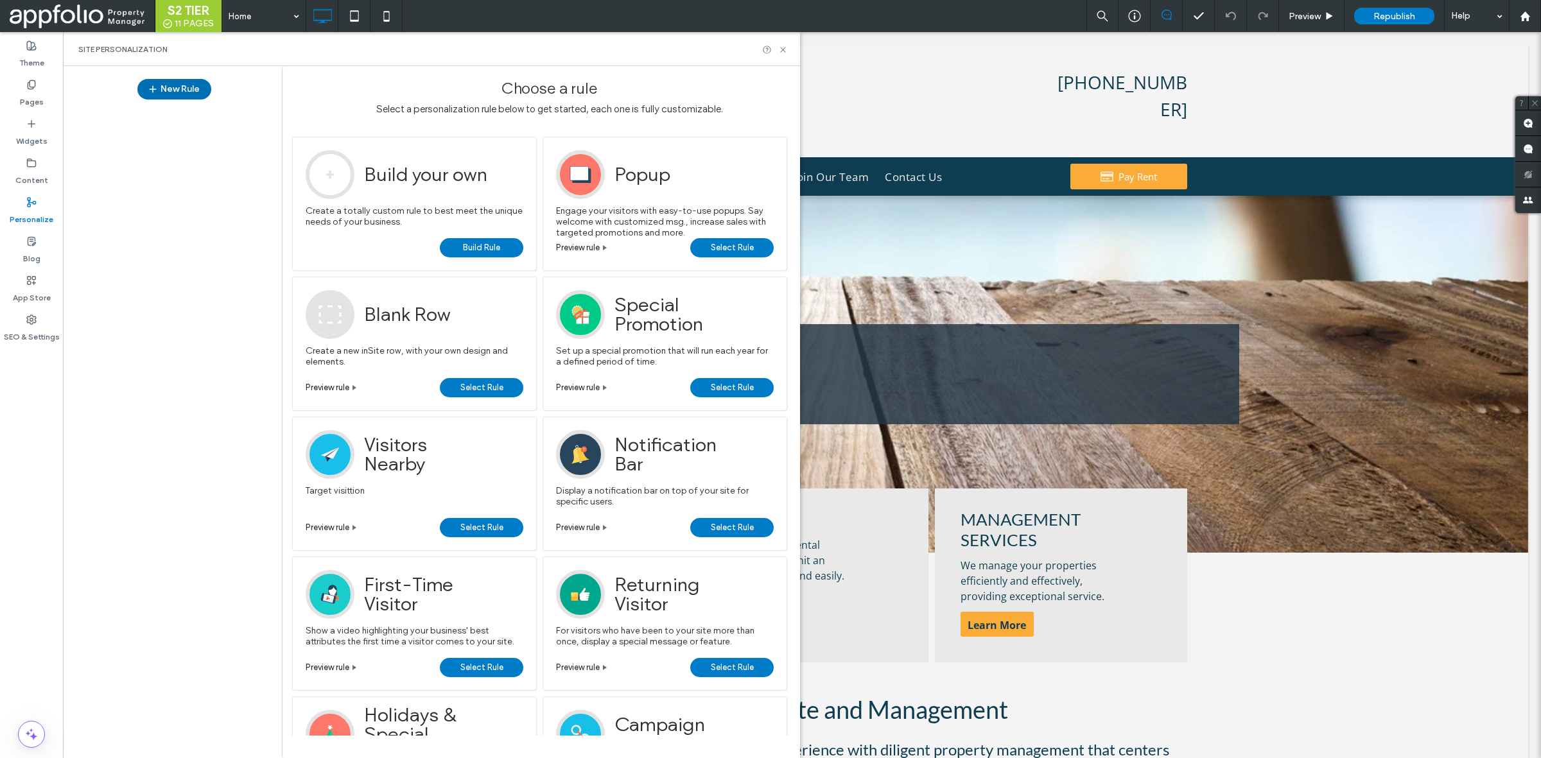
click at [187, 91] on button "New Rule" at bounding box center [174, 89] width 74 height 21
click at [482, 244] on span "Build Rule" at bounding box center [481, 247] width 37 height 19
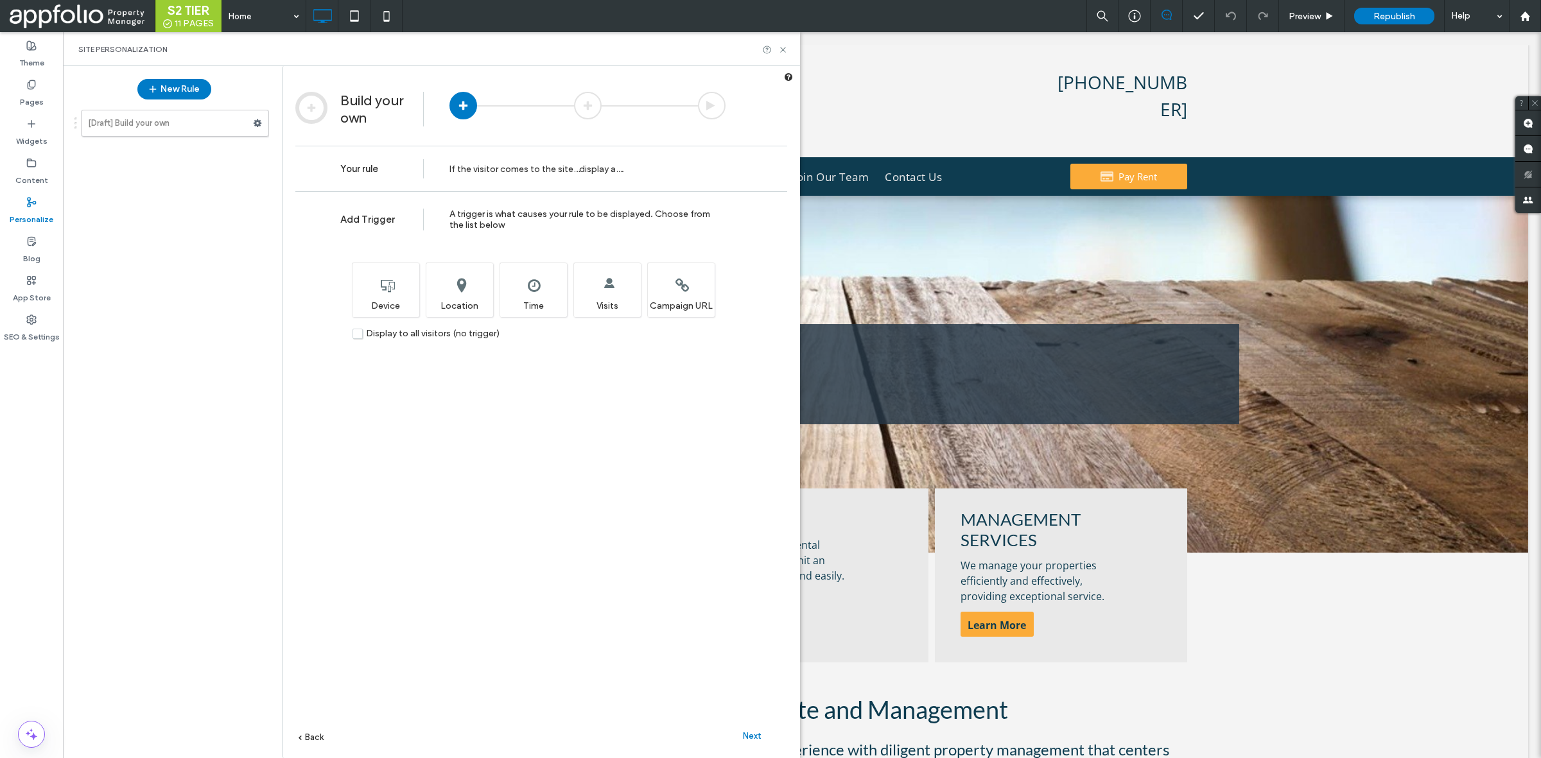
click at [414, 334] on span "Display to all visitors (no trigger)" at bounding box center [433, 333] width 134 height 11
click at [758, 737] on span "Next" at bounding box center [752, 736] width 19 height 10
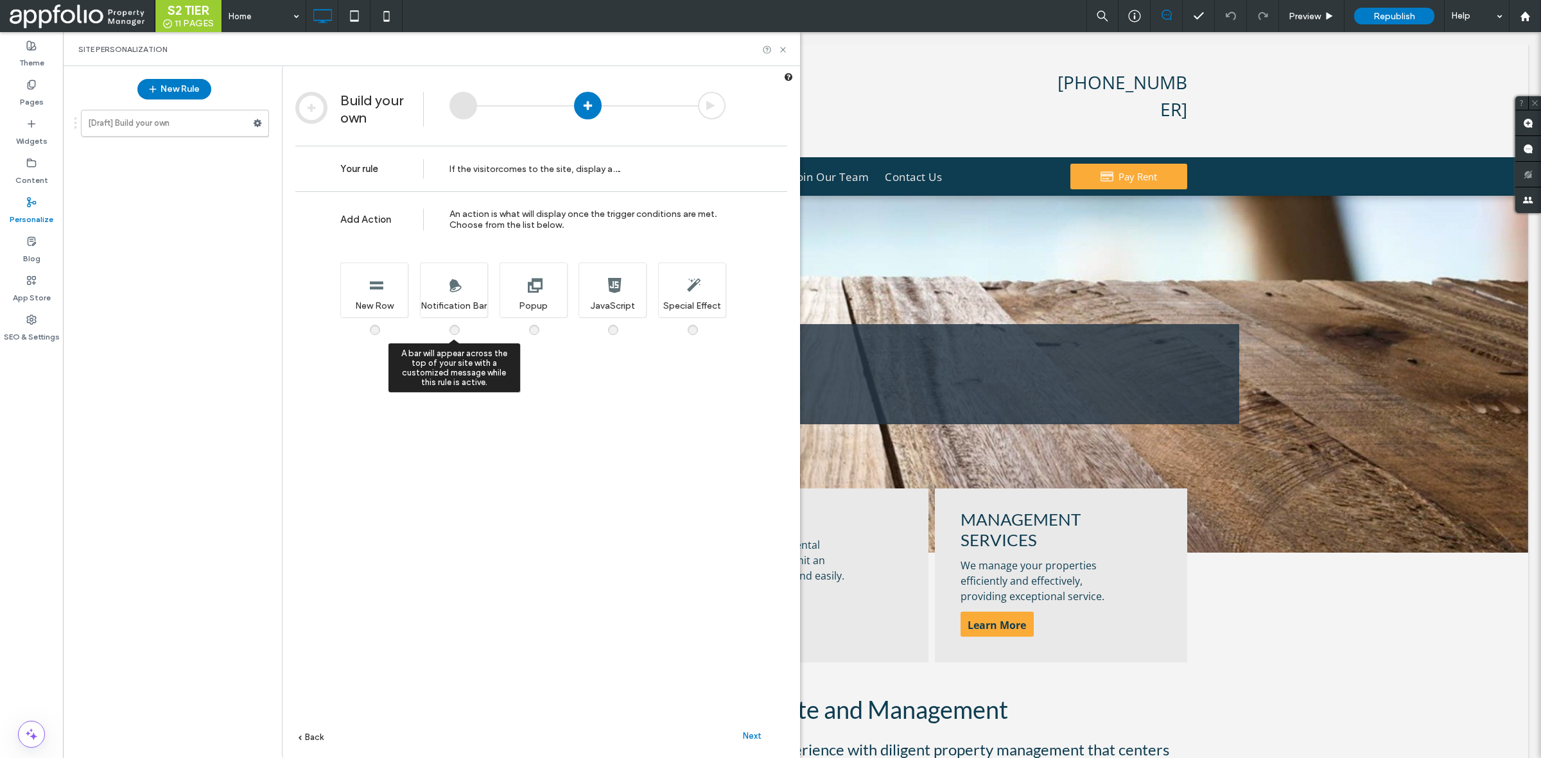
click at [457, 293] on div "A bar will appear across the top of your site with a customized message while t…" at bounding box center [453, 290] width 67 height 55
click at [758, 744] on div "Next" at bounding box center [752, 735] width 71 height 19
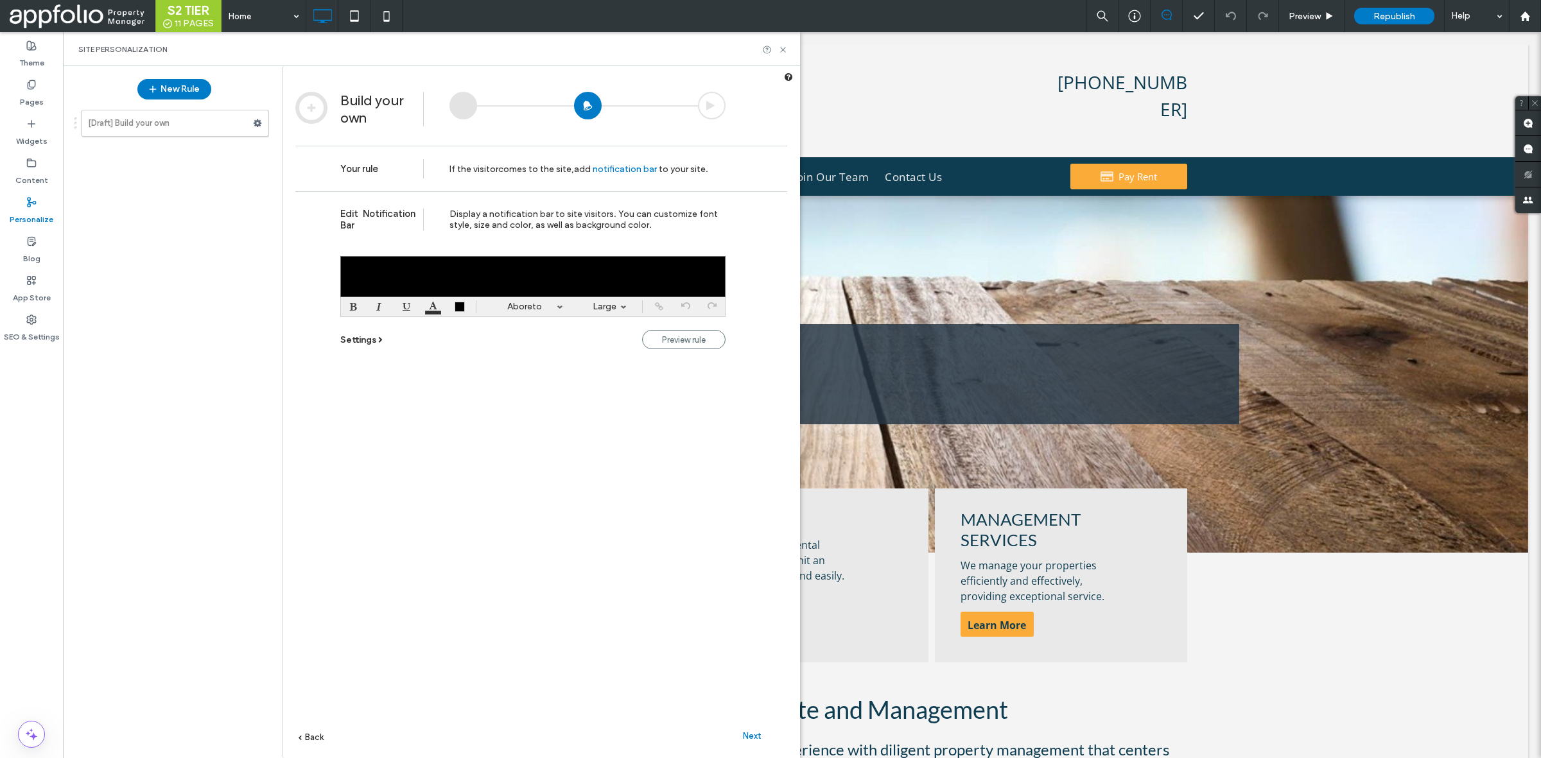
click at [573, 266] on div at bounding box center [532, 276] width 385 height 41
click at [656, 266] on div at bounding box center [532, 276] width 385 height 41
paste div
click at [694, 345] on span "Preview rule" at bounding box center [684, 340] width 44 height 10
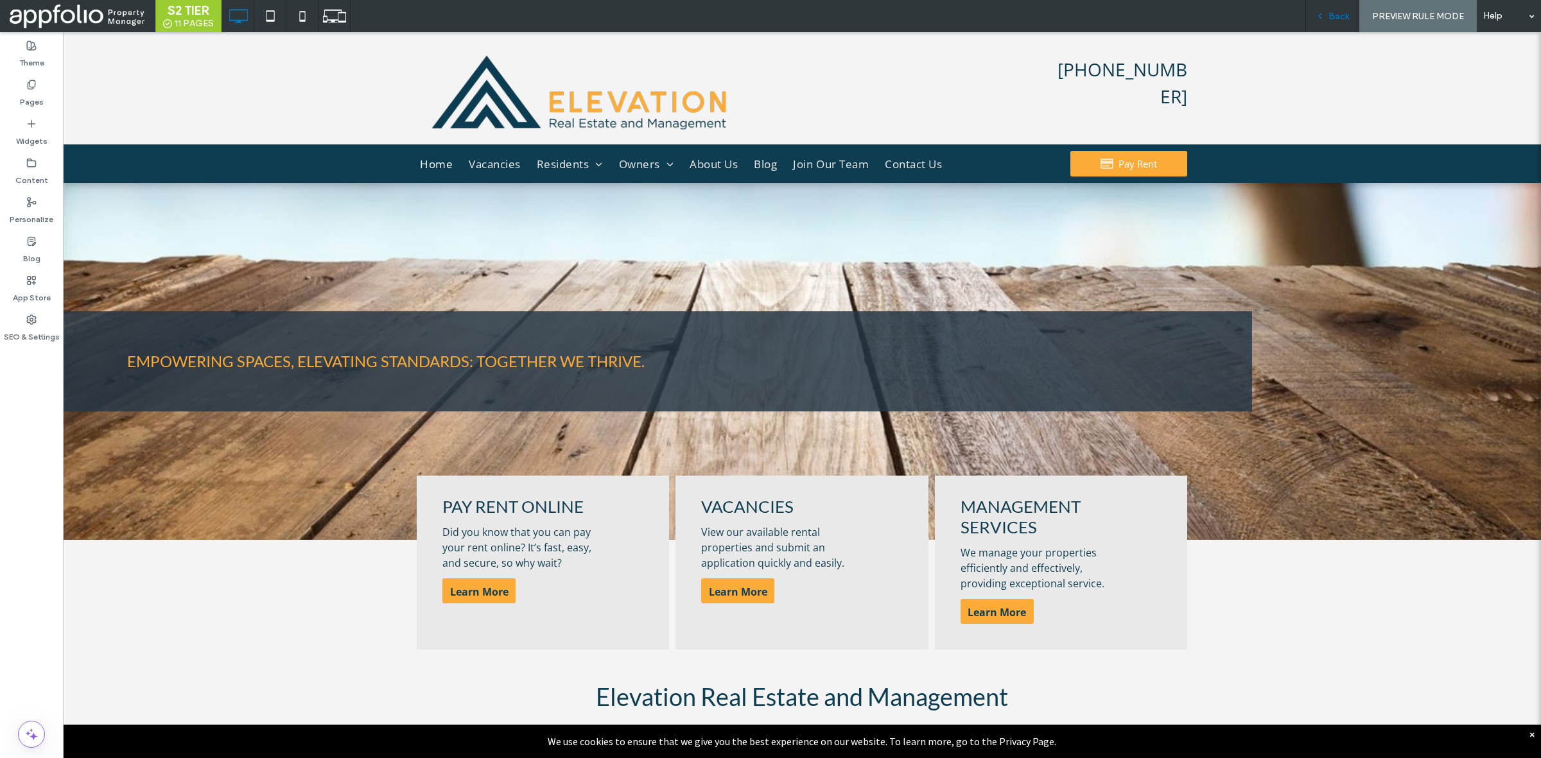
click at [1334, 19] on span "Back" at bounding box center [1338, 16] width 21 height 11
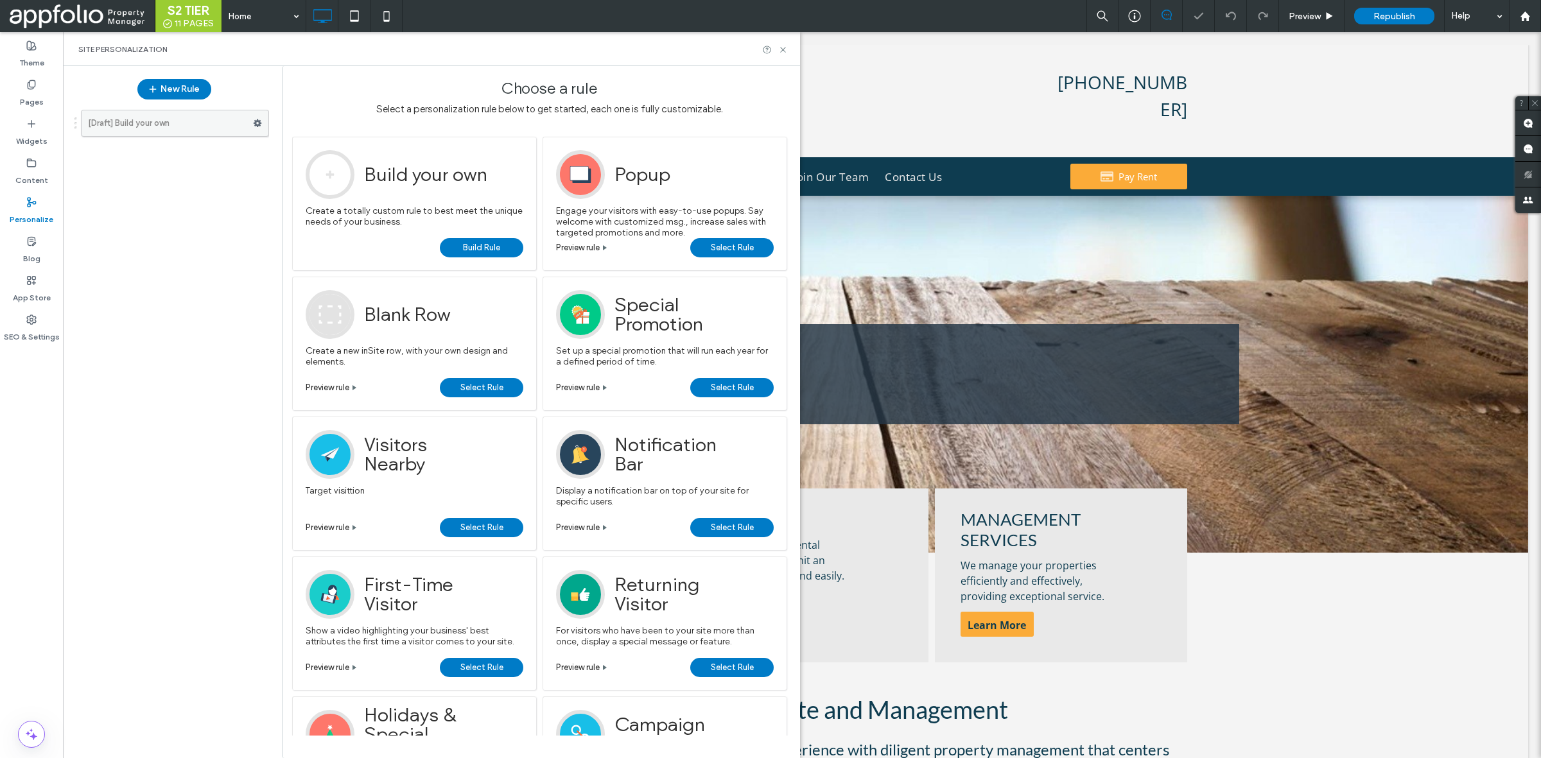
click at [175, 134] on label "[Draft] Build your own" at bounding box center [170, 123] width 165 height 26
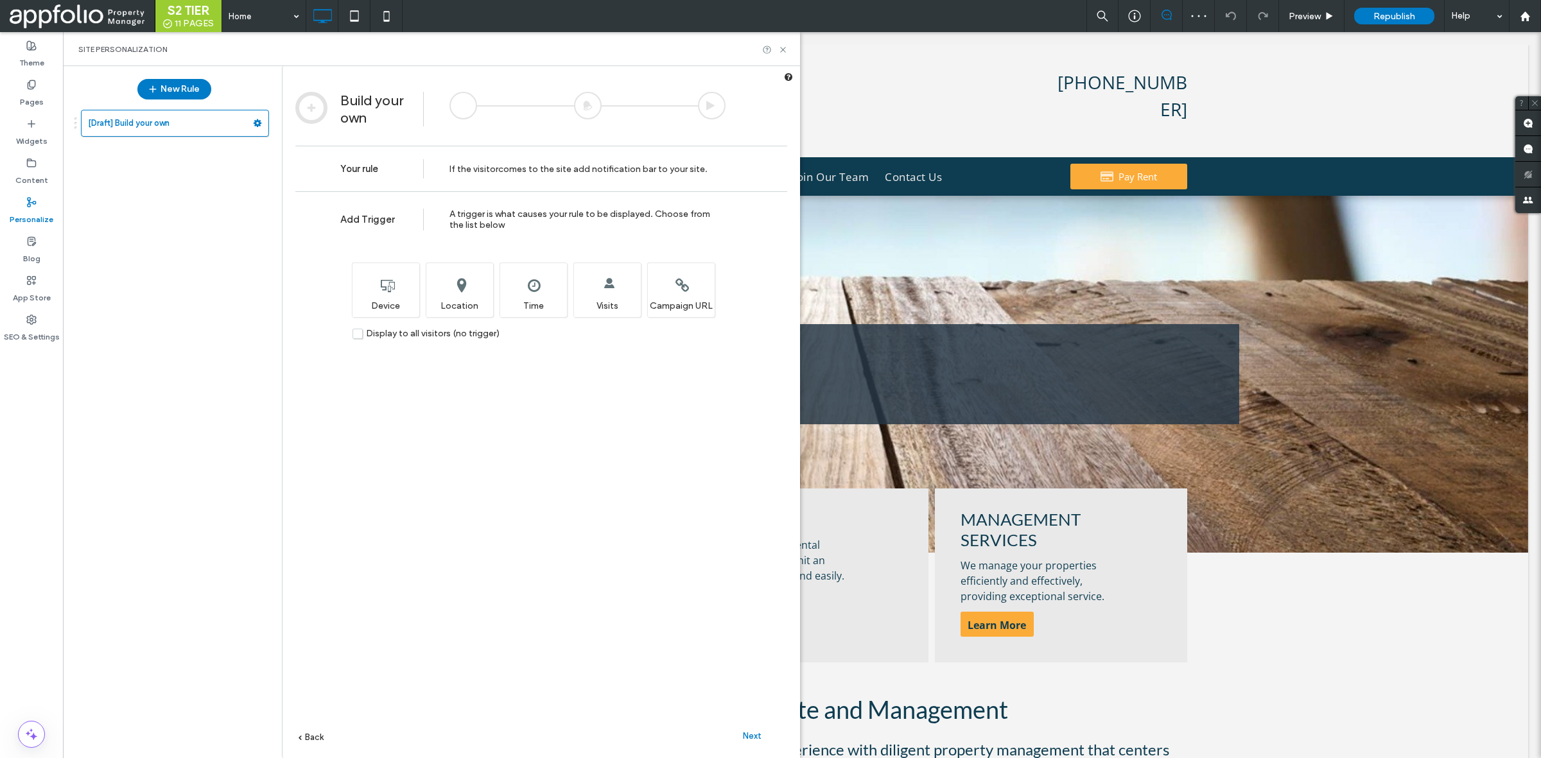
click at [758, 744] on div "Next" at bounding box center [752, 735] width 71 height 19
click at [758, 742] on div "Next" at bounding box center [752, 735] width 71 height 19
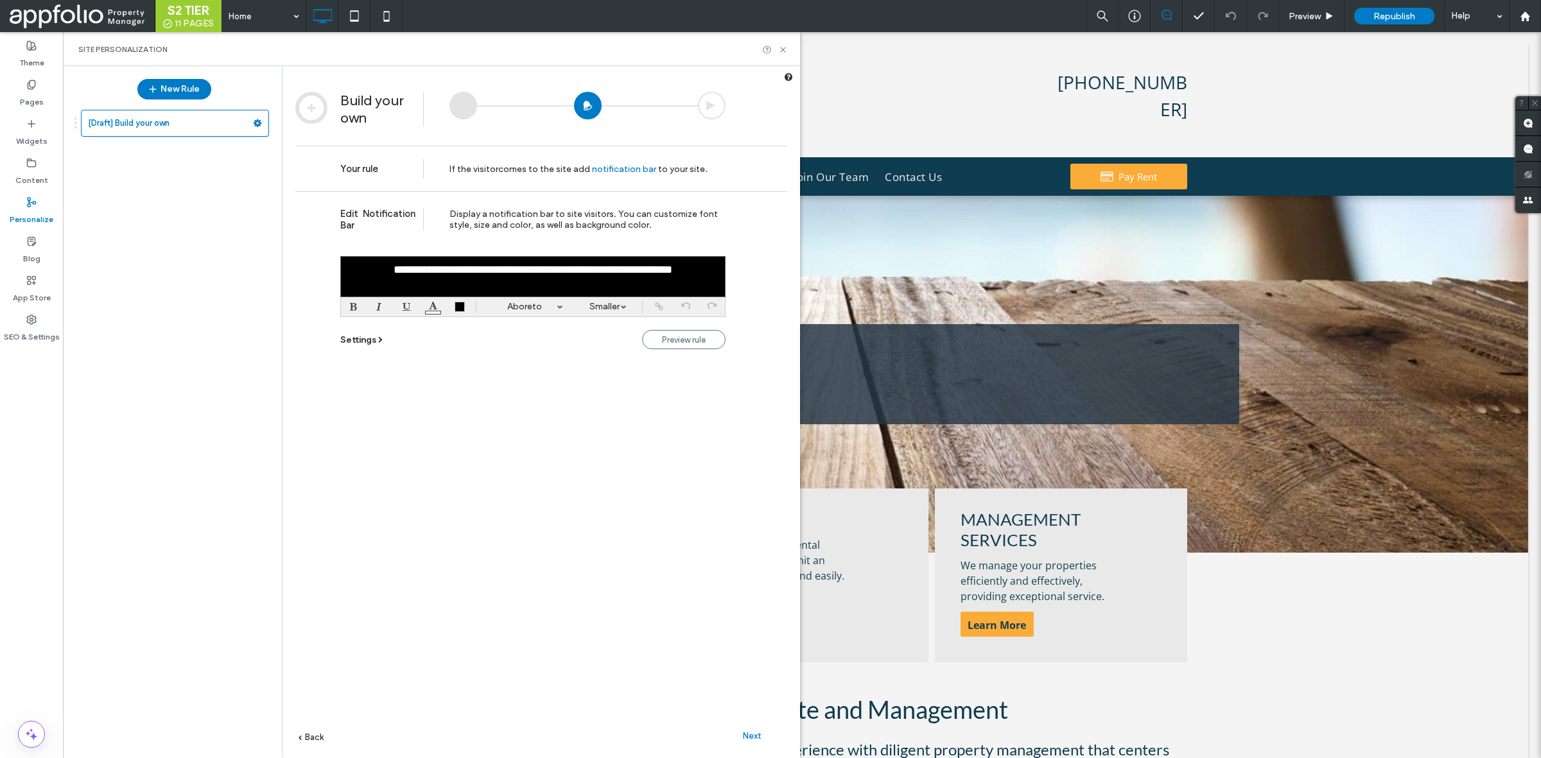
click at [749, 737] on span "Next" at bounding box center [752, 736] width 19 height 10
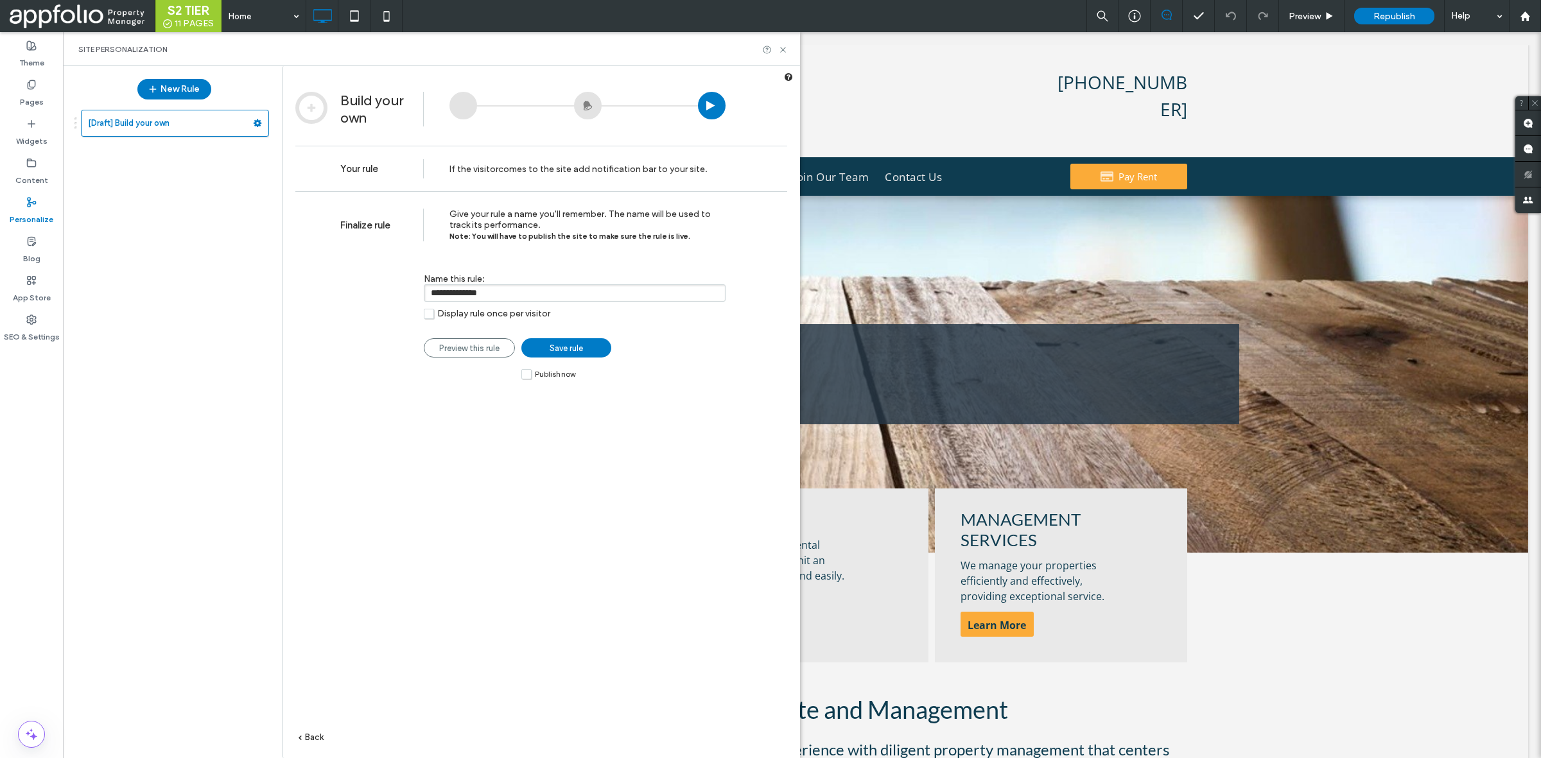
click at [518, 302] on input "**********" at bounding box center [575, 292] width 302 height 17
paste input "**********"
drag, startPoint x: 518, startPoint y: 290, endPoint x: 295, endPoint y: 274, distance: 223.4
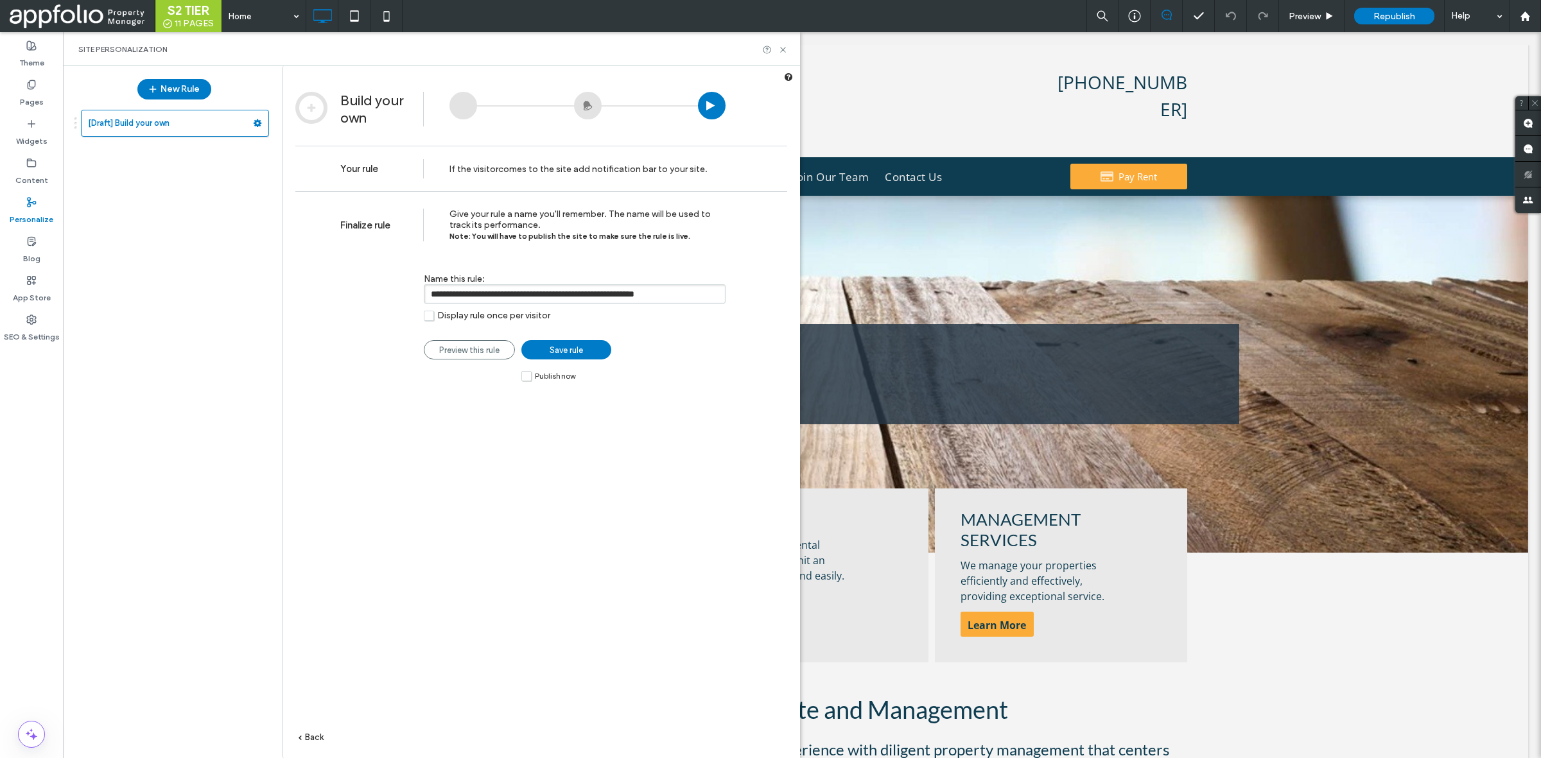
click at [295, 274] on div "**********" at bounding box center [542, 493] width 518 height 605
type input "**********"
click at [527, 381] on label "Publish now" at bounding box center [548, 375] width 54 height 11
click at [568, 355] on span "Save rule" at bounding box center [566, 350] width 33 height 10
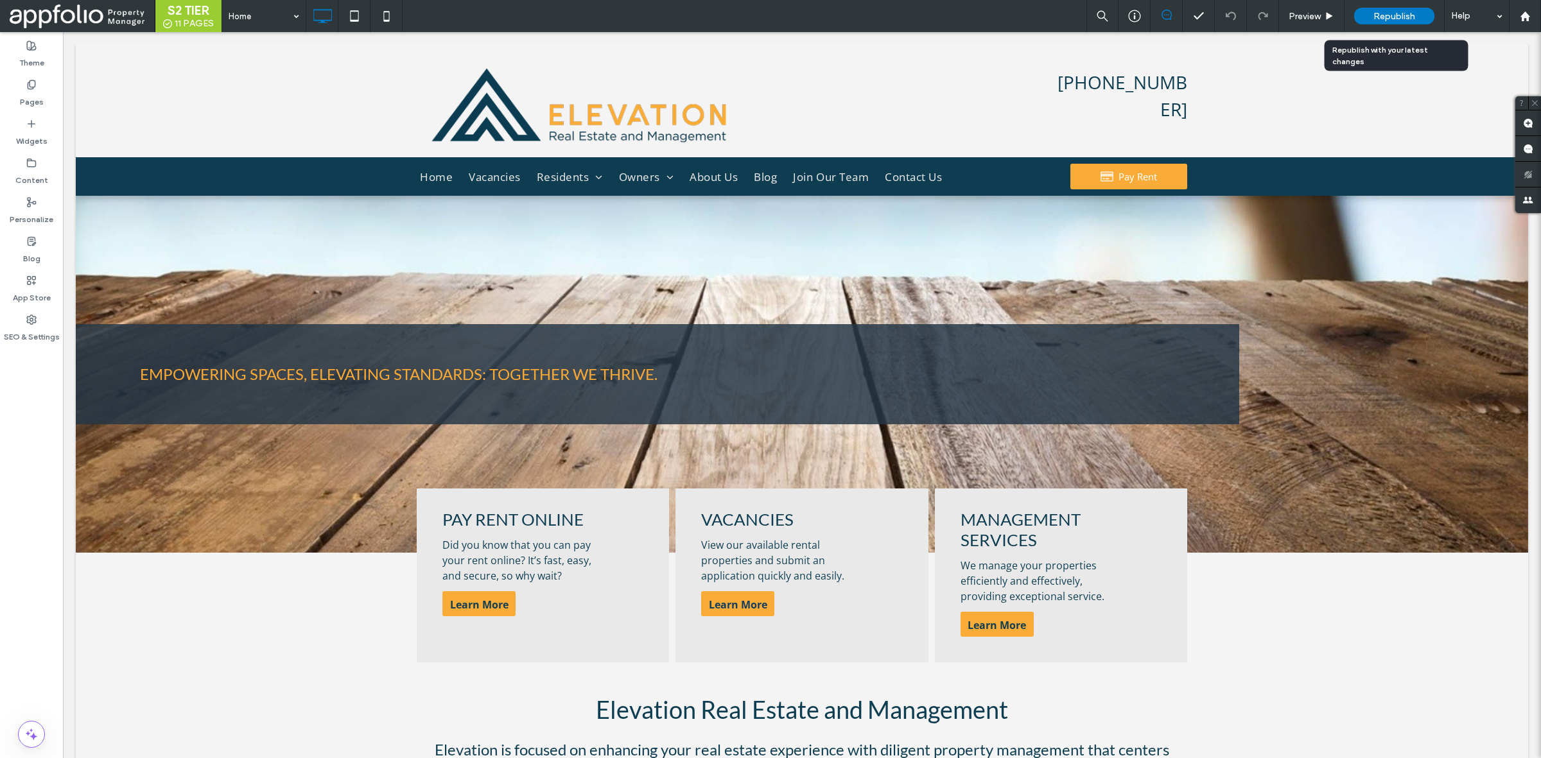
click at [1380, 17] on span "Republish" at bounding box center [1394, 16] width 42 height 11
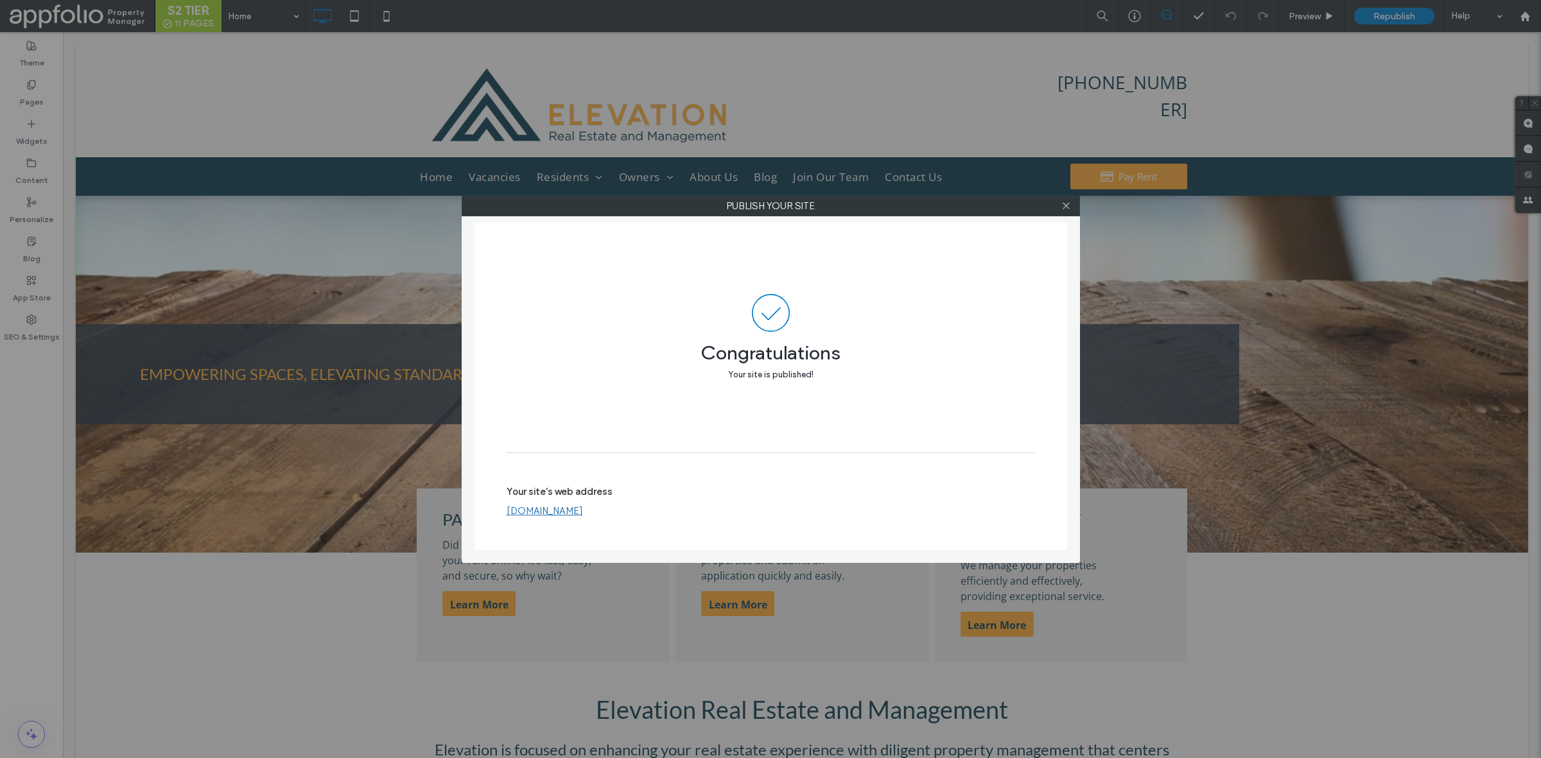
click at [373, 412] on div "Publish your site Congratulations Your site is published! Your site's web addre…" at bounding box center [770, 379] width 1541 height 758
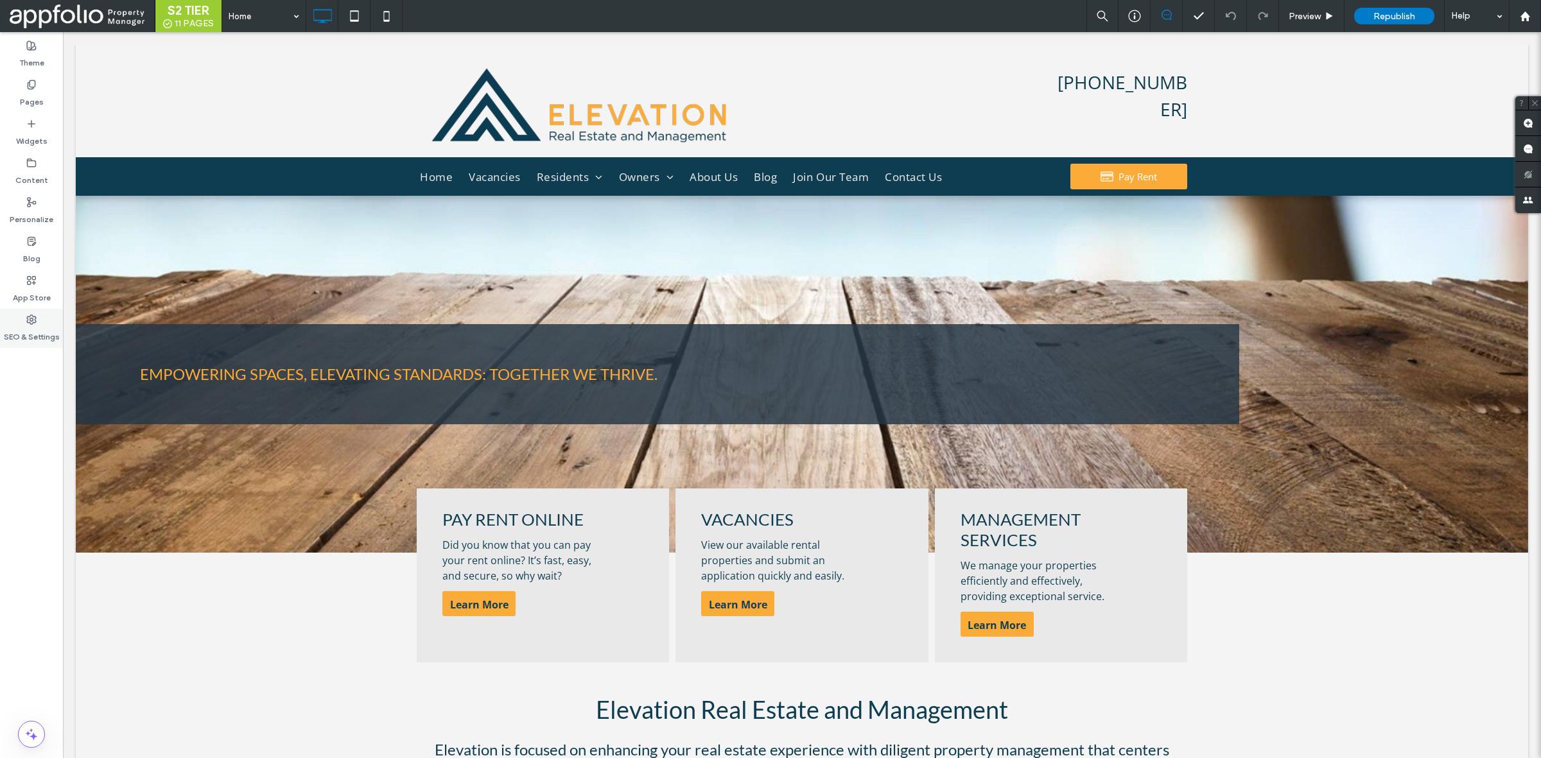
click at [53, 315] on div "SEO & Settings" at bounding box center [31, 328] width 63 height 39
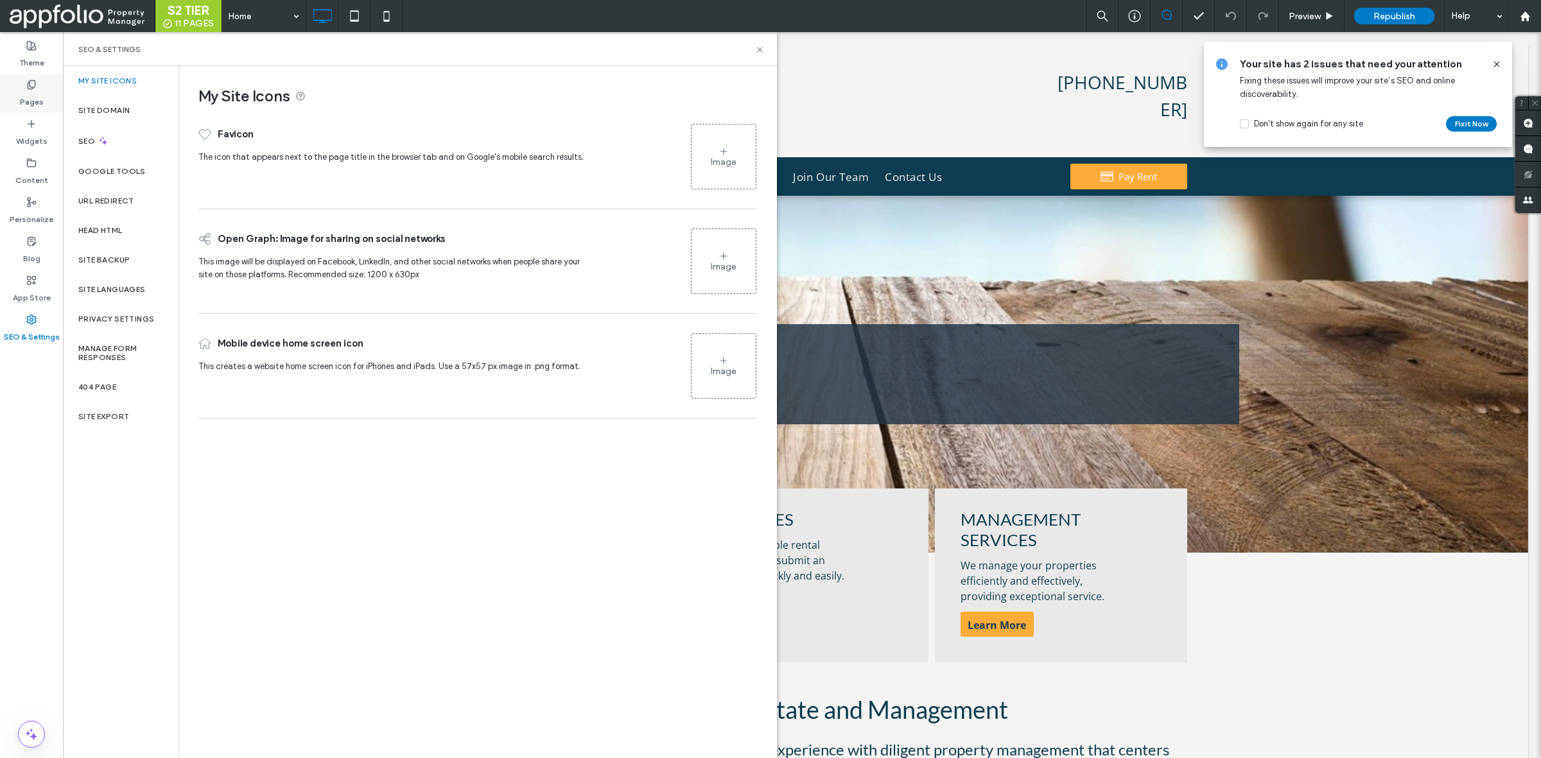
click at [43, 81] on div "Pages" at bounding box center [31, 93] width 63 height 39
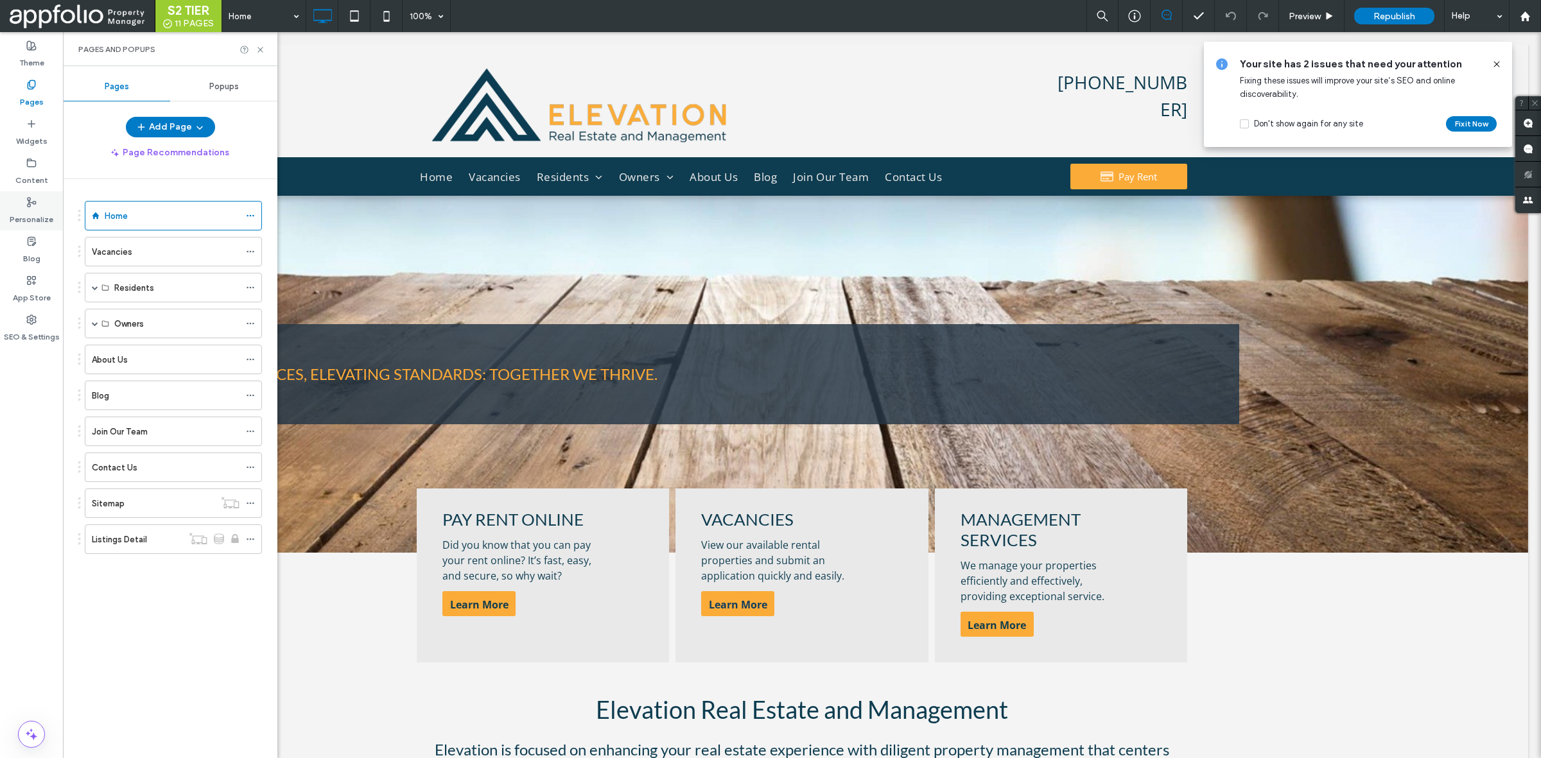
click at [27, 217] on label "Personalize" at bounding box center [32, 216] width 44 height 18
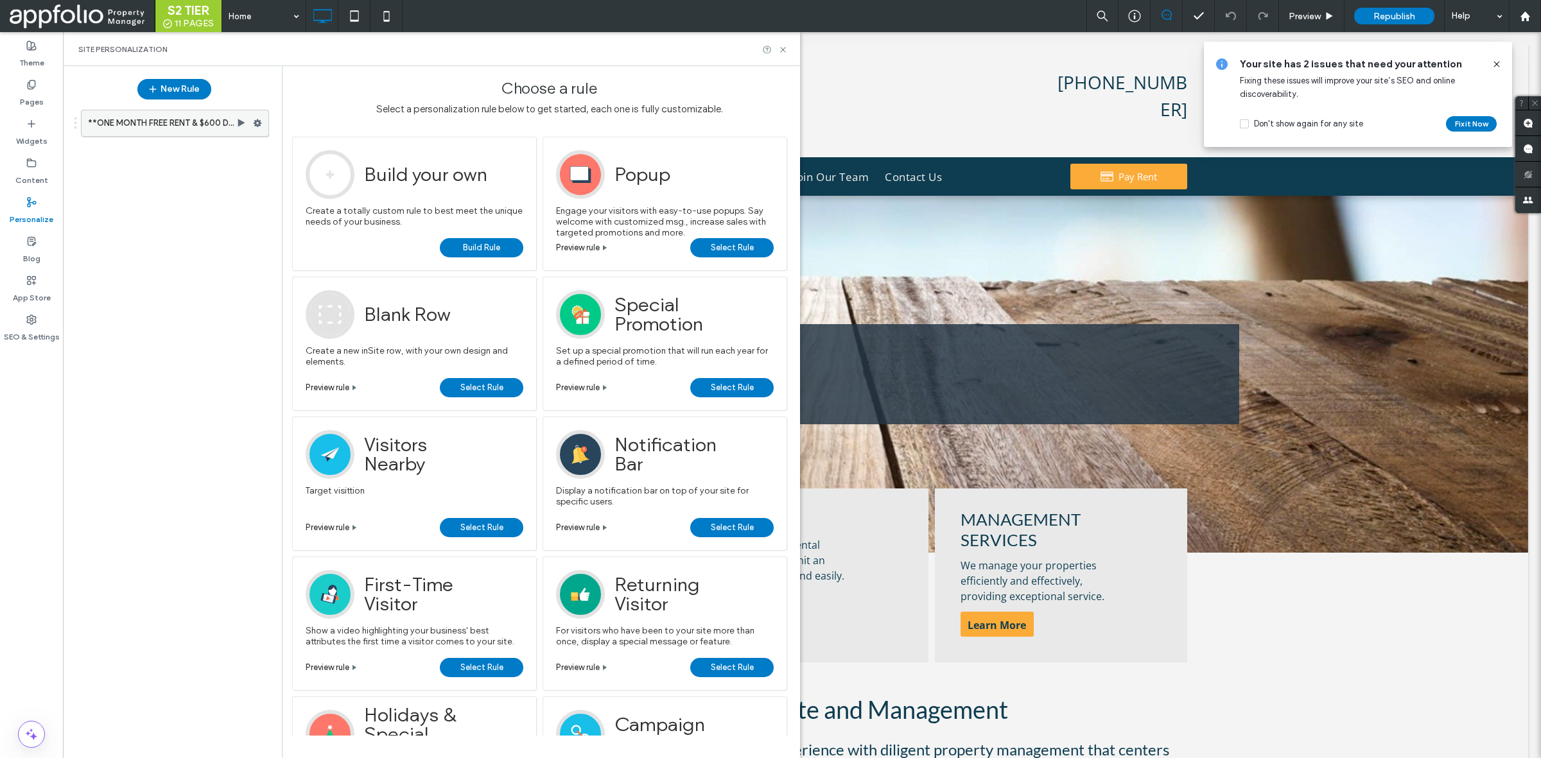
click at [257, 125] on use at bounding box center [258, 123] width 8 height 8
click at [345, 246] on label "Delete" at bounding box center [345, 245] width 91 height 11
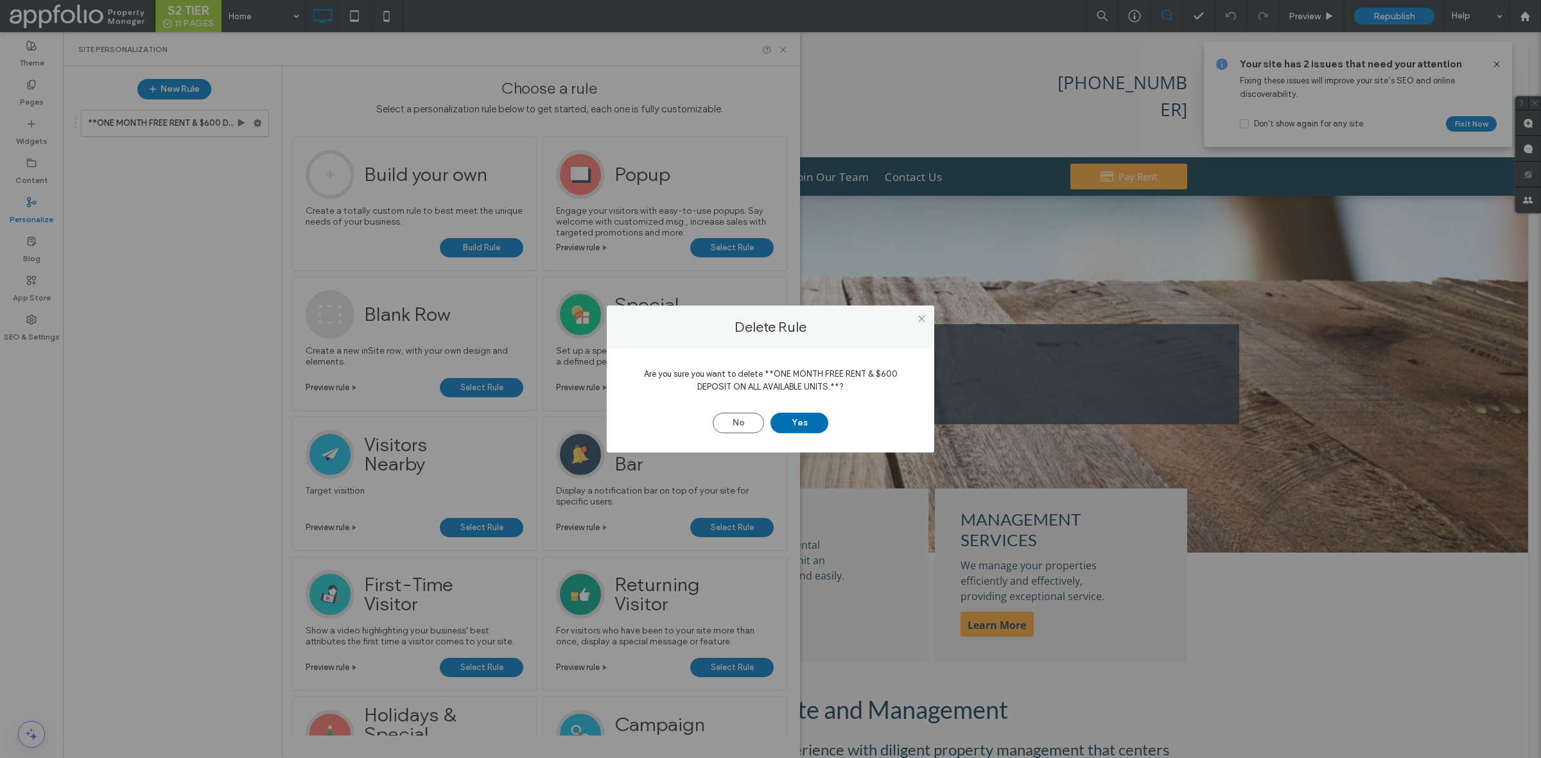
click at [794, 419] on button "Yes" at bounding box center [799, 423] width 58 height 21
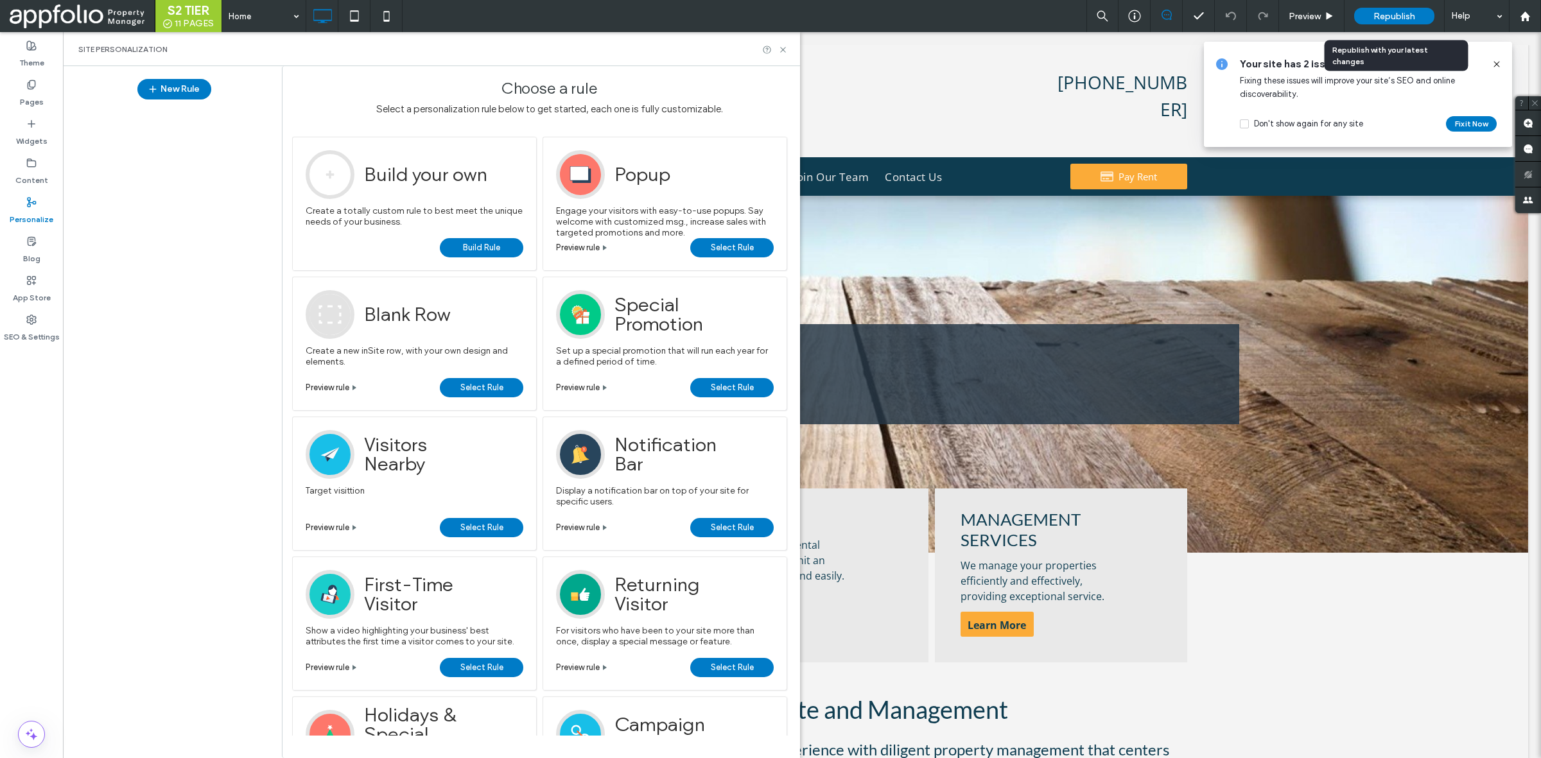
click at [1382, 19] on span "Republish" at bounding box center [1394, 16] width 42 height 11
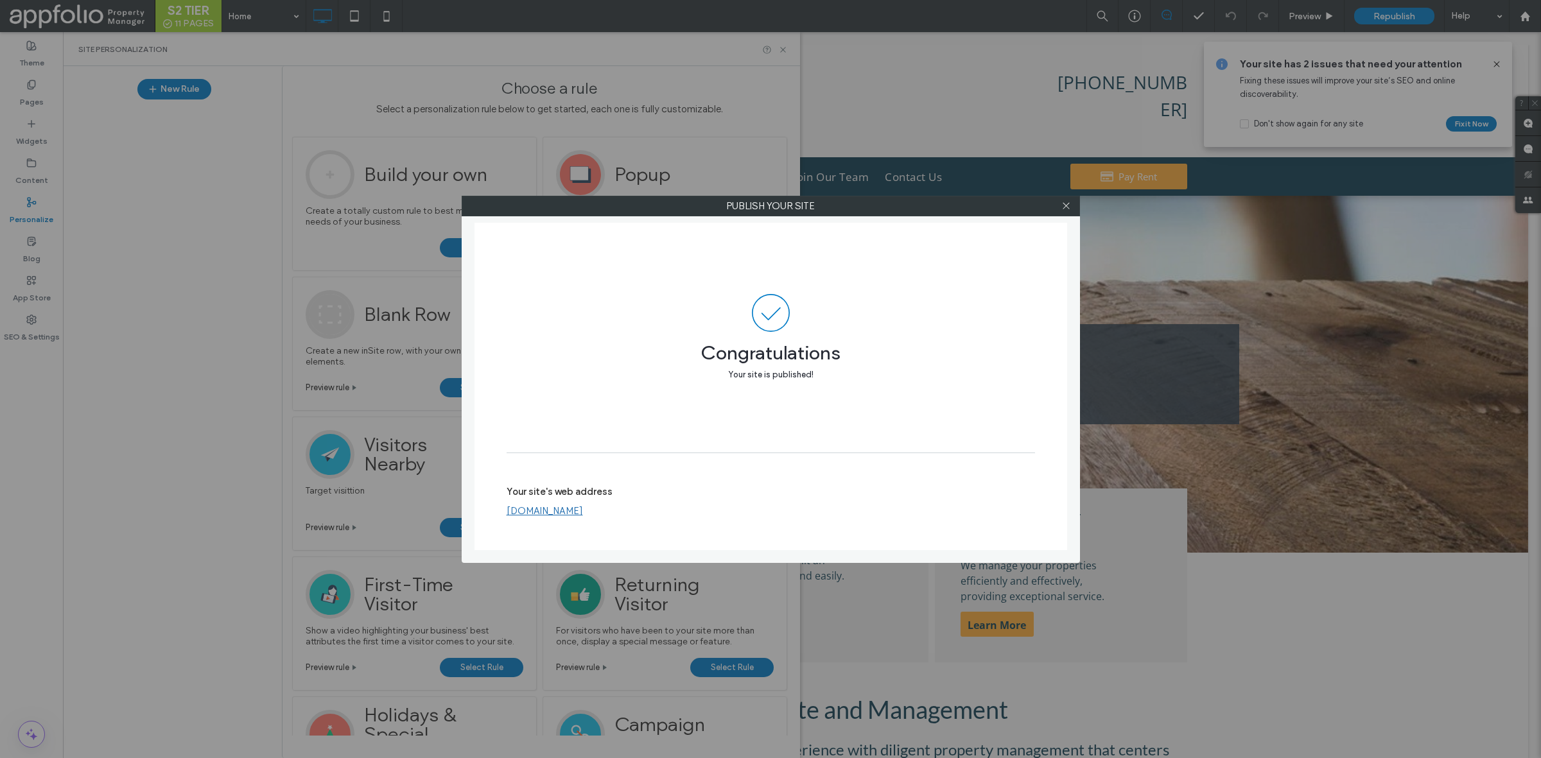
click at [172, 59] on div "Publish your site Congratulations Your site is published! Your site's web addre…" at bounding box center [770, 379] width 1541 height 758
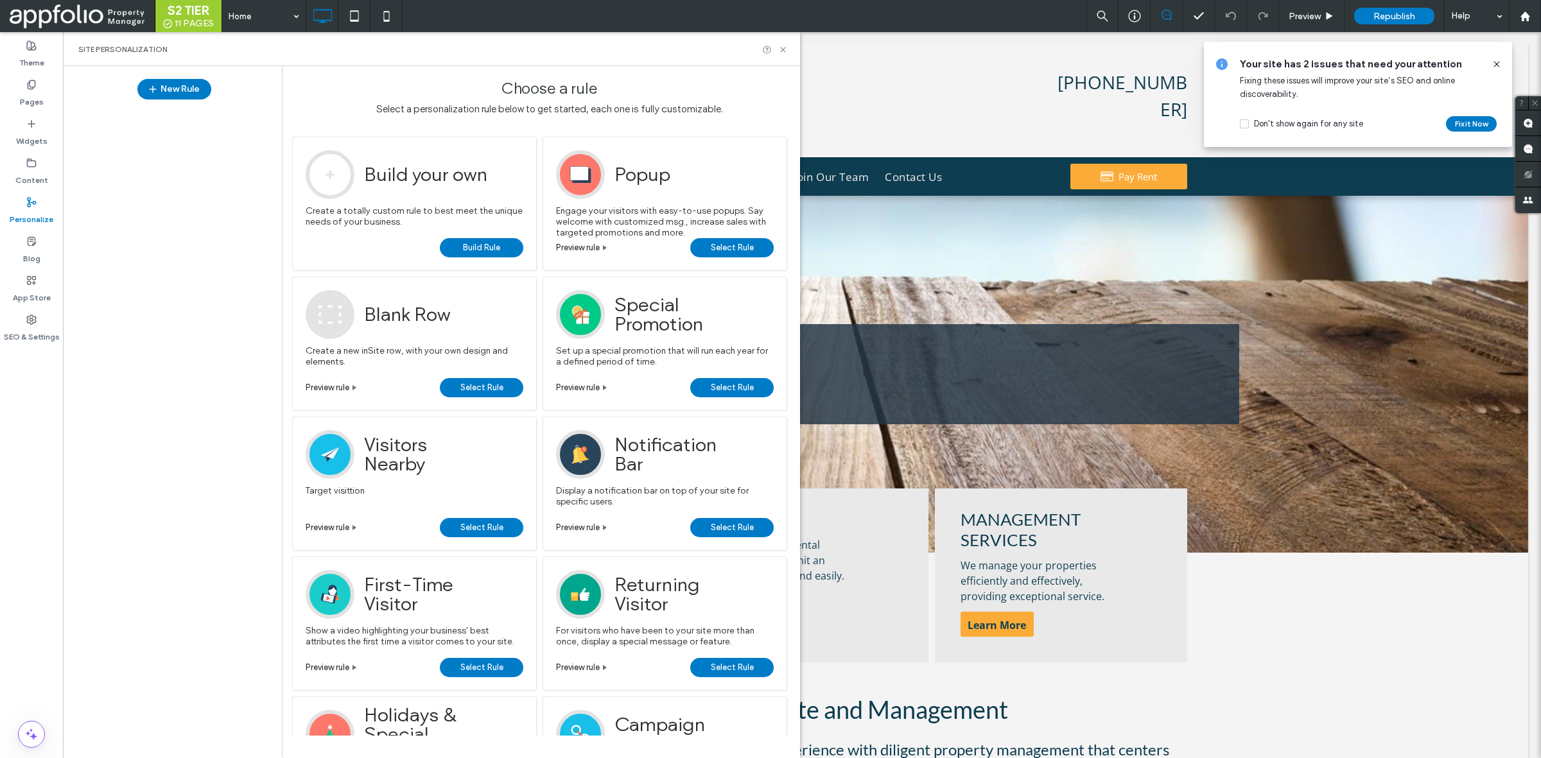
click at [62, 17] on span at bounding box center [77, 16] width 135 height 26
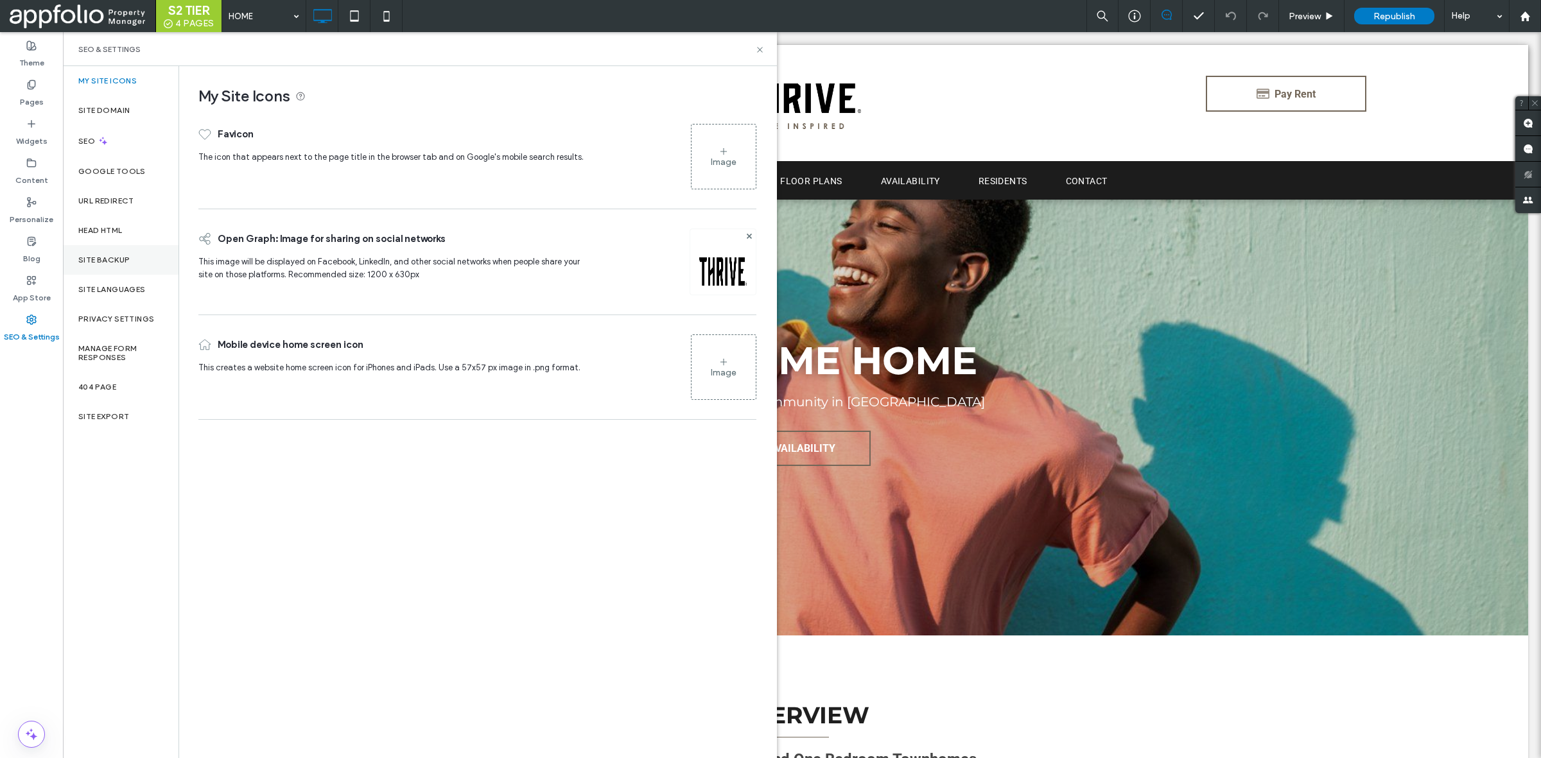
click at [119, 251] on div "Site Backup" at bounding box center [121, 260] width 116 height 30
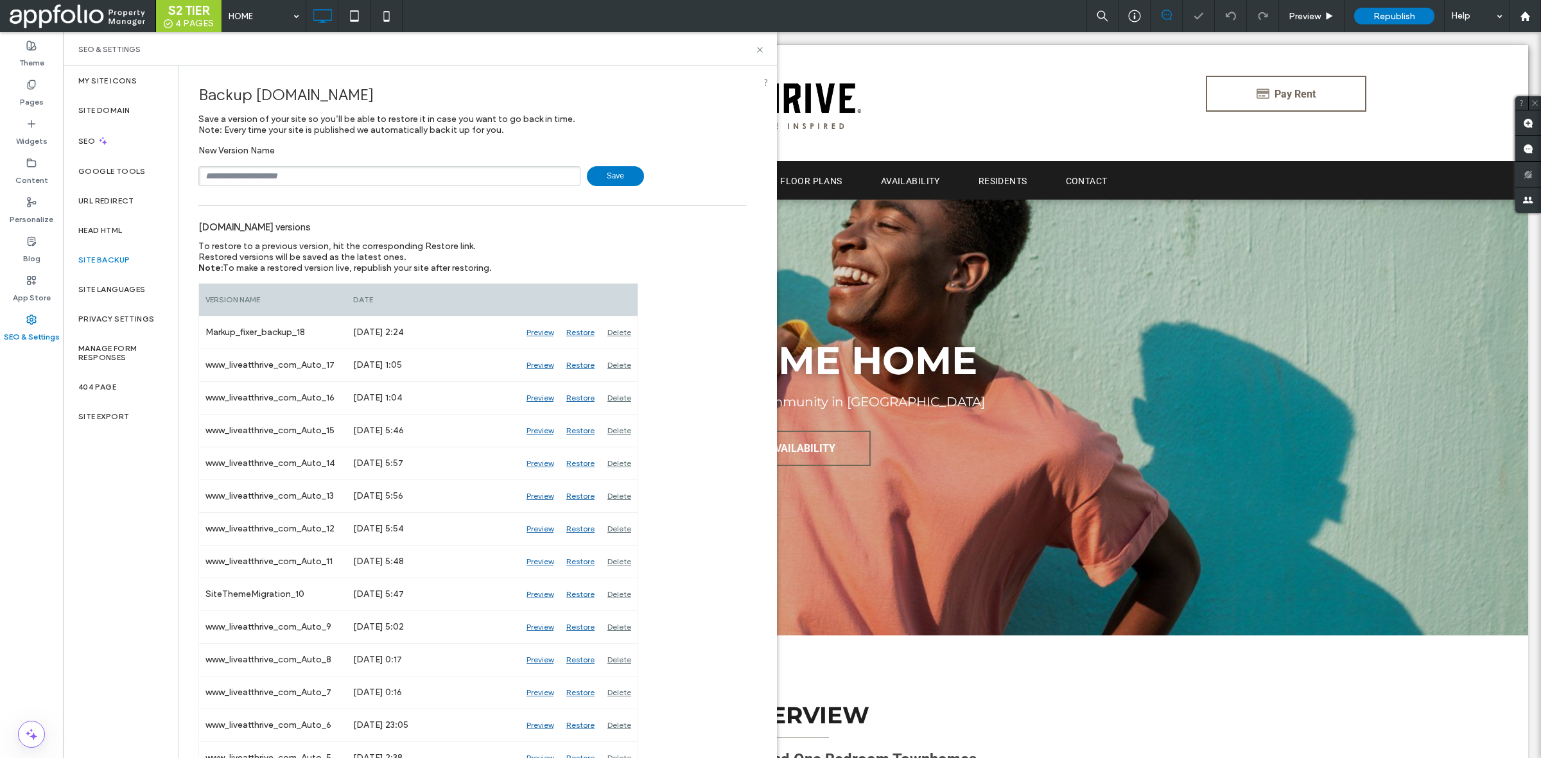
click at [339, 96] on span "[DOMAIN_NAME]" at bounding box center [315, 94] width 118 height 19
copy span "liveatthrive"
click at [368, 171] on input "text" at bounding box center [389, 176] width 382 height 20
paste input "**********"
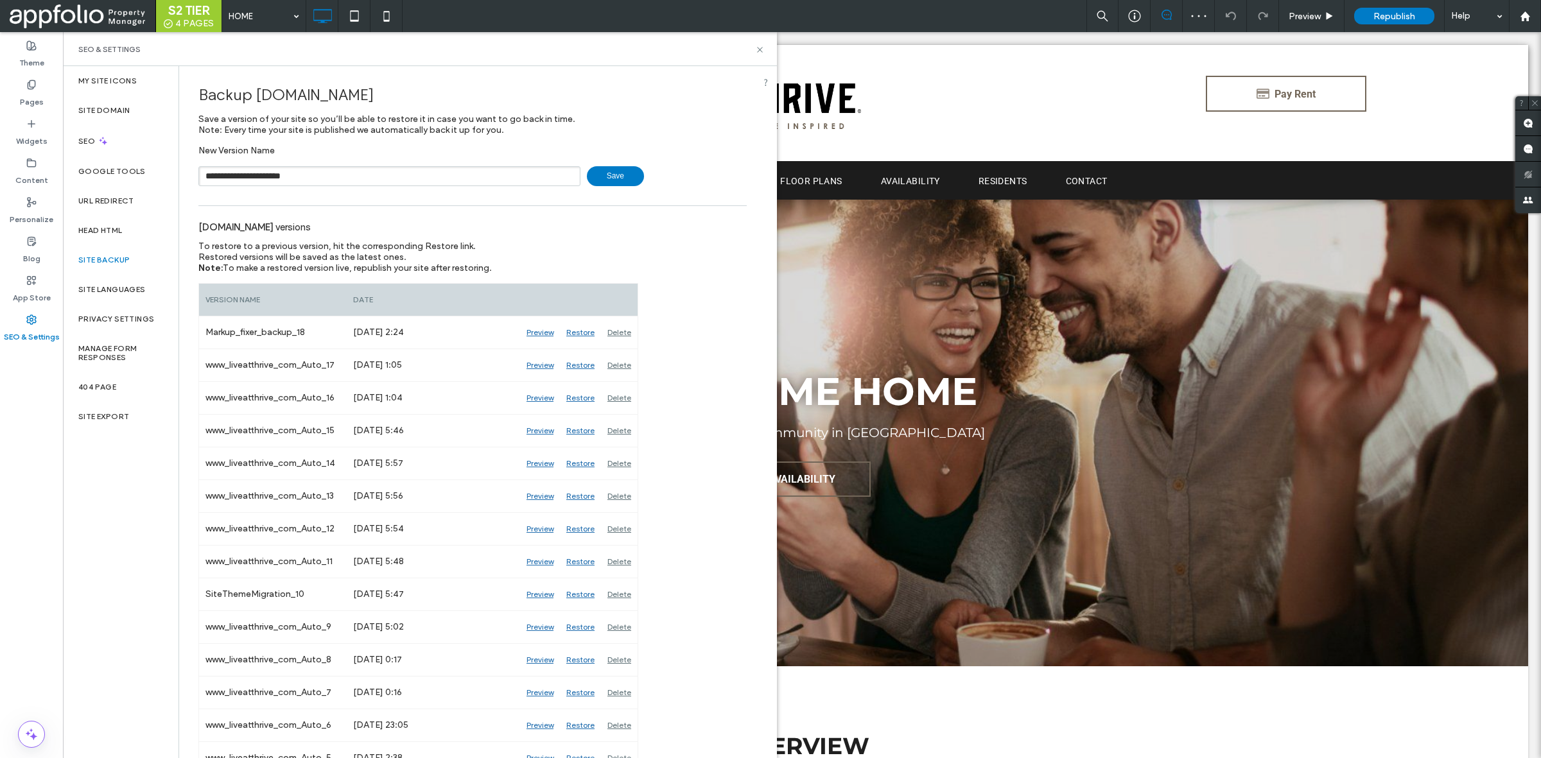
type input "**********"
click at [608, 173] on span "Save" at bounding box center [615, 176] width 57 height 20
click at [587, 162] on div "New Version Name Save" at bounding box center [472, 165] width 548 height 41
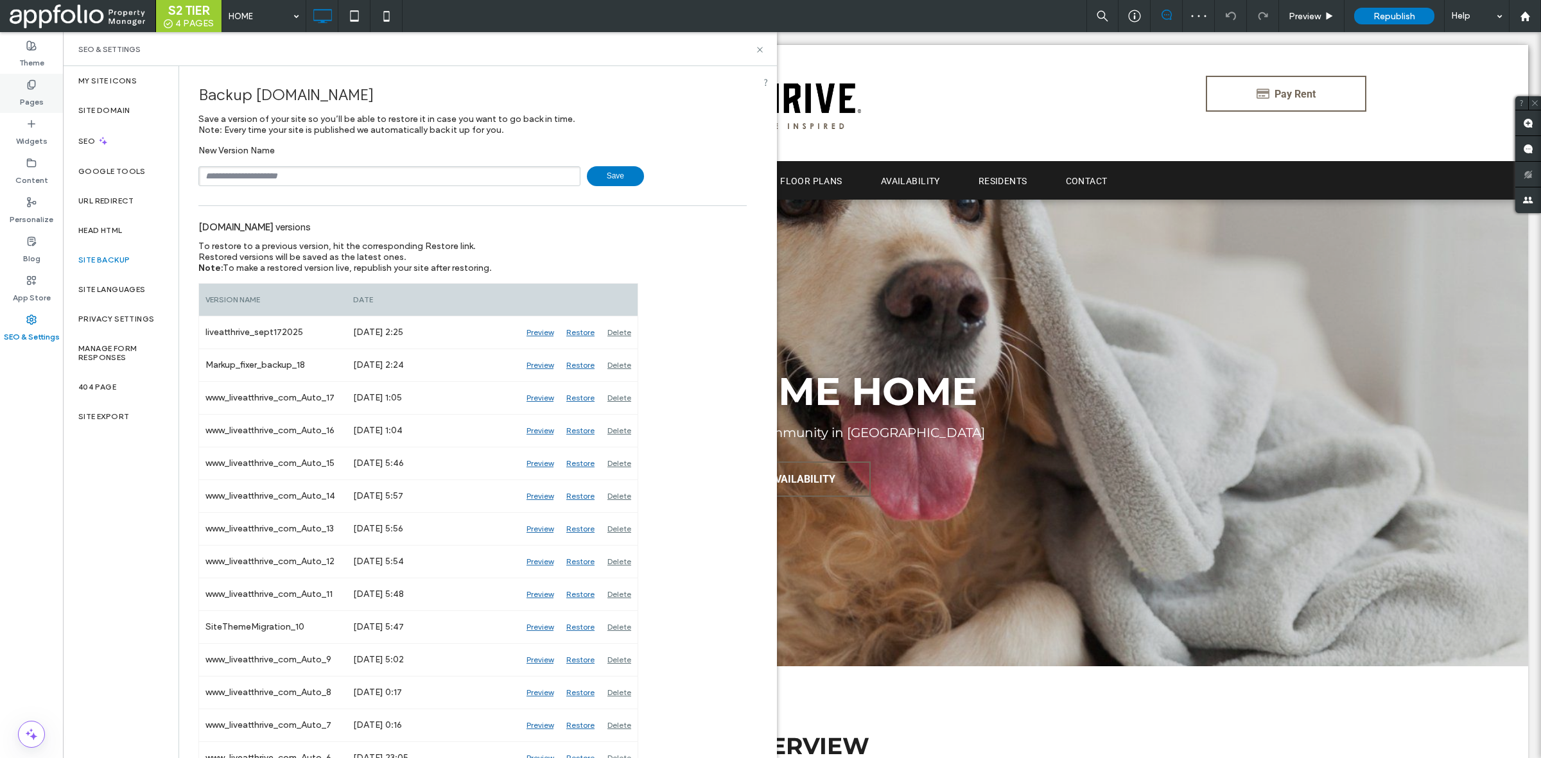
click at [33, 94] on label "Pages" at bounding box center [32, 99] width 24 height 18
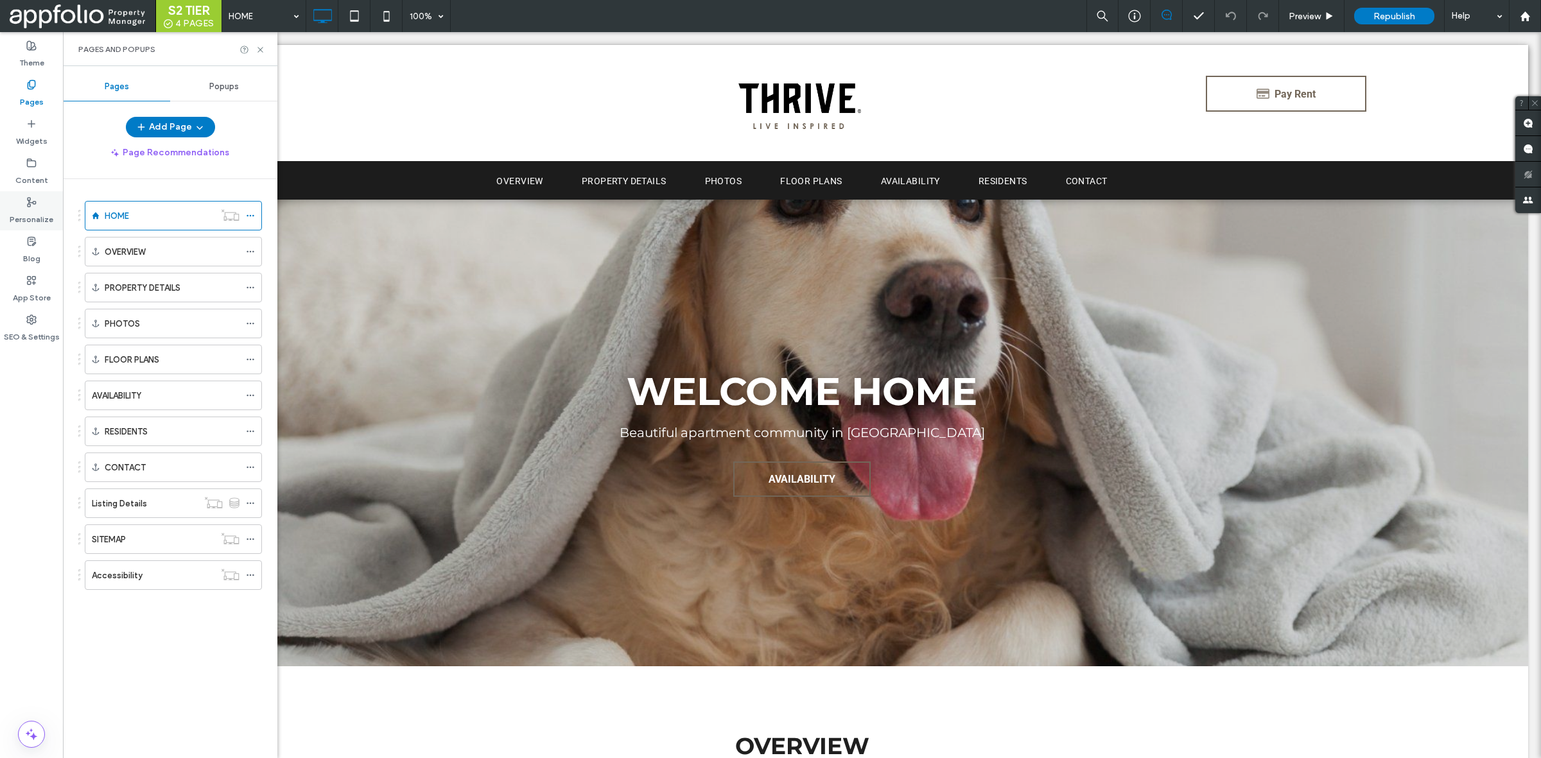
click at [26, 211] on label "Personalize" at bounding box center [32, 216] width 44 height 18
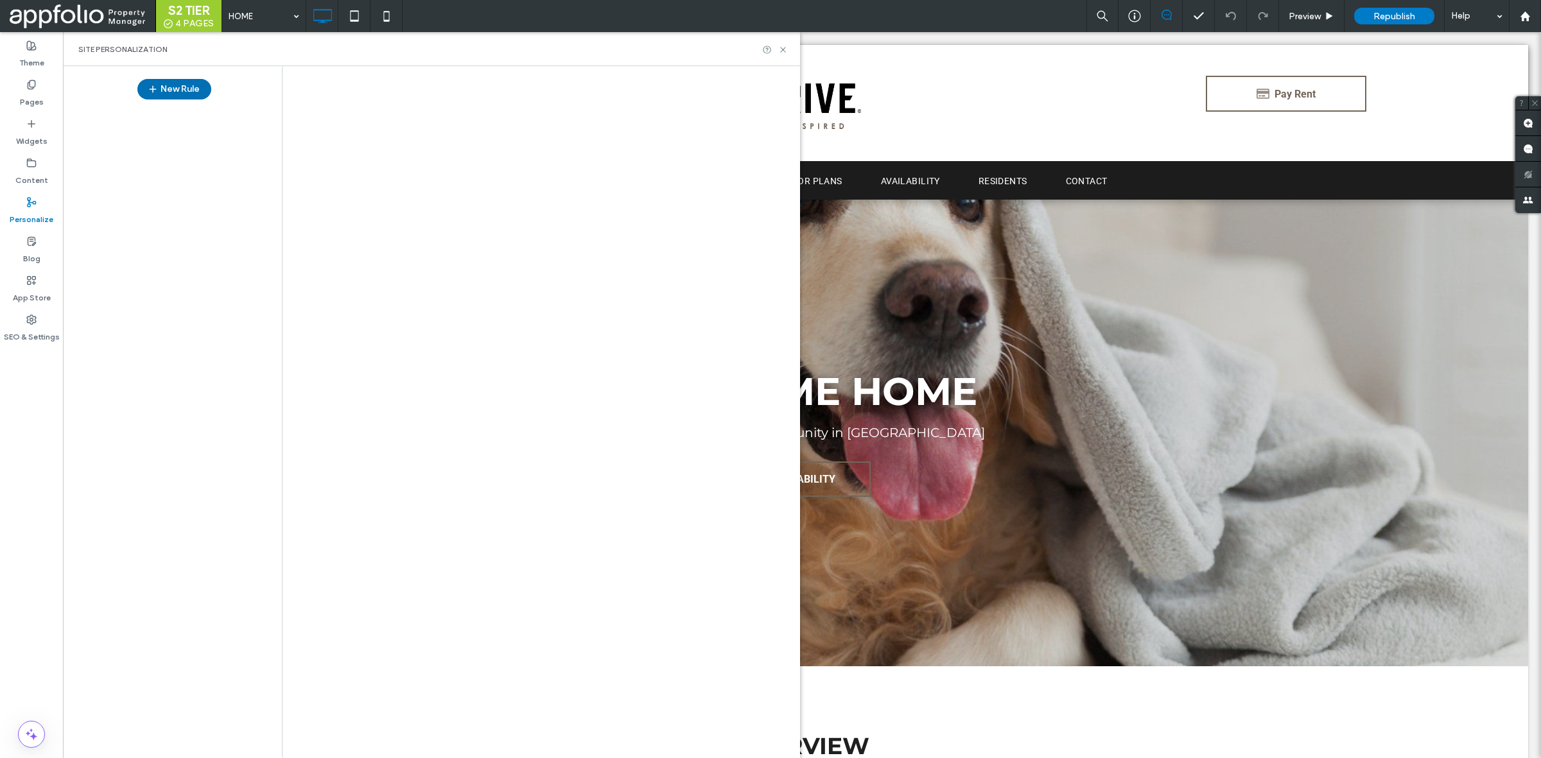
click at [165, 84] on button "New Rule" at bounding box center [174, 89] width 74 height 21
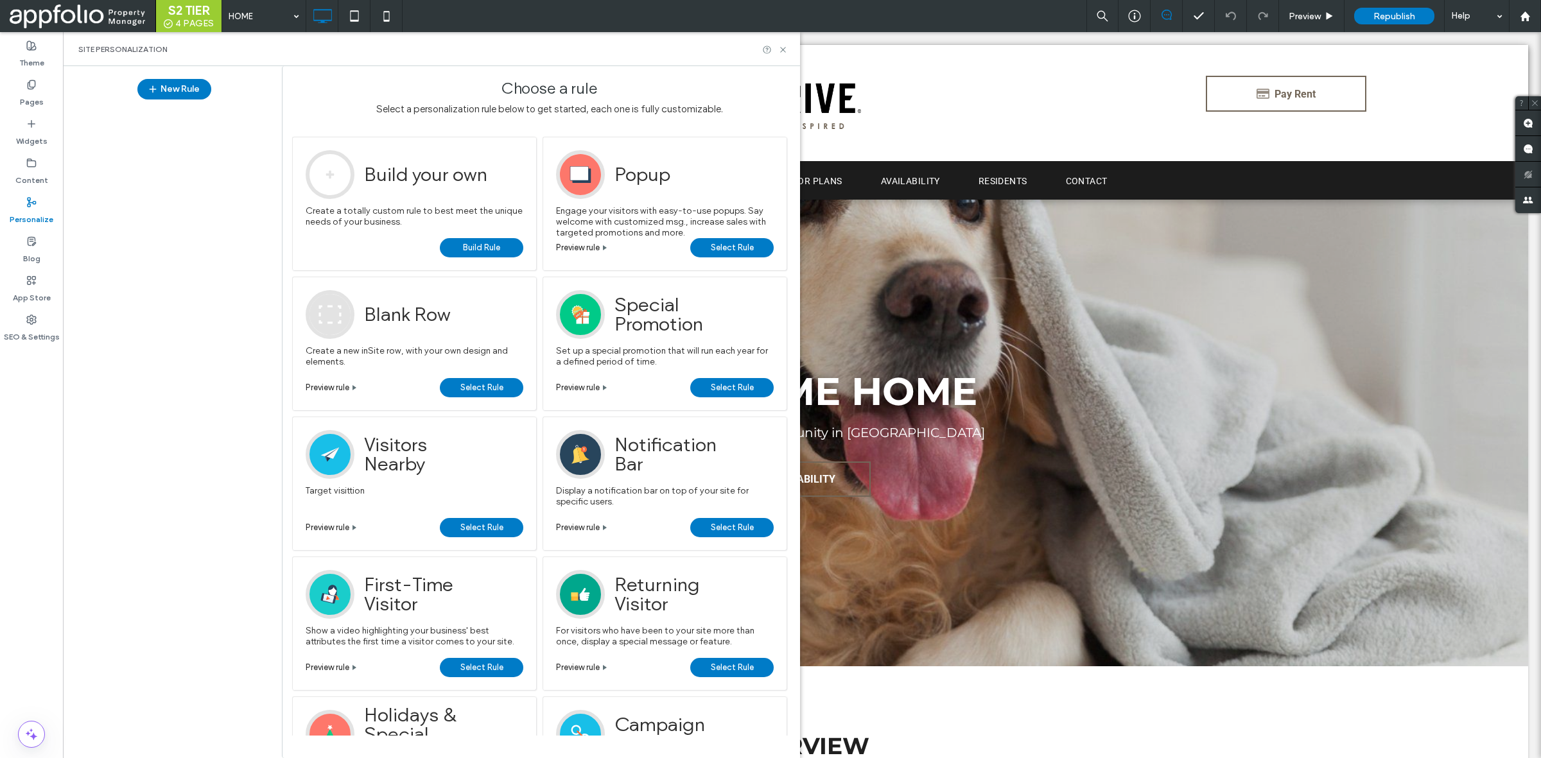
click at [476, 238] on span "Build Rule" at bounding box center [481, 247] width 37 height 19
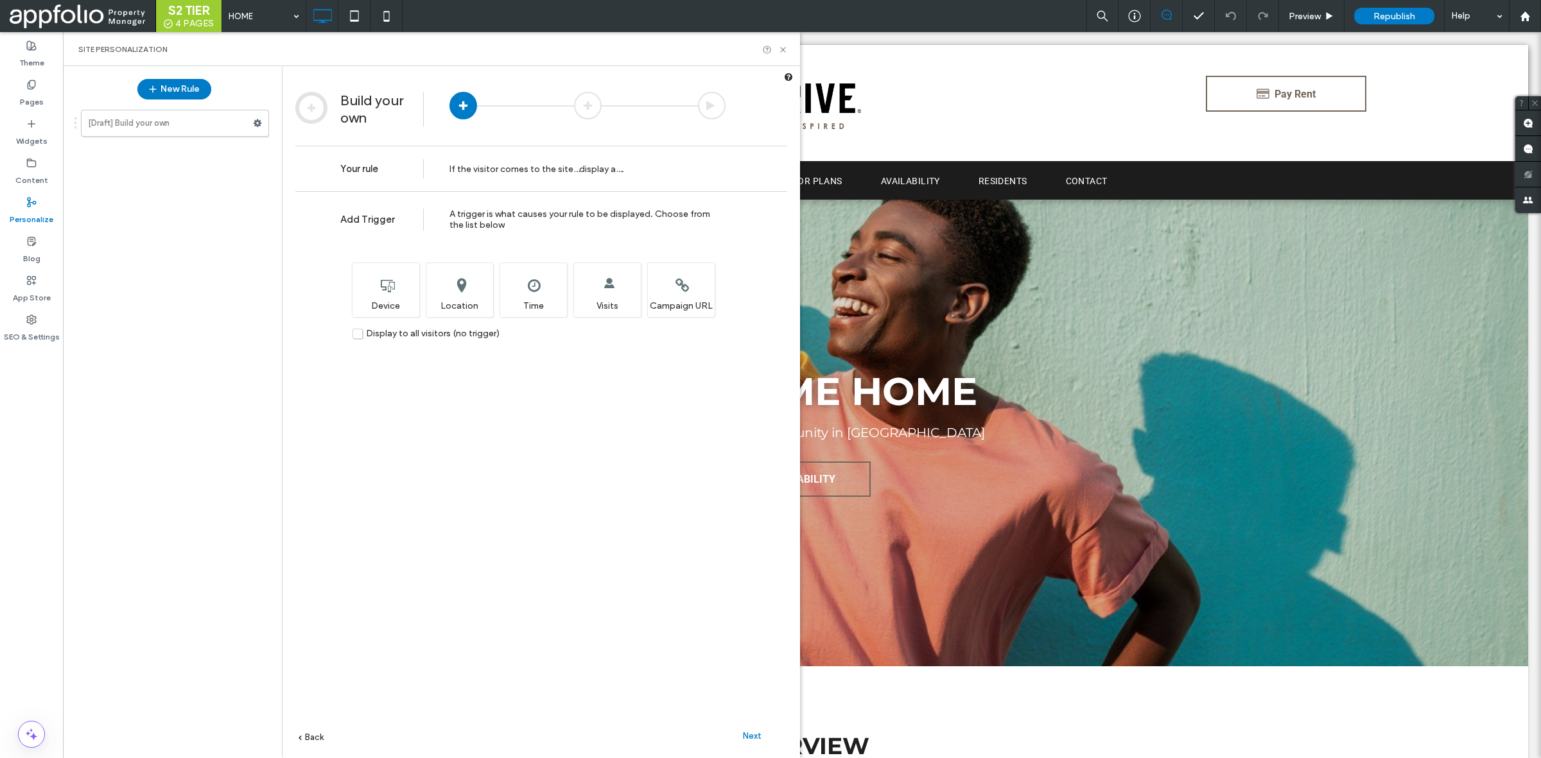
click at [397, 338] on span "Display to all visitors (no trigger)" at bounding box center [433, 333] width 134 height 11
click at [758, 743] on div "Next" at bounding box center [752, 735] width 71 height 19
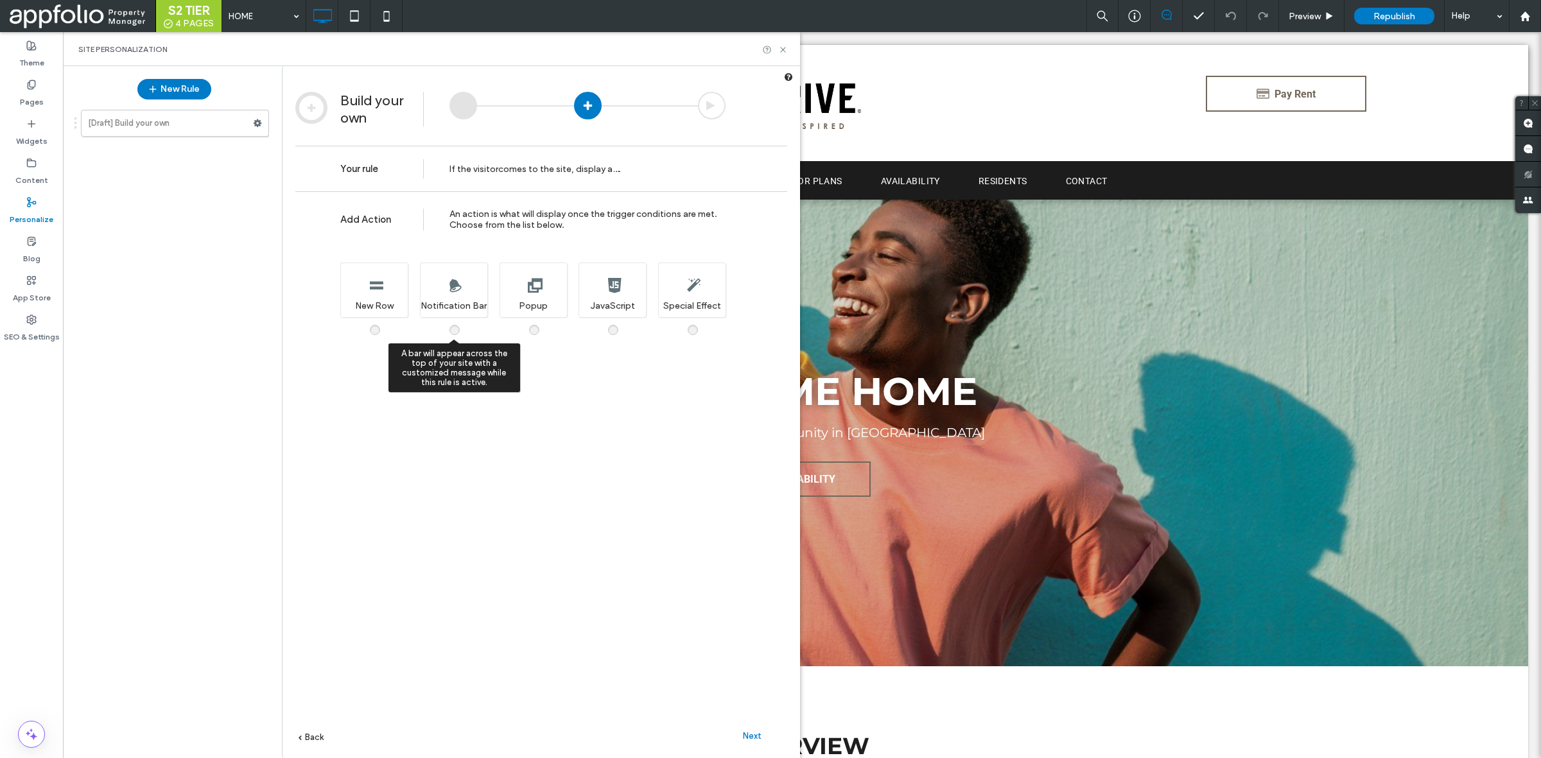
click at [451, 290] on div "A bar will appear across the top of your site with a customized message while t…" at bounding box center [453, 290] width 67 height 55
click at [755, 724] on div "Add Action An action is what will display once the trigger conditions are met. …" at bounding box center [542, 493] width 518 height 605
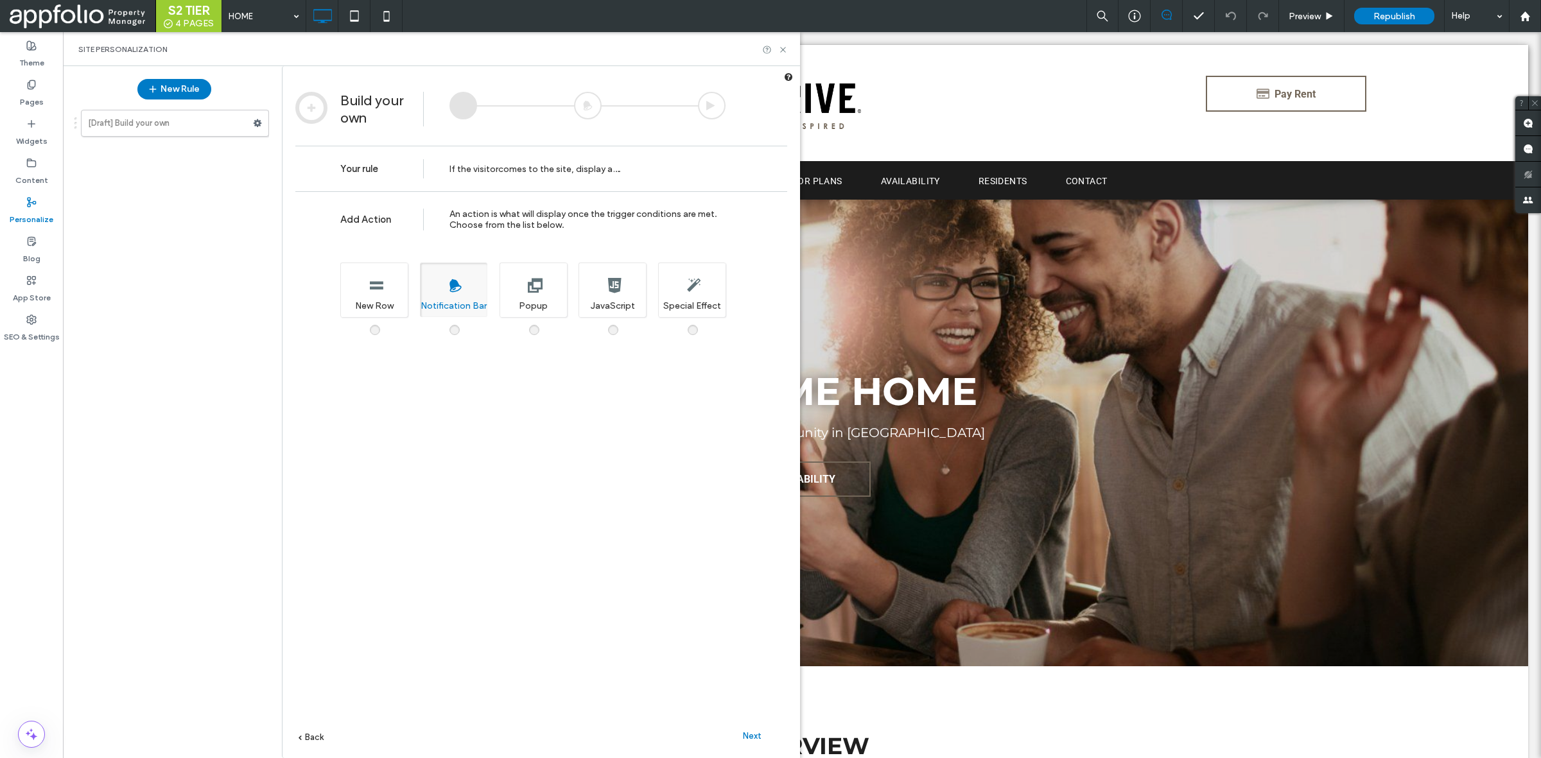
click at [758, 733] on span "Next" at bounding box center [752, 736] width 19 height 10
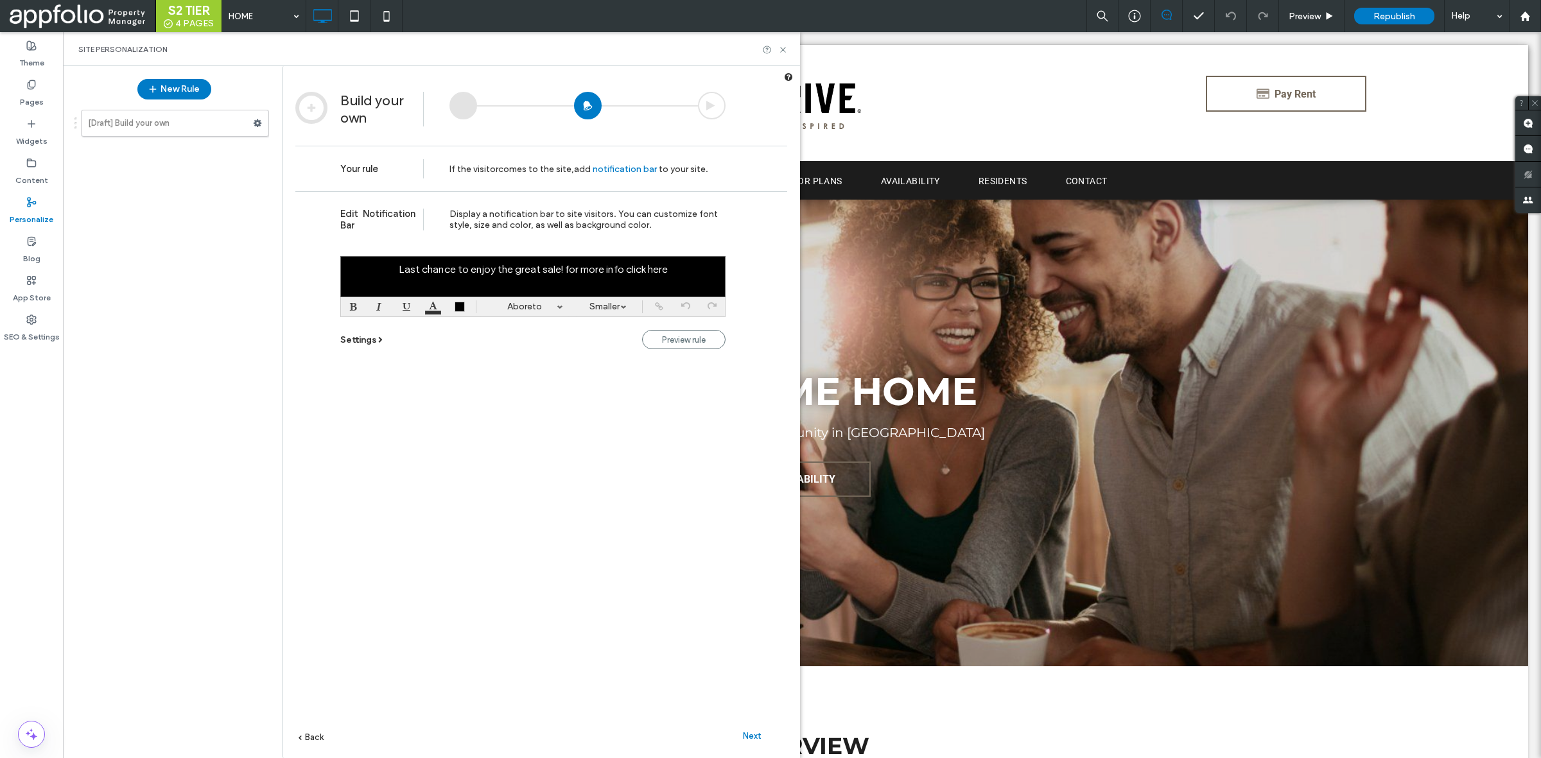
click at [582, 270] on div at bounding box center [532, 276] width 385 height 41
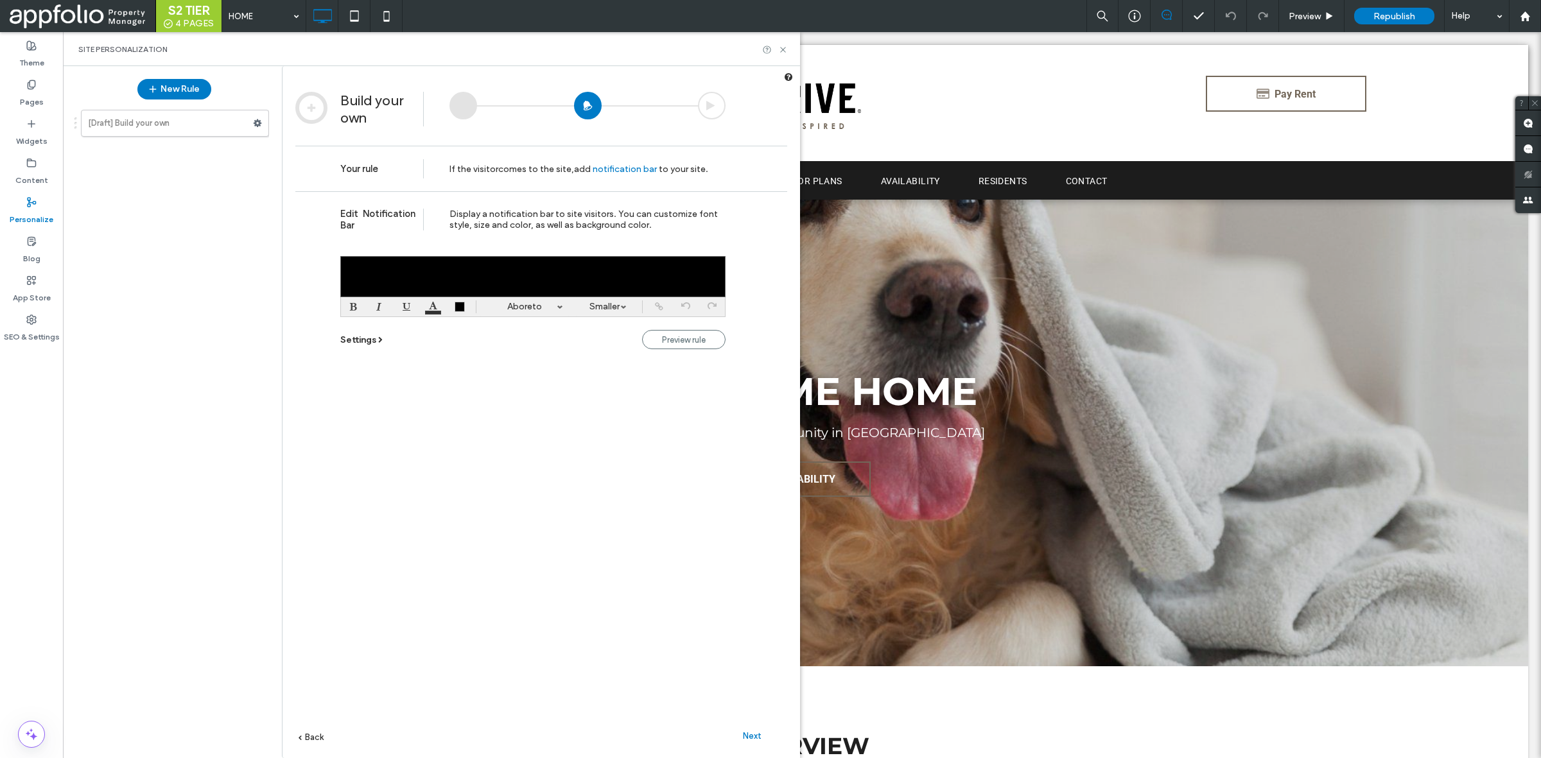
click at [627, 274] on div at bounding box center [532, 276] width 385 height 41
paste div
click at [755, 737] on span "Next" at bounding box center [752, 736] width 19 height 10
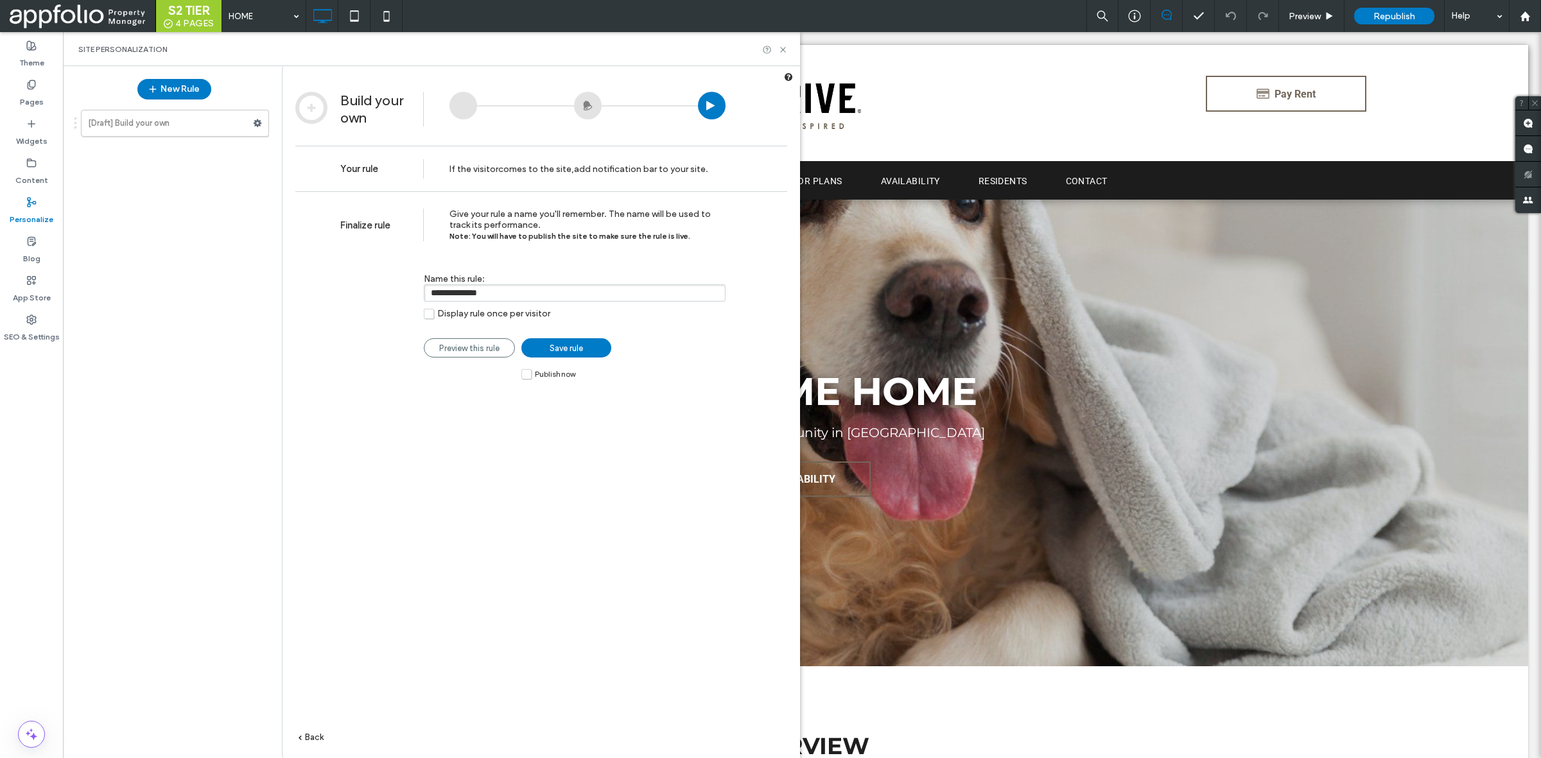
click at [516, 302] on input "**********" at bounding box center [575, 292] width 302 height 17
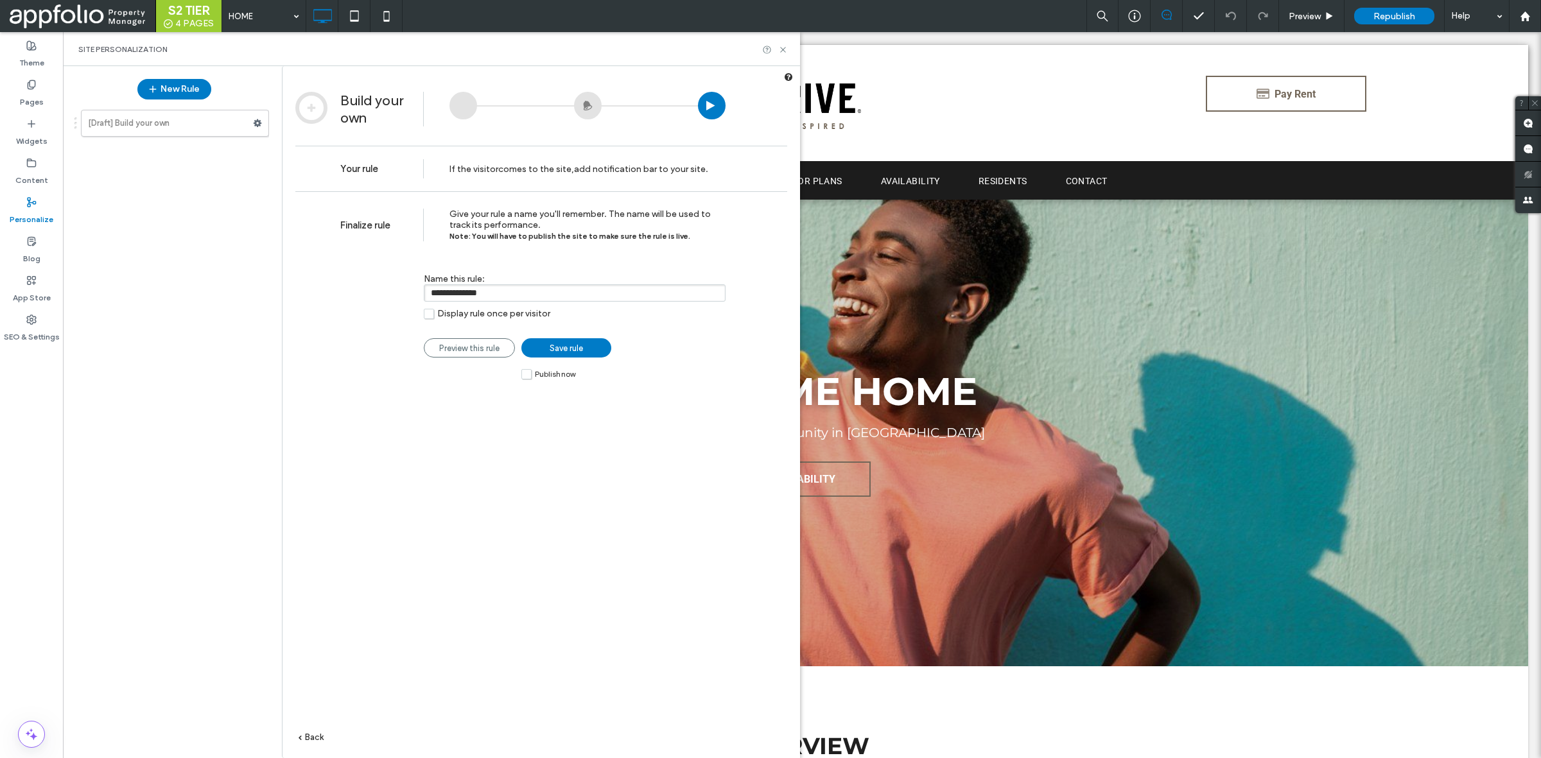
click at [516, 302] on input "**********" at bounding box center [575, 292] width 302 height 17
paste input "**********"
drag, startPoint x: 435, startPoint y: 296, endPoint x: 338, endPoint y: 292, distance: 97.7
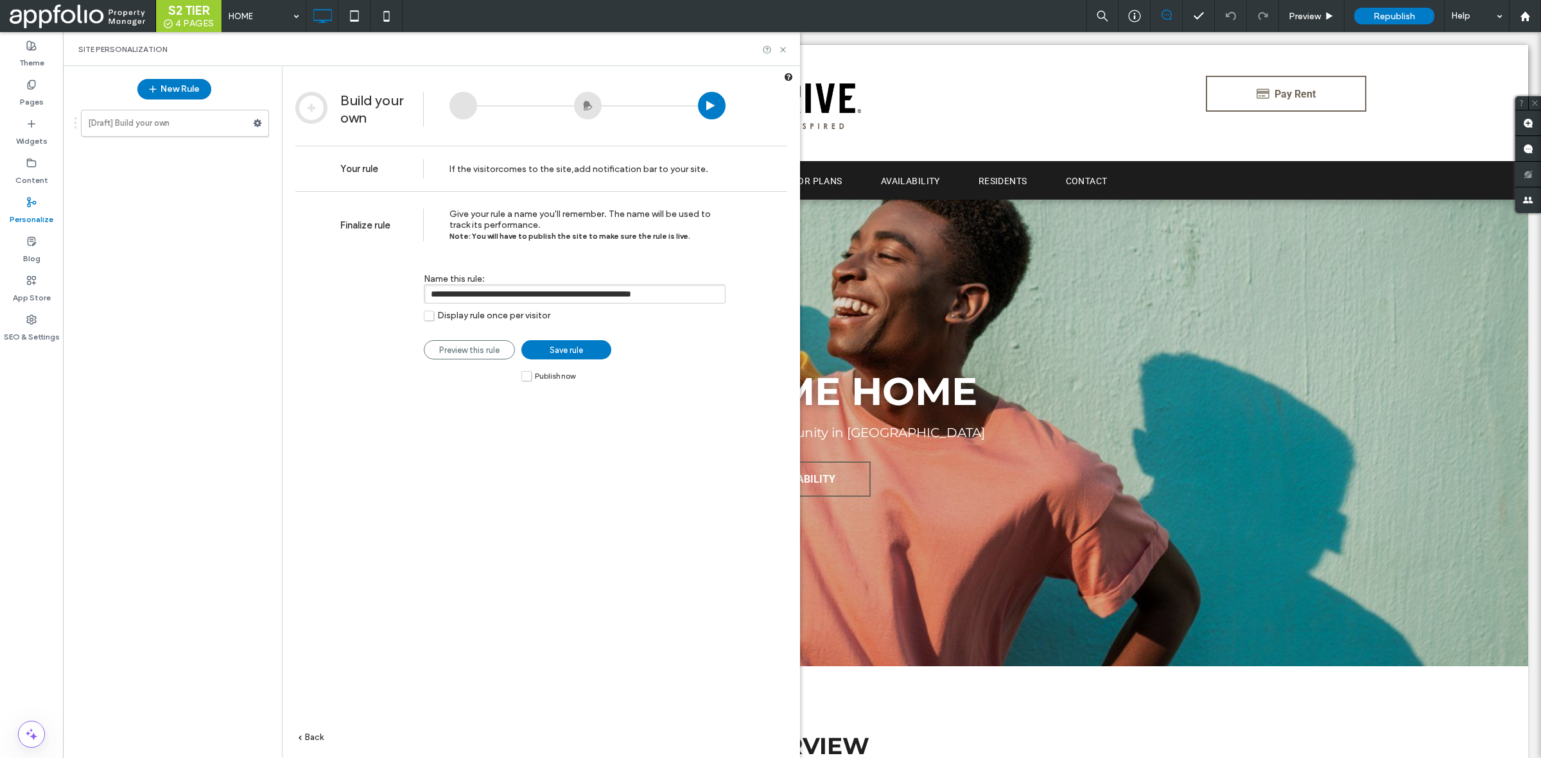
click at [338, 292] on div "**********" at bounding box center [542, 493] width 518 height 605
type input "**********"
click at [338, 292] on div "**********" at bounding box center [542, 493] width 518 height 605
click at [527, 377] on label "Publish now" at bounding box center [548, 375] width 54 height 11
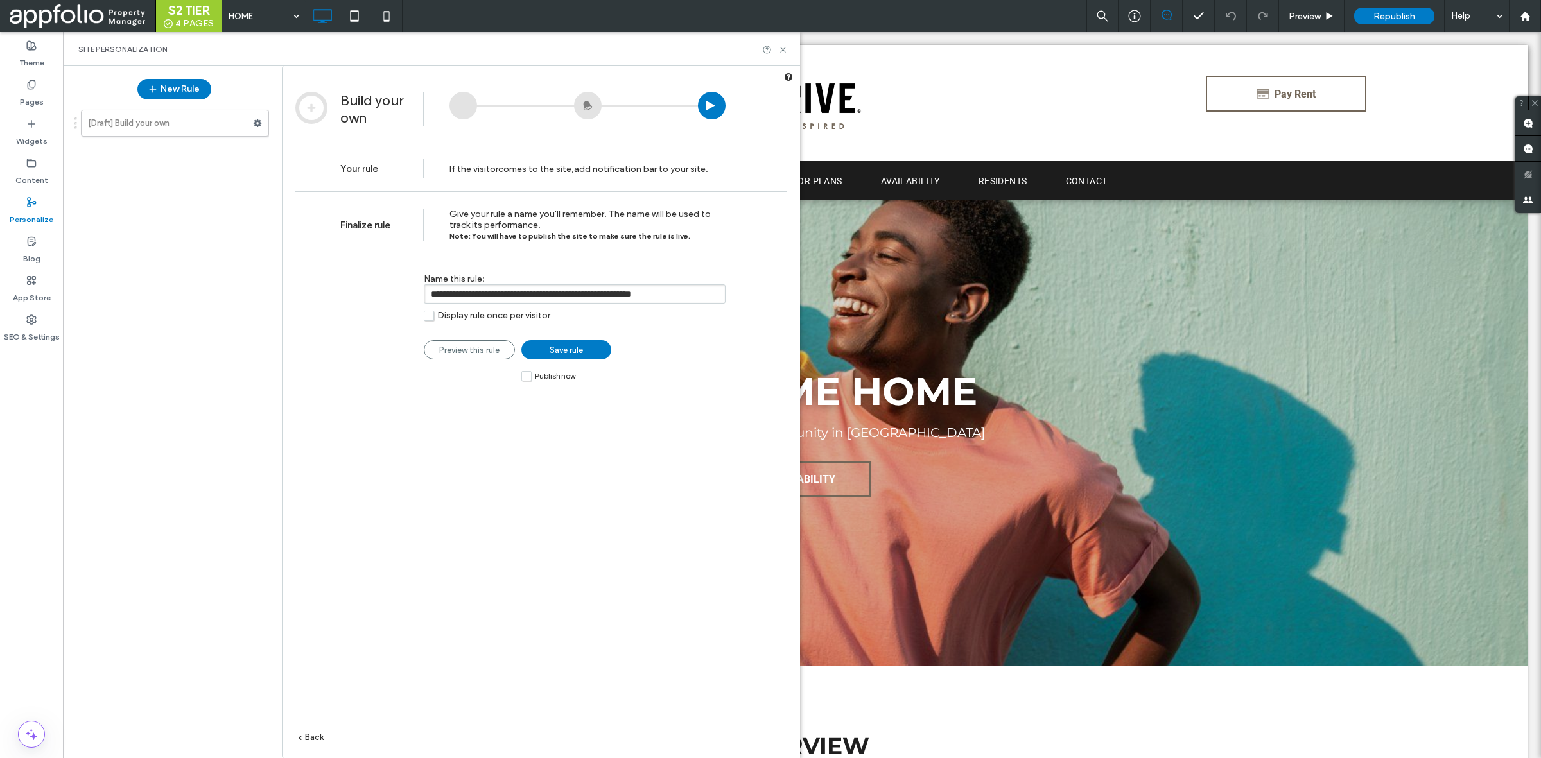
click at [570, 353] on span "Save rule" at bounding box center [566, 350] width 33 height 10
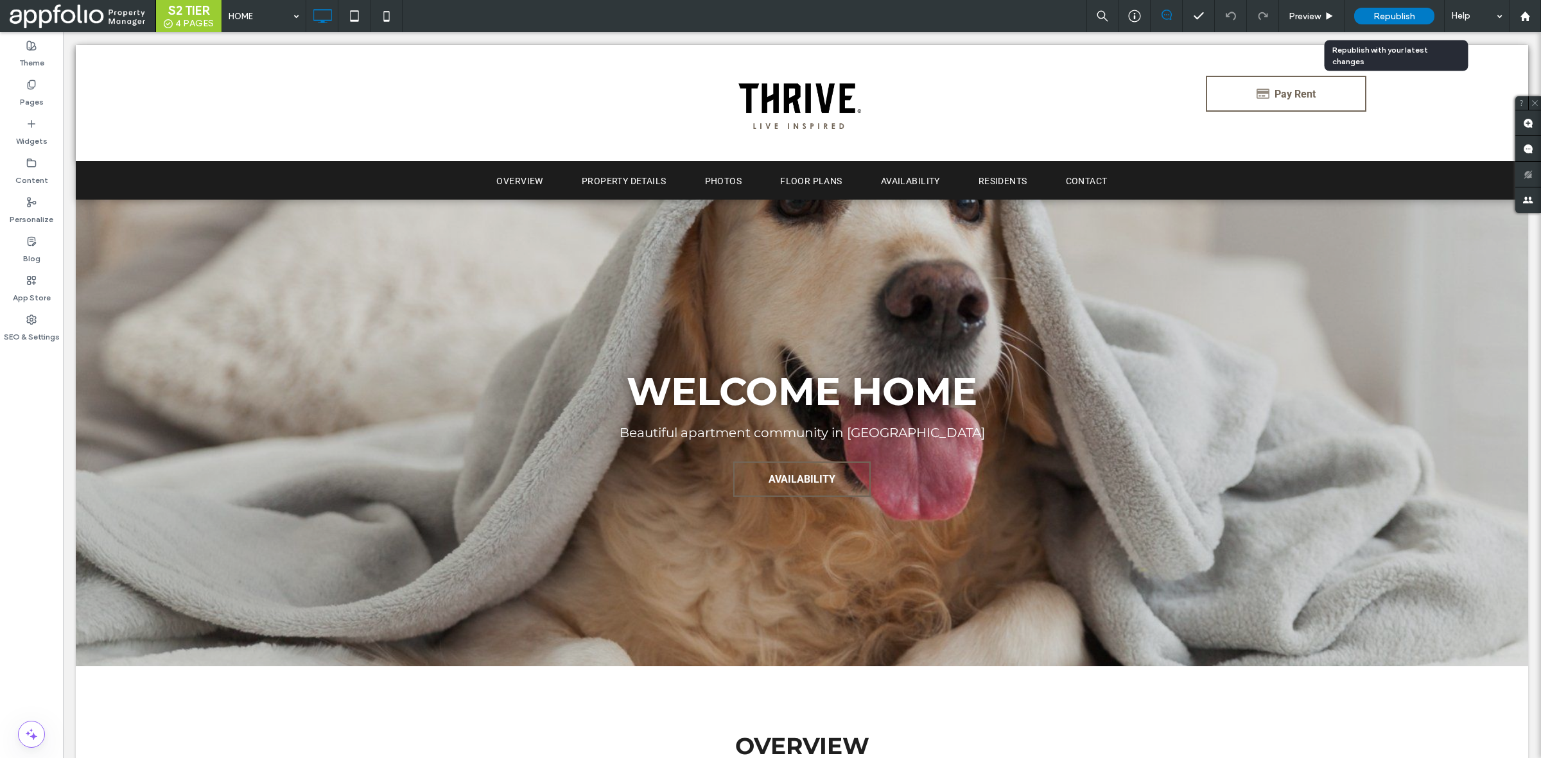
click at [1391, 11] on span "Republish" at bounding box center [1394, 16] width 42 height 11
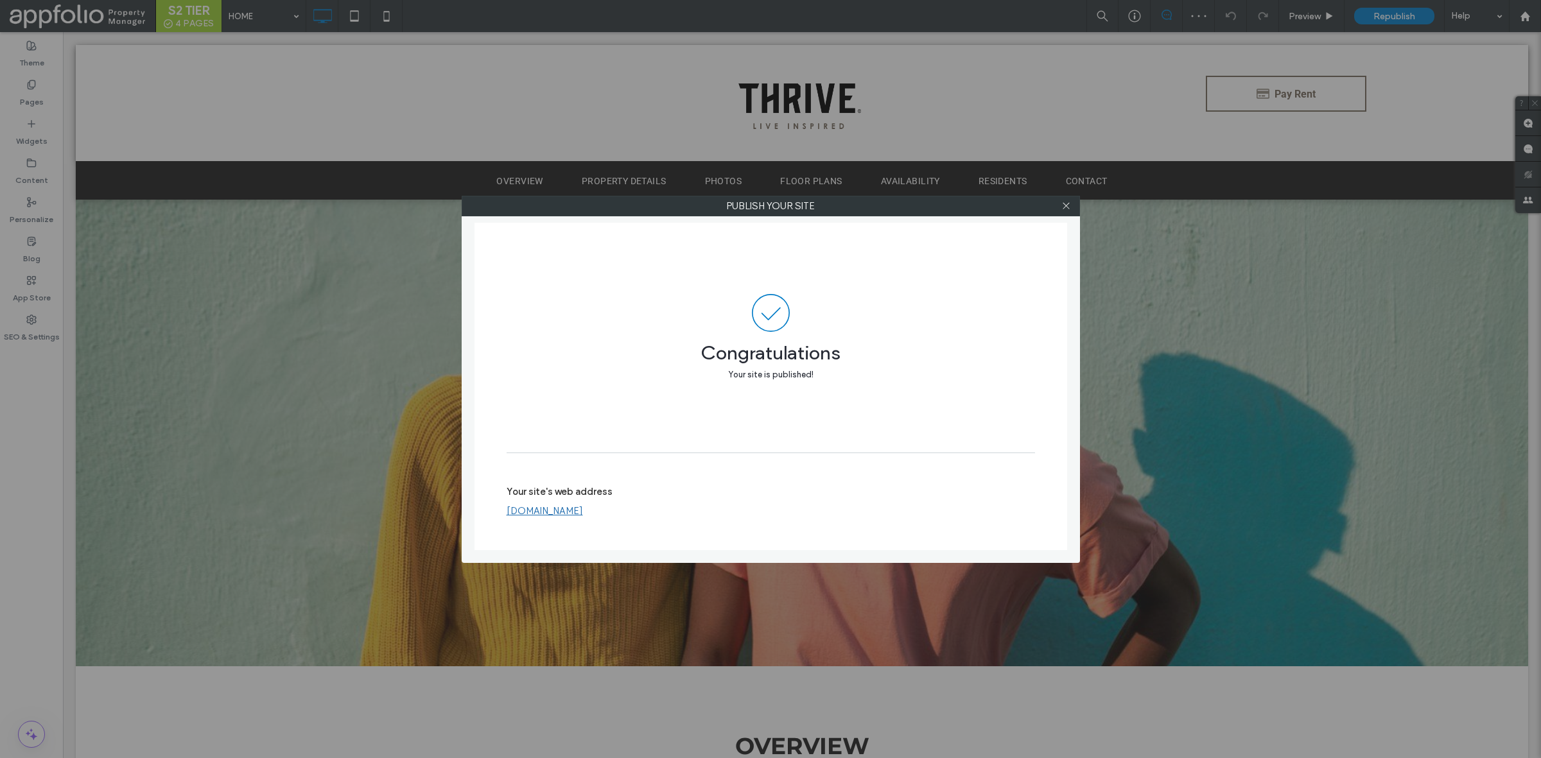
click at [559, 509] on link "www.liveatthrive.com" at bounding box center [545, 511] width 76 height 12
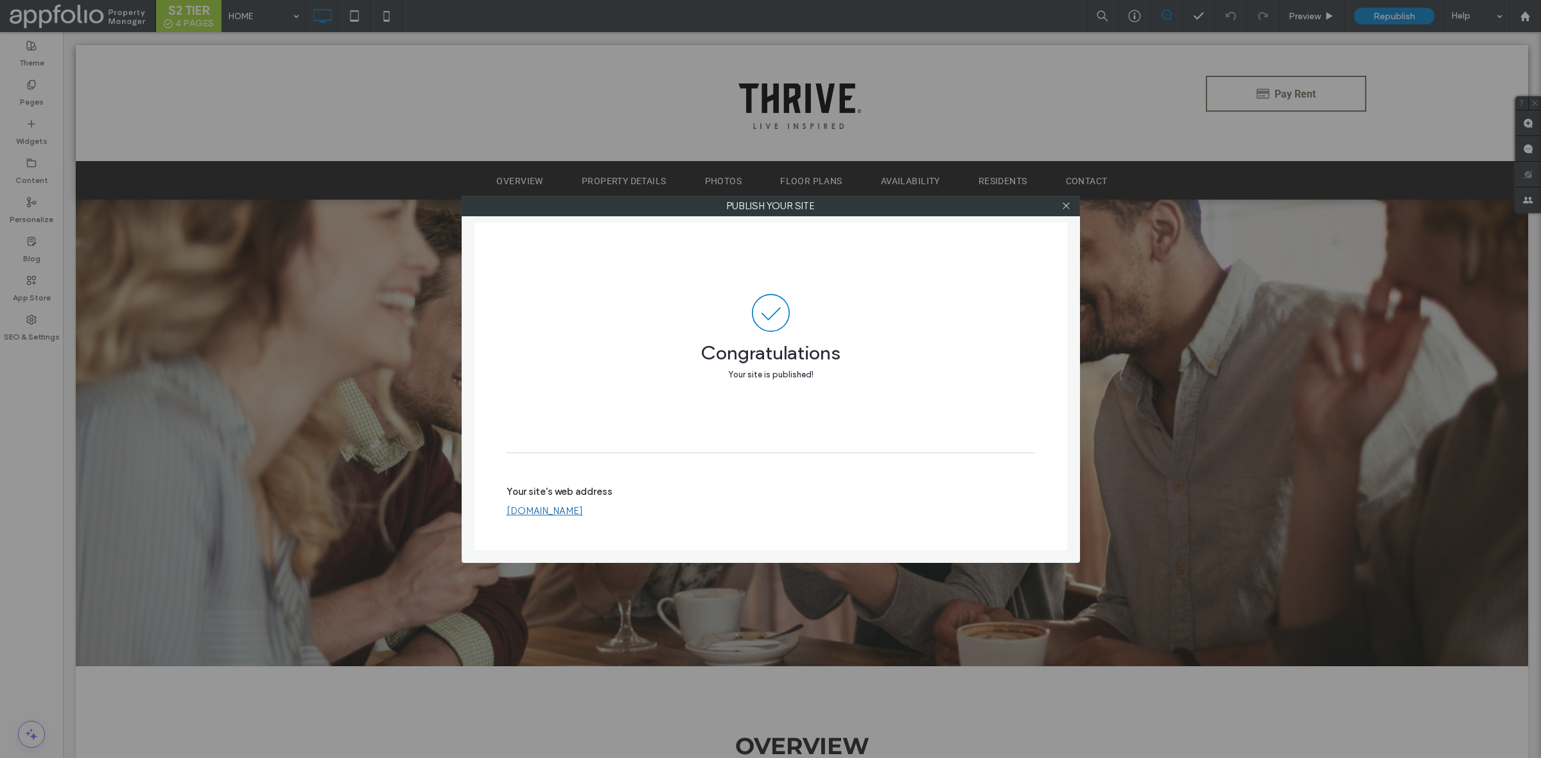
click at [350, 173] on div "Publish your site Congratulations Your site is published! Your site's web addre…" at bounding box center [770, 379] width 1541 height 758
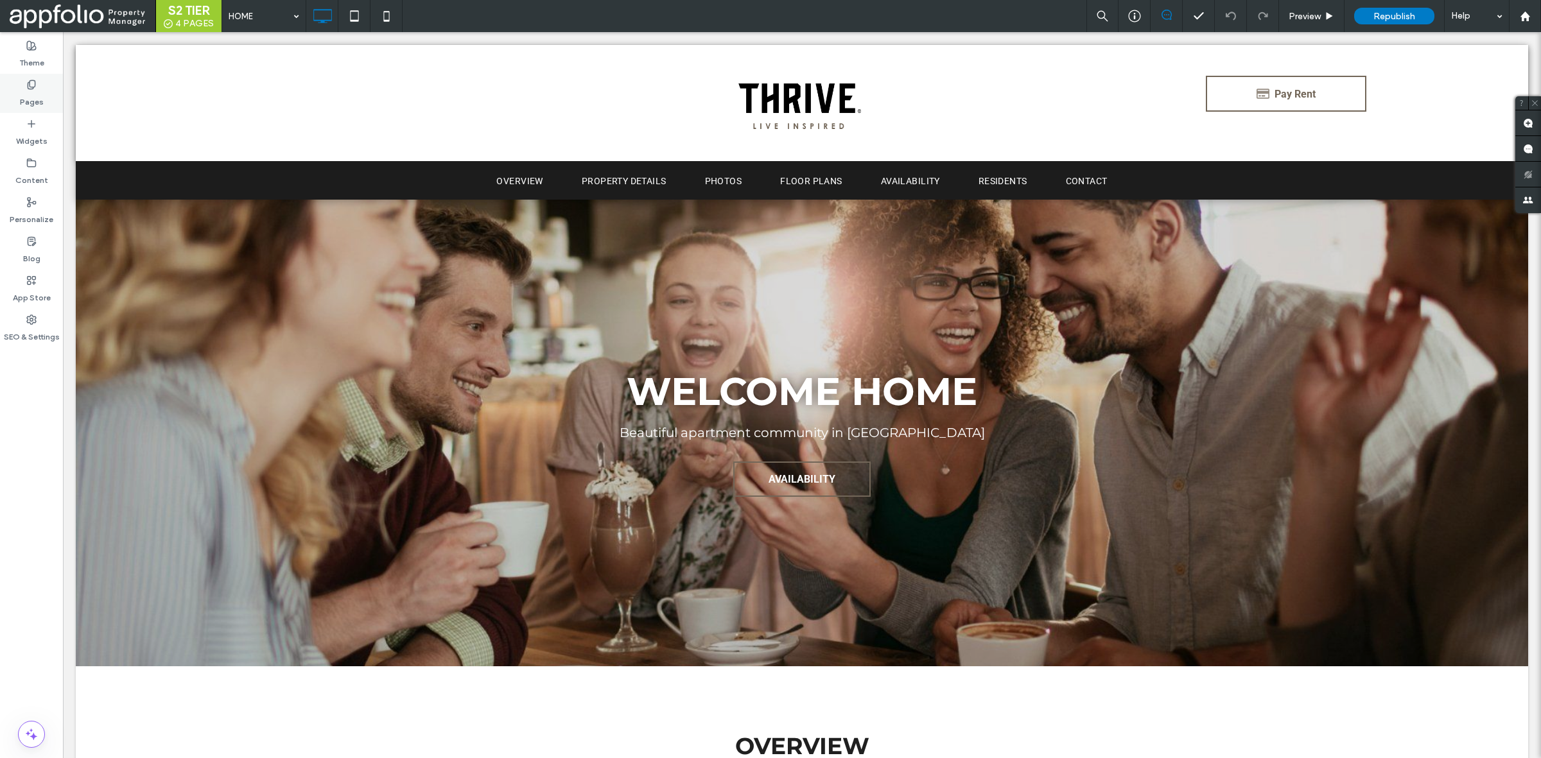
click at [39, 91] on label "Pages" at bounding box center [32, 99] width 24 height 18
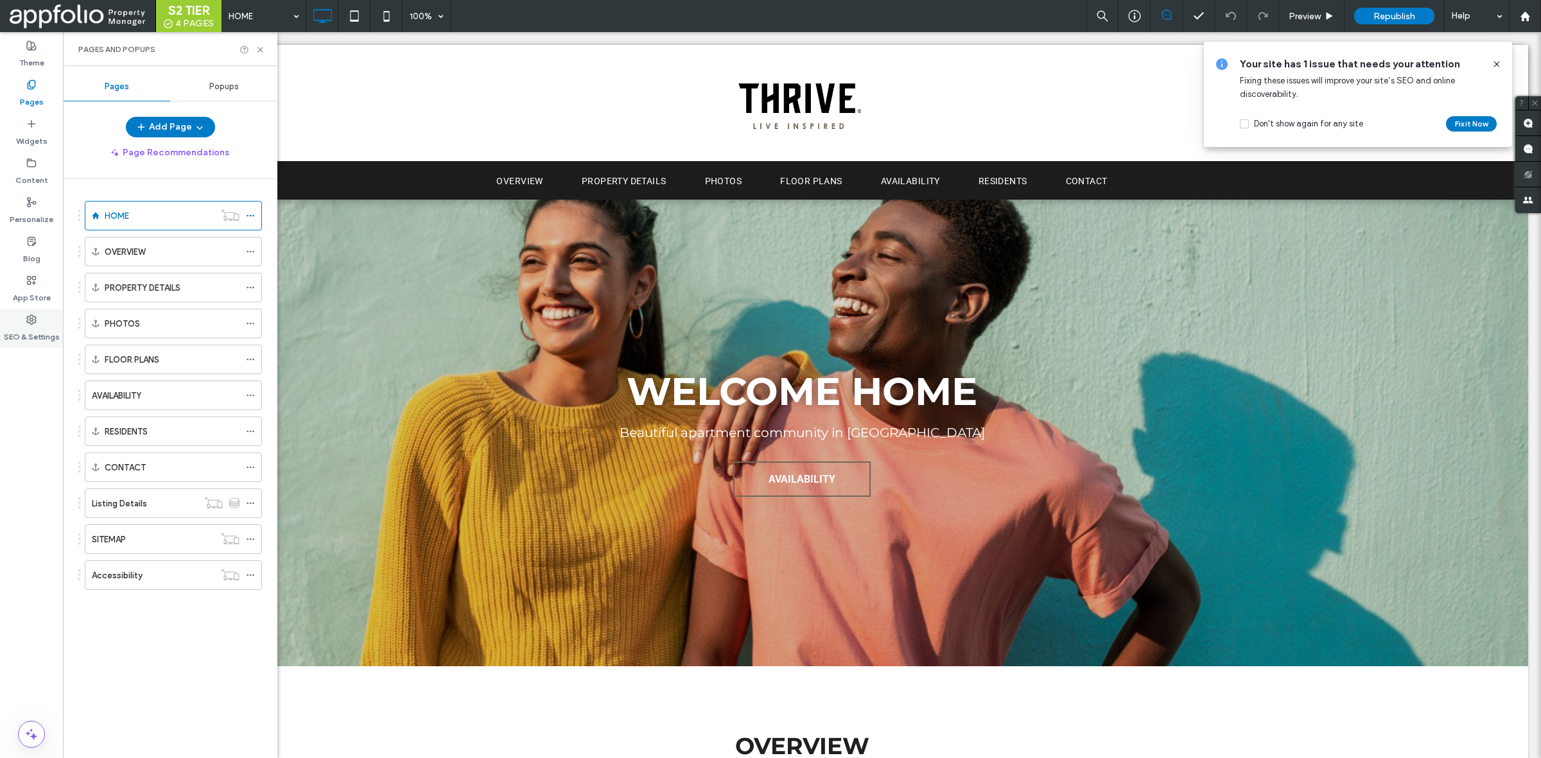
click at [36, 322] on icon at bounding box center [31, 320] width 10 height 10
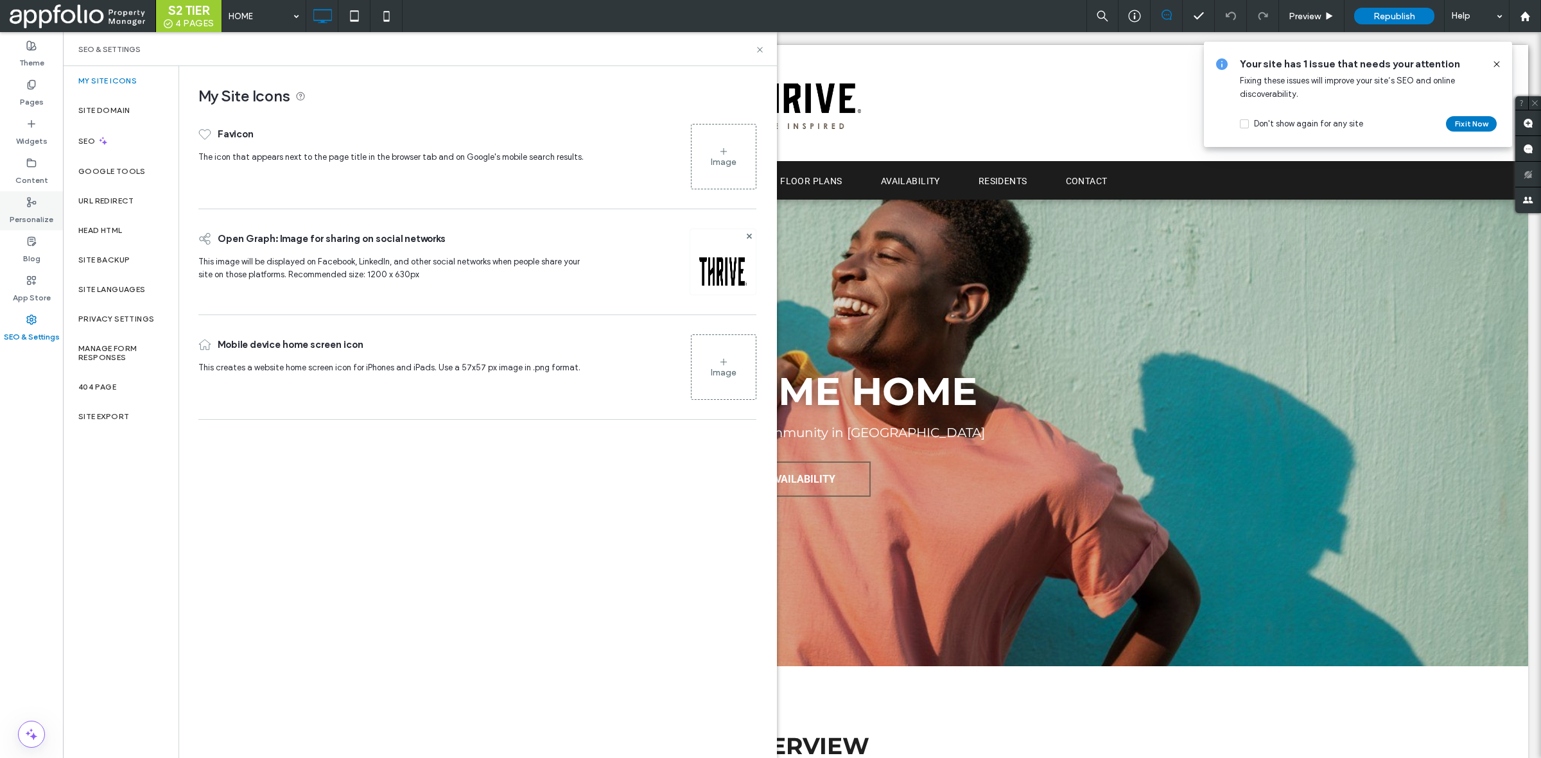
click at [35, 217] on label "Personalize" at bounding box center [32, 216] width 44 height 18
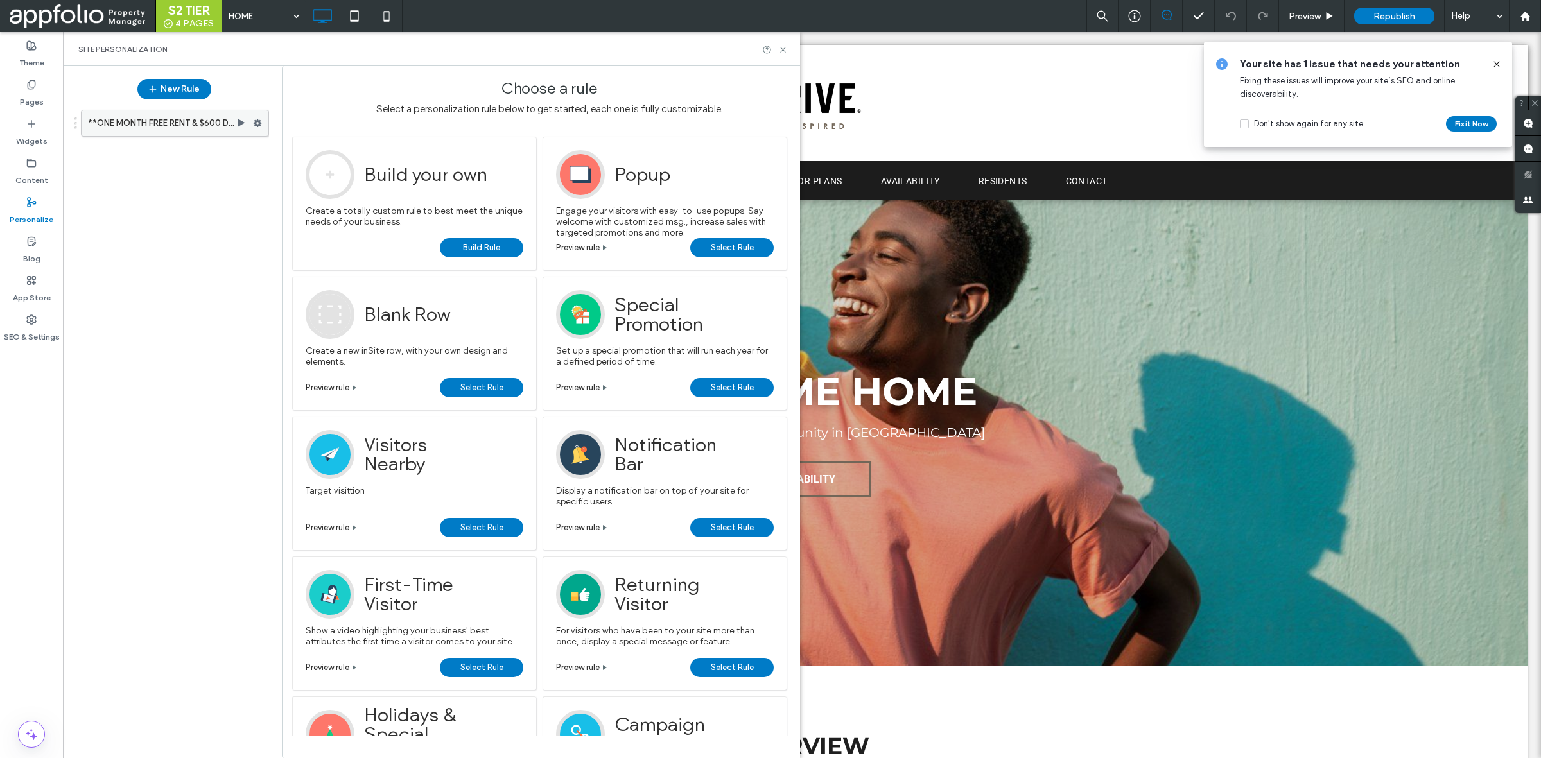
click at [125, 113] on label "**ONE MONTH FREE RENT & $600 DEPOSIT ON ALL AVAILABLE UNITS.**" at bounding box center [162, 123] width 148 height 26
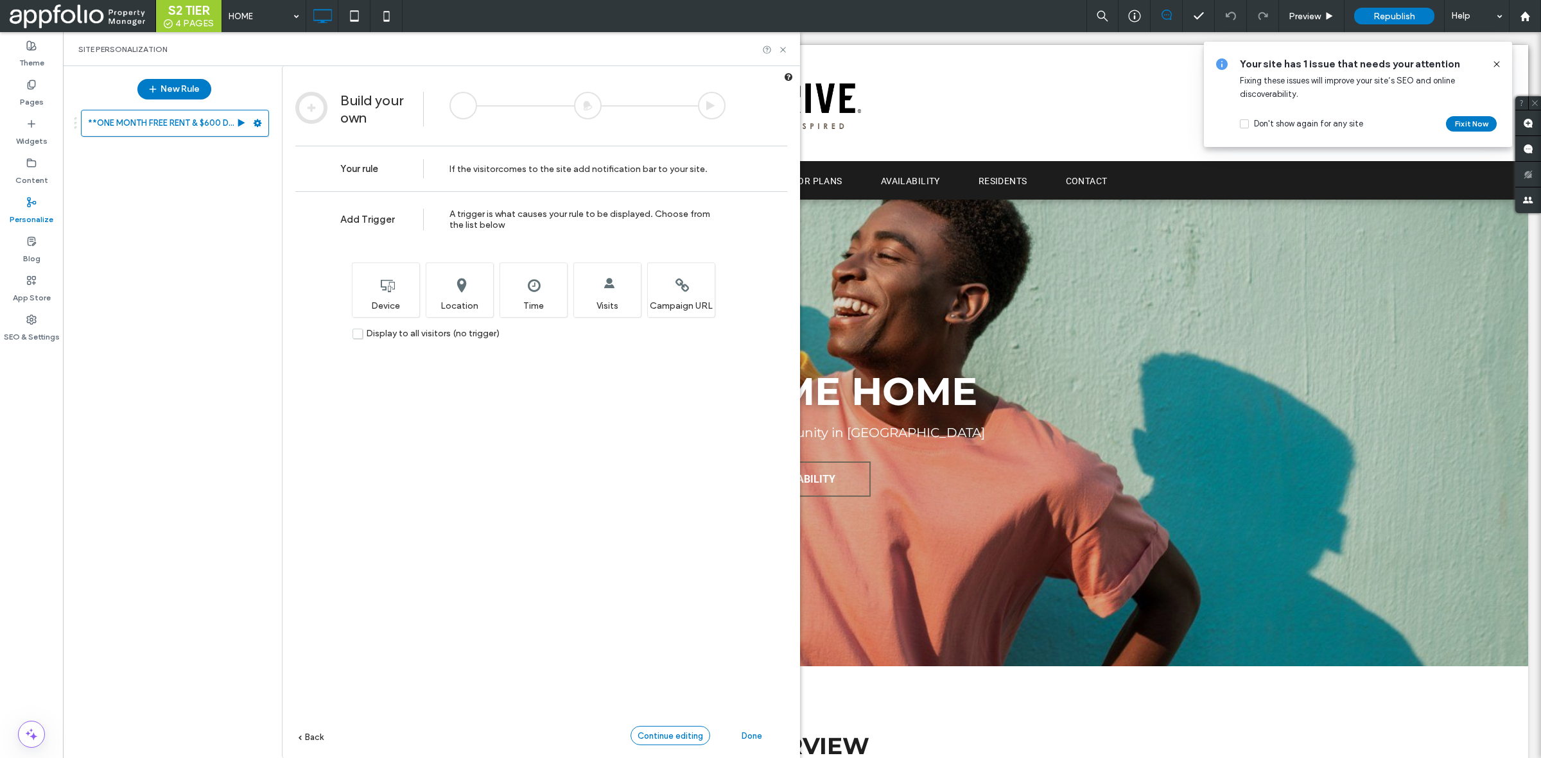
click at [676, 736] on span "Continue editing" at bounding box center [670, 736] width 65 height 10
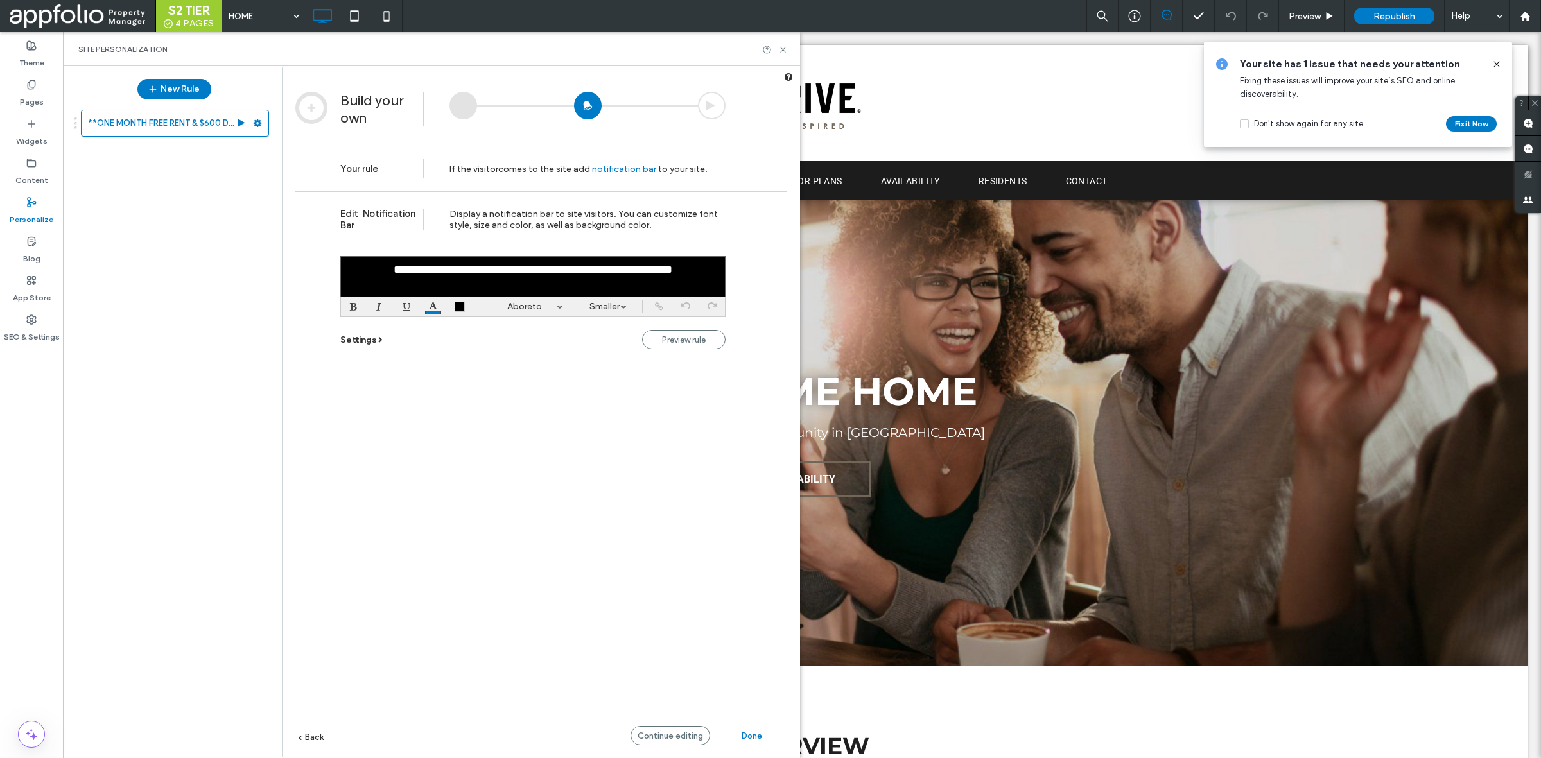
click at [595, 275] on font "**********" at bounding box center [533, 270] width 279 height 12
click at [616, 310] on link "Medium" at bounding box center [604, 306] width 58 height 19
click at [607, 388] on label "Large" at bounding box center [605, 385] width 30 height 14
click at [754, 734] on span "Done" at bounding box center [752, 736] width 21 height 10
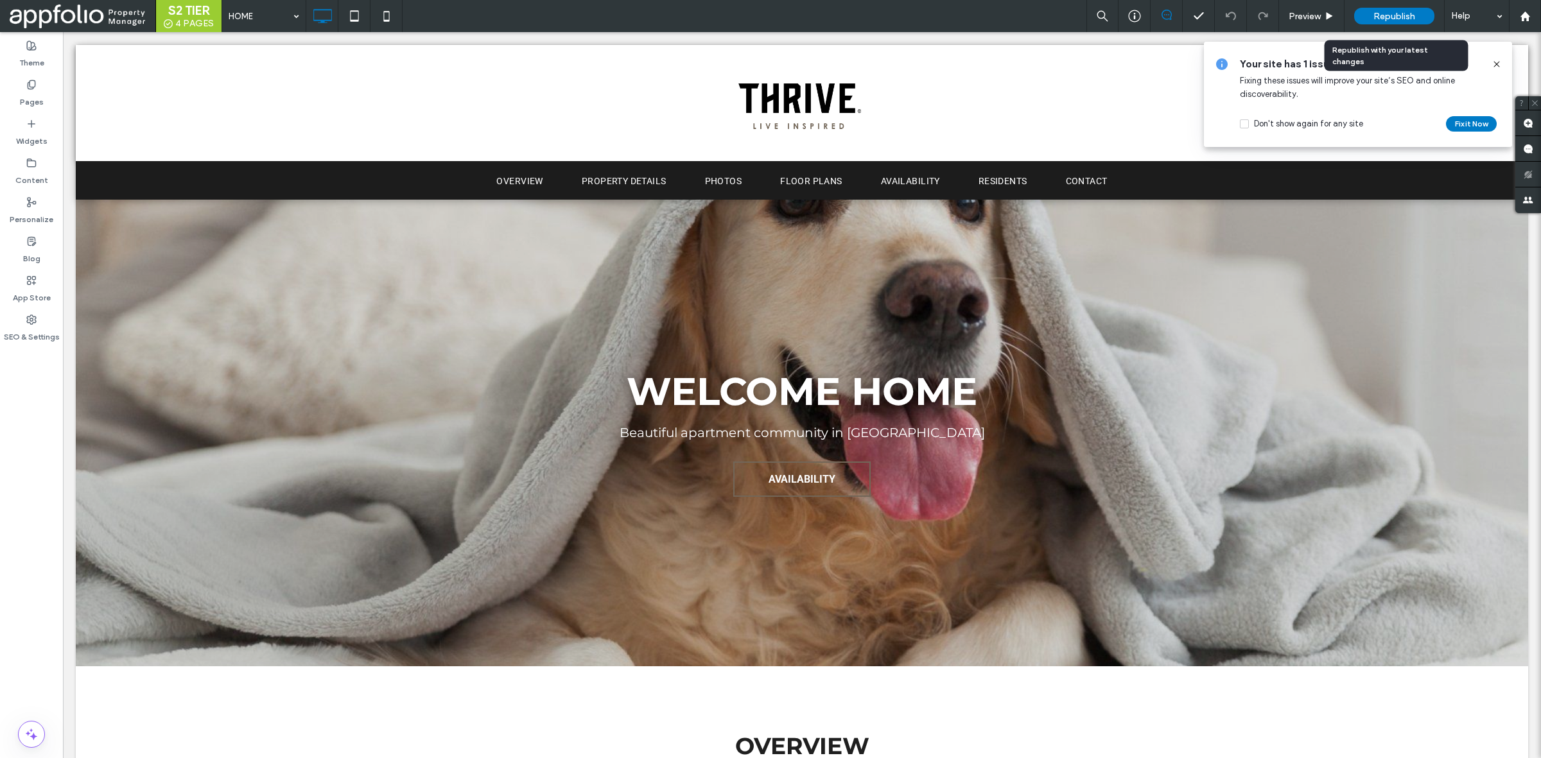
click at [1386, 16] on span "Republish" at bounding box center [1394, 16] width 42 height 11
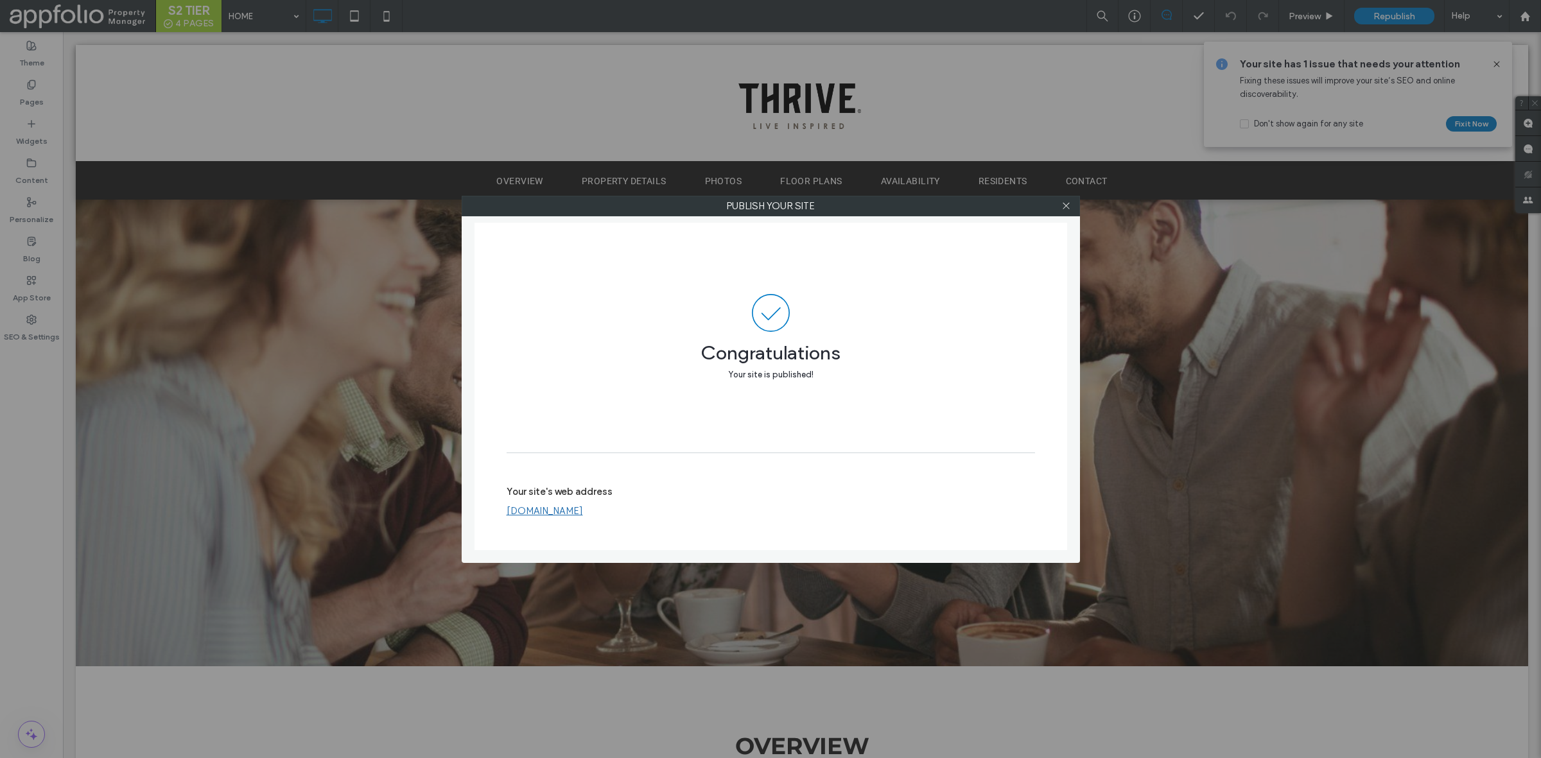
click at [266, 116] on div "Publish your site Congratulations Your site is published! Your site's web addre…" at bounding box center [770, 379] width 1541 height 758
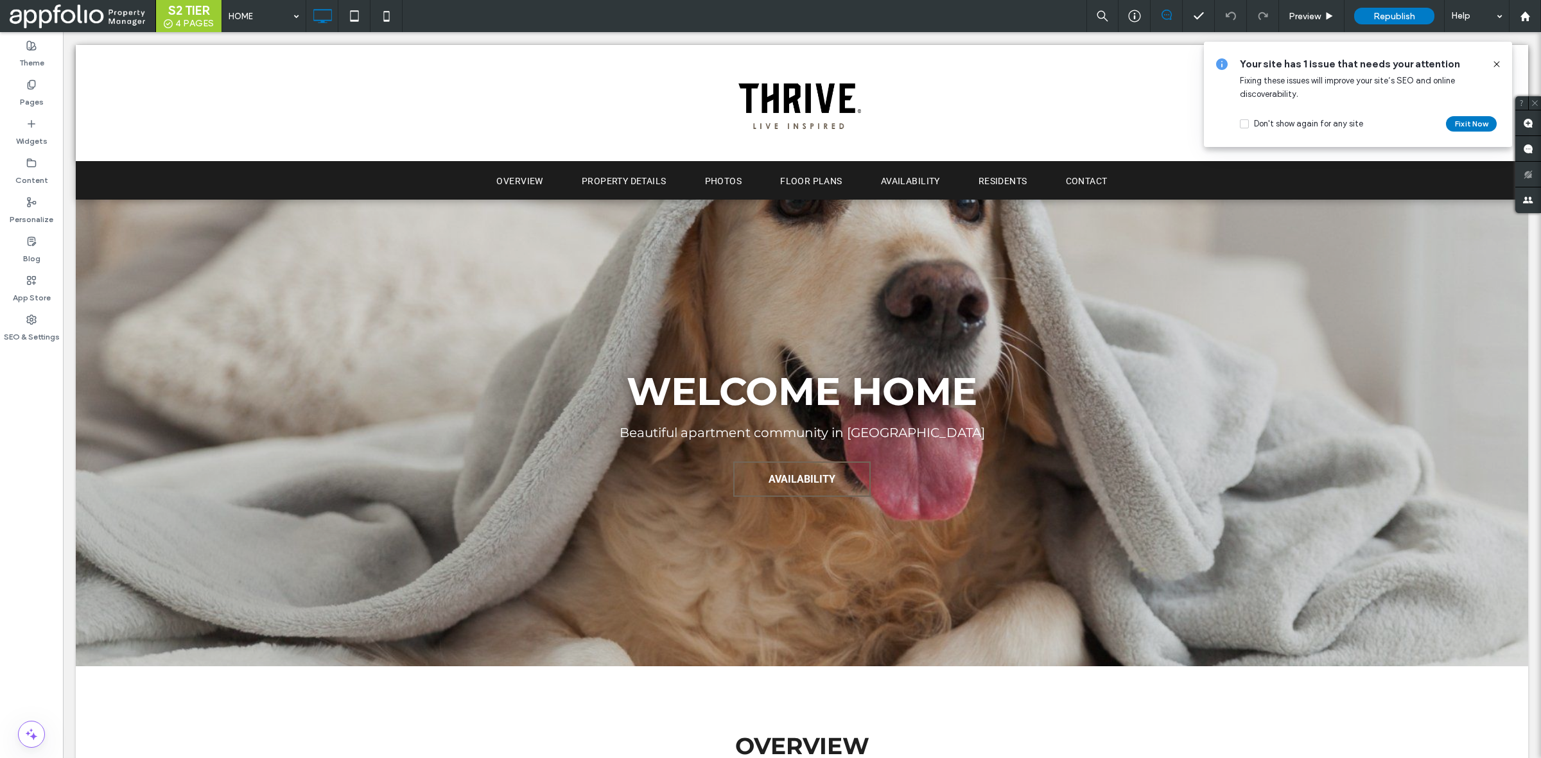
click at [1498, 69] on span at bounding box center [1497, 64] width 10 height 14
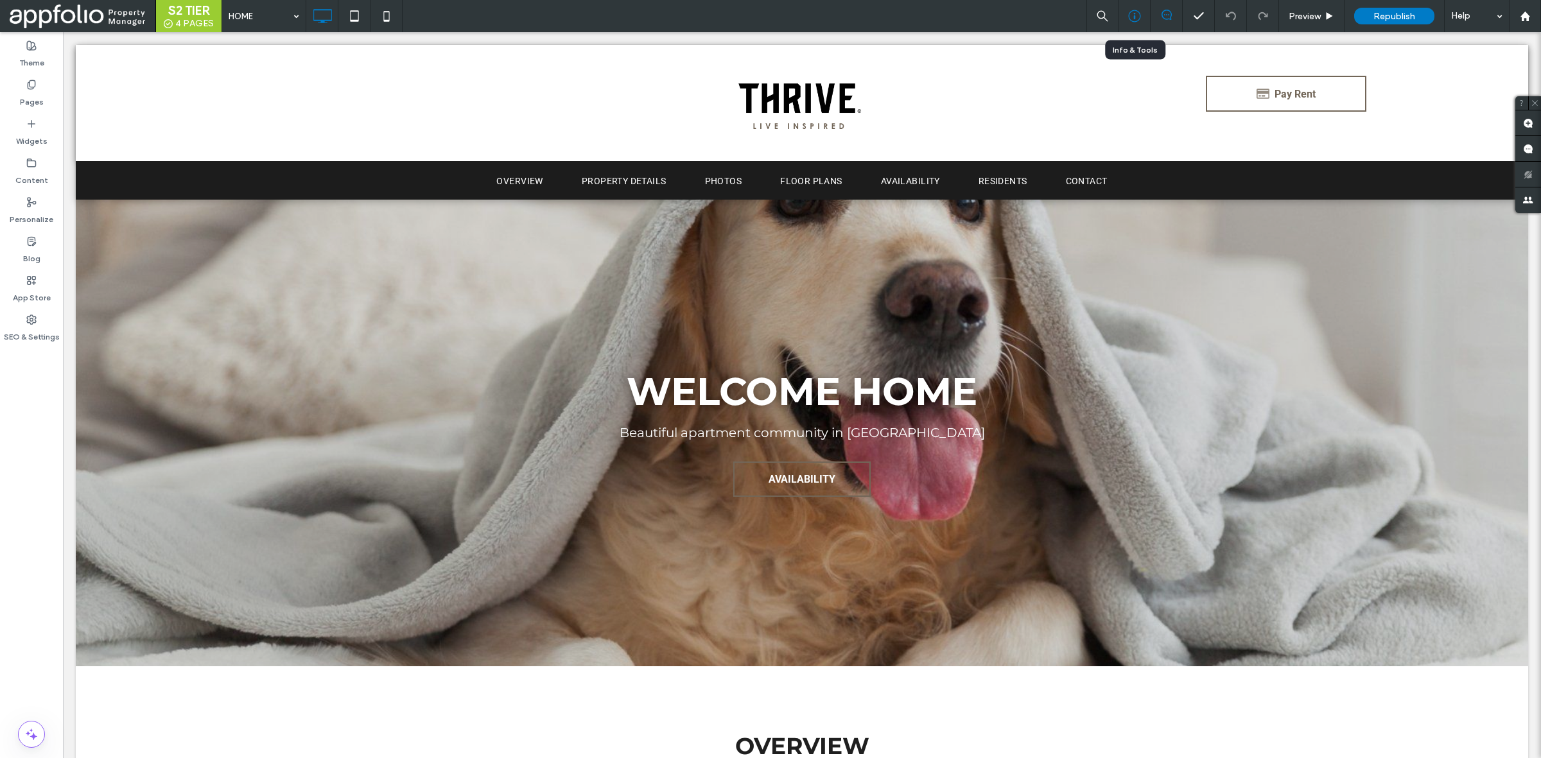
click at [1133, 23] on div at bounding box center [1134, 16] width 32 height 32
click at [1131, 14] on icon at bounding box center [1134, 16] width 13 height 13
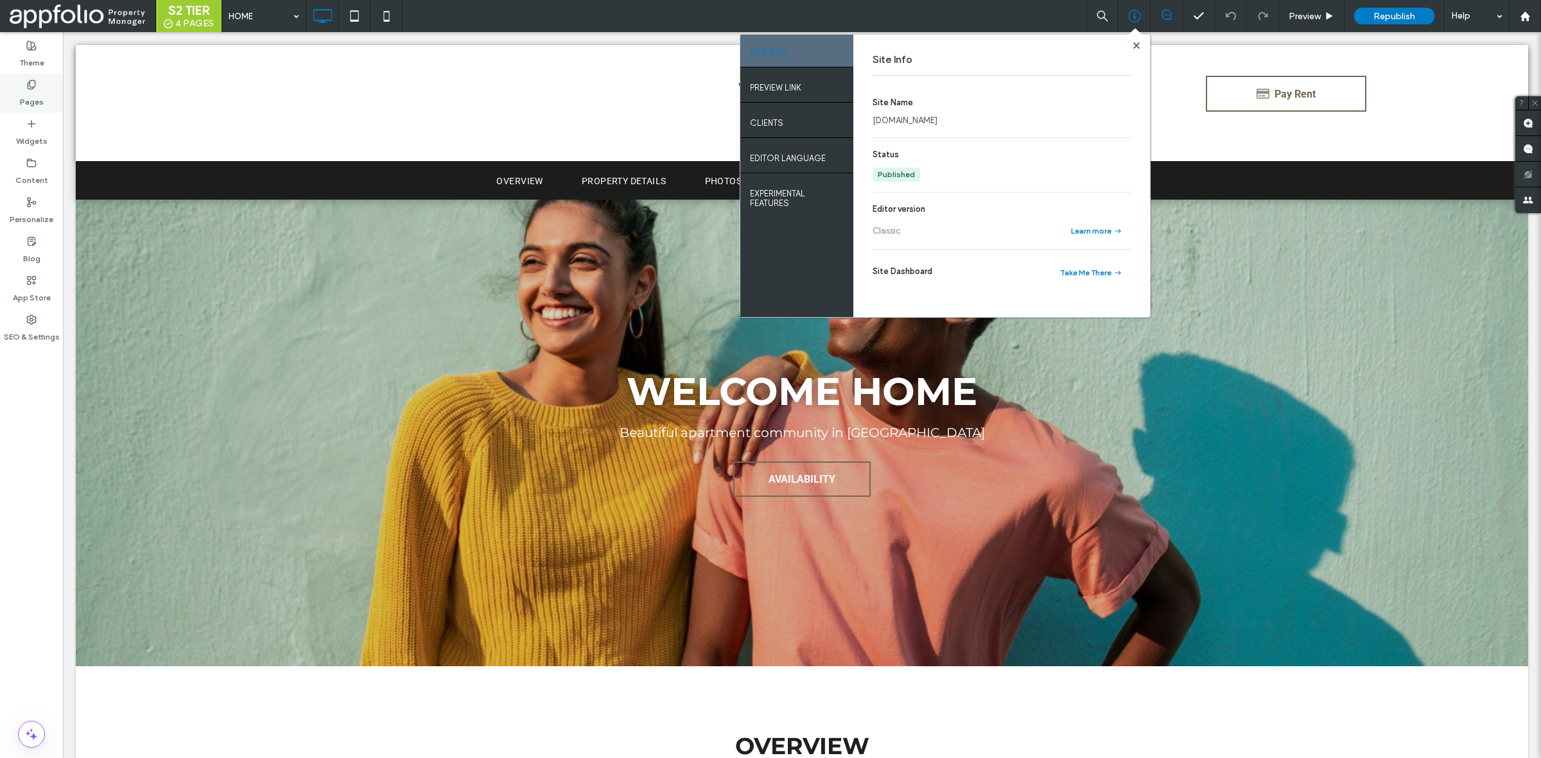
click at [29, 91] on label "Pages" at bounding box center [32, 99] width 24 height 18
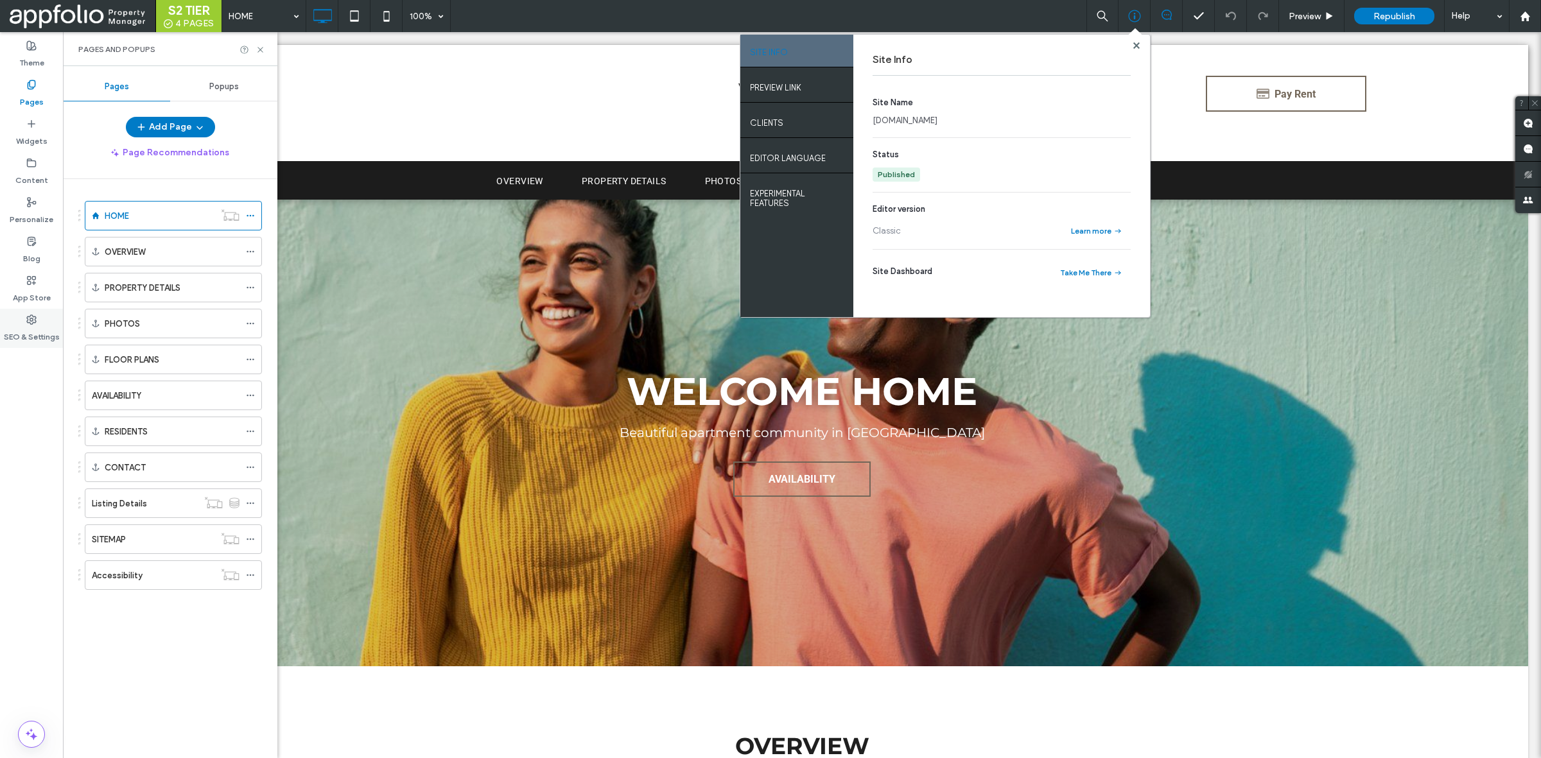
click at [30, 328] on label "SEO & Settings" at bounding box center [32, 334] width 56 height 18
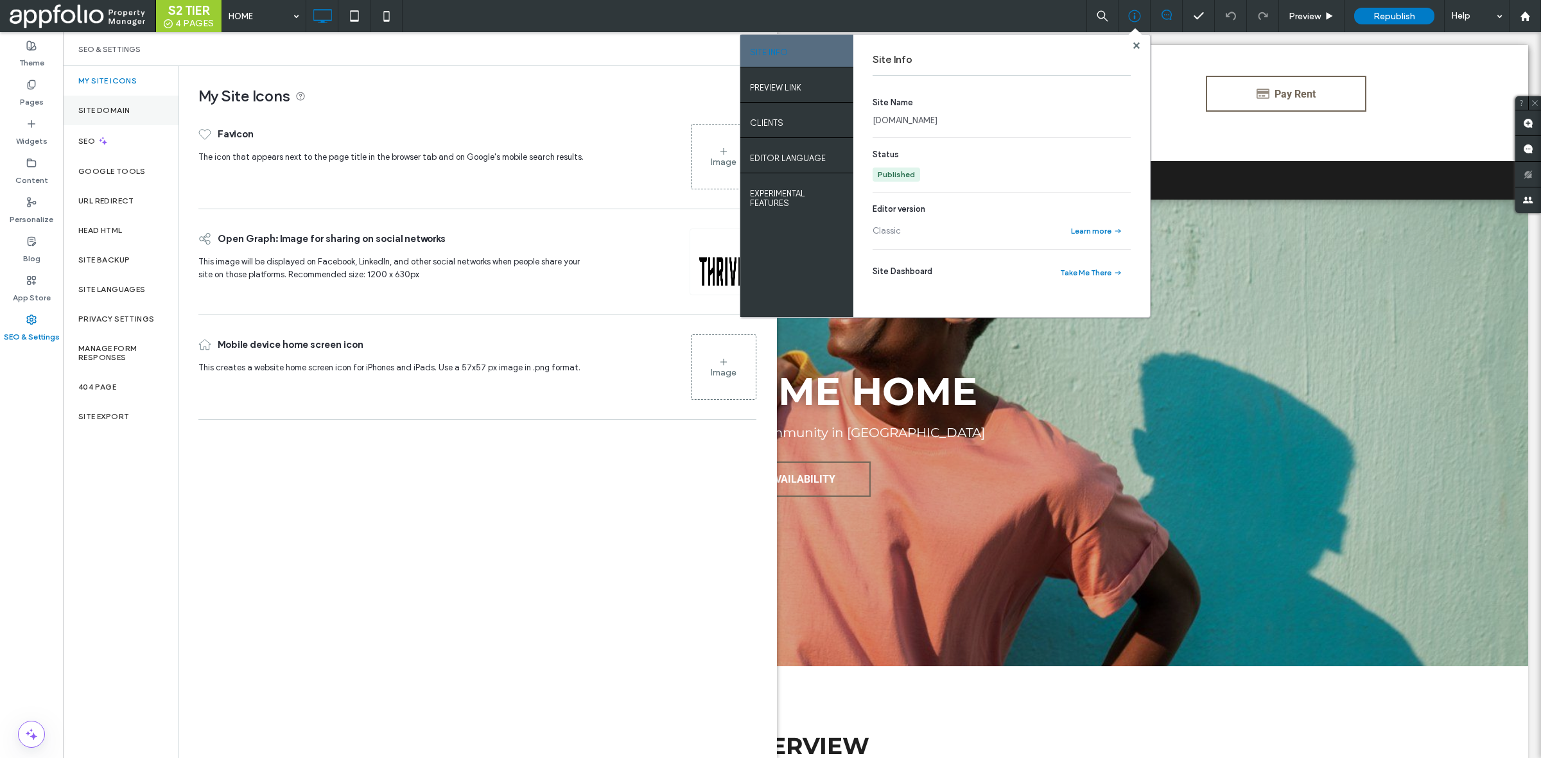
click at [114, 119] on div "Site Domain" at bounding box center [121, 111] width 116 height 30
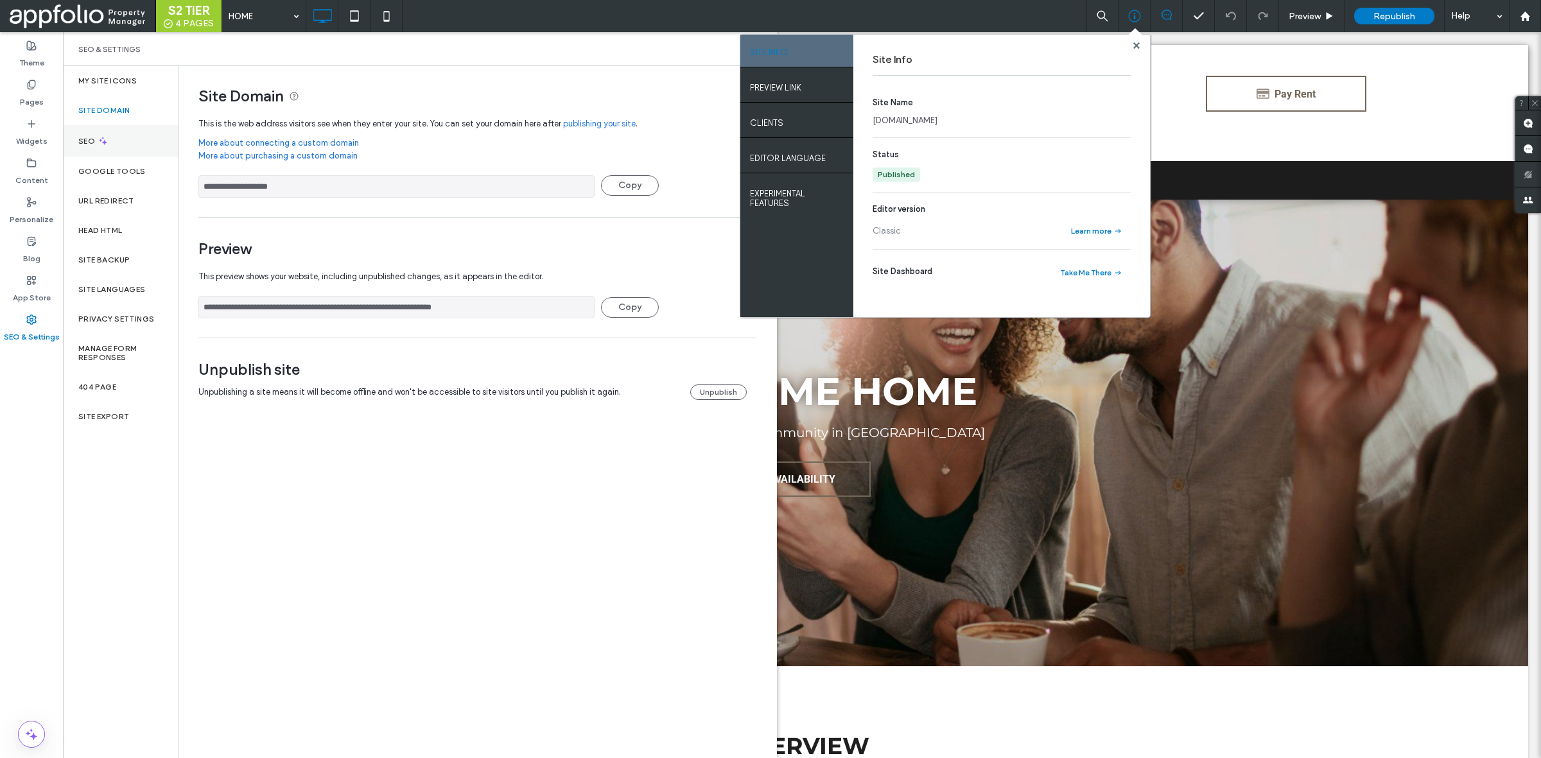
click at [136, 143] on div "SEO" at bounding box center [121, 140] width 116 height 31
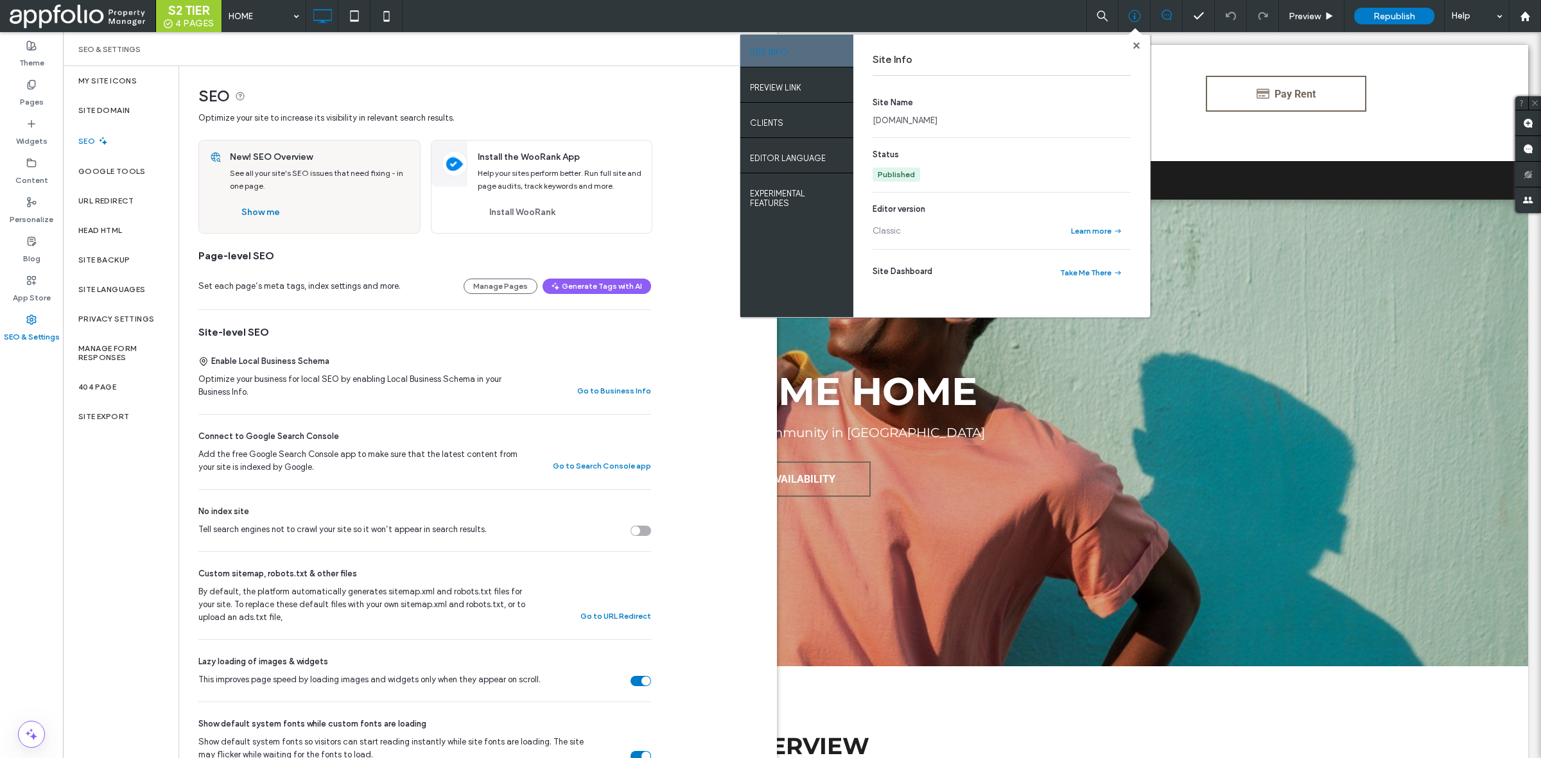
click at [1130, 46] on div "Site Info" at bounding box center [1002, 59] width 258 height 31
click at [1131, 45] on div at bounding box center [1136, 45] width 10 height 10
click at [1133, 43] on use at bounding box center [1136, 45] width 6 height 6
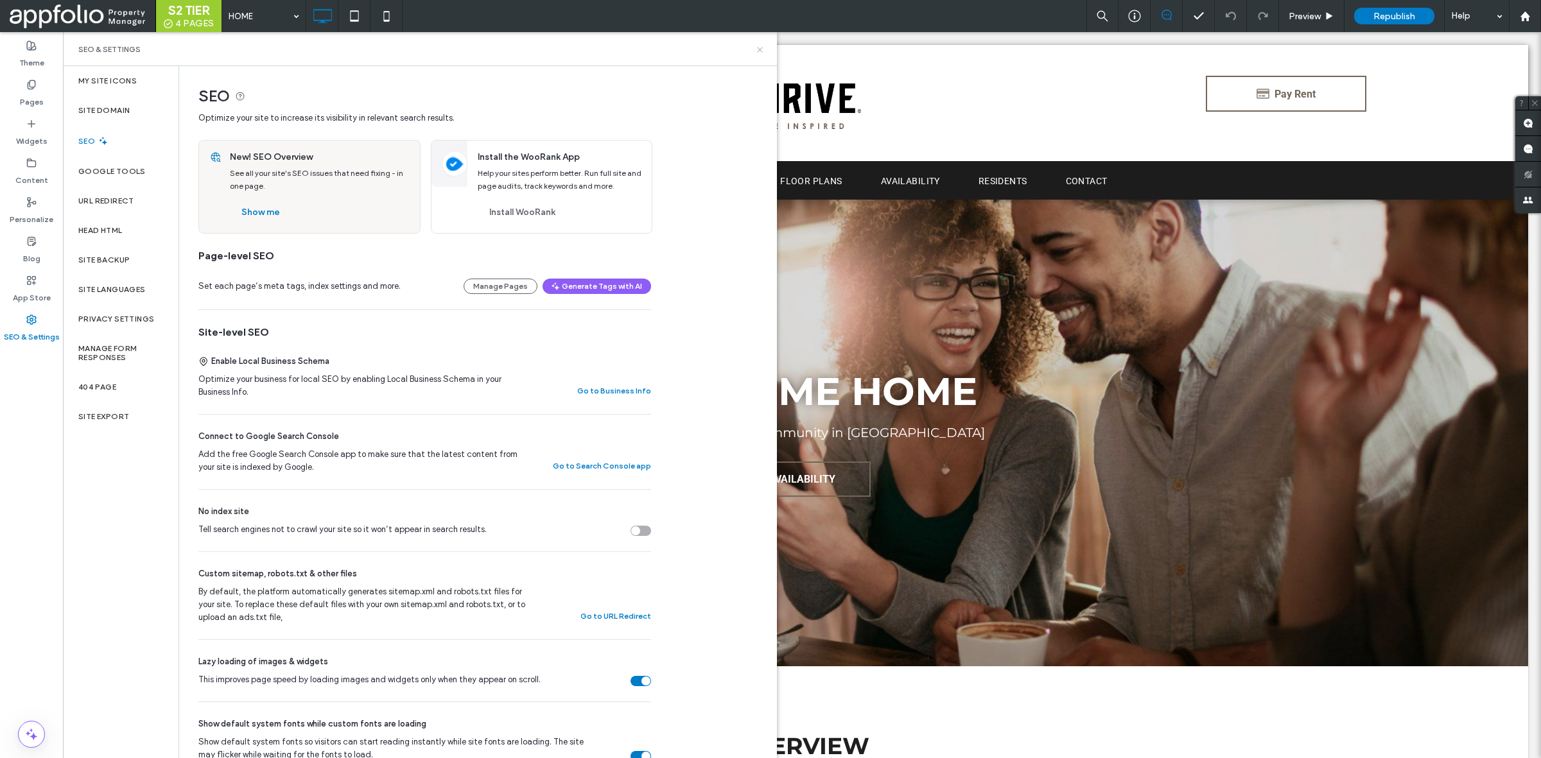
click at [759, 53] on icon at bounding box center [760, 50] width 10 height 10
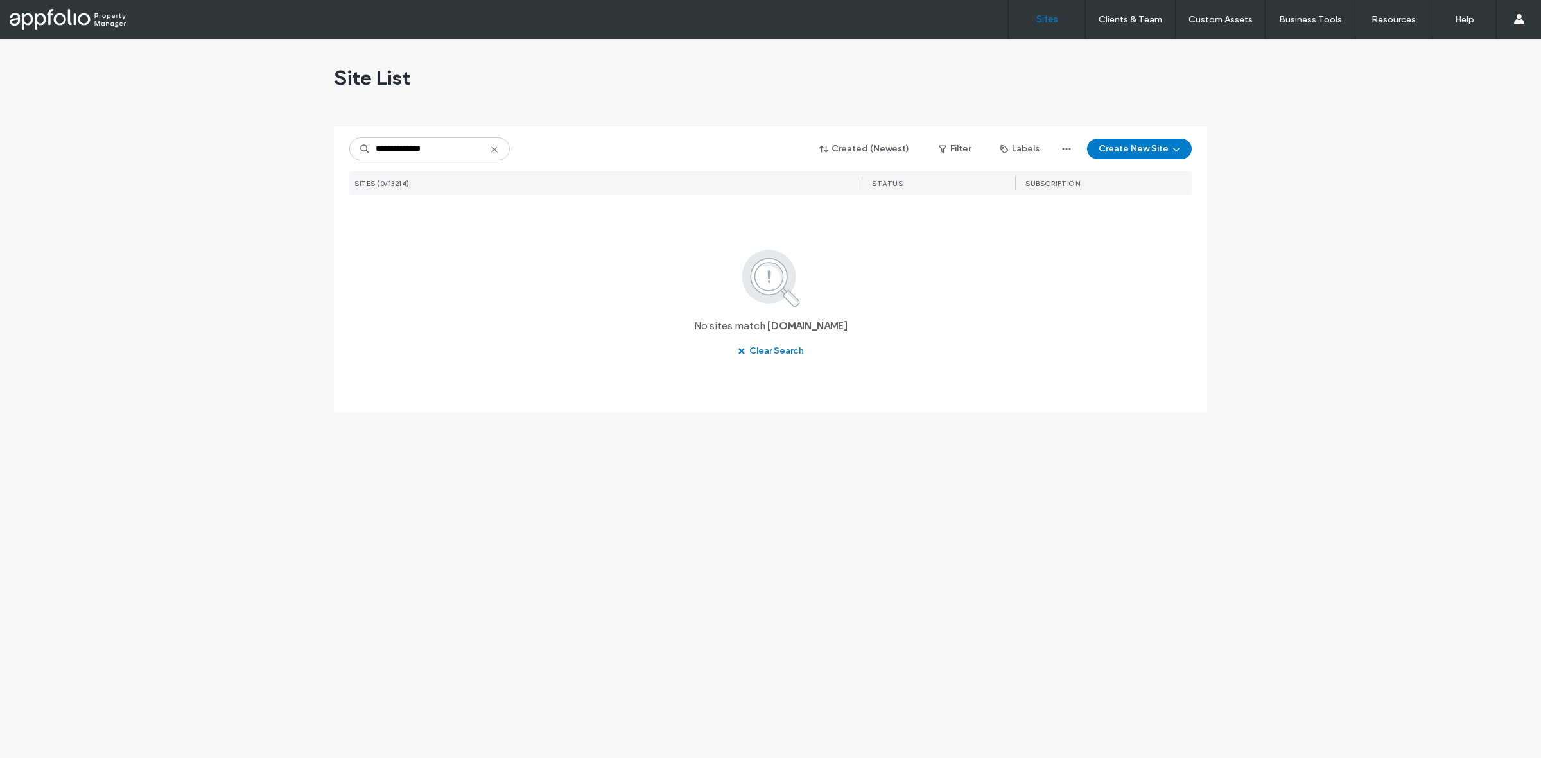
type input "**********"
